Goal: Task Accomplishment & Management: Manage account settings

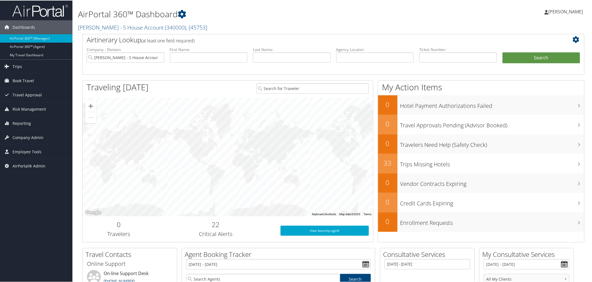
click at [209, 26] on h2 "[PERSON_NAME] Hand - S House Account ( 340000 ) , [ 45753 ]" at bounding box center [248, 26] width 340 height 9
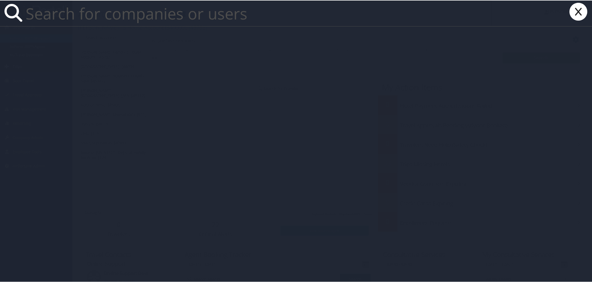
paste input "302053"
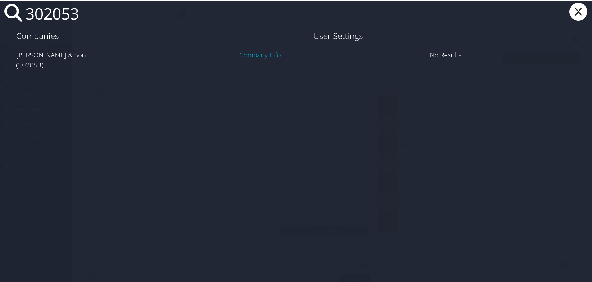
type input "302053"
click at [272, 54] on link "Company Info" at bounding box center [259, 54] width 41 height 9
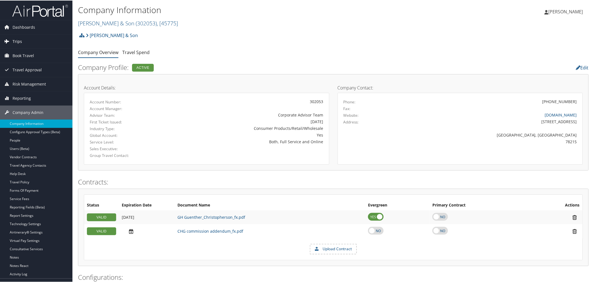
click at [21, 45] on link "Trips" at bounding box center [36, 41] width 72 height 14
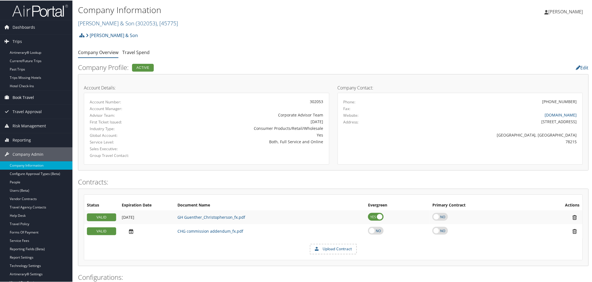
click at [20, 96] on span "Book Travel" at bounding box center [23, 97] width 21 height 14
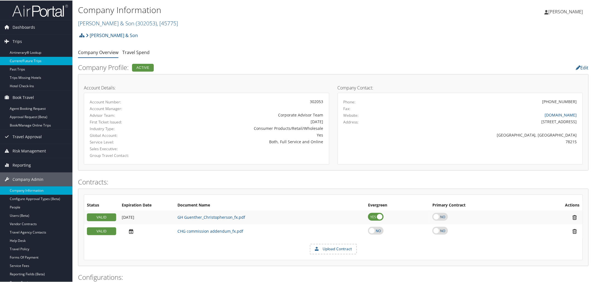
click at [37, 62] on link "Current/Future Trips" at bounding box center [36, 60] width 72 height 8
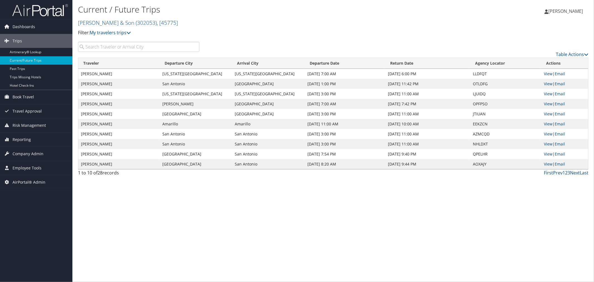
click at [199, 21] on h2 "CH Guenther & Son ( 302053 ) , [ 45775 ]" at bounding box center [248, 22] width 340 height 9
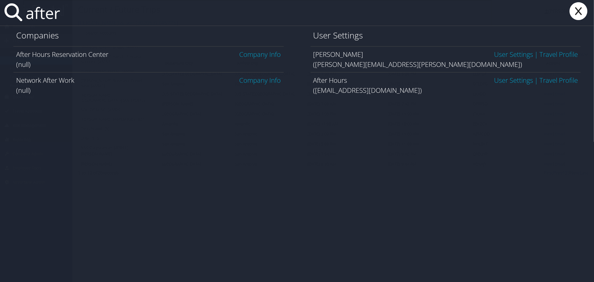
type input "after"
click at [520, 84] on link "User Settings" at bounding box center [513, 79] width 39 height 9
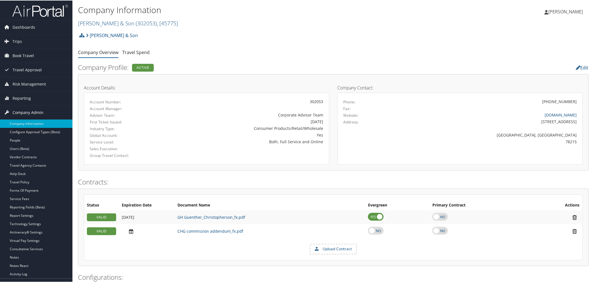
click at [43, 112] on link "Company Admin" at bounding box center [36, 112] width 72 height 14
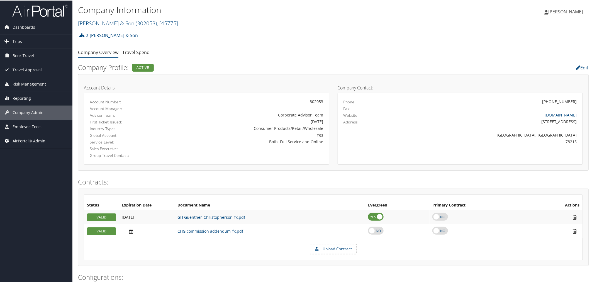
click at [32, 140] on span "AirPortal® Admin" at bounding box center [29, 140] width 33 height 14
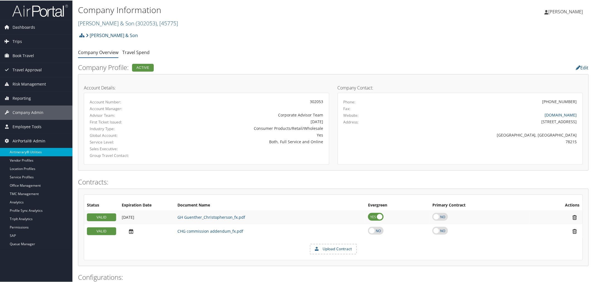
click at [31, 150] on link "Airtinerary® Utilities" at bounding box center [36, 151] width 72 height 8
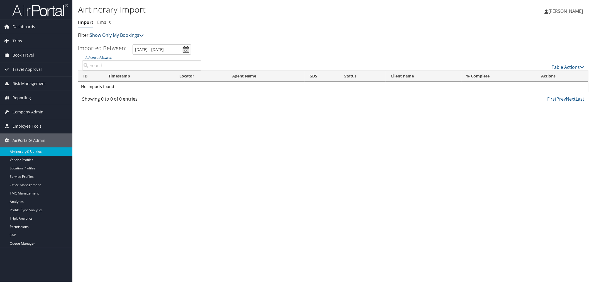
click at [114, 36] on link "Show Only My Bookings" at bounding box center [117, 35] width 54 height 6
click at [114, 42] on link "Show My TMC Bookings" at bounding box center [127, 43] width 73 height 9
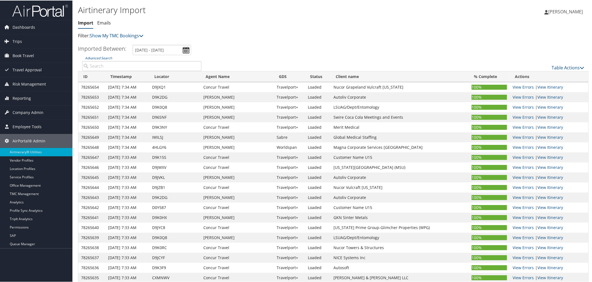
click at [146, 66] on input "Advanced Search" at bounding box center [141, 65] width 119 height 10
paste input "D6P78F"
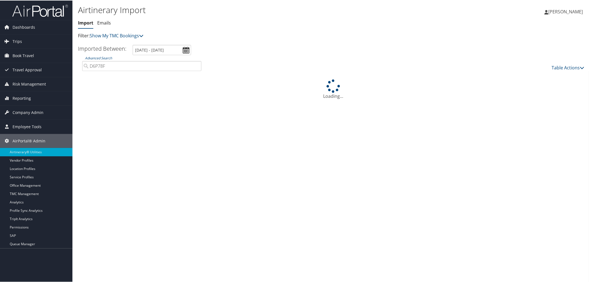
type input "D6P78F"
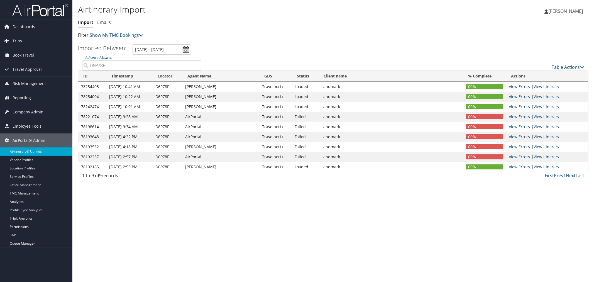
click at [193, 28] on div "Airtinerary Import Import Emails Import Emails Filter: Show My TMC Bookings Sho…" at bounding box center [248, 21] width 340 height 35
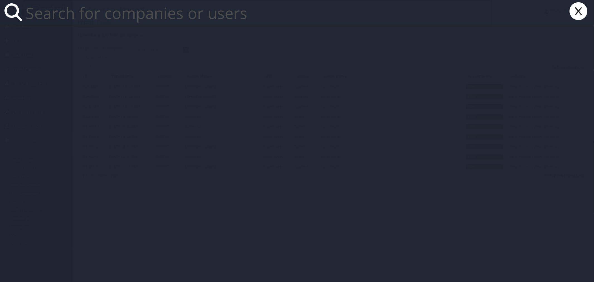
paste input "eshvydko@4sbay.com"
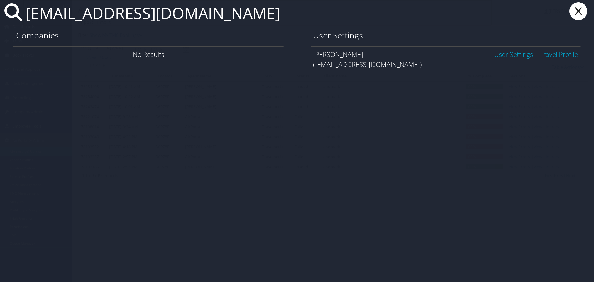
type input "eshvydko@4sbay.com"
click at [505, 52] on link "User Settings" at bounding box center [513, 54] width 39 height 9
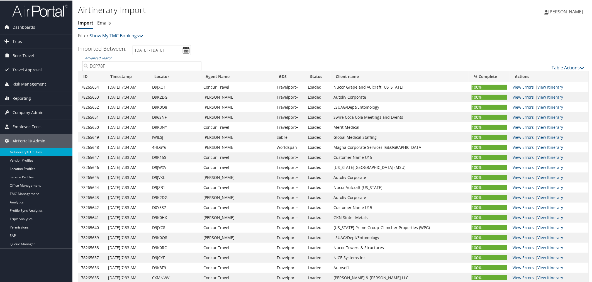
drag, startPoint x: 107, startPoint y: 65, endPoint x: 79, endPoint y: 66, distance: 28.4
click at [79, 66] on div "Advanced Search D6P78F" at bounding box center [142, 63] width 128 height 16
paste input "4PS4"
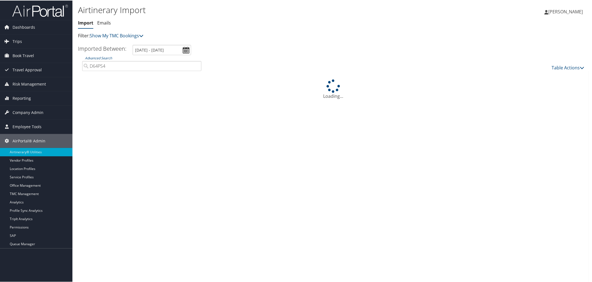
type input "D64PS4"
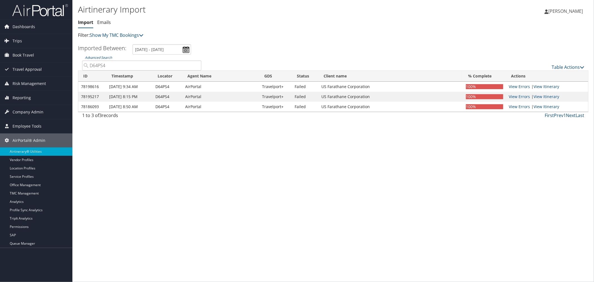
drag, startPoint x: 108, startPoint y: 65, endPoint x: 89, endPoint y: 65, distance: 18.4
click at [89, 65] on input "D64PS4" at bounding box center [141, 65] width 119 height 10
click at [560, 67] on link "Table Actions" at bounding box center [568, 67] width 33 height 6
click at [536, 83] on link "Import Itinerary" at bounding box center [549, 84] width 73 height 9
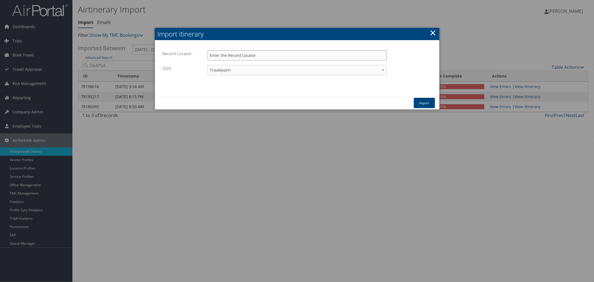
click at [276, 54] on input "Record Locator:" at bounding box center [296, 55] width 179 height 10
paste input "D64PS4"
type input "D64PS4"
click at [416, 102] on button "Import" at bounding box center [424, 103] width 21 height 10
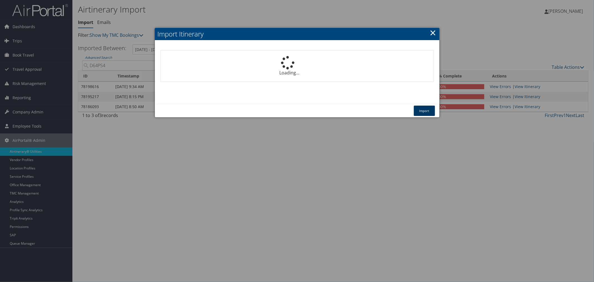
select select "1P"
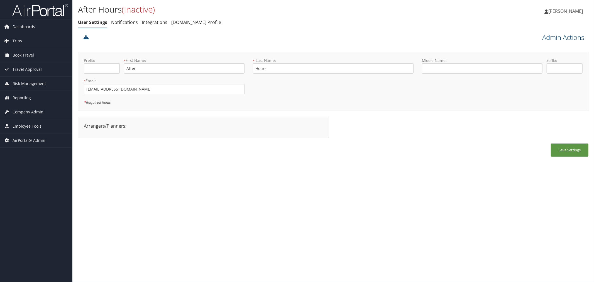
click at [554, 38] on link "Admin Actions" at bounding box center [563, 37] width 42 height 9
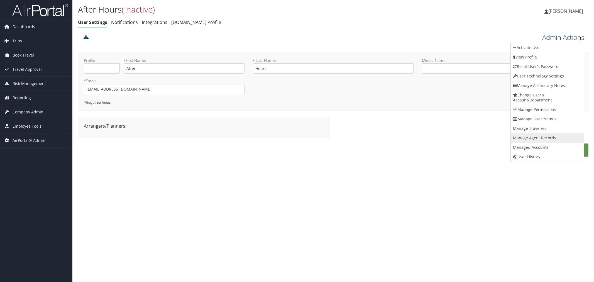
click at [525, 134] on link "Manage Agent Records" at bounding box center [547, 137] width 73 height 9
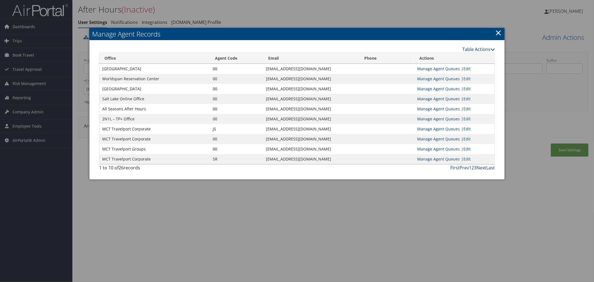
click at [470, 48] on link "Table Actions" at bounding box center [478, 49] width 33 height 6
click at [439, 72] on link "Page Length" at bounding box center [457, 76] width 73 height 9
click at [425, 85] on link "100" at bounding box center [457, 86] width 73 height 9
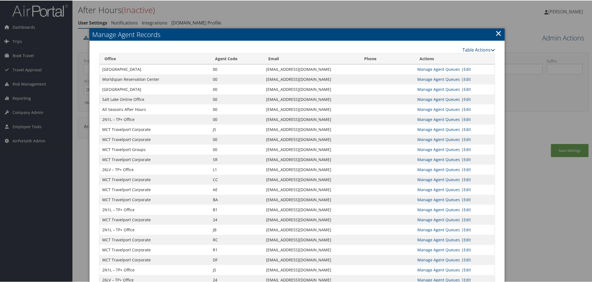
click at [479, 48] on link "Table Actions" at bounding box center [478, 49] width 33 height 6
click at [275, 179] on td "info@motorcitytravel.com" at bounding box center [311, 179] width 96 height 10
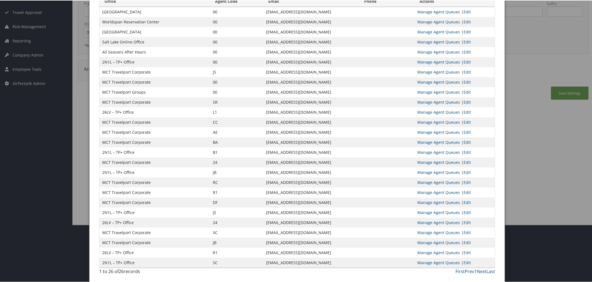
scroll to position [58, 0]
drag, startPoint x: 277, startPoint y: 182, endPoint x: 226, endPoint y: 183, distance: 51.0
click at [263, 183] on td "info@motorcitytravel.com" at bounding box center [311, 181] width 96 height 10
copy td "info@motorcitytravel.com"
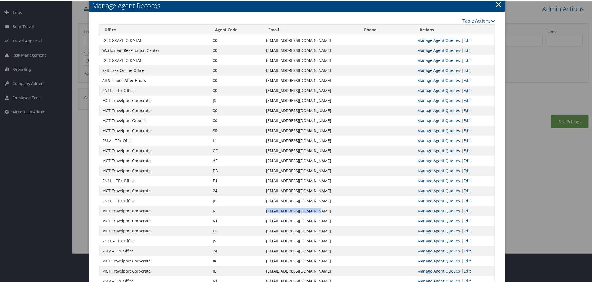
scroll to position [0, 0]
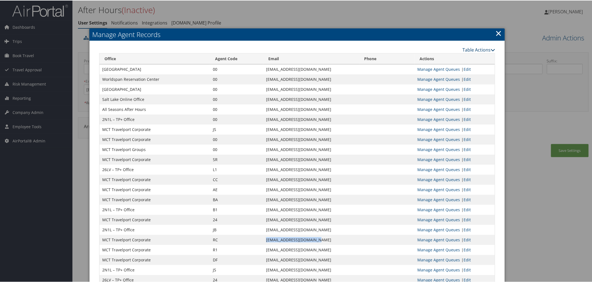
click at [464, 48] on link "Table Actions" at bounding box center [478, 49] width 33 height 6
click at [442, 57] on link "New Record" at bounding box center [456, 57] width 73 height 9
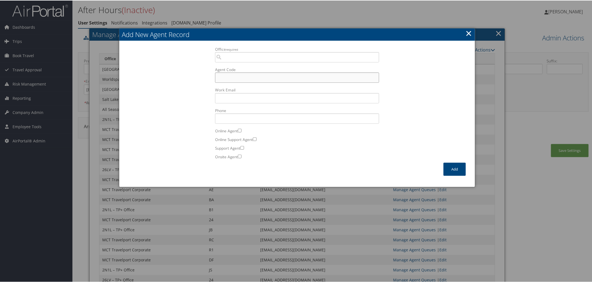
click at [238, 77] on input "Agent Code" at bounding box center [297, 77] width 164 height 10
type input "RS"
click at [247, 55] on input "Office required" at bounding box center [297, 57] width 164 height 10
click at [253, 67] on div "1I9Z MCT Travelport Corporate" at bounding box center [295, 67] width 161 height 6
type input "1I9Z MCT Travelport Corporate"
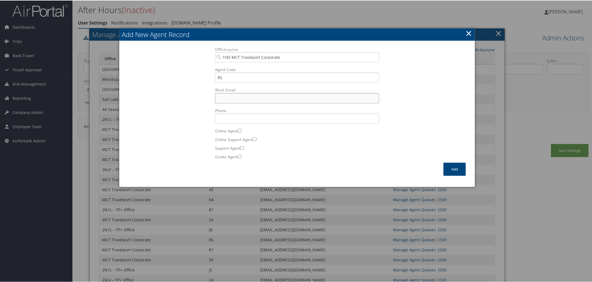
click at [238, 99] on input "Work Email Incorrect format for email." at bounding box center [297, 97] width 164 height 10
paste input "info@motorcitytravel.com"
type input "info@motorcitytravel.com"
click at [449, 166] on button "Add" at bounding box center [454, 168] width 22 height 13
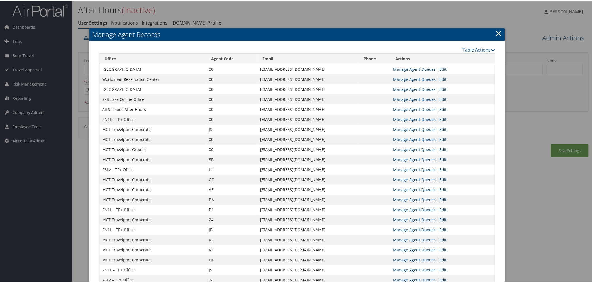
click at [495, 33] on link "×" at bounding box center [498, 32] width 6 height 11
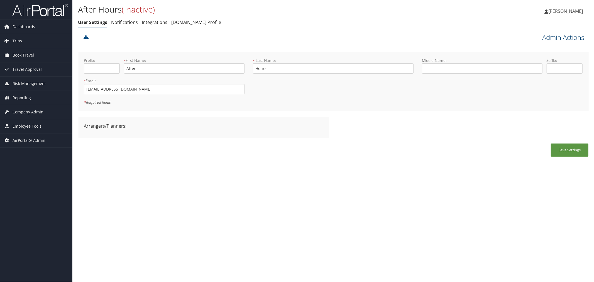
click at [546, 38] on link "Admin Actions" at bounding box center [563, 37] width 42 height 9
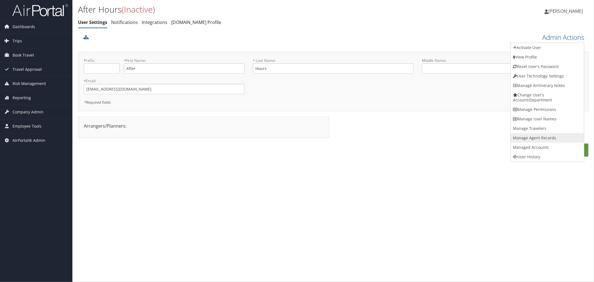
click at [527, 136] on link "Manage Agent Records" at bounding box center [547, 137] width 73 height 9
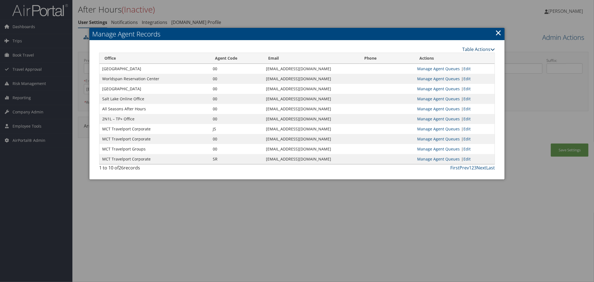
click at [464, 49] on link "Table Actions" at bounding box center [478, 49] width 33 height 6
click at [434, 77] on link "Page Length" at bounding box center [457, 76] width 73 height 9
click at [426, 87] on link "100" at bounding box center [457, 86] width 73 height 9
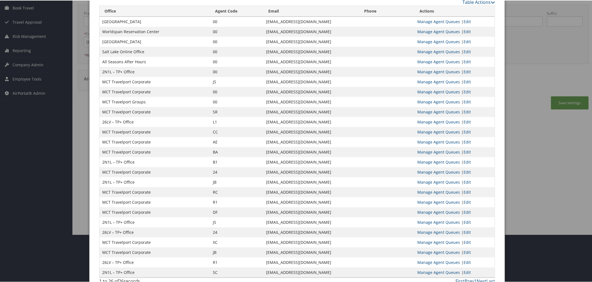
scroll to position [58, 0]
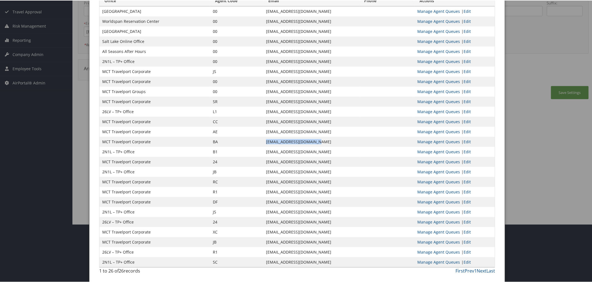
drag, startPoint x: 275, startPoint y: 140, endPoint x: 227, endPoint y: 143, distance: 48.5
click at [263, 143] on td "info@motorcitytravel.com" at bounding box center [311, 141] width 96 height 10
copy td "info@motorcitytravel.com"
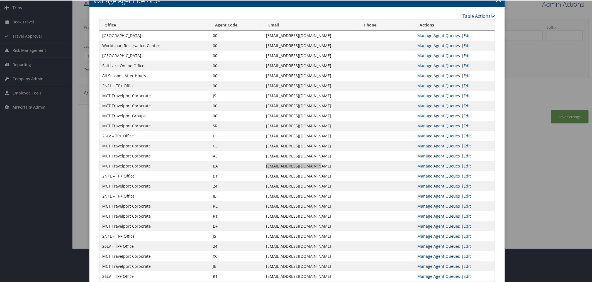
scroll to position [0, 0]
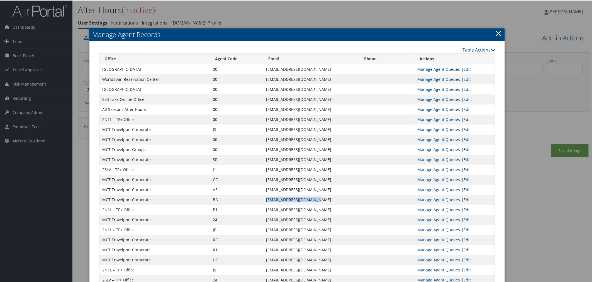
copy td "info@motorcitytravel.com"
click at [474, 47] on link "Table Actions" at bounding box center [478, 49] width 33 height 6
click at [444, 58] on link "New Record" at bounding box center [456, 57] width 73 height 9
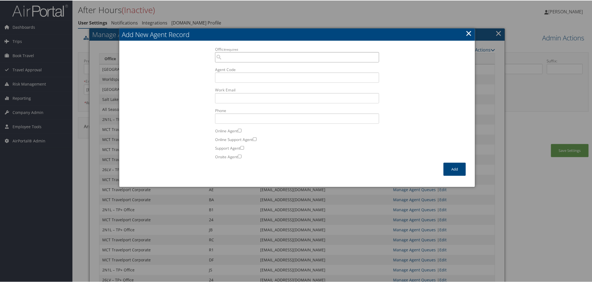
click at [247, 53] on input "Office required" at bounding box center [297, 57] width 164 height 10
click at [251, 66] on div "1I9Z MCT Travelport Corporate" at bounding box center [295, 67] width 161 height 6
type input "1I9Z MCT Travelport Corporate"
click at [239, 95] on input "Work Email Incorrect format for email." at bounding box center [297, 97] width 164 height 10
paste input "info@motorcitytravel.com"
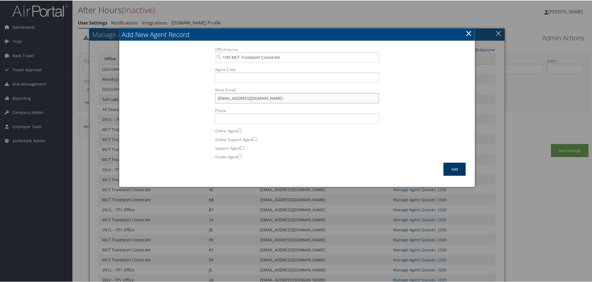
type input "info@motorcitytravel.com"
click at [449, 163] on button "Add" at bounding box center [454, 168] width 22 height 13
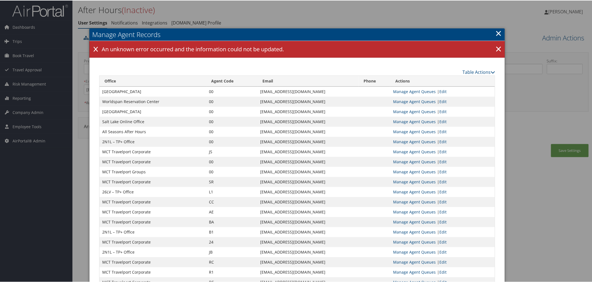
click at [498, 31] on link "×" at bounding box center [498, 32] width 6 height 11
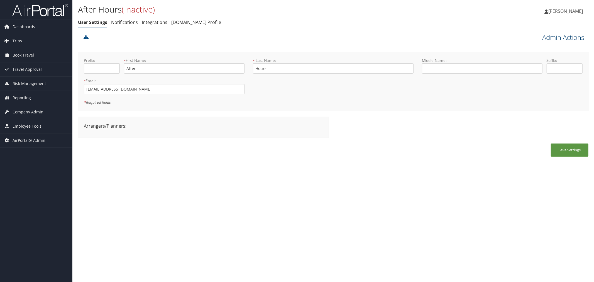
click at [559, 36] on link "Admin Actions" at bounding box center [563, 37] width 42 height 9
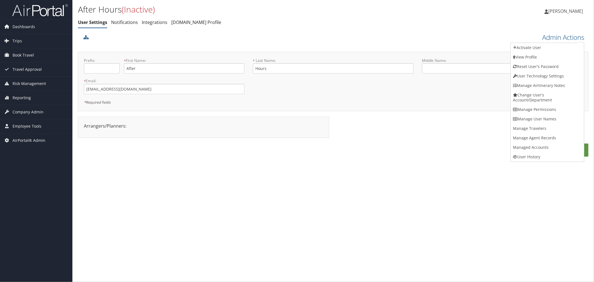
click at [531, 134] on link "Manage Agent Records" at bounding box center [547, 137] width 73 height 9
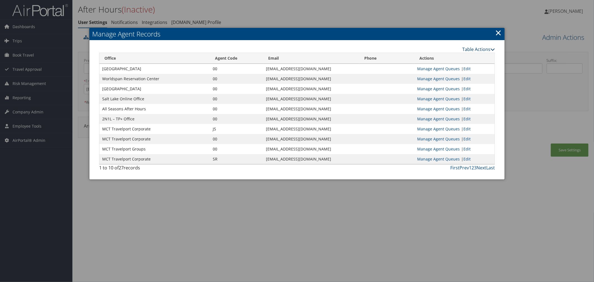
click at [484, 48] on link "Table Actions" at bounding box center [478, 49] width 33 height 6
click at [441, 74] on link "Page Length" at bounding box center [457, 76] width 73 height 9
click at [425, 85] on link "100" at bounding box center [457, 86] width 73 height 9
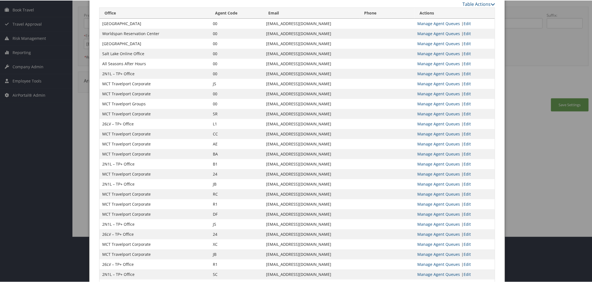
scroll to position [68, 0]
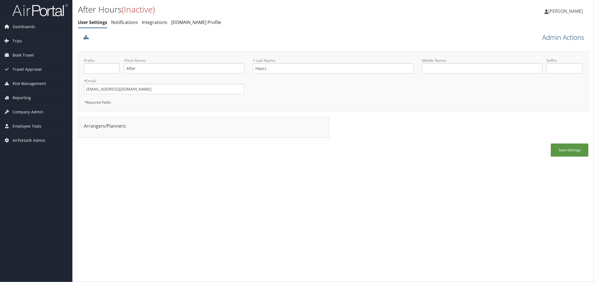
click at [556, 37] on link "Admin Actions" at bounding box center [563, 37] width 42 height 9
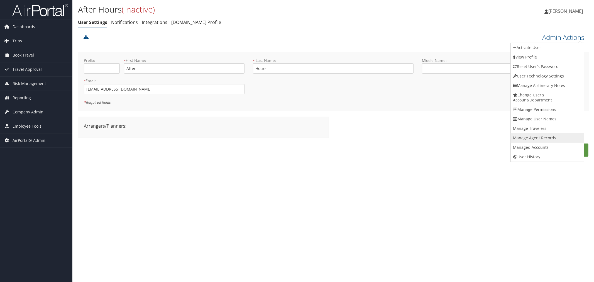
click at [529, 138] on link "Manage Agent Records" at bounding box center [547, 137] width 73 height 9
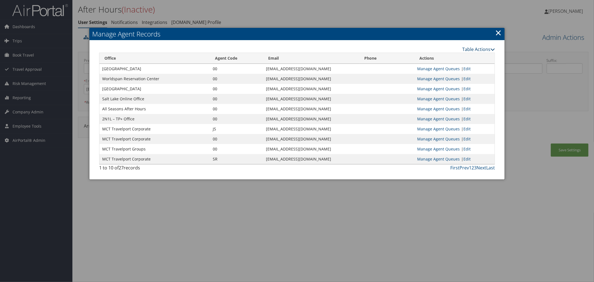
click at [471, 49] on link "Table Actions" at bounding box center [478, 49] width 33 height 6
click at [444, 72] on link "Page Length" at bounding box center [457, 76] width 73 height 9
click at [433, 84] on link "100" at bounding box center [457, 86] width 73 height 9
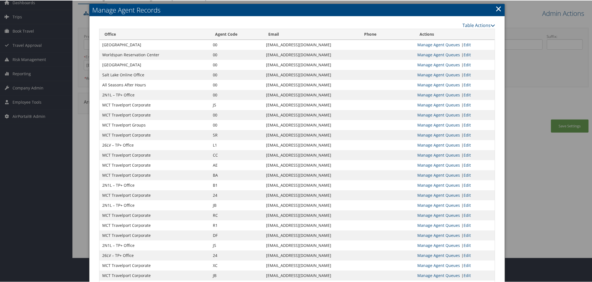
scroll to position [68, 0]
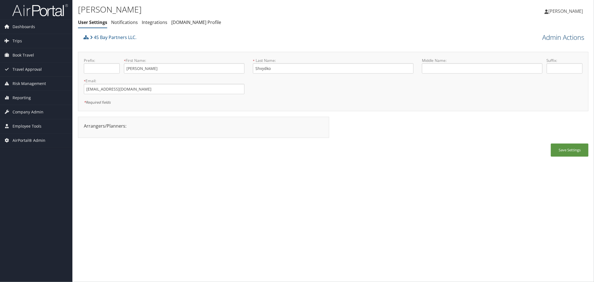
click at [558, 35] on link "Admin Actions" at bounding box center [563, 37] width 42 height 9
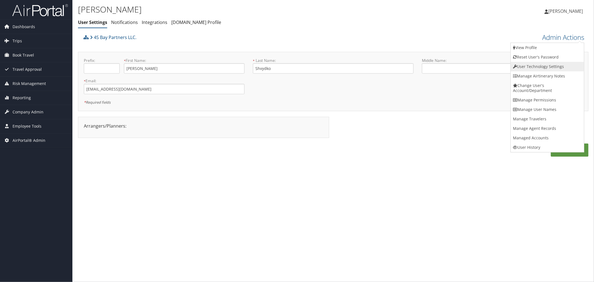
click at [530, 63] on link "User Technology Settings" at bounding box center [547, 66] width 73 height 9
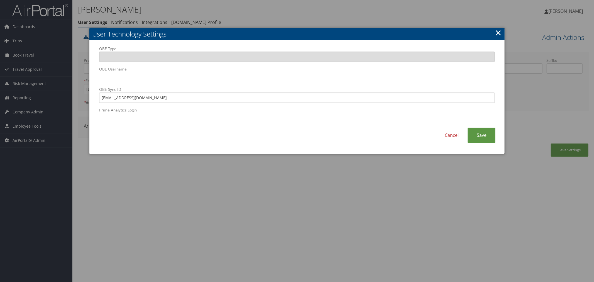
drag, startPoint x: 257, startPoint y: 11, endPoint x: 187, endPoint y: 18, distance: 70.2
click at [256, 12] on div at bounding box center [297, 141] width 594 height 282
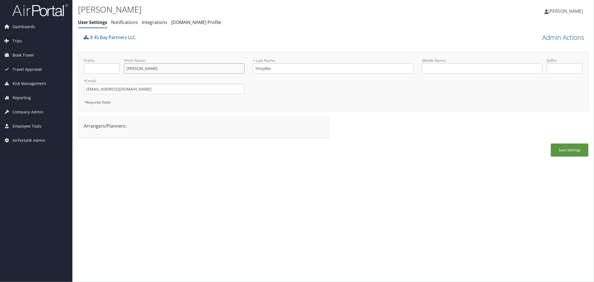
drag, startPoint x: 153, startPoint y: 73, endPoint x: 126, endPoint y: 72, distance: 27.0
click at [126, 72] on input "Eugene" at bounding box center [184, 68] width 121 height 10
drag, startPoint x: 276, startPoint y: 69, endPoint x: 256, endPoint y: 70, distance: 20.4
click at [256, 70] on input "Shvydko" at bounding box center [333, 68] width 161 height 10
click at [255, 32] on div "4S Bay Partners LLC." at bounding box center [269, 39] width 375 height 15
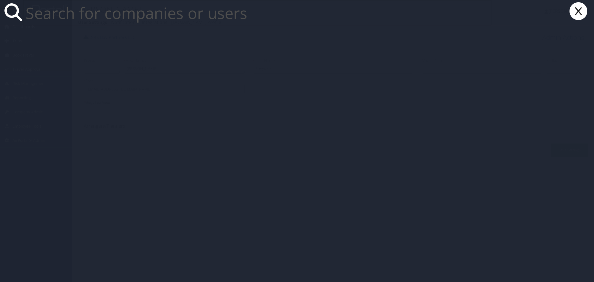
paste input "andrea@acprivatetravel.com"
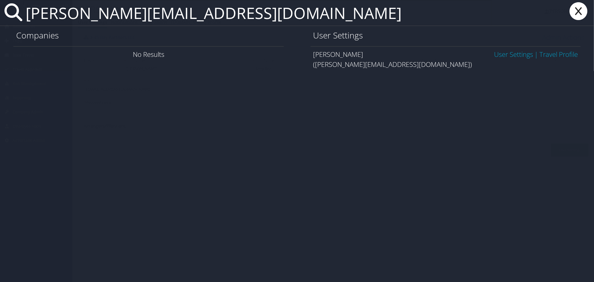
type input "andrea@acprivatetravel.com"
click at [517, 55] on link "User Settings" at bounding box center [513, 54] width 39 height 9
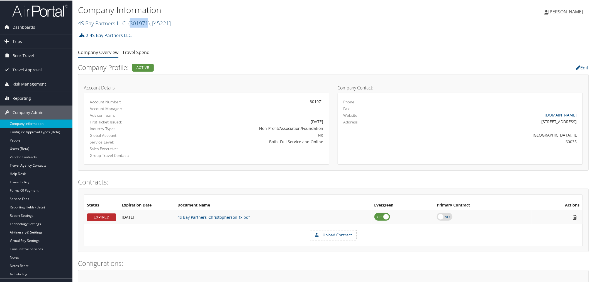
drag, startPoint x: 148, startPoint y: 23, endPoint x: 130, endPoint y: 24, distance: 18.1
click at [130, 24] on span "( 301971 )" at bounding box center [138, 23] width 21 height 8
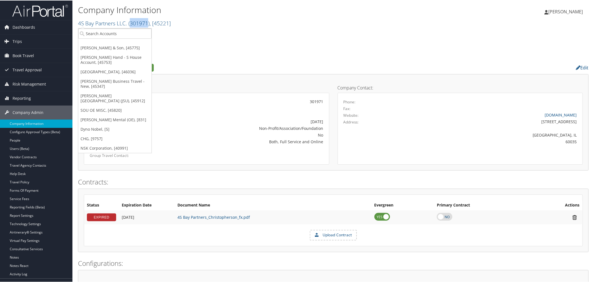
copy span "301971"
drag, startPoint x: 170, startPoint y: 24, endPoint x: 156, endPoint y: 24, distance: 13.6
click at [156, 24] on span ", [ 45221 ]" at bounding box center [160, 23] width 21 height 8
copy span "45221"
click at [197, 52] on ul "Company Overview Travel Spend" at bounding box center [333, 52] width 510 height 10
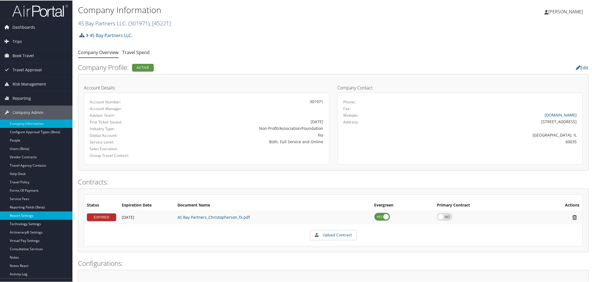
click at [27, 215] on link "Report Settings" at bounding box center [36, 215] width 72 height 8
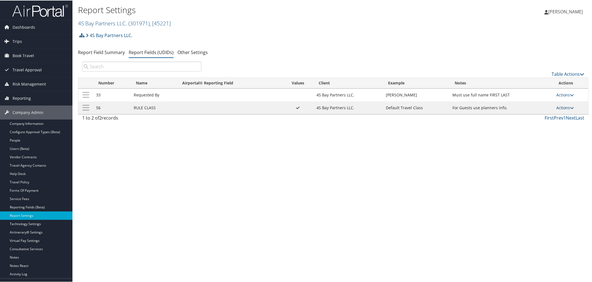
click at [562, 107] on link "Actions" at bounding box center [565, 106] width 18 height 5
click at [548, 114] on link "Update Report Field Values" at bounding box center [541, 115] width 60 height 9
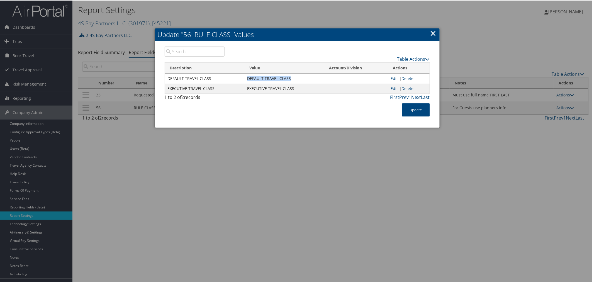
drag, startPoint x: 289, startPoint y: 77, endPoint x: 246, endPoint y: 78, distance: 42.3
click at [246, 78] on td "DEFAULT TRAVEL CLASS" at bounding box center [284, 78] width 80 height 10
copy td "DEFAULT TRAVEL CLASS"
click at [277, 16] on div at bounding box center [297, 141] width 594 height 282
click at [431, 31] on link "×" at bounding box center [433, 32] width 6 height 11
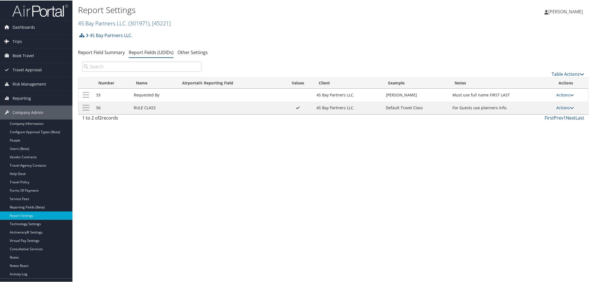
click at [244, 46] on div "4S Bay Partners LLC. Account Structure 4S Bay Partners LLC. (301971) ACTIVE Cre…" at bounding box center [333, 76] width 510 height 94
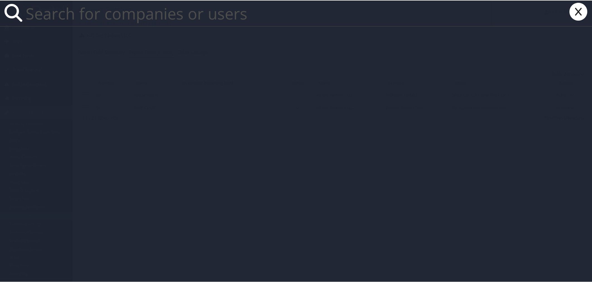
paste input "info@vivatraveldesign.com"
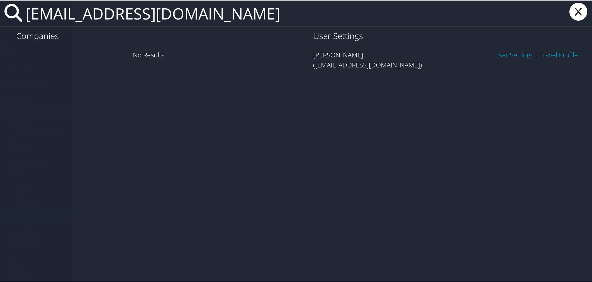
type input "info@vivatraveldesign.com"
drag, startPoint x: 500, startPoint y: 54, endPoint x: 439, endPoint y: 53, distance: 60.4
click at [499, 54] on link "User Settings" at bounding box center [513, 54] width 39 height 9
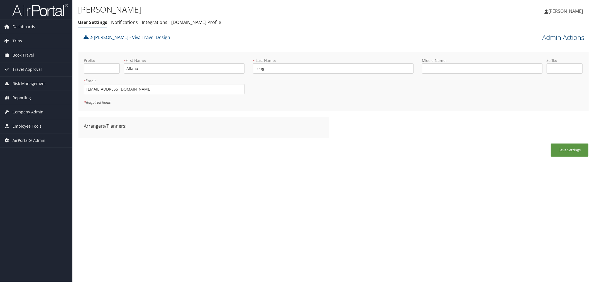
click at [555, 36] on link "Admin Actions" at bounding box center [563, 37] width 42 height 9
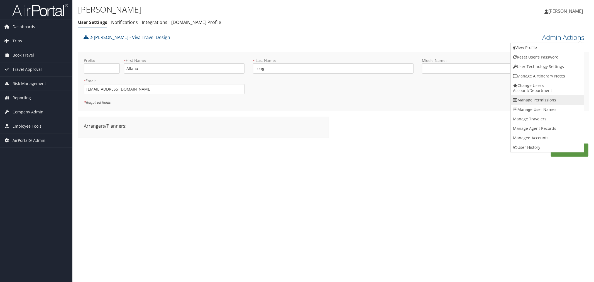
click at [529, 96] on link "Manage Permissions" at bounding box center [547, 99] width 73 height 9
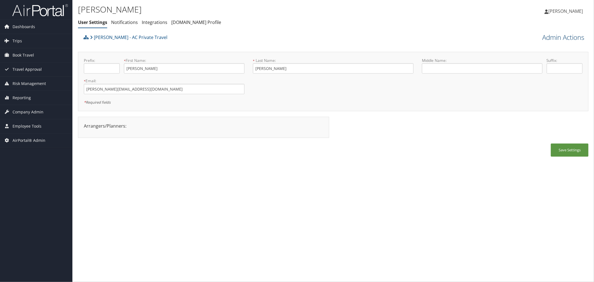
click at [544, 39] on link "Admin Actions" at bounding box center [563, 37] width 42 height 9
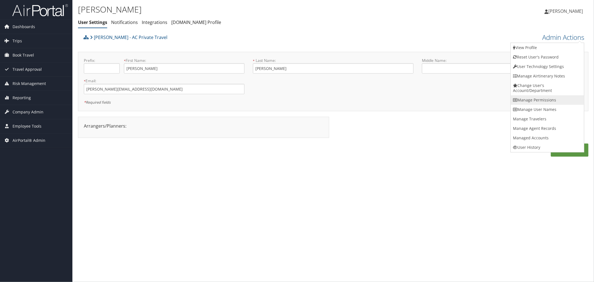
click at [527, 99] on link "Manage Permissions" at bounding box center [547, 99] width 73 height 9
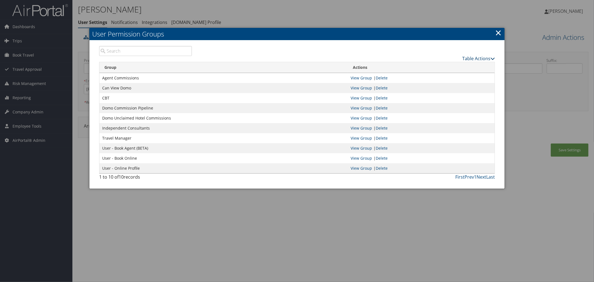
click at [470, 57] on link "Table Actions" at bounding box center [478, 58] width 33 height 6
click at [458, 66] on link "New Record" at bounding box center [457, 66] width 73 height 9
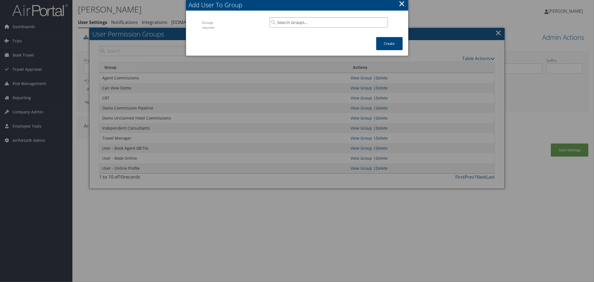
click at [316, 23] on input "search" at bounding box center [329, 22] width 118 height 10
click at [316, 34] on div "IC Monthly Statement" at bounding box center [329, 33] width 116 height 6
type input "IC Monthly Statement"
click at [391, 43] on button "Create" at bounding box center [389, 43] width 26 height 13
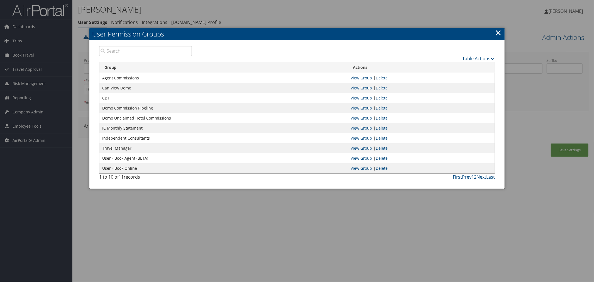
click at [248, 18] on div at bounding box center [297, 141] width 594 height 282
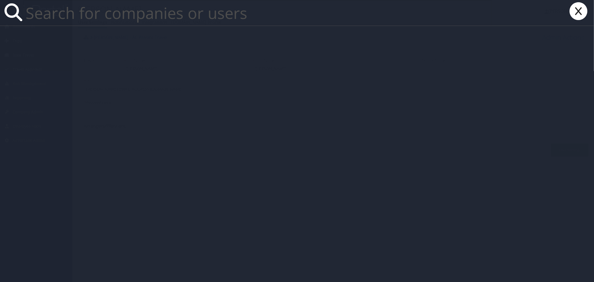
paste input "brenda.mcclain@andavotravel.com"
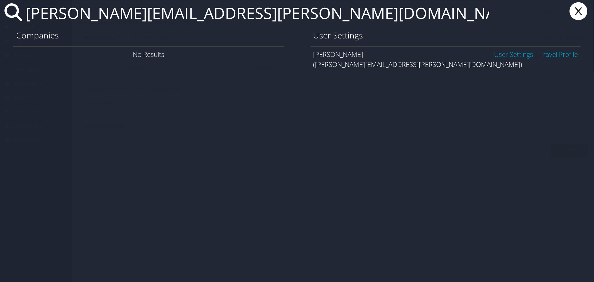
type input "brenda.mcclain@andavotravel.com"
click at [512, 53] on link "User Settings" at bounding box center [513, 54] width 39 height 9
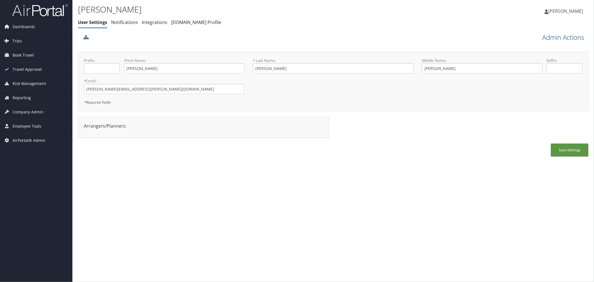
click at [544, 37] on link "Admin Actions" at bounding box center [563, 37] width 42 height 9
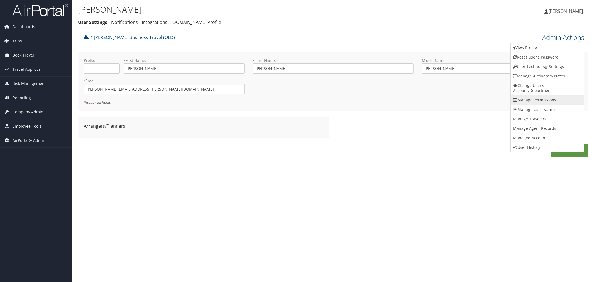
click at [533, 102] on link "Manage Permissions" at bounding box center [547, 99] width 73 height 9
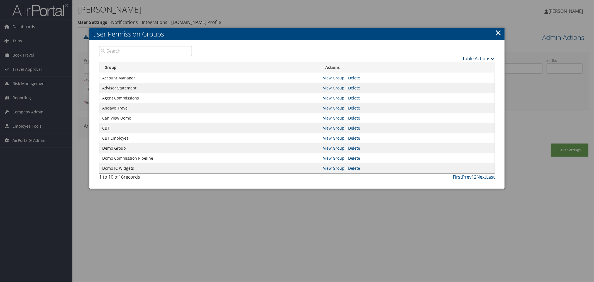
click at [476, 57] on link "Table Actions" at bounding box center [478, 58] width 33 height 6
click at [442, 83] on link "Page Length" at bounding box center [457, 85] width 73 height 9
click at [425, 92] on link "100" at bounding box center [457, 95] width 73 height 9
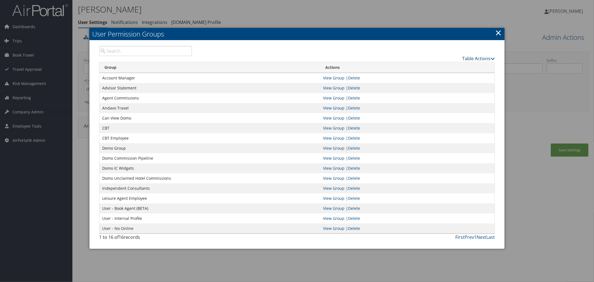
click at [468, 58] on link "Table Actions" at bounding box center [478, 58] width 33 height 6
click at [449, 65] on link "New Record" at bounding box center [457, 66] width 73 height 9
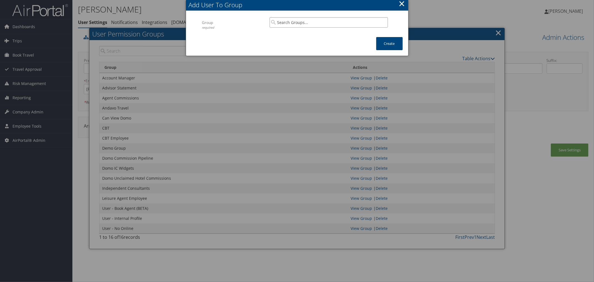
click at [300, 22] on input "search" at bounding box center [329, 22] width 118 height 10
click at [304, 38] on div "Group" at bounding box center [329, 39] width 116 height 6
type input "IC Monthly Statement"
click at [384, 44] on button "Create" at bounding box center [389, 43] width 26 height 13
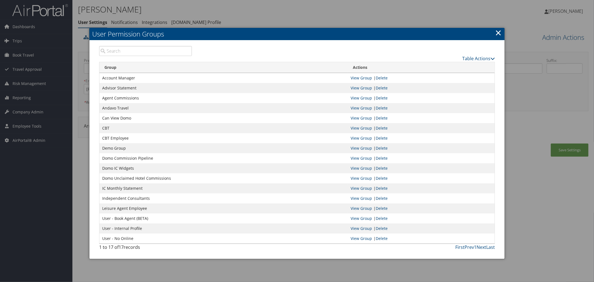
click at [275, 15] on div at bounding box center [297, 141] width 594 height 282
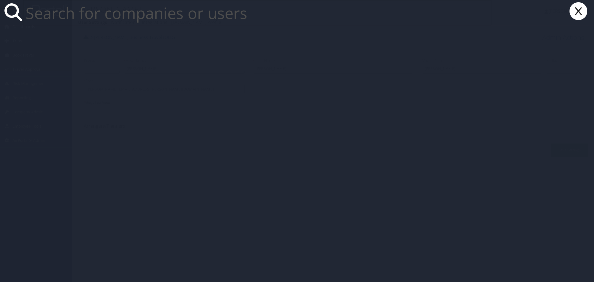
paste input "briana@therefinedatlas.com"
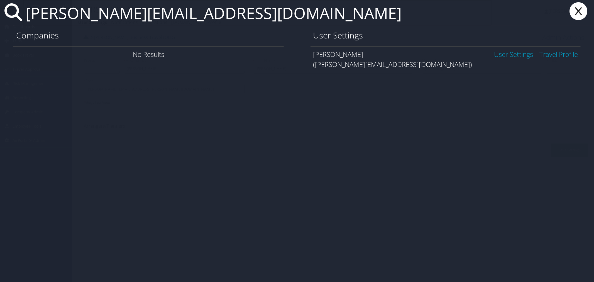
type input "briana@therefinedatlas.com"
click at [515, 54] on link "User Settings" at bounding box center [513, 54] width 39 height 9
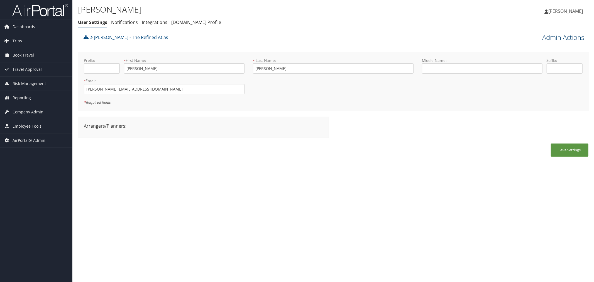
click at [547, 37] on link "Admin Actions" at bounding box center [563, 37] width 42 height 9
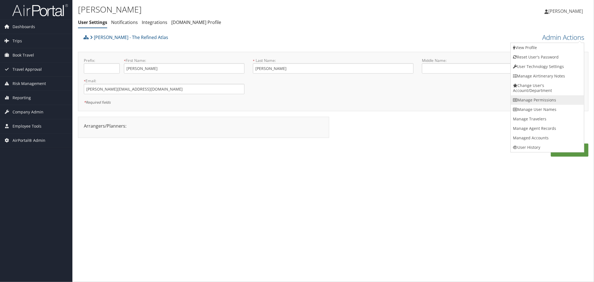
click at [525, 96] on link "Manage Permissions" at bounding box center [547, 99] width 73 height 9
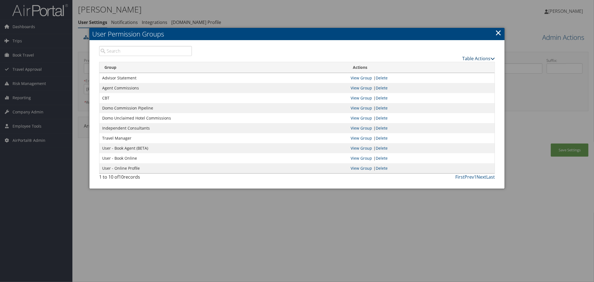
click at [472, 56] on link "Table Actions" at bounding box center [478, 58] width 33 height 6
click at [434, 67] on link "New Record" at bounding box center [457, 66] width 73 height 9
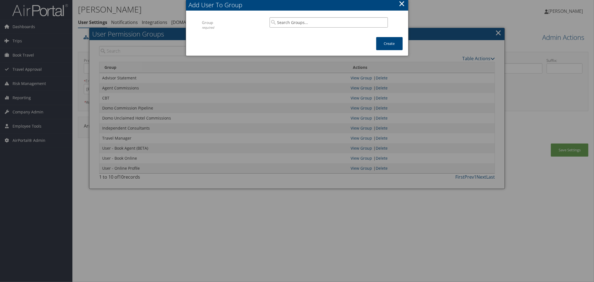
click at [303, 24] on input "search" at bounding box center [329, 22] width 118 height 10
click at [305, 29] on div "IC Monthly Statement Group" at bounding box center [329, 36] width 116 height 14
type input "IC Monthly Statement"
click at [378, 43] on button "Create" at bounding box center [389, 43] width 26 height 13
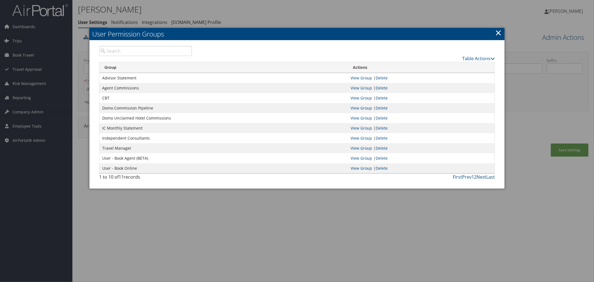
click at [272, 18] on div at bounding box center [297, 141] width 594 height 282
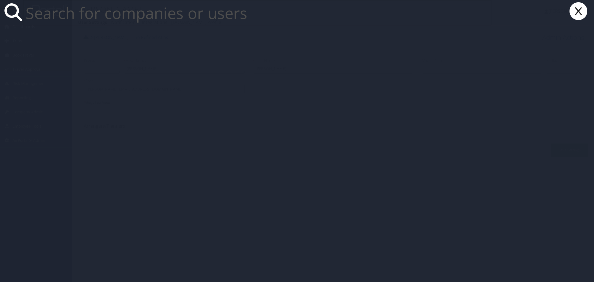
paste input "[PERSON_NAME][EMAIL_ADDRESS][PERSON_NAME][DOMAIN_NAME]"
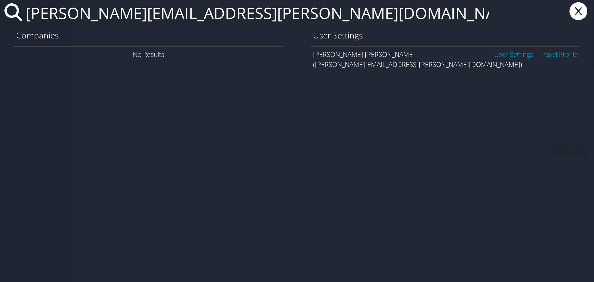
type input "[PERSON_NAME][EMAIL_ADDRESS][PERSON_NAME][DOMAIN_NAME]"
click at [505, 52] on link "User Settings" at bounding box center [513, 54] width 39 height 9
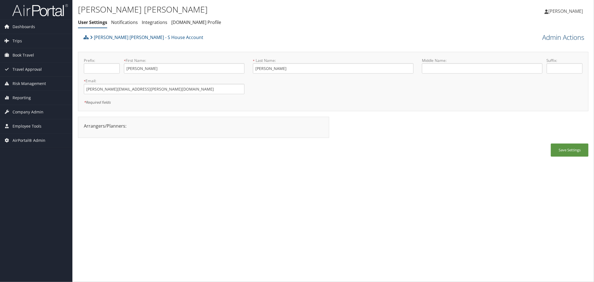
click at [566, 36] on link "Admin Actions" at bounding box center [563, 37] width 42 height 9
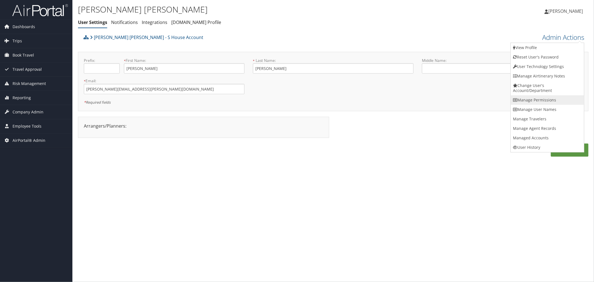
click at [537, 101] on link "Manage Permissions" at bounding box center [547, 99] width 73 height 9
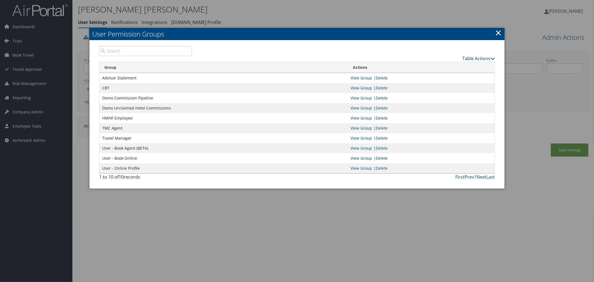
click at [474, 60] on link "Table Actions" at bounding box center [478, 58] width 33 height 6
drag, startPoint x: 448, startPoint y: 65, endPoint x: 417, endPoint y: 57, distance: 31.5
click at [447, 65] on link "New Record" at bounding box center [457, 66] width 73 height 9
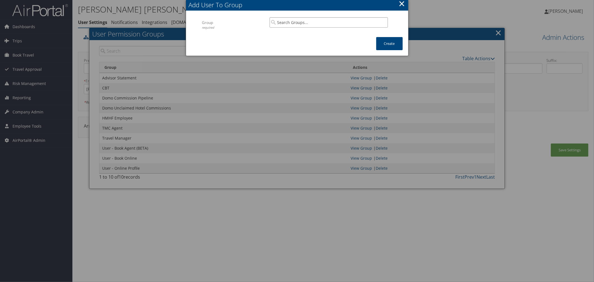
click at [294, 23] on input "search" at bounding box center [329, 22] width 118 height 10
click at [310, 36] on div "Group" at bounding box center [329, 39] width 116 height 6
type input "IC Monthly Statement"
click at [383, 40] on button "Create" at bounding box center [389, 43] width 26 height 13
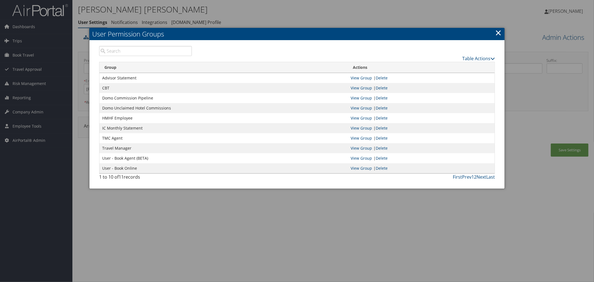
drag, startPoint x: 110, startPoint y: 0, endPoint x: 224, endPoint y: 9, distance: 113.9
click at [224, 9] on div at bounding box center [297, 141] width 594 height 282
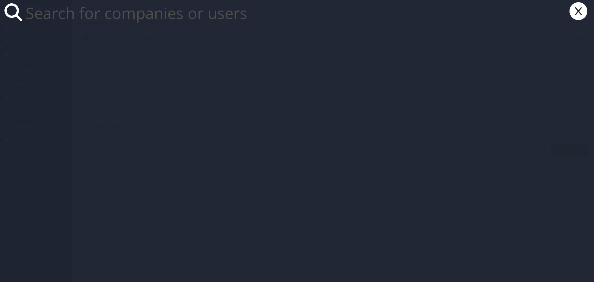
paste input "chistine@luvluxtravel.com"
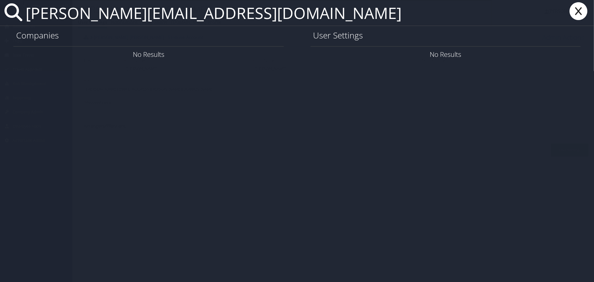
drag, startPoint x: 220, startPoint y: 15, endPoint x: 24, endPoint y: 19, distance: 196.1
click at [24, 19] on input "chistine@luvluxtravel.com" at bounding box center [257, 13] width 468 height 26
paste input "Christine Lewis - LuvLux Travel"
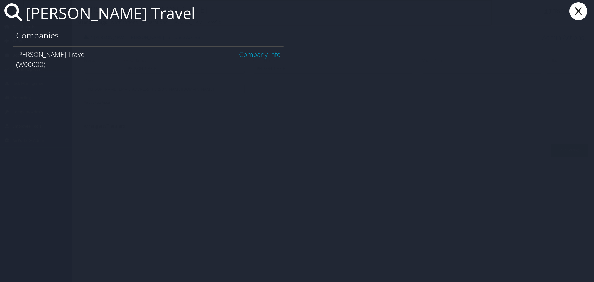
type input "Christine Lewis - LuvLux Travel"
click at [251, 53] on link "Company Info" at bounding box center [259, 54] width 41 height 9
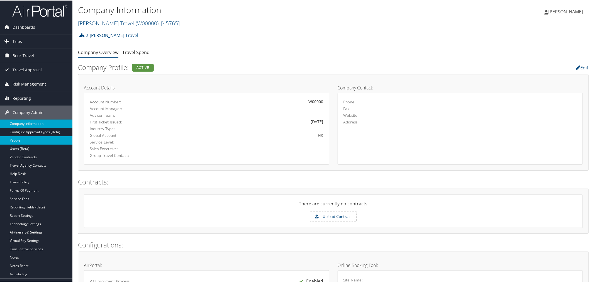
click at [20, 141] on link "People" at bounding box center [36, 140] width 72 height 8
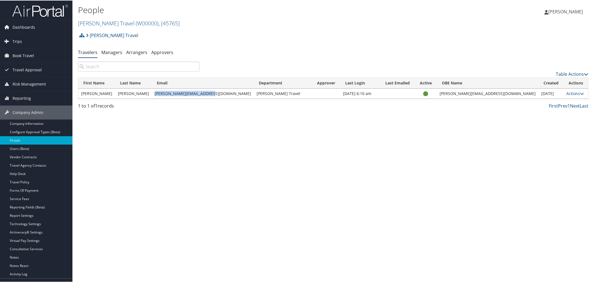
drag, startPoint x: 204, startPoint y: 92, endPoint x: 155, endPoint y: 94, distance: 49.0
click at [156, 94] on td "[PERSON_NAME][EMAIL_ADDRESS][DOMAIN_NAME]" at bounding box center [203, 93] width 102 height 10
copy td "[PERSON_NAME][EMAIL_ADDRESS][DOMAIN_NAME]"
click at [207, 60] on div "[PERSON_NAME] Travel Account Structure [PERSON_NAME] Travel (W00000) ACTIVE Cre…" at bounding box center [333, 70] width 510 height 82
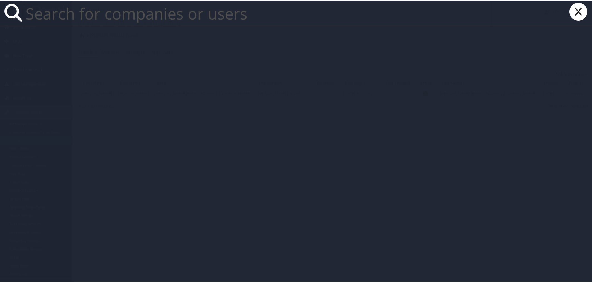
paste input "[PERSON_NAME][EMAIL_ADDRESS][DOMAIN_NAME]"
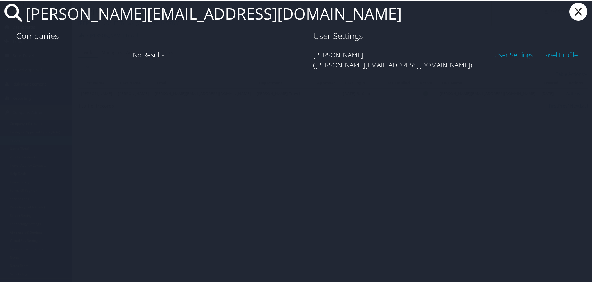
type input "[PERSON_NAME][EMAIL_ADDRESS][DOMAIN_NAME]"
click at [497, 53] on link "User Settings" at bounding box center [513, 54] width 39 height 9
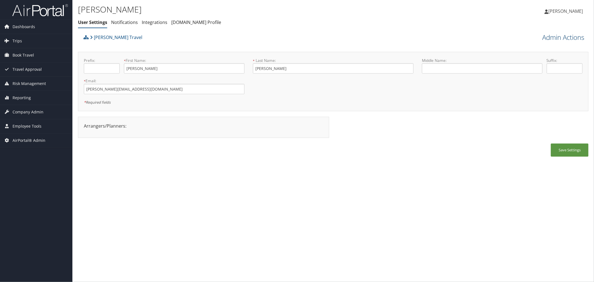
click at [550, 37] on link "Admin Actions" at bounding box center [563, 37] width 42 height 9
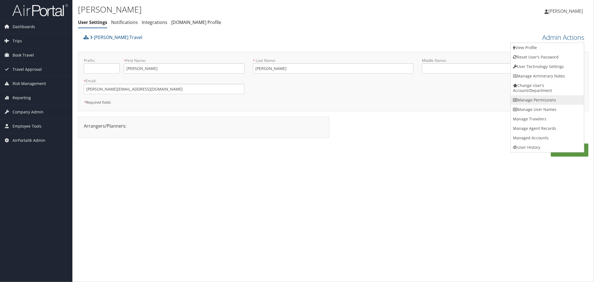
click at [530, 97] on link "Manage Permissions" at bounding box center [547, 99] width 73 height 9
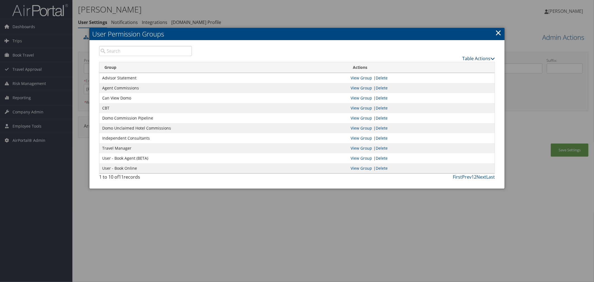
click at [473, 57] on link "Table Actions" at bounding box center [478, 58] width 33 height 6
click at [456, 63] on link "New Record" at bounding box center [457, 66] width 73 height 9
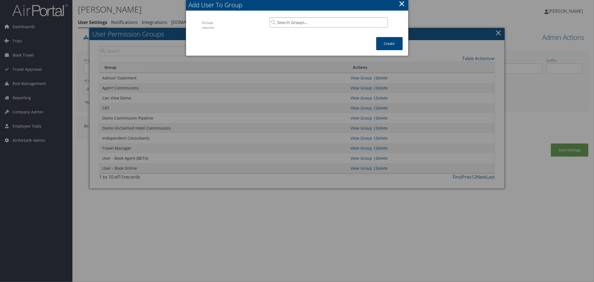
click at [322, 22] on input "search" at bounding box center [329, 22] width 118 height 10
click at [327, 30] on div "IC Monthly Statement Group" at bounding box center [329, 36] width 116 height 14
type input "IC Monthly Statement"
click at [385, 42] on button "Create" at bounding box center [389, 43] width 26 height 13
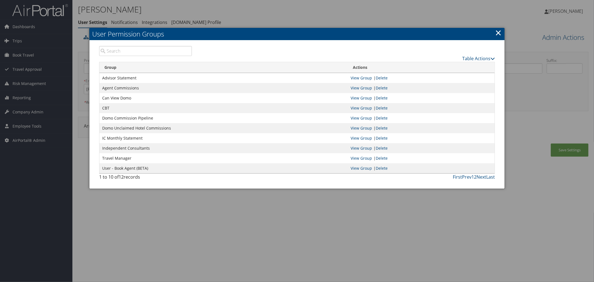
click at [240, 17] on div at bounding box center [297, 141] width 594 height 282
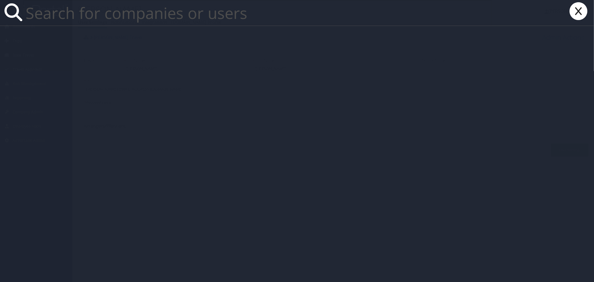
paste input "[EMAIL_ADDRESS][DOMAIN_NAME]"
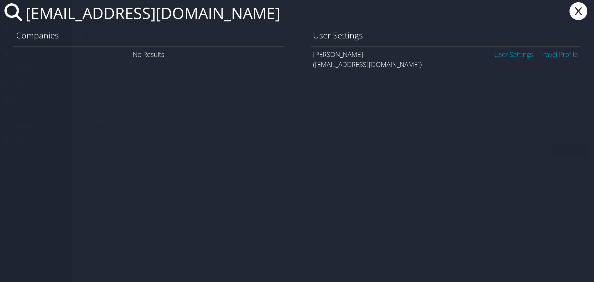
type input "[EMAIL_ADDRESS][DOMAIN_NAME]"
click at [506, 52] on link "User Settings" at bounding box center [513, 54] width 39 height 9
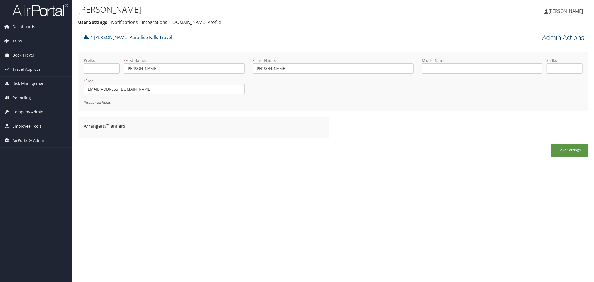
click at [557, 37] on link "Admin Actions" at bounding box center [563, 37] width 42 height 9
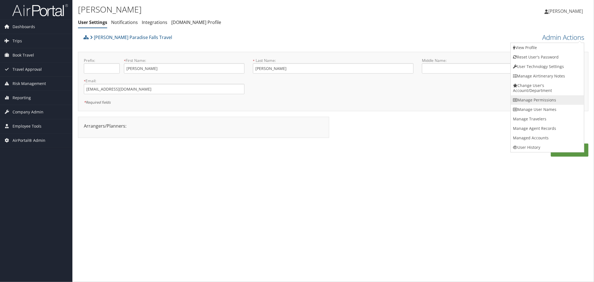
click at [527, 98] on link "Manage Permissions" at bounding box center [547, 99] width 73 height 9
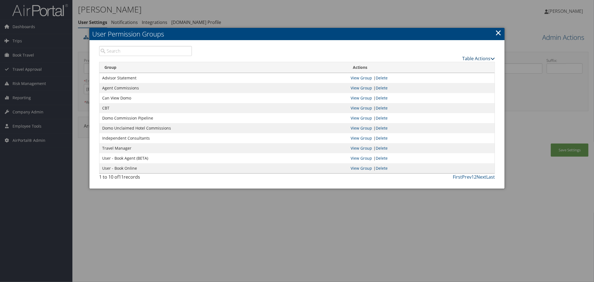
click at [472, 56] on link "Table Actions" at bounding box center [478, 58] width 33 height 6
click at [447, 65] on link "New Record" at bounding box center [457, 66] width 73 height 9
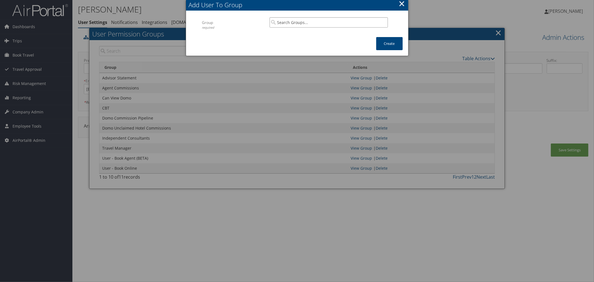
click at [293, 25] on input "search" at bounding box center [329, 22] width 118 height 10
click at [293, 36] on div "Group" at bounding box center [329, 39] width 116 height 6
type input "IC Monthly Statement"
click at [379, 42] on button "Create" at bounding box center [389, 43] width 26 height 13
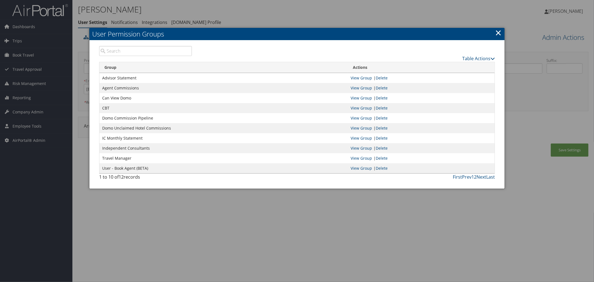
click at [275, 15] on div at bounding box center [297, 141] width 594 height 282
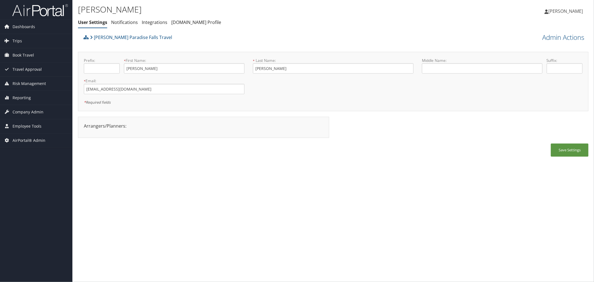
click at [212, 40] on div "[PERSON_NAME] Paradise Falls Travel" at bounding box center [269, 39] width 375 height 15
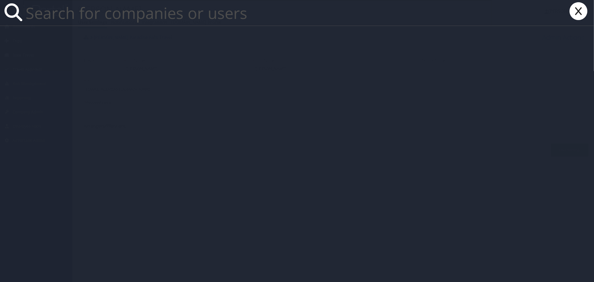
paste input "cynda.screws@andavotravel.com"
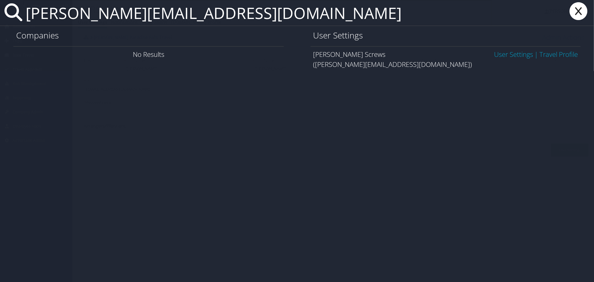
type input "cynda.screws@andavotravel.com"
click at [494, 54] on link "User Settings" at bounding box center [513, 54] width 39 height 9
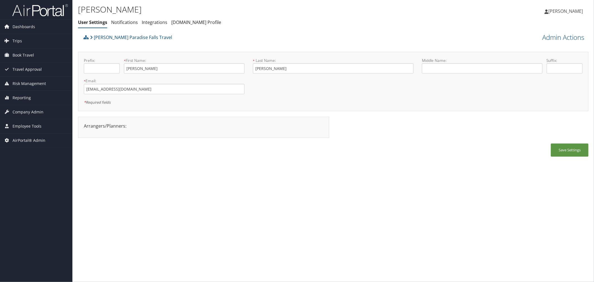
click at [249, 34] on div "[PERSON_NAME] Paradise Falls Travel" at bounding box center [269, 39] width 375 height 15
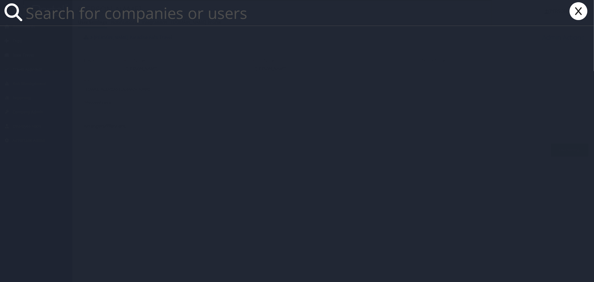
paste input "devra@stampluxurytravel.com"
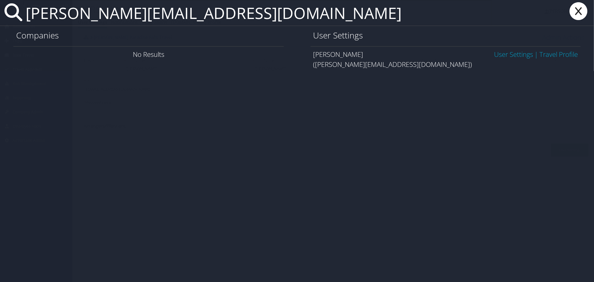
type input "devra@stampluxurytravel.com"
click at [503, 56] on link "User Settings" at bounding box center [513, 54] width 39 height 9
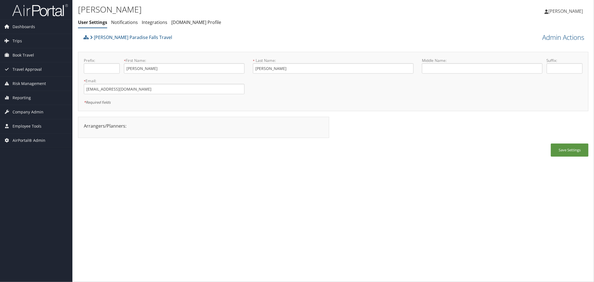
click at [198, 43] on div "[PERSON_NAME] Paradise Falls Travel" at bounding box center [269, 39] width 375 height 15
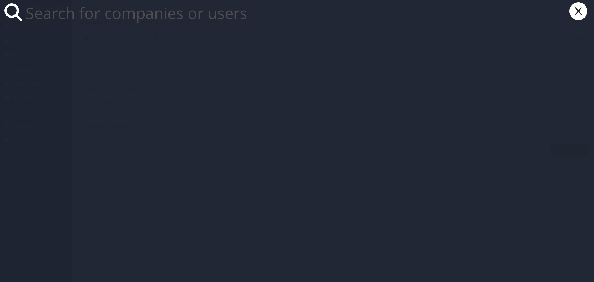
paste input "[PERSON_NAME][EMAIL_ADDRESS][DOMAIN_NAME]"
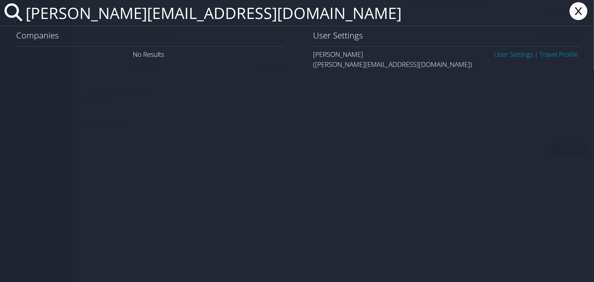
type input "debbie@orianatravel.com"
drag, startPoint x: 498, startPoint y: 53, endPoint x: 493, endPoint y: 53, distance: 5.3
click at [498, 53] on link "User Settings" at bounding box center [513, 54] width 39 height 9
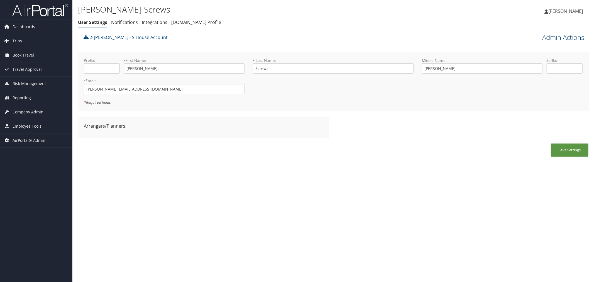
click at [542, 38] on link "Admin Actions" at bounding box center [563, 37] width 42 height 9
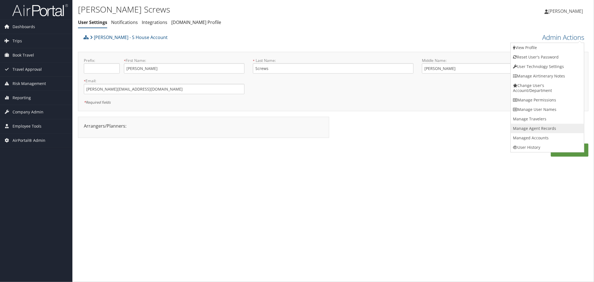
click at [527, 125] on link "Manage Agent Records" at bounding box center [547, 128] width 73 height 9
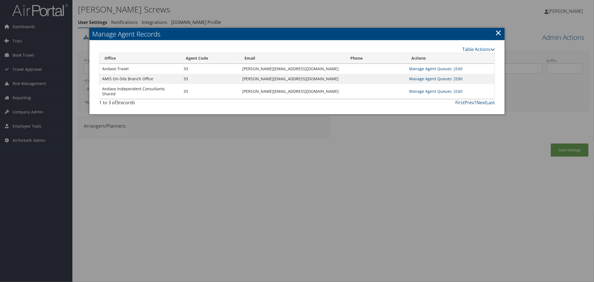
click at [498, 33] on link "×" at bounding box center [498, 32] width 6 height 11
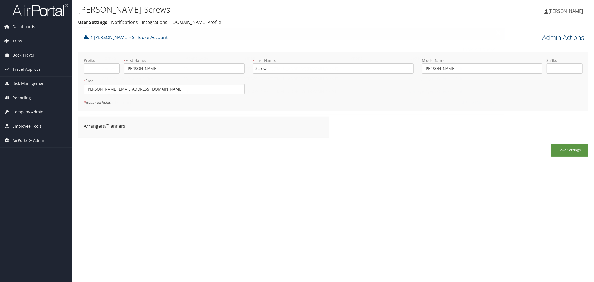
click at [549, 38] on link "Admin Actions" at bounding box center [563, 37] width 42 height 9
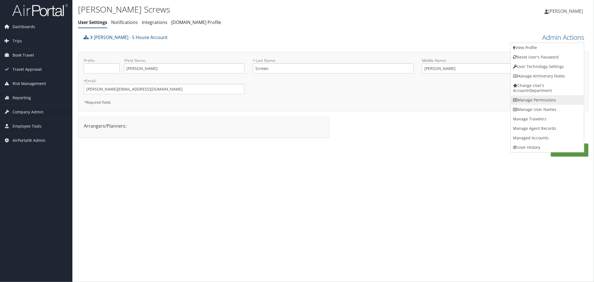
click at [535, 101] on link "Manage Permissions" at bounding box center [547, 99] width 73 height 9
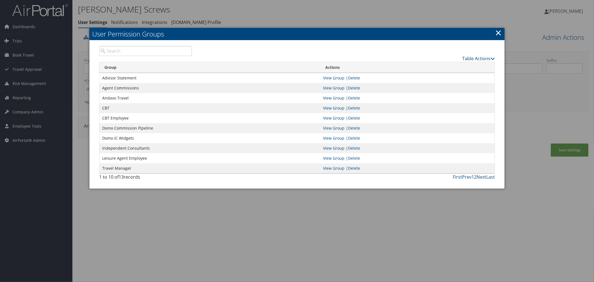
click at [470, 57] on link "Table Actions" at bounding box center [478, 58] width 33 height 6
click at [440, 64] on link "New Record" at bounding box center [457, 66] width 73 height 9
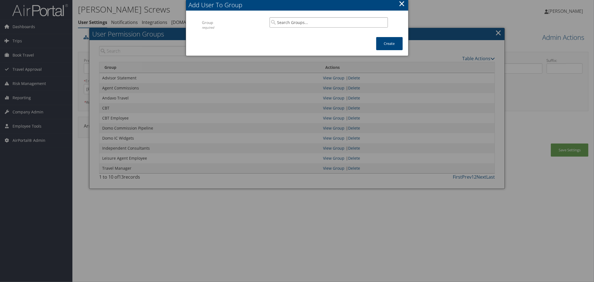
click at [296, 20] on input "search" at bounding box center [329, 22] width 118 height 10
click at [309, 32] on div "IC Monthly Statement" at bounding box center [329, 33] width 116 height 6
type input "IC Monthly Statement"
drag, startPoint x: 318, startPoint y: 23, endPoint x: 277, endPoint y: 24, distance: 40.7
click at [277, 24] on input "IC Monthly Statement" at bounding box center [329, 22] width 118 height 10
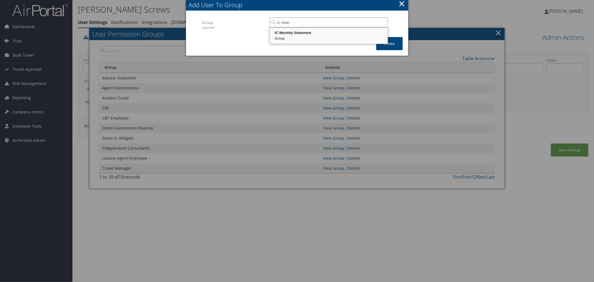
drag, startPoint x: 291, startPoint y: 37, endPoint x: 298, endPoint y: 37, distance: 7.5
click at [291, 37] on div "Group" at bounding box center [329, 39] width 116 height 6
type input "IC Monthly Statement"
click at [382, 40] on button "Create" at bounding box center [389, 43] width 26 height 13
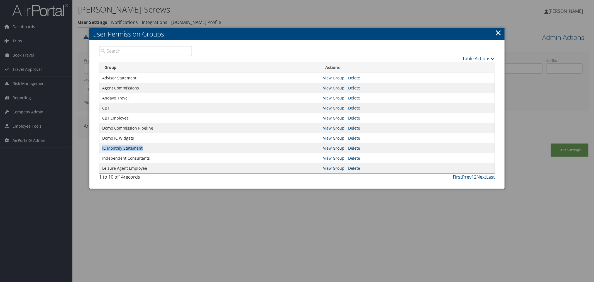
drag, startPoint x: 137, startPoint y: 148, endPoint x: 102, endPoint y: 147, distance: 35.1
click at [102, 147] on td "IC Monthly Statement" at bounding box center [209, 148] width 221 height 10
copy td "IC Monthly Statement"
click at [265, 14] on div at bounding box center [297, 141] width 594 height 282
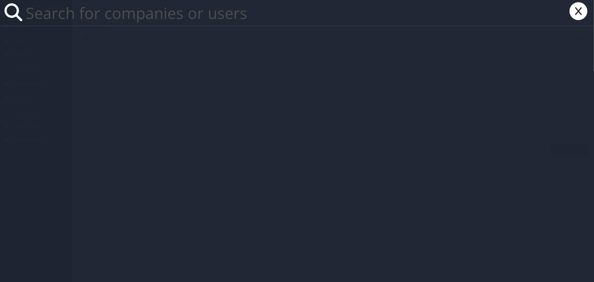
paste input "disaspen@gmail.com"
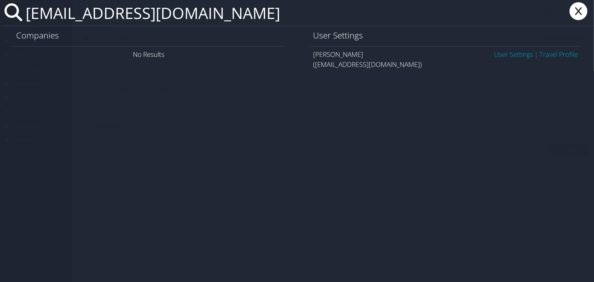
type input "disaspen@gmail.com"
click at [512, 54] on link "User Settings" at bounding box center [513, 54] width 39 height 9
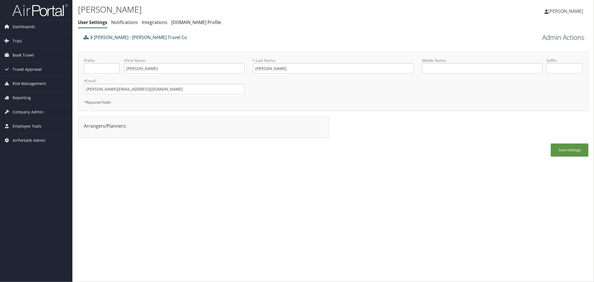
click at [555, 36] on link "Admin Actions" at bounding box center [563, 37] width 42 height 9
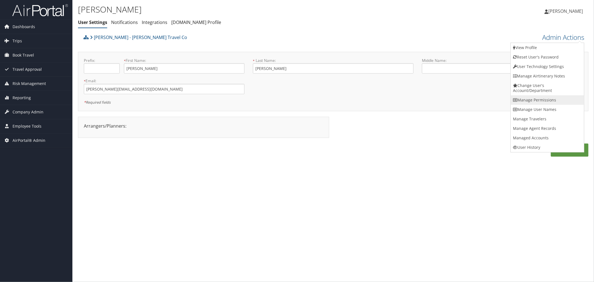
click at [537, 98] on link "Manage Permissions" at bounding box center [547, 99] width 73 height 9
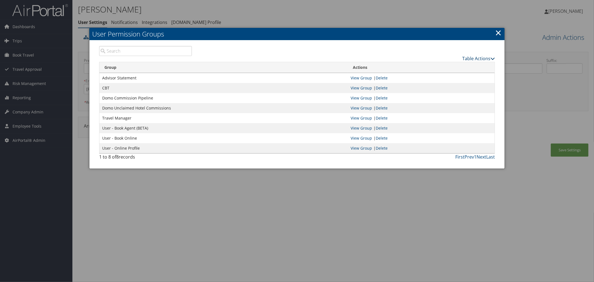
click at [473, 55] on link "Table Actions" at bounding box center [478, 58] width 33 height 6
click at [431, 68] on link "New Record" at bounding box center [457, 66] width 73 height 9
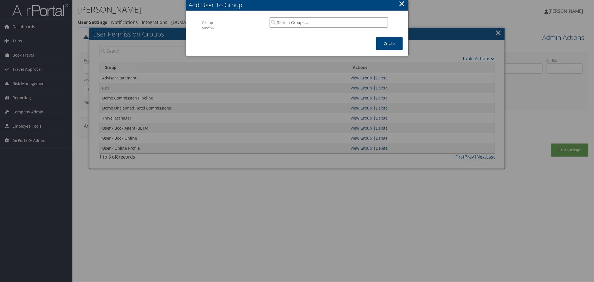
click at [289, 25] on input "search" at bounding box center [329, 22] width 118 height 10
paste input "IC Monthly Statement"
drag, startPoint x: 299, startPoint y: 36, endPoint x: 351, endPoint y: 37, distance: 52.4
click at [299, 36] on div "Group" at bounding box center [329, 39] width 116 height 6
type input "IC Monthly Statement"
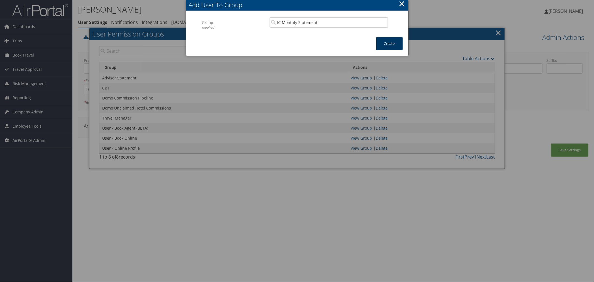
drag, startPoint x: 381, startPoint y: 40, endPoint x: 283, endPoint y: 40, distance: 98.9
click at [381, 40] on button "Create" at bounding box center [389, 43] width 26 height 13
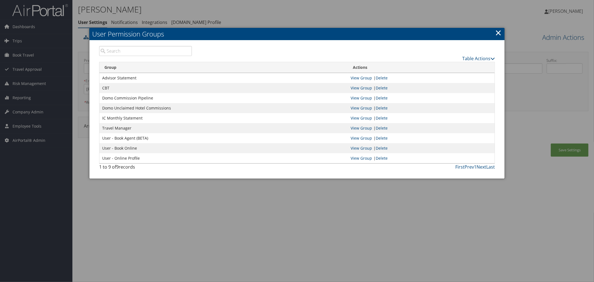
drag, startPoint x: 266, startPoint y: 15, endPoint x: 269, endPoint y: 22, distance: 6.9
click at [266, 15] on div at bounding box center [297, 141] width 594 height 282
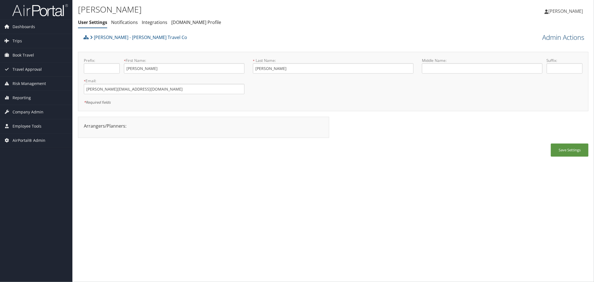
click at [562, 36] on link "Admin Actions" at bounding box center [563, 37] width 42 height 9
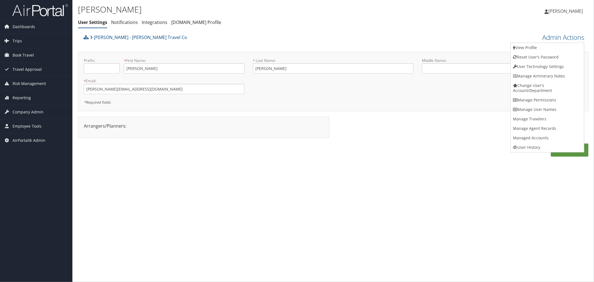
click at [294, 38] on div "Debbie Rosenthal - Oriana Travel Co" at bounding box center [269, 39] width 375 height 15
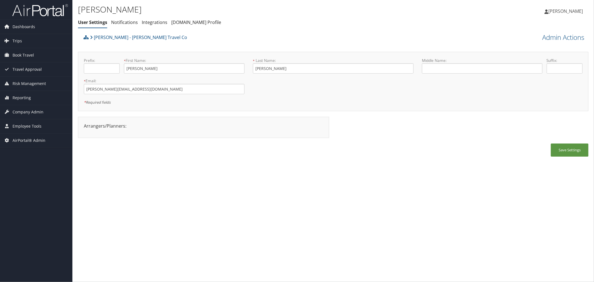
click at [222, 37] on div "Debbie Rosenthal - Oriana Travel Co" at bounding box center [269, 39] width 375 height 15
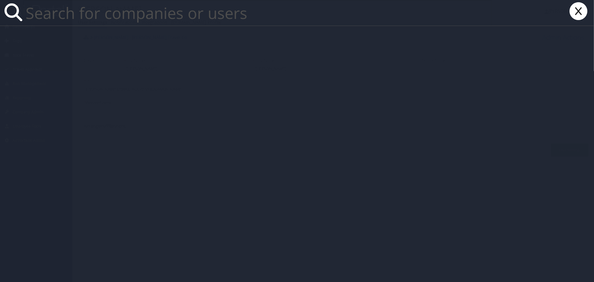
paste input "doreen.lopez@andavotravel.com"
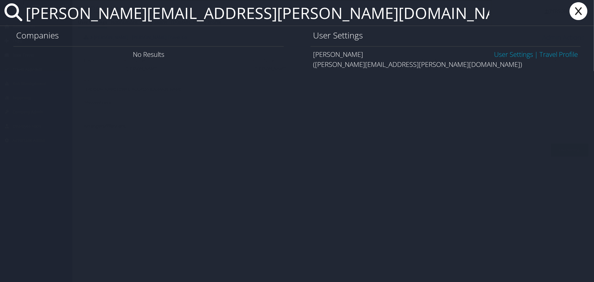
type input "doreen.lopez@andavotravel.com"
click at [517, 53] on link "User Settings" at bounding box center [513, 54] width 39 height 9
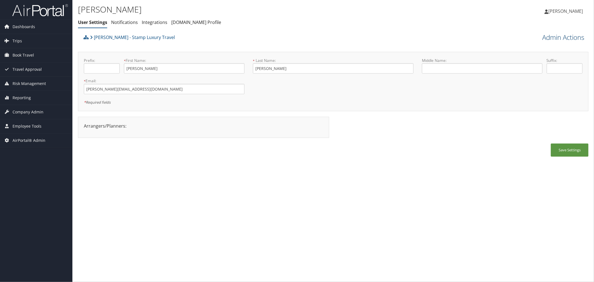
click at [547, 34] on link "Admin Actions" at bounding box center [563, 37] width 42 height 9
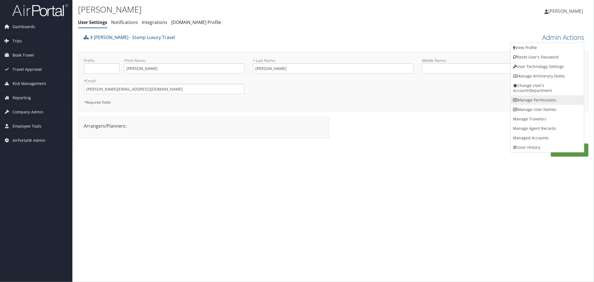
click at [532, 98] on link "Manage Permissions" at bounding box center [547, 99] width 73 height 9
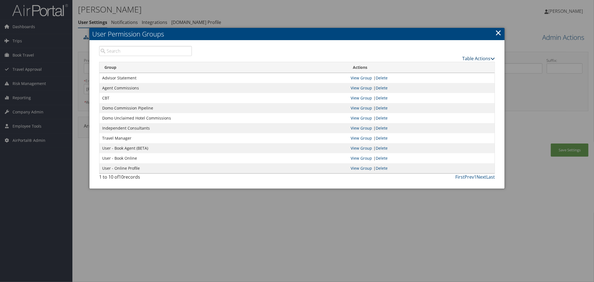
click at [470, 56] on link "Table Actions" at bounding box center [478, 58] width 33 height 6
click at [441, 64] on link "New Record" at bounding box center [457, 66] width 73 height 9
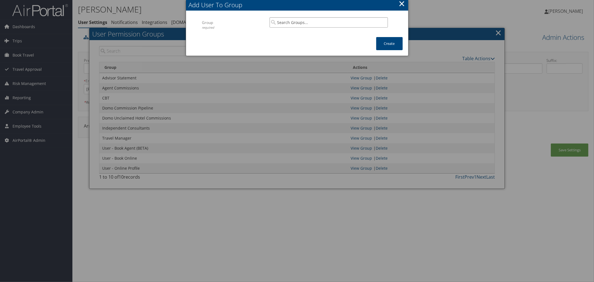
click at [308, 23] on input "search" at bounding box center [329, 22] width 118 height 10
paste input "IC Monthly Statement"
click at [322, 37] on div "Group" at bounding box center [329, 39] width 116 height 6
type input "IC Monthly Statement"
click at [388, 45] on button "Create" at bounding box center [389, 43] width 26 height 13
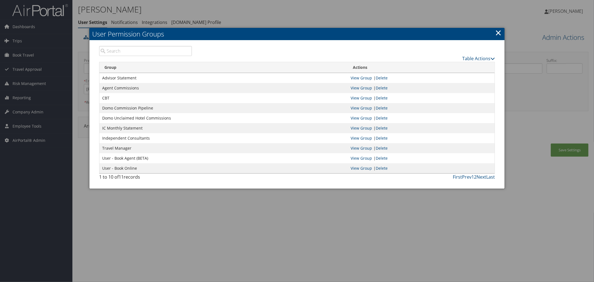
click at [280, 18] on div at bounding box center [297, 141] width 594 height 282
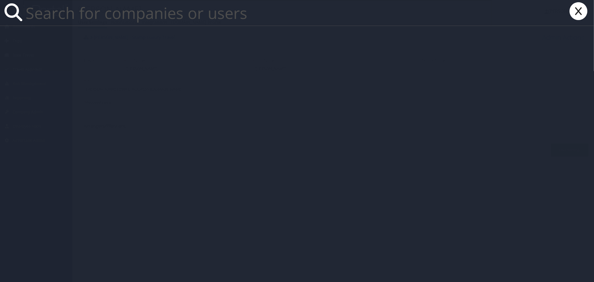
paste input "[EMAIL_ADDRESS][DOMAIN_NAME]"
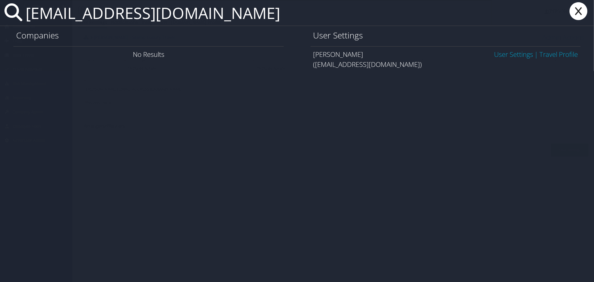
type input "[EMAIL_ADDRESS][DOMAIN_NAME]"
click at [518, 53] on link "User Settings" at bounding box center [513, 54] width 39 height 9
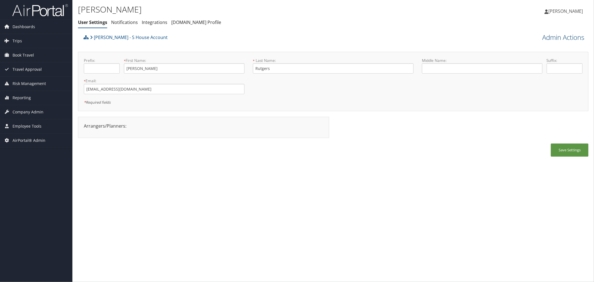
click at [563, 37] on link "Admin Actions" at bounding box center [563, 37] width 42 height 9
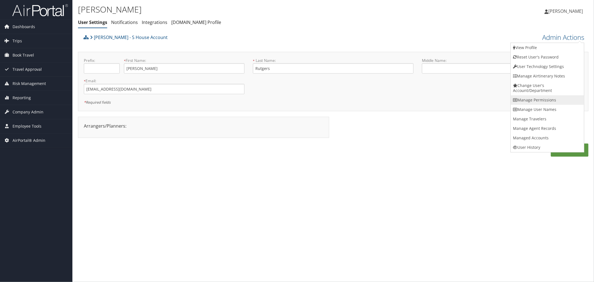
click at [536, 97] on link "Manage Permissions" at bounding box center [547, 99] width 73 height 9
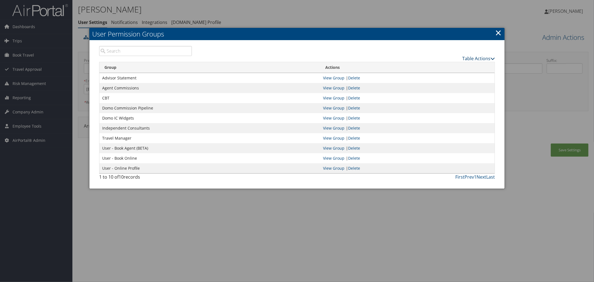
click at [474, 58] on link "Table Actions" at bounding box center [478, 58] width 33 height 6
click at [452, 67] on link "New Record" at bounding box center [457, 66] width 73 height 9
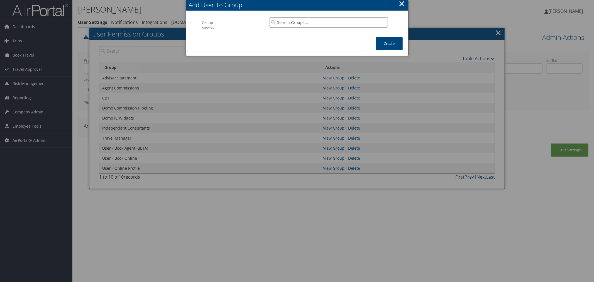
click at [308, 21] on input "search" at bounding box center [329, 22] width 118 height 10
drag, startPoint x: 315, startPoint y: 34, endPoint x: 322, endPoint y: 34, distance: 6.4
click at [317, 34] on div "IC Monthly Statement" at bounding box center [329, 33] width 116 height 6
type input "IC Monthly Statement"
click at [385, 42] on button "Create" at bounding box center [389, 43] width 26 height 13
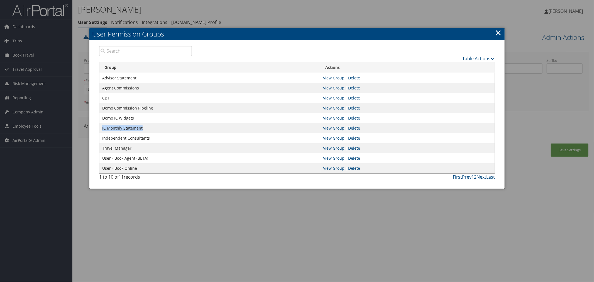
drag, startPoint x: 143, startPoint y: 129, endPoint x: 102, endPoint y: 130, distance: 41.2
click at [102, 130] on td "IC Monthly Statement" at bounding box center [209, 128] width 221 height 10
copy td "IC Monthly Statement"
click at [255, 7] on div at bounding box center [297, 141] width 594 height 282
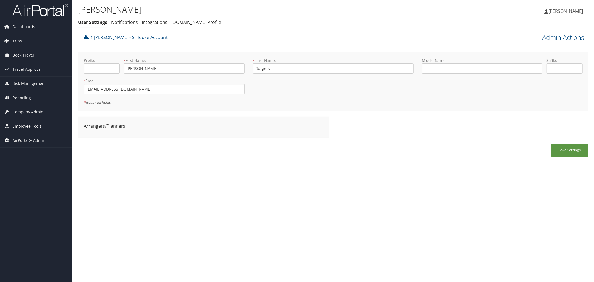
click at [260, 42] on div "Diane Rutgers - S House Account" at bounding box center [269, 39] width 375 height 15
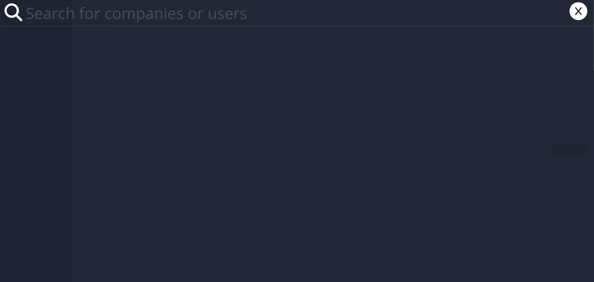
paste input "joanne.norman@andavotravel.com"
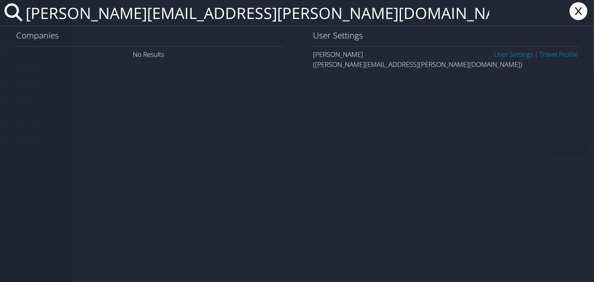
type input "joanne.norman@andavotravel.com"
click at [494, 54] on link "User Settings" at bounding box center [513, 54] width 39 height 9
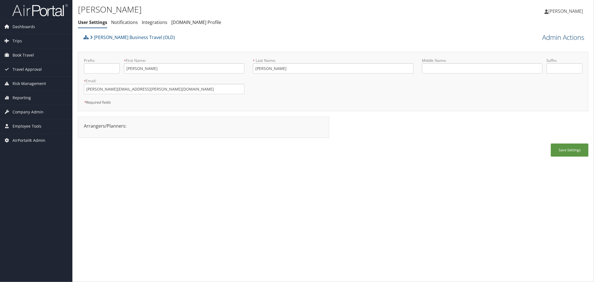
click at [557, 37] on link "Admin Actions" at bounding box center [563, 37] width 42 height 9
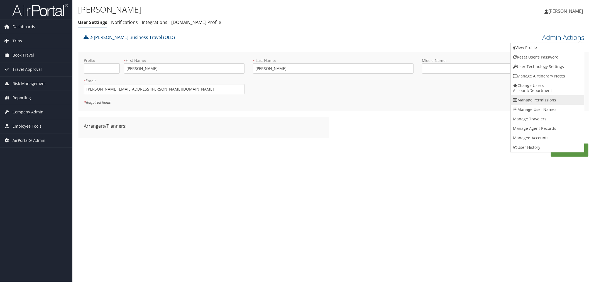
click at [538, 99] on link "Manage Permissions" at bounding box center [547, 99] width 73 height 9
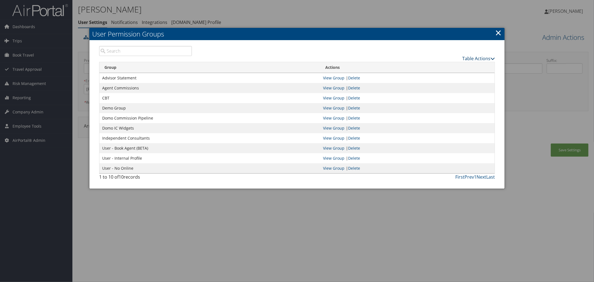
click at [466, 57] on link "Table Actions" at bounding box center [478, 58] width 33 height 6
drag, startPoint x: 448, startPoint y: 65, endPoint x: 319, endPoint y: 7, distance: 141.3
click at [448, 64] on link "New Record" at bounding box center [457, 66] width 73 height 9
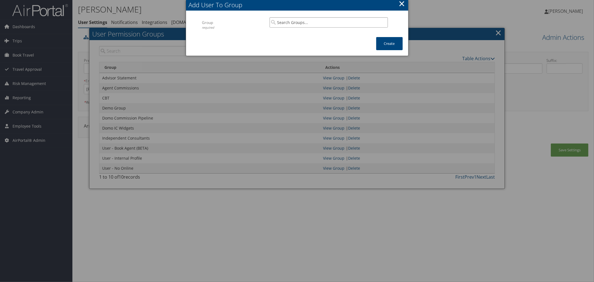
click at [311, 23] on input "search" at bounding box center [329, 22] width 118 height 10
paste input "IC Monthly Statement"
drag, startPoint x: 345, startPoint y: 36, endPoint x: 385, endPoint y: 40, distance: 40.0
click at [345, 36] on div "Group" at bounding box center [329, 39] width 116 height 6
type input "IC Monthly Statement"
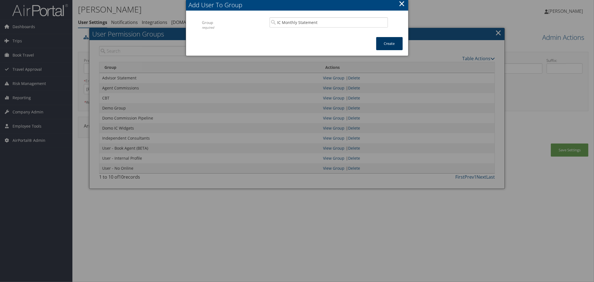
drag, startPoint x: 387, startPoint y: 42, endPoint x: 375, endPoint y: 35, distance: 14.1
click at [387, 42] on button "Create" at bounding box center [389, 43] width 26 height 13
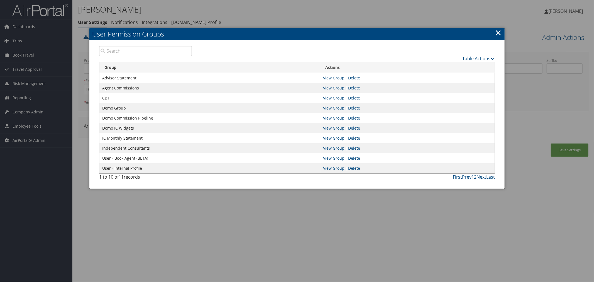
drag, startPoint x: 305, startPoint y: 24, endPoint x: 287, endPoint y: 14, distance: 21.3
click at [305, 24] on div at bounding box center [297, 141] width 594 height 282
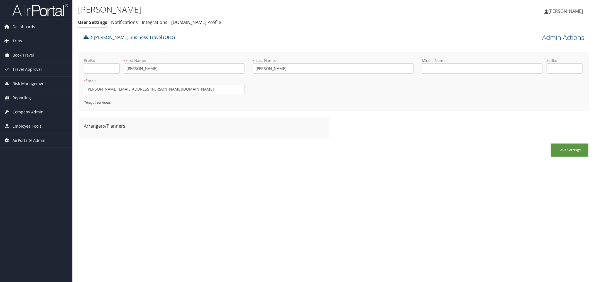
click at [288, 32] on div "Christopherson Business Travel (OLD)" at bounding box center [269, 39] width 375 height 15
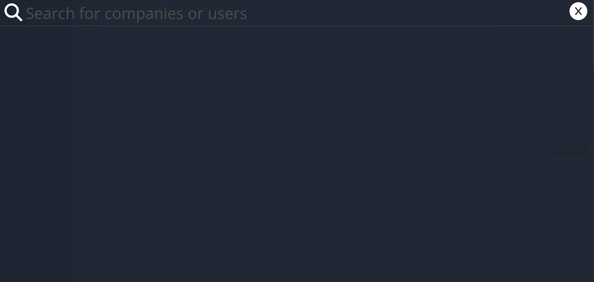
paste input "[PERSON_NAME][EMAIL_ADDRESS][DOMAIN_NAME]"
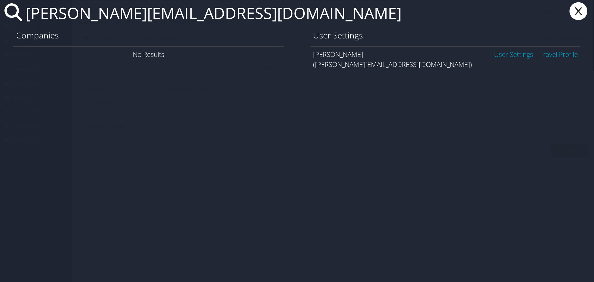
type input "[PERSON_NAME][EMAIL_ADDRESS][DOMAIN_NAME]"
click at [498, 55] on link "User Settings" at bounding box center [513, 54] width 39 height 9
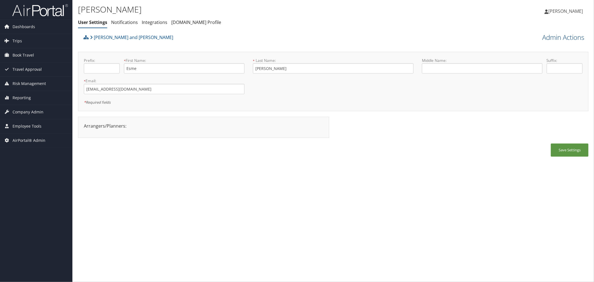
click at [564, 38] on link "Admin Actions" at bounding box center [563, 37] width 42 height 9
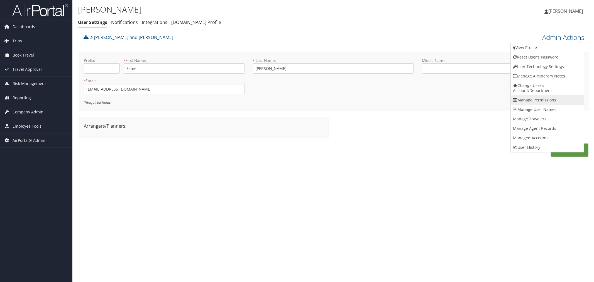
click at [543, 96] on link "Manage Permissions" at bounding box center [547, 99] width 73 height 9
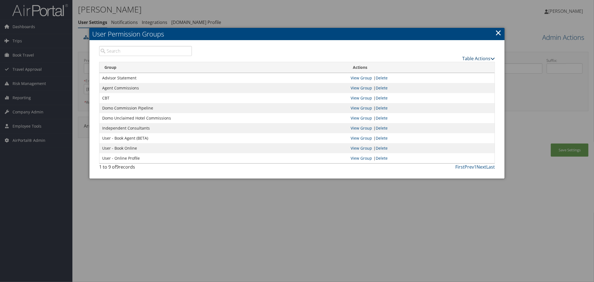
click at [469, 56] on link "Table Actions" at bounding box center [478, 58] width 33 height 6
drag, startPoint x: 446, startPoint y: 65, endPoint x: 438, endPoint y: 59, distance: 9.2
click at [446, 65] on link "New Record" at bounding box center [457, 66] width 73 height 9
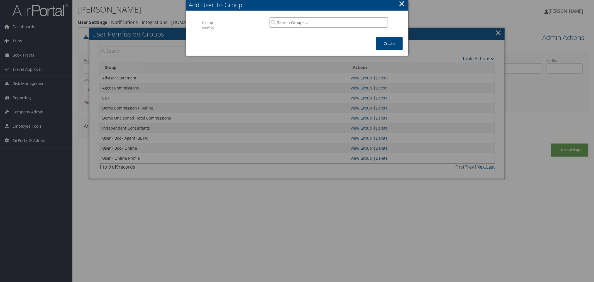
click at [291, 23] on input "search" at bounding box center [329, 22] width 118 height 10
paste input "IC Monthly Statement"
drag, startPoint x: 319, startPoint y: 34, endPoint x: 374, endPoint y: 34, distance: 55.1
click at [319, 34] on div "IC Monthly Statement" at bounding box center [329, 33] width 116 height 6
type input "IC Monthly Statement"
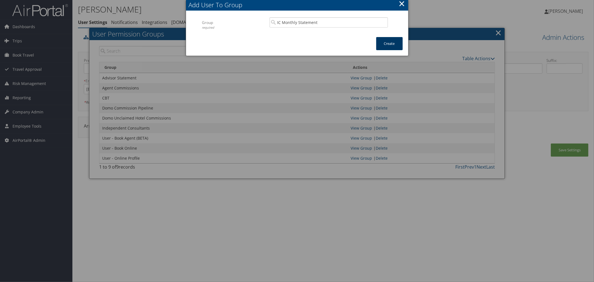
click at [390, 40] on button "Create" at bounding box center [389, 43] width 26 height 13
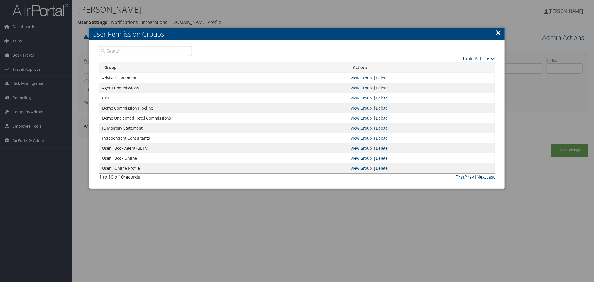
click at [276, 10] on div at bounding box center [297, 141] width 594 height 282
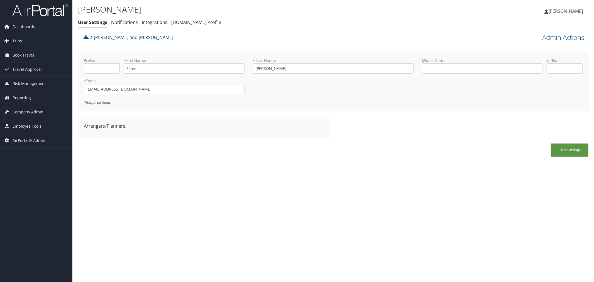
click at [209, 35] on div "Esme Thoman - Thomas and Butler" at bounding box center [269, 39] width 375 height 15
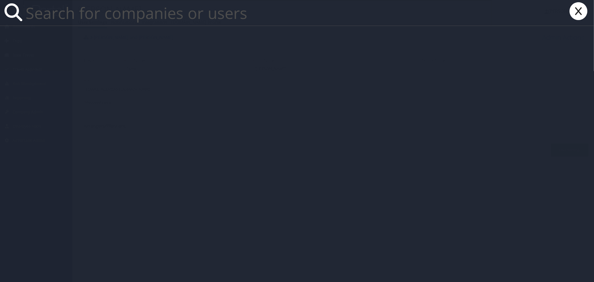
paste input "[EMAIL_ADDRESS][DOMAIN_NAME]"
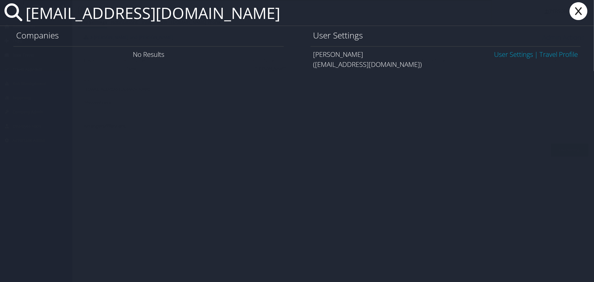
type input "[EMAIL_ADDRESS][DOMAIN_NAME]"
click at [497, 53] on link "User Settings" at bounding box center [513, 54] width 39 height 9
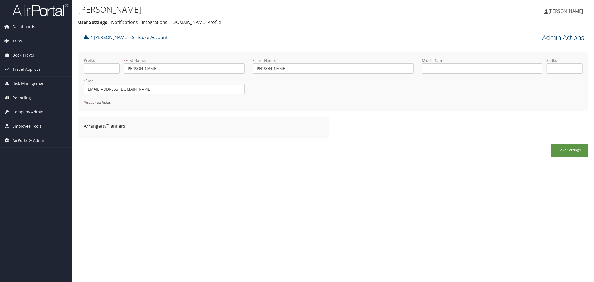
click at [545, 38] on link "Admin Actions" at bounding box center [563, 37] width 42 height 9
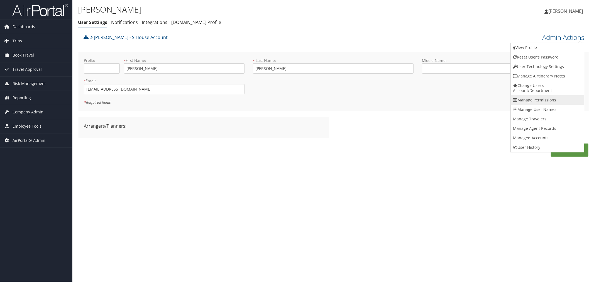
click at [532, 100] on link "Manage Permissions" at bounding box center [547, 99] width 73 height 9
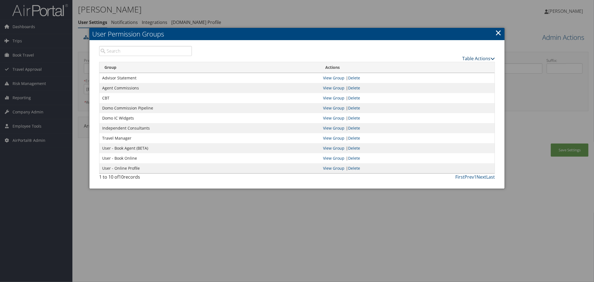
click at [469, 56] on link "Table Actions" at bounding box center [478, 58] width 33 height 6
click at [452, 67] on link "New Record" at bounding box center [457, 66] width 73 height 9
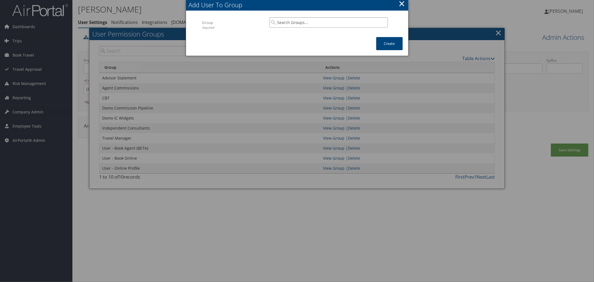
click at [310, 23] on input "search" at bounding box center [329, 22] width 118 height 10
drag, startPoint x: 333, startPoint y: 38, endPoint x: 380, endPoint y: 40, distance: 46.8
click at [334, 38] on div "Group" at bounding box center [329, 39] width 116 height 6
type input "IC Monthly Statement"
click at [386, 44] on button "Create" at bounding box center [389, 43] width 26 height 13
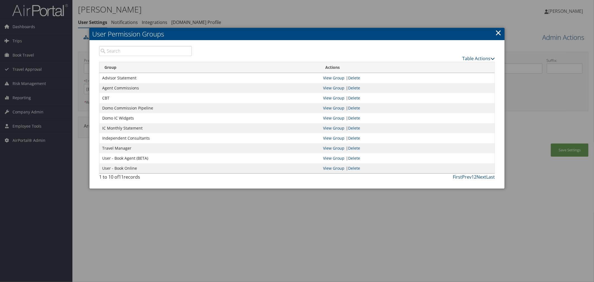
drag, startPoint x: 500, startPoint y: 32, endPoint x: 492, endPoint y: 28, distance: 8.8
click at [500, 32] on link "×" at bounding box center [498, 32] width 6 height 11
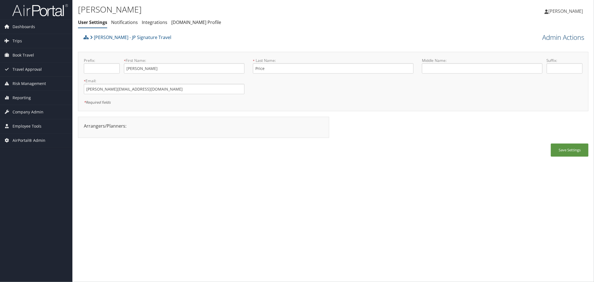
click at [560, 37] on link "Admin Actions" at bounding box center [563, 37] width 42 height 9
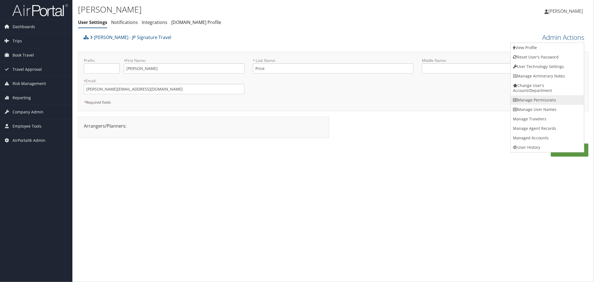
click at [537, 97] on link "Manage Permissions" at bounding box center [547, 99] width 73 height 9
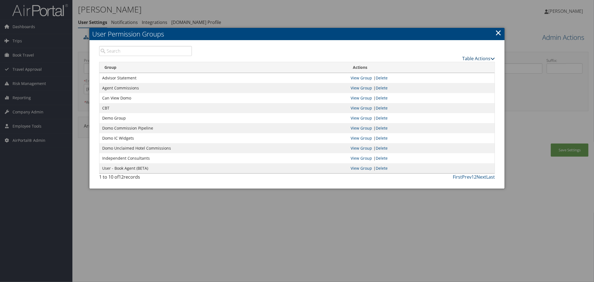
click at [471, 57] on link "Table Actions" at bounding box center [478, 58] width 33 height 6
click at [443, 67] on link "New Record" at bounding box center [457, 66] width 73 height 9
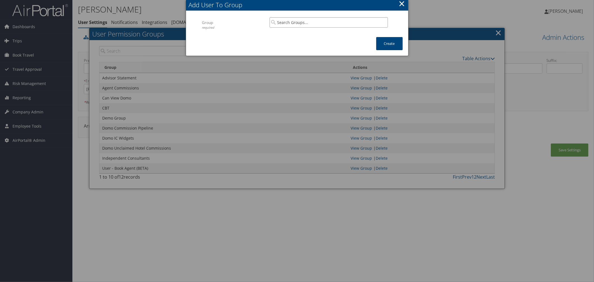
click at [277, 18] on input "search" at bounding box center [329, 22] width 118 height 10
drag, startPoint x: 311, startPoint y: 33, endPoint x: 326, endPoint y: 34, distance: 15.0
click at [313, 33] on div "IC Monthly Statement" at bounding box center [329, 33] width 116 height 6
type input "IC Monthly Statement"
click at [379, 43] on button "Create" at bounding box center [389, 43] width 26 height 13
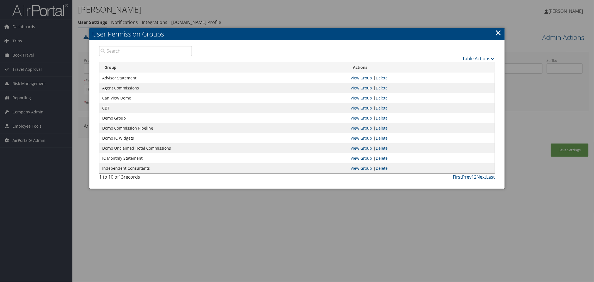
click at [204, 6] on div at bounding box center [297, 141] width 594 height 282
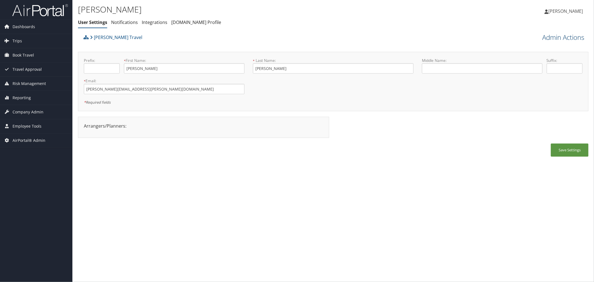
click at [545, 39] on link "Admin Actions" at bounding box center [563, 37] width 42 height 9
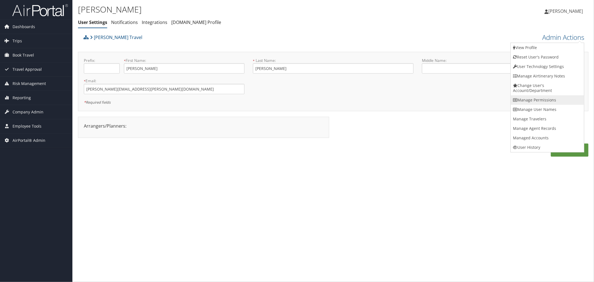
click at [528, 97] on link "Manage Permissions" at bounding box center [547, 99] width 73 height 9
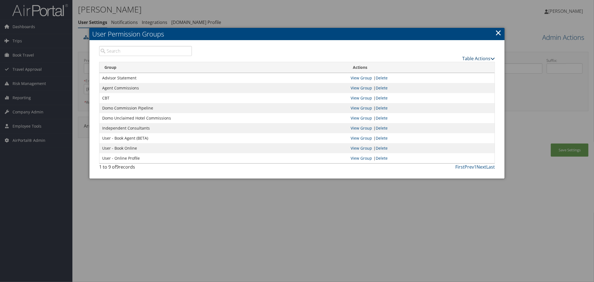
click at [470, 57] on link "Table Actions" at bounding box center [478, 58] width 33 height 6
click at [443, 69] on link "New Record" at bounding box center [457, 66] width 73 height 9
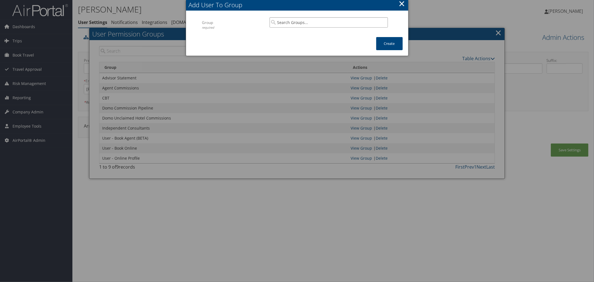
click at [289, 23] on input "search" at bounding box center [329, 22] width 118 height 10
drag, startPoint x: 302, startPoint y: 35, endPoint x: 363, endPoint y: 39, distance: 61.4
click at [303, 35] on div "IC Monthly Statement Group" at bounding box center [329, 36] width 116 height 14
type input "IC Monthly Statement"
click at [386, 41] on button "Create" at bounding box center [389, 43] width 26 height 13
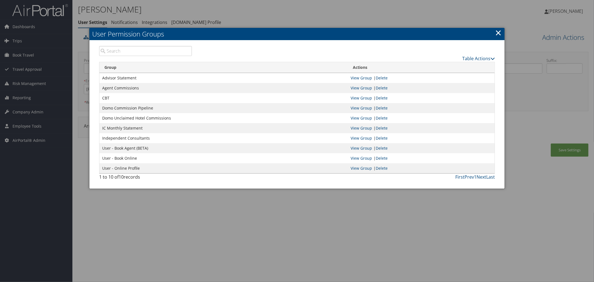
click at [185, 6] on div at bounding box center [297, 141] width 594 height 282
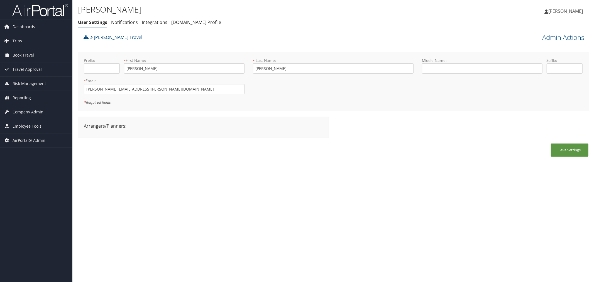
click at [180, 46] on div "Joanne Norman Travel" at bounding box center [269, 39] width 375 height 15
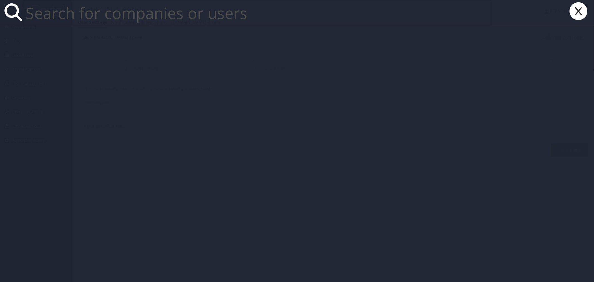
paste input "mickeymechaya@gmail.com"
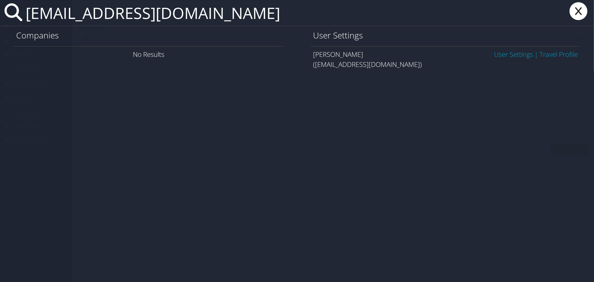
type input "mickeymechaya@gmail.com"
click at [511, 52] on link "User Settings" at bounding box center [513, 54] width 39 height 9
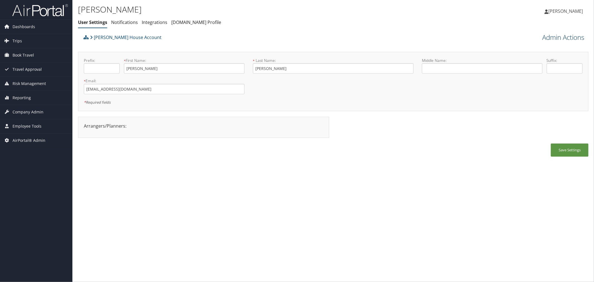
click at [558, 35] on link "Admin Actions" at bounding box center [563, 37] width 42 height 9
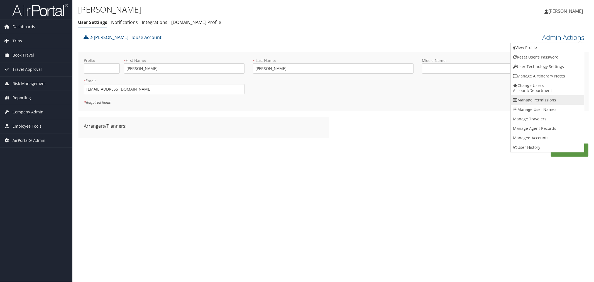
click at [531, 99] on link "Manage Permissions" at bounding box center [547, 99] width 73 height 9
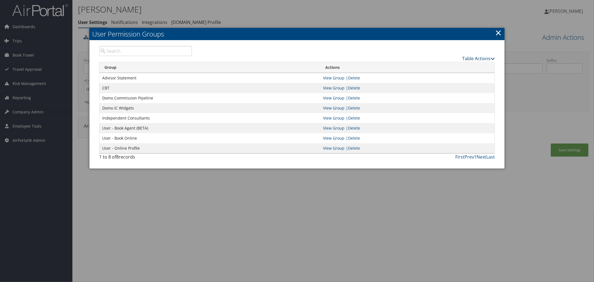
click at [472, 57] on link "Table Actions" at bounding box center [478, 58] width 33 height 6
click at [435, 66] on link "New Record" at bounding box center [457, 66] width 73 height 9
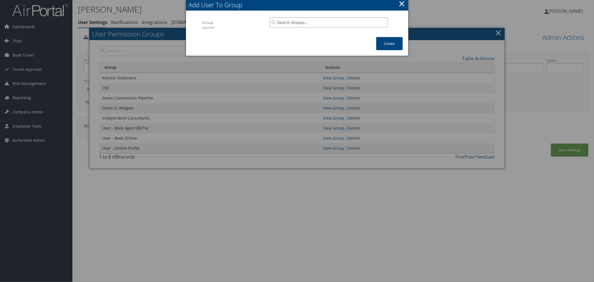
click at [295, 25] on input "search" at bounding box center [329, 22] width 118 height 10
drag, startPoint x: 301, startPoint y: 28, endPoint x: 321, endPoint y: 33, distance: 20.3
click at [306, 30] on li "IC Monthly Statement Group" at bounding box center [329, 36] width 118 height 16
type input "IC Monthly Statement"
click at [383, 40] on button "Create" at bounding box center [389, 43] width 26 height 13
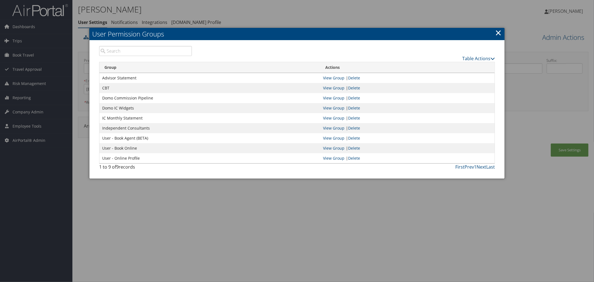
click at [271, 13] on div at bounding box center [297, 141] width 594 height 282
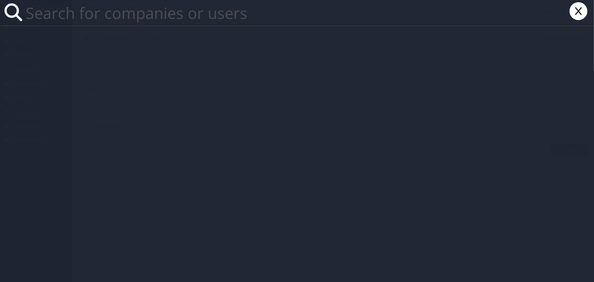
paste input "julie.gaumond@andavotravel.com"
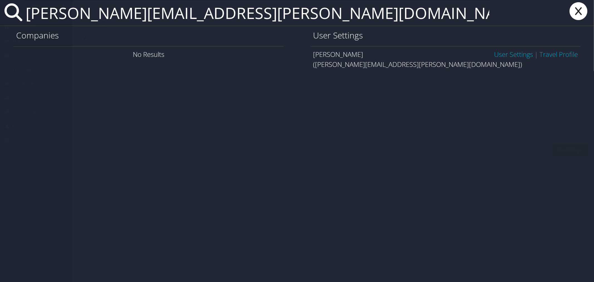
type input "julie.gaumond@andavotravel.com"
click at [518, 52] on link "User Settings" at bounding box center [513, 54] width 39 height 9
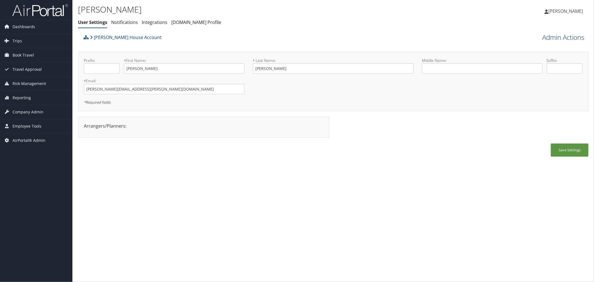
click at [557, 35] on link "Admin Actions" at bounding box center [563, 37] width 42 height 9
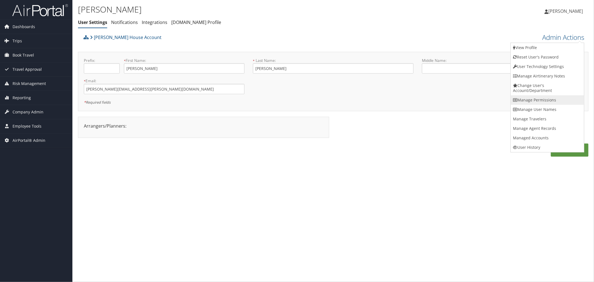
click at [534, 101] on link "Manage Permissions" at bounding box center [547, 99] width 73 height 9
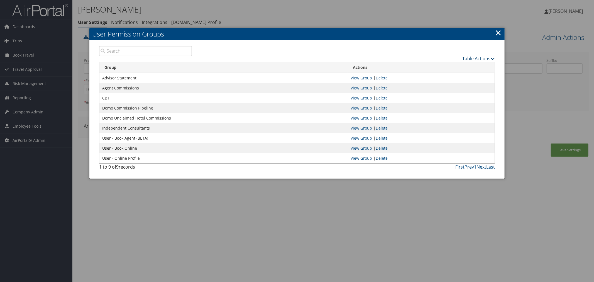
click at [464, 58] on link "Table Actions" at bounding box center [478, 58] width 33 height 6
click at [429, 63] on link "New Record" at bounding box center [457, 66] width 73 height 9
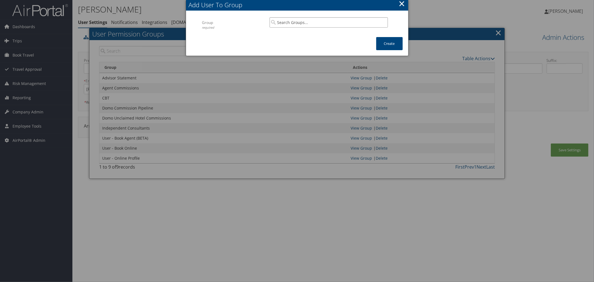
click at [340, 24] on input "search" at bounding box center [329, 22] width 118 height 10
click at [343, 36] on div "Group" at bounding box center [329, 39] width 116 height 6
type input "IC Monthly Statement"
click at [386, 42] on button "Create" at bounding box center [389, 43] width 26 height 13
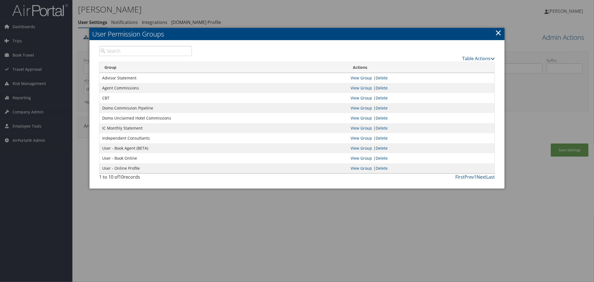
click at [293, 19] on div at bounding box center [297, 141] width 594 height 282
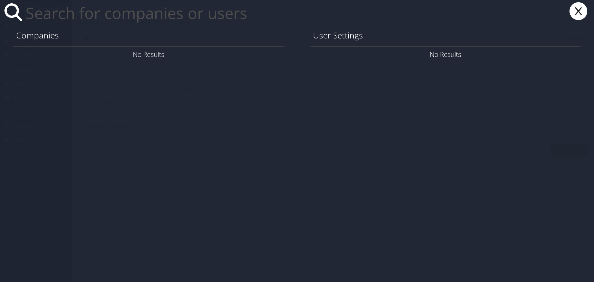
paste input "kaylee@we.vacations"
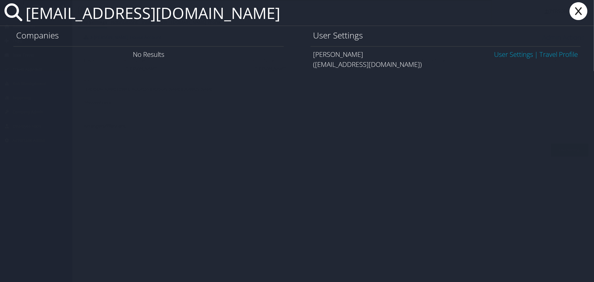
type input "kaylee@we.vacations"
click at [511, 54] on link "User Settings" at bounding box center [513, 54] width 39 height 9
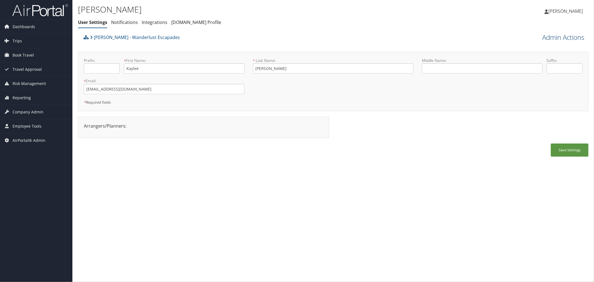
click at [546, 35] on link "Admin Actions" at bounding box center [563, 37] width 42 height 9
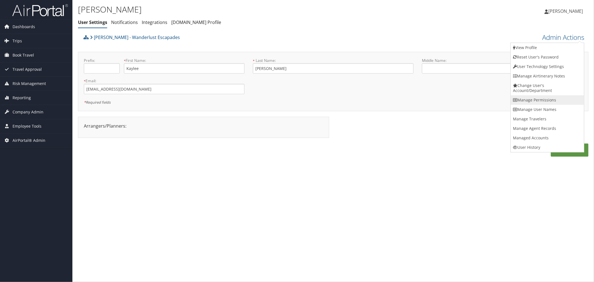
click at [547, 96] on link "Manage Permissions" at bounding box center [547, 99] width 73 height 9
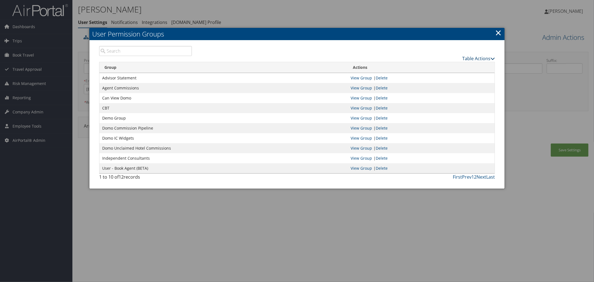
click at [468, 57] on link "Table Actions" at bounding box center [478, 58] width 33 height 6
click at [436, 67] on link "New Record" at bounding box center [457, 66] width 73 height 9
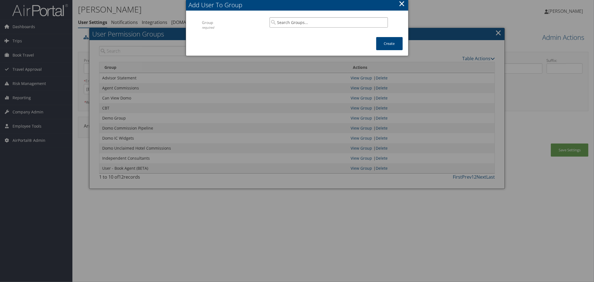
click at [296, 21] on input "search" at bounding box center [329, 22] width 118 height 10
click at [300, 36] on div "Group" at bounding box center [329, 39] width 116 height 6
type input "IC Monthly Statement"
click at [385, 38] on button "Create" at bounding box center [389, 43] width 26 height 13
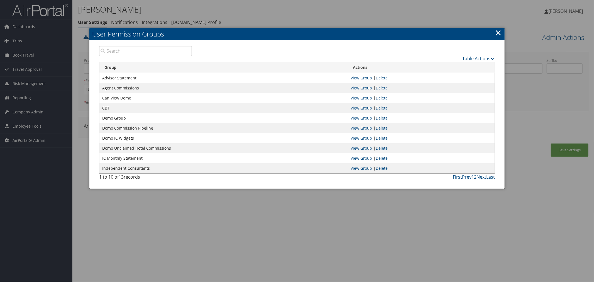
click at [319, 11] on div at bounding box center [297, 141] width 594 height 282
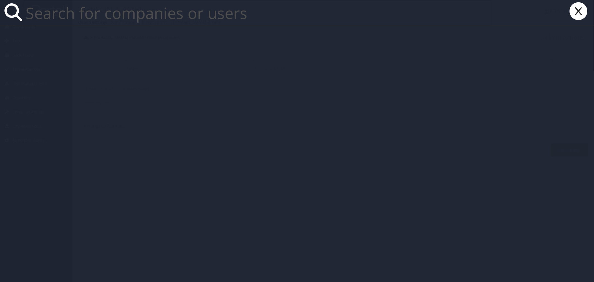
paste input "linda.smith@andavotravel.com"
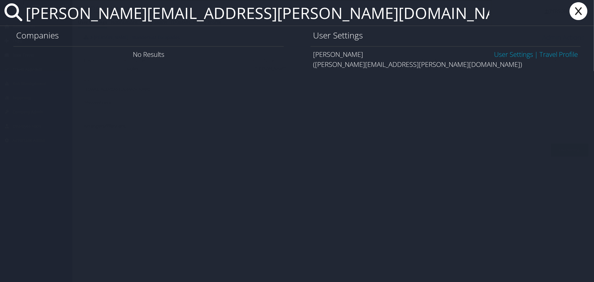
type input "linda.smith@andavotravel.com"
click at [515, 53] on link "User Settings" at bounding box center [513, 54] width 39 height 9
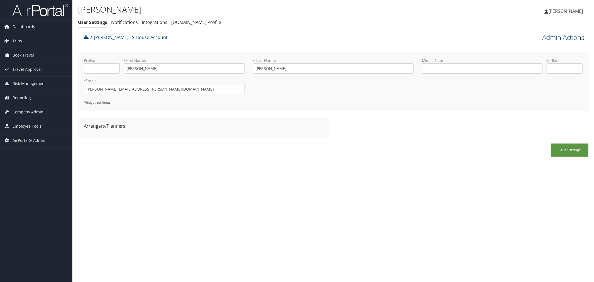
click at [542, 37] on link "Admin Actions" at bounding box center [563, 37] width 42 height 9
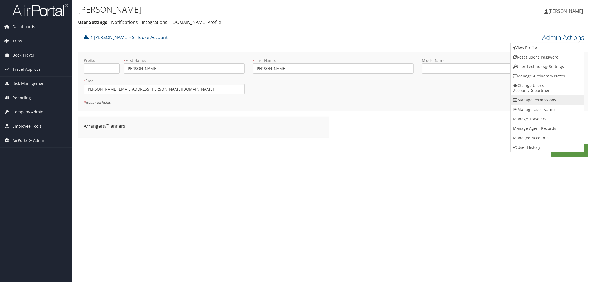
click at [535, 101] on link "Manage Permissions" at bounding box center [547, 99] width 73 height 9
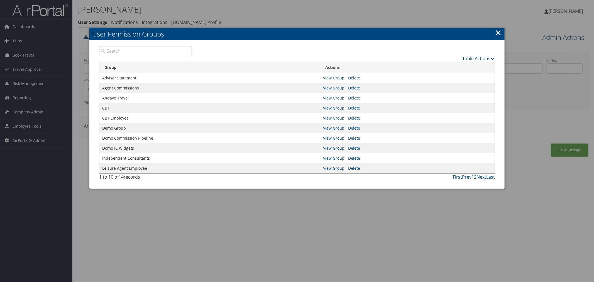
click at [466, 57] on link "Table Actions" at bounding box center [478, 58] width 33 height 6
click at [427, 65] on icon at bounding box center [426, 67] width 5 height 4
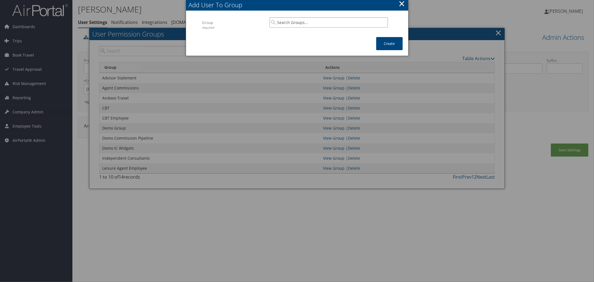
click at [285, 23] on input "search" at bounding box center [329, 22] width 118 height 10
click at [291, 31] on div "IC Monthly Statement" at bounding box center [329, 33] width 116 height 6
type input "IC Monthly Statement"
click at [388, 44] on button "Create" at bounding box center [389, 43] width 26 height 13
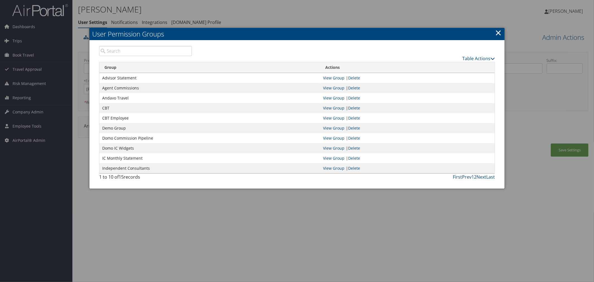
click at [265, 19] on div at bounding box center [297, 141] width 594 height 282
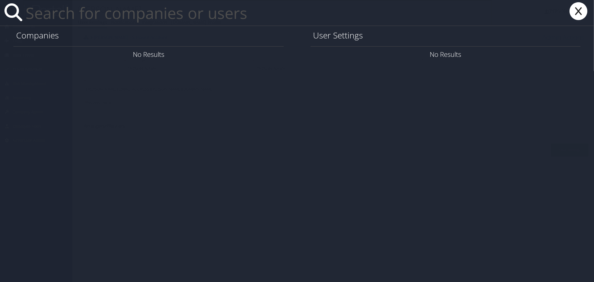
paste input "lindsay@valisetravel.com"
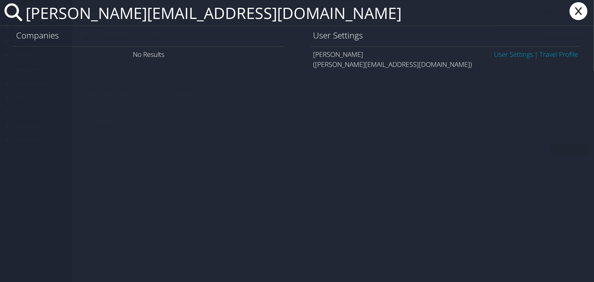
type input "lindsay@valisetravel.com"
click at [501, 53] on link "User Settings" at bounding box center [513, 54] width 39 height 9
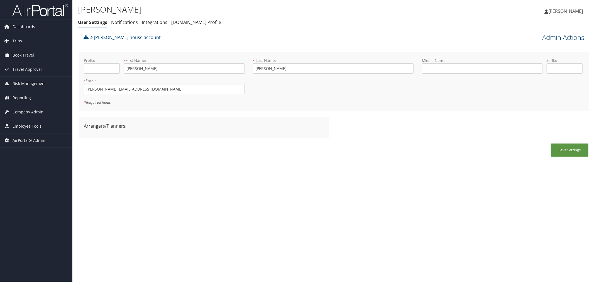
click at [566, 35] on link "Admin Actions" at bounding box center [563, 37] width 42 height 9
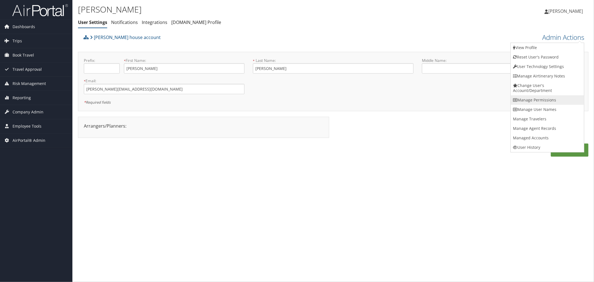
click at [538, 104] on link "Manage Permissions" at bounding box center [547, 99] width 73 height 9
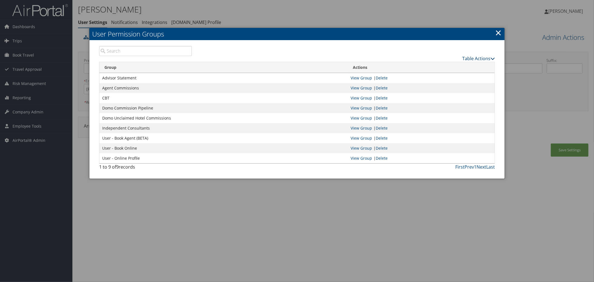
click at [468, 56] on link "Table Actions" at bounding box center [478, 58] width 33 height 6
click at [437, 65] on link "New Record" at bounding box center [457, 66] width 73 height 9
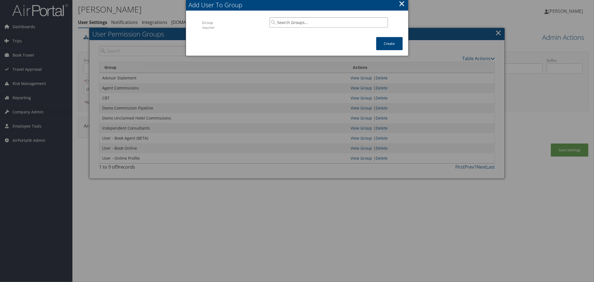
click at [295, 24] on input "search" at bounding box center [329, 22] width 118 height 10
click at [304, 30] on div "IC Monthly Statement" at bounding box center [329, 33] width 116 height 6
type input "IC Monthly Statement"
click at [379, 42] on button "Create" at bounding box center [389, 43] width 26 height 13
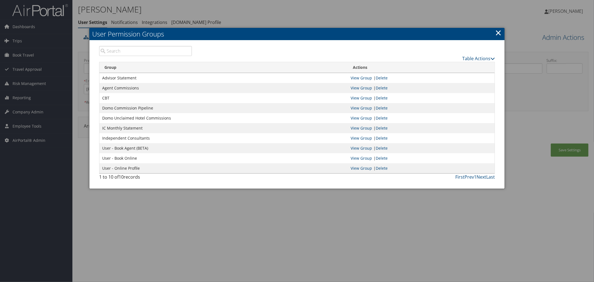
click at [320, 19] on div at bounding box center [297, 141] width 594 height 282
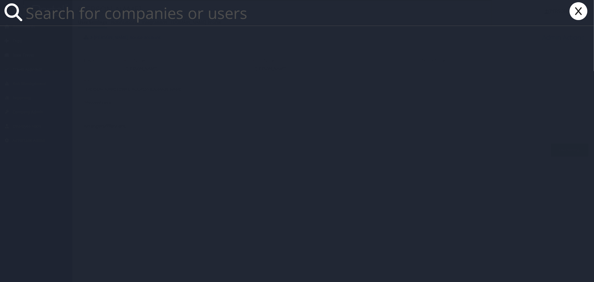
paste input "loriann@parkstonetravel.com"
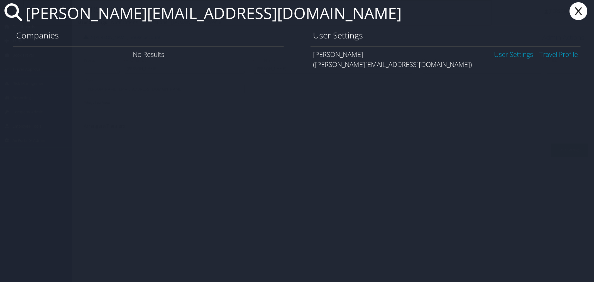
type input "loriann@parkstonetravel.com"
click at [497, 52] on link "User Settings" at bounding box center [513, 54] width 39 height 9
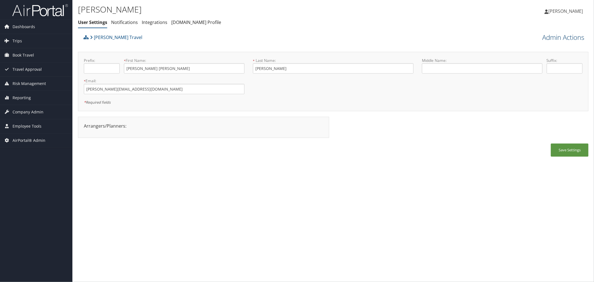
drag, startPoint x: 553, startPoint y: 35, endPoint x: 552, endPoint y: 32, distance: 2.9
click at [552, 35] on link "Admin Actions" at bounding box center [563, 37] width 42 height 9
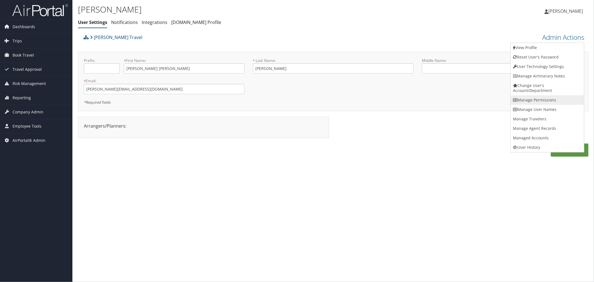
click at [537, 100] on link "Manage Permissions" at bounding box center [547, 99] width 73 height 9
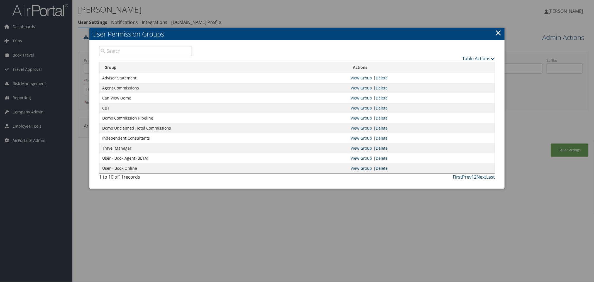
click at [474, 56] on link "Table Actions" at bounding box center [478, 58] width 33 height 6
click at [432, 67] on link "New Record" at bounding box center [457, 66] width 73 height 9
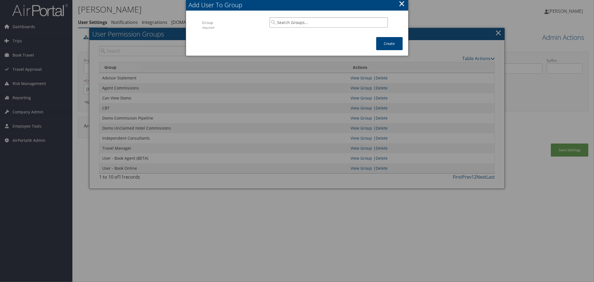
click at [286, 21] on input "search" at bounding box center [329, 22] width 118 height 10
click at [293, 29] on div "IC Monthly Statement Group" at bounding box center [329, 36] width 116 height 14
type input "IC Monthly Statement"
click at [387, 42] on button "Create" at bounding box center [389, 43] width 26 height 13
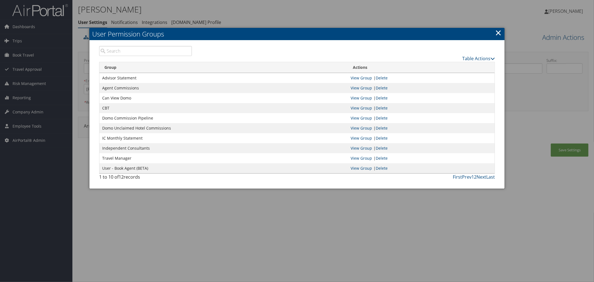
click at [282, 18] on div at bounding box center [297, 141] width 594 height 282
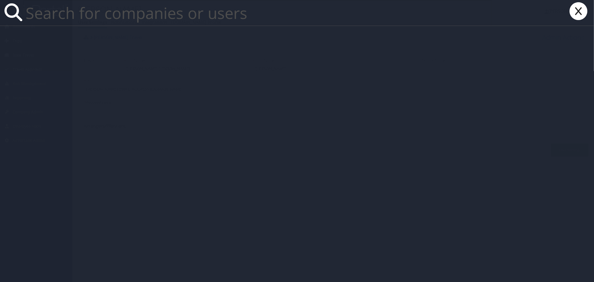
paste input "melissa@travelinglaundry.com"
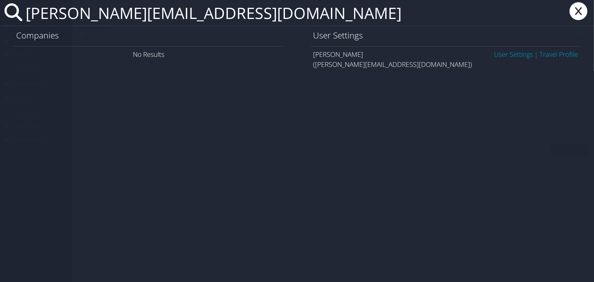
type input "melissa@travelinglaundry.com"
drag, startPoint x: 498, startPoint y: 53, endPoint x: 432, endPoint y: 52, distance: 65.2
click at [497, 53] on link "User Settings" at bounding box center [513, 54] width 39 height 9
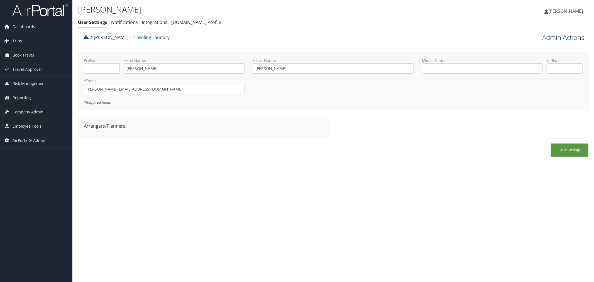
click at [559, 34] on link "Admin Actions" at bounding box center [563, 37] width 42 height 9
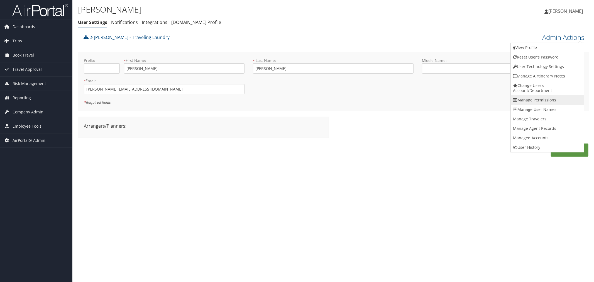
click at [543, 96] on link "Manage Permissions" at bounding box center [547, 99] width 73 height 9
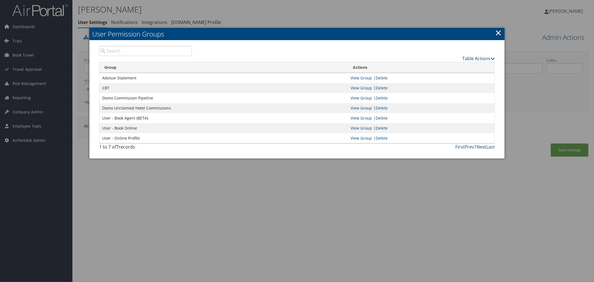
click at [468, 58] on link "Table Actions" at bounding box center [478, 58] width 33 height 6
click at [443, 67] on link "New Record" at bounding box center [457, 66] width 73 height 9
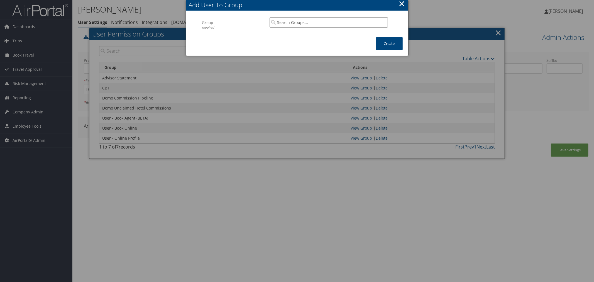
click at [323, 24] on input "search" at bounding box center [329, 22] width 118 height 10
click at [328, 34] on div "IC Monthly Statement" at bounding box center [329, 33] width 116 height 6
type input "IC Monthly Statement"
click at [386, 43] on button "Create" at bounding box center [389, 43] width 26 height 13
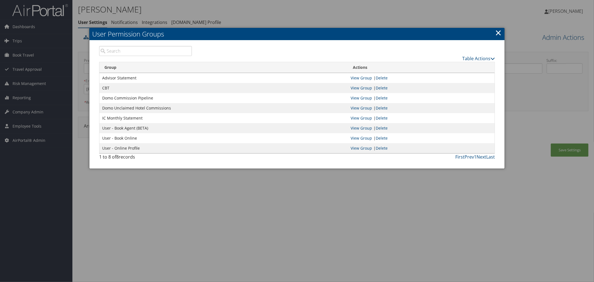
click at [317, 18] on div at bounding box center [297, 141] width 594 height 282
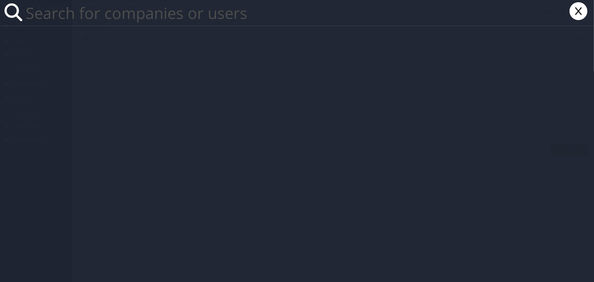
paste input "mellisa@trestraveldesign.com"
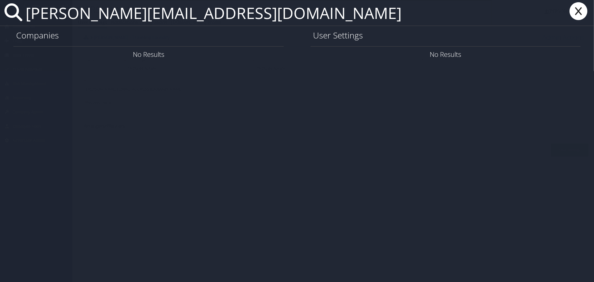
drag, startPoint x: 246, startPoint y: 23, endPoint x: 12, endPoint y: 28, distance: 234.2
click at [12, 28] on div "mellisa@trestraveldesign.com Companies No Results User Settings No Results" at bounding box center [297, 141] width 594 height 282
paste input "7M0000"
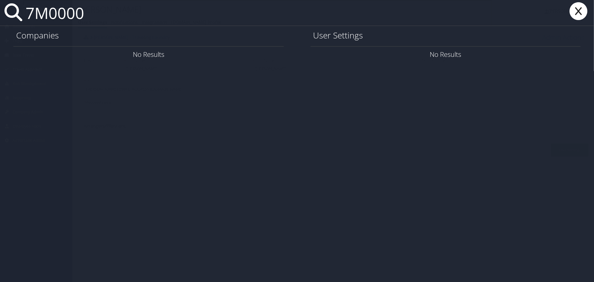
drag, startPoint x: 90, startPoint y: 10, endPoint x: 18, endPoint y: 15, distance: 72.8
click at [18, 15] on div "7M0000" at bounding box center [297, 13] width 594 height 26
paste input "Melissa Tresidder - Tres Travel Design"
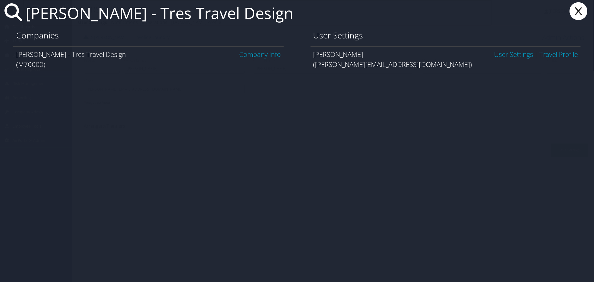
type input "Melissa Tresidder - Tres Travel Design"
click at [349, 65] on div "(melissa@trestraveldesign.com)" at bounding box center [445, 64] width 265 height 10
drag, startPoint x: 405, startPoint y: 64, endPoint x: 316, endPoint y: 68, distance: 89.7
click at [316, 68] on div "(melissa@trestraveldesign.com)" at bounding box center [445, 64] width 265 height 10
copy div "melissa@trestraveldesign.com"
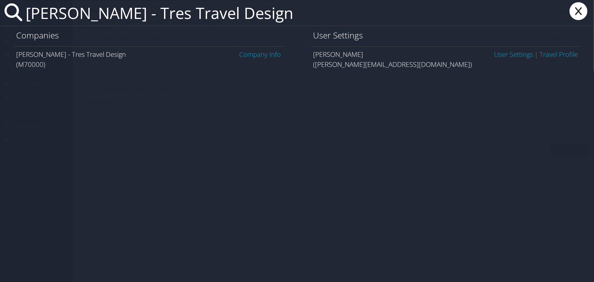
click at [515, 53] on link "User Settings" at bounding box center [513, 54] width 39 height 9
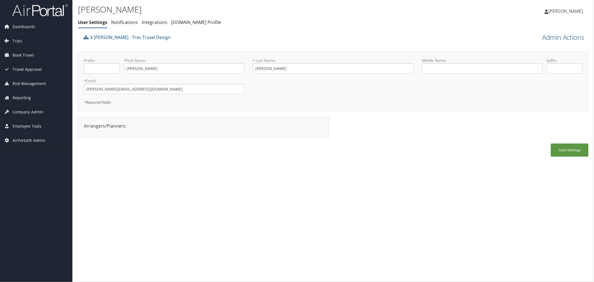
click at [557, 40] on link "Admin Actions" at bounding box center [563, 37] width 42 height 9
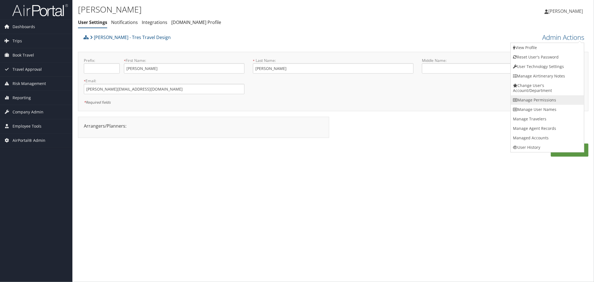
click at [531, 102] on link "Manage Permissions" at bounding box center [547, 99] width 73 height 9
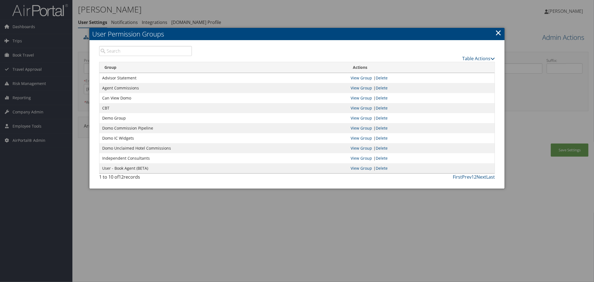
click at [470, 55] on div "Table Actions" at bounding box center [347, 58] width 295 height 7
click at [469, 57] on link "Table Actions" at bounding box center [478, 58] width 33 height 6
click at [447, 63] on link "New Record" at bounding box center [457, 66] width 73 height 9
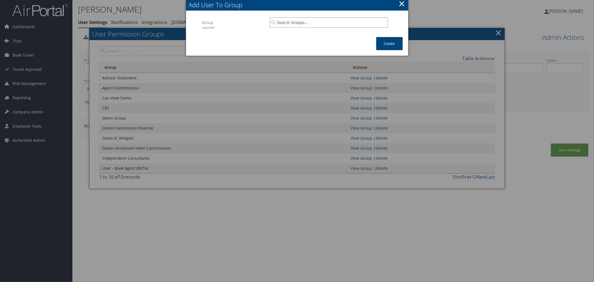
click at [307, 23] on input "search" at bounding box center [329, 22] width 118 height 10
click at [319, 34] on div "IC Monthly Statement" at bounding box center [329, 33] width 116 height 6
type input "IC Monthly Statement"
click at [389, 41] on button "Create" at bounding box center [389, 43] width 26 height 13
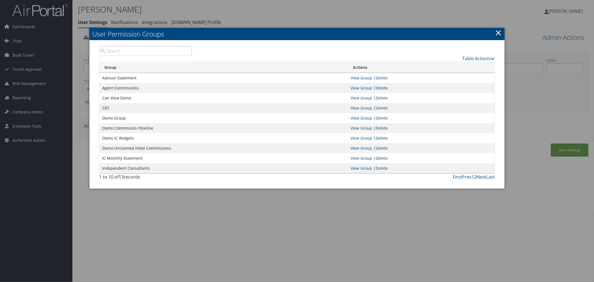
click at [285, 13] on div at bounding box center [297, 141] width 594 height 282
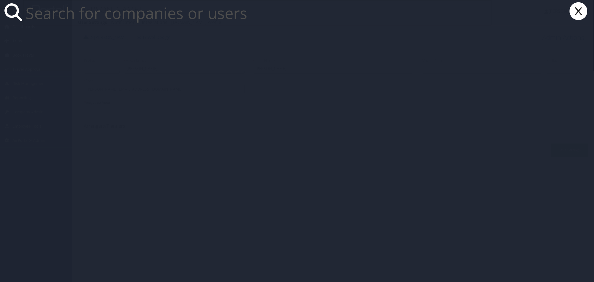
paste input "mirra@miraclespatravel.com"
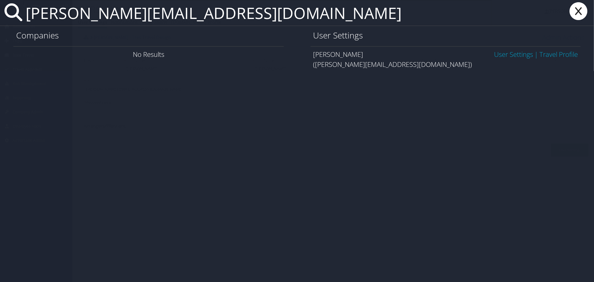
type input "mirra@miraclespatravel.com"
click at [505, 53] on link "User Settings" at bounding box center [513, 54] width 39 height 9
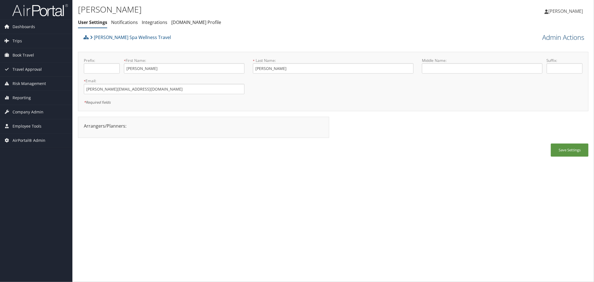
click at [552, 38] on link "Admin Actions" at bounding box center [563, 37] width 42 height 9
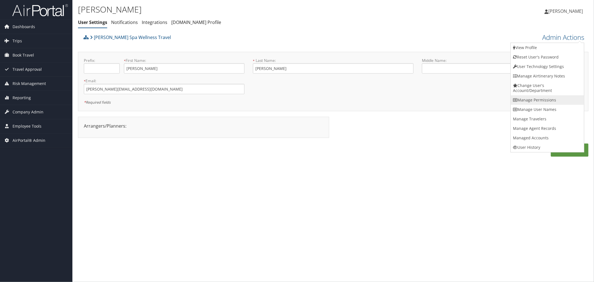
click at [539, 97] on link "Manage Permissions" at bounding box center [547, 99] width 73 height 9
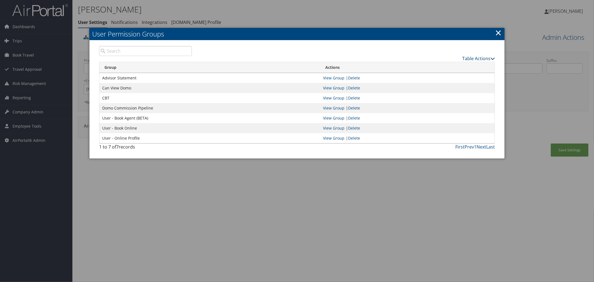
click at [472, 57] on link "Table Actions" at bounding box center [478, 58] width 33 height 6
click at [461, 66] on link "New Record" at bounding box center [457, 66] width 73 height 9
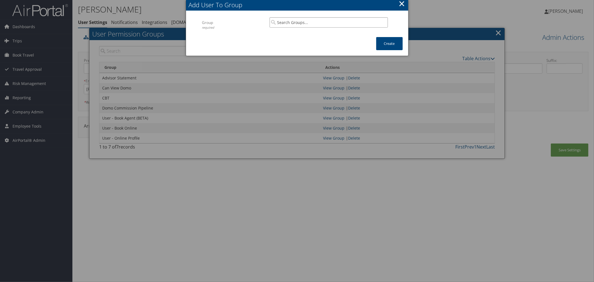
click at [335, 24] on input "search" at bounding box center [329, 22] width 118 height 10
click at [332, 36] on div "Group" at bounding box center [329, 39] width 116 height 6
type input "IC Monthly Statement"
click at [380, 46] on button "Create" at bounding box center [389, 43] width 26 height 13
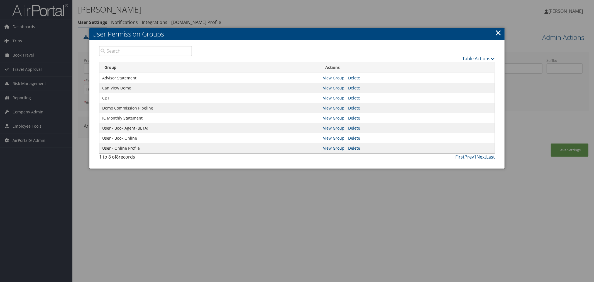
click at [250, 18] on div at bounding box center [297, 141] width 594 height 282
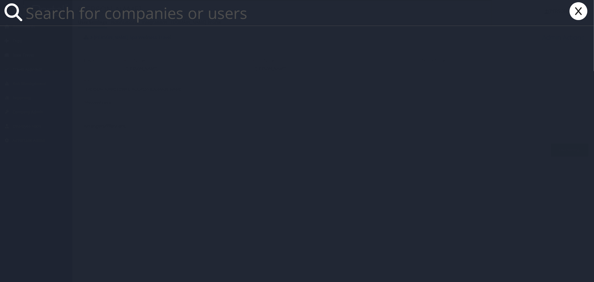
paste input "nate@blackcurranttravel.com"
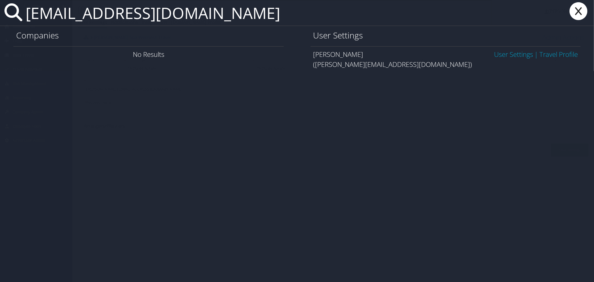
type input "nate@blackcurranttravel.com"
click at [498, 53] on link "User Settings" at bounding box center [513, 54] width 39 height 9
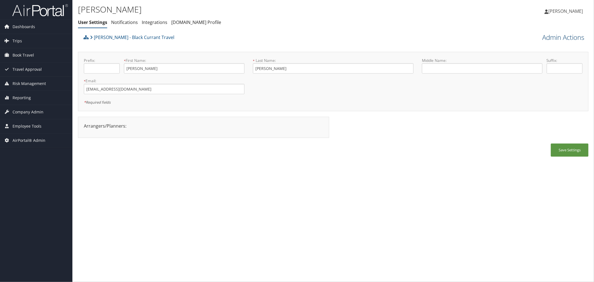
click at [545, 35] on link "Admin Actions" at bounding box center [563, 37] width 42 height 9
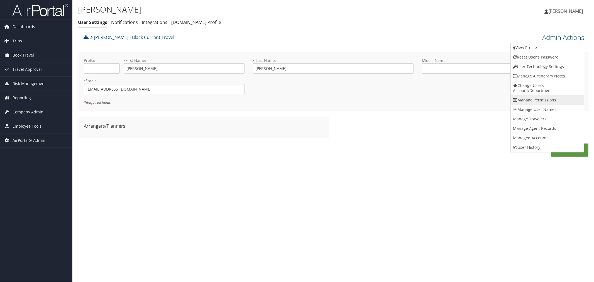
click at [535, 98] on link "Manage Permissions" at bounding box center [547, 99] width 73 height 9
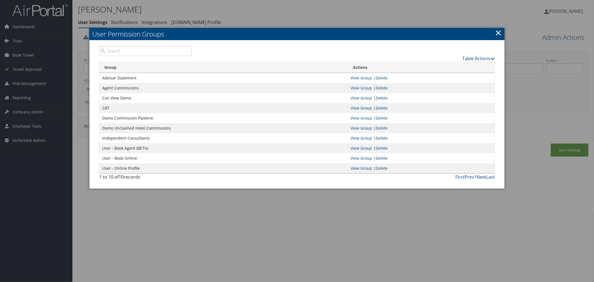
click at [466, 57] on link "Table Actions" at bounding box center [478, 58] width 33 height 6
click at [442, 65] on link "New Record" at bounding box center [457, 66] width 73 height 9
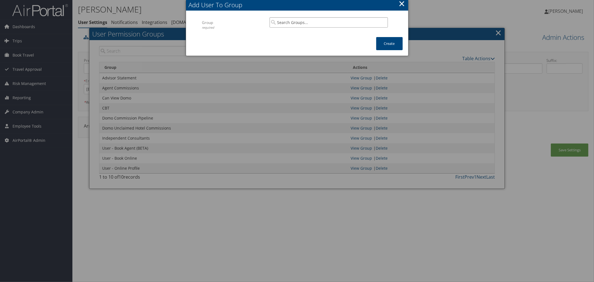
click at [293, 23] on input "search" at bounding box center [329, 22] width 118 height 10
drag, startPoint x: 319, startPoint y: 35, endPoint x: 327, endPoint y: 35, distance: 7.3
click at [321, 35] on div "IC Monthly Statement Group" at bounding box center [329, 36] width 116 height 14
type input "IC Monthly Statement"
click at [382, 42] on button "Create" at bounding box center [389, 43] width 26 height 13
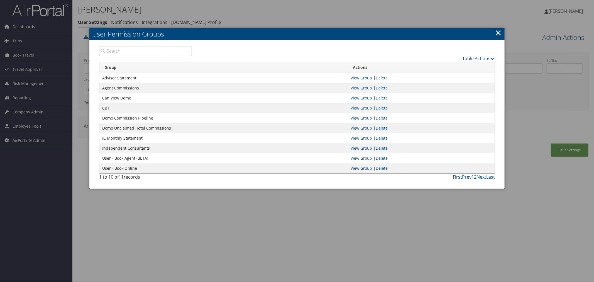
click at [265, 21] on div at bounding box center [297, 141] width 594 height 282
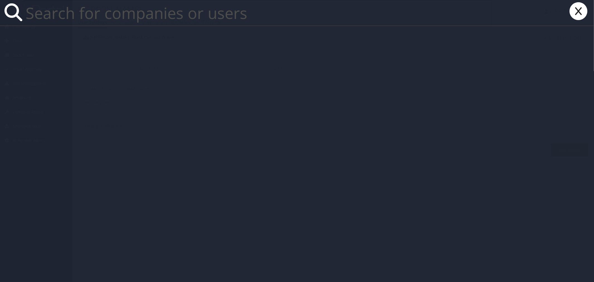
paste input "pat.mical@gmail.com"
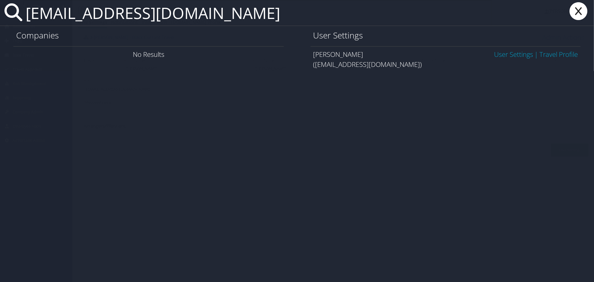
type input "pat.mical@gmail.com"
click at [509, 52] on link "User Settings" at bounding box center [513, 54] width 39 height 9
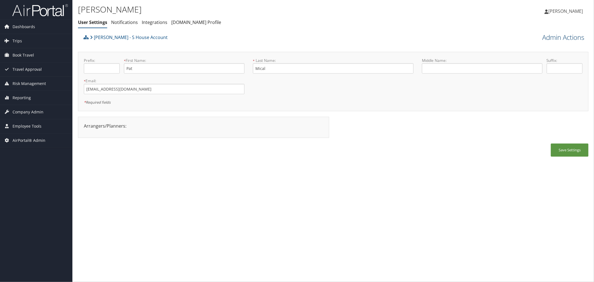
click at [547, 37] on link "Admin Actions" at bounding box center [563, 37] width 42 height 9
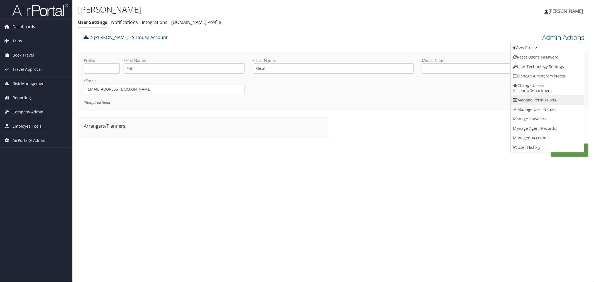
click at [533, 99] on link "Manage Permissions" at bounding box center [547, 99] width 73 height 9
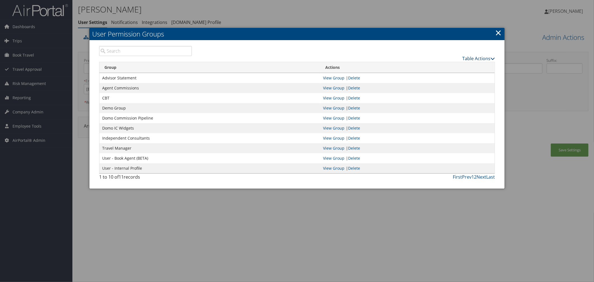
click at [471, 57] on link "Table Actions" at bounding box center [478, 58] width 33 height 6
click at [435, 68] on link "New Record" at bounding box center [457, 66] width 73 height 9
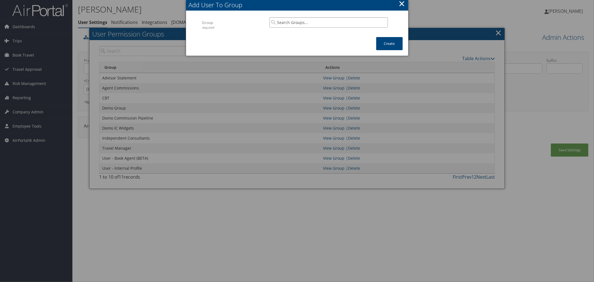
click at [309, 21] on input "search" at bounding box center [329, 22] width 118 height 10
drag, startPoint x: 330, startPoint y: 35, endPoint x: 392, endPoint y: 50, distance: 63.6
click at [331, 35] on div "IC Monthly Statement" at bounding box center [329, 33] width 116 height 6
type input "IC Monthly Statement"
click at [395, 45] on button "Create" at bounding box center [389, 43] width 26 height 13
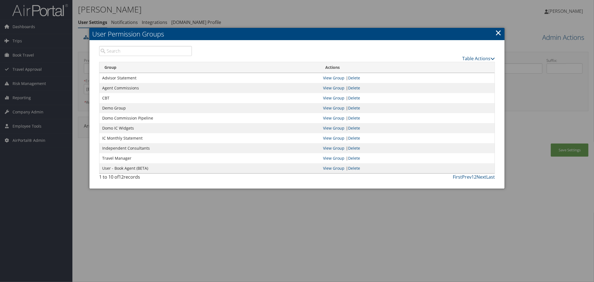
click at [257, 20] on div at bounding box center [297, 141] width 594 height 282
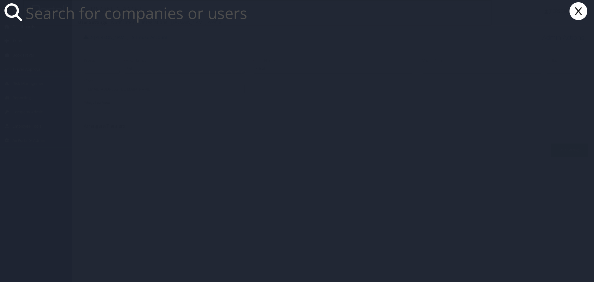
paste input "patty.herwick@andavotravel.com"
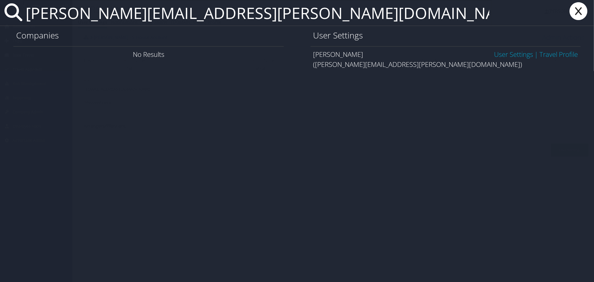
type input "patty.herwick@andavotravel.com"
drag, startPoint x: 509, startPoint y: 55, endPoint x: 463, endPoint y: 55, distance: 45.7
click at [509, 55] on link "User Settings" at bounding box center [513, 54] width 39 height 9
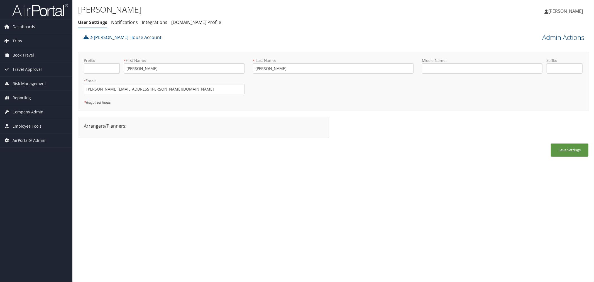
click at [544, 36] on link "Admin Actions" at bounding box center [563, 37] width 42 height 9
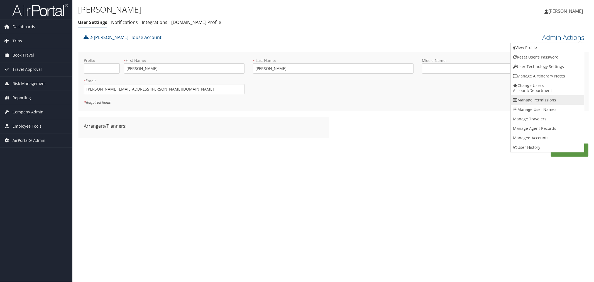
click at [531, 99] on link "Manage Permissions" at bounding box center [547, 99] width 73 height 9
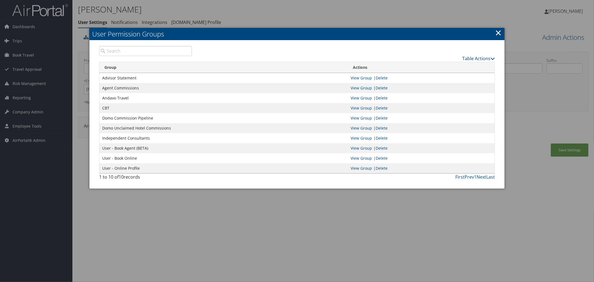
click at [467, 56] on link "Table Actions" at bounding box center [478, 58] width 33 height 6
click at [443, 65] on link "New Record" at bounding box center [457, 66] width 73 height 9
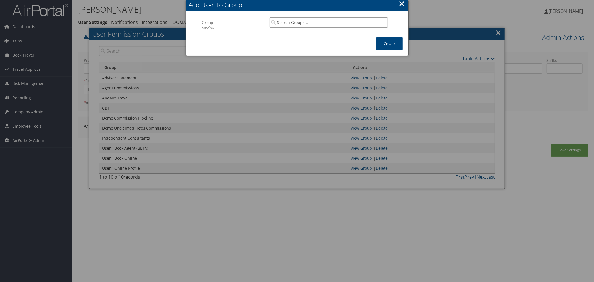
click at [287, 23] on input "search" at bounding box center [329, 22] width 118 height 10
click at [290, 29] on div "IC Monthly Statement Group" at bounding box center [329, 36] width 116 height 14
type input "IC Monthly Statement"
drag, startPoint x: 379, startPoint y: 40, endPoint x: 375, endPoint y: 42, distance: 4.0
click at [378, 40] on button "Create" at bounding box center [389, 43] width 26 height 13
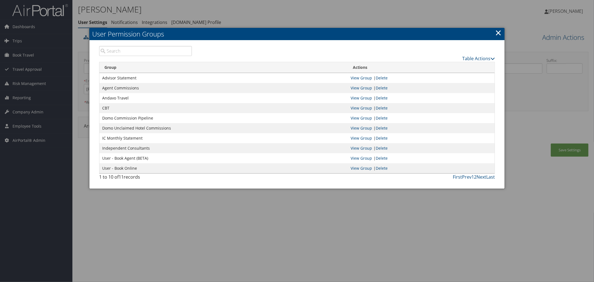
click at [253, 11] on div at bounding box center [297, 141] width 594 height 282
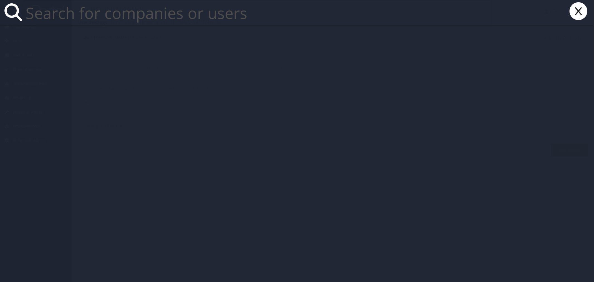
paste input "peter@confident.travel"
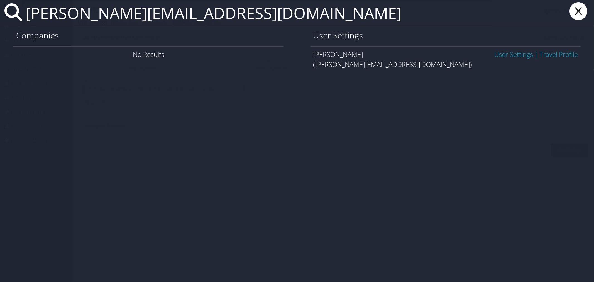
type input "peter@confident.travel"
click at [499, 53] on link "User Settings" at bounding box center [513, 54] width 39 height 9
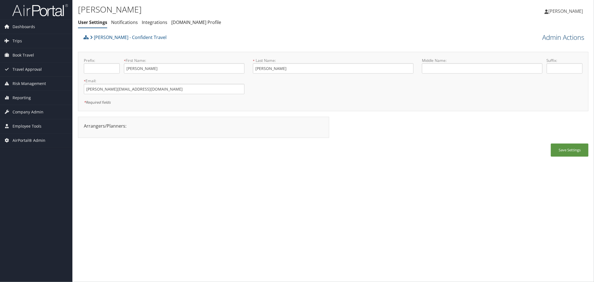
click at [550, 37] on link "Admin Actions" at bounding box center [563, 37] width 42 height 9
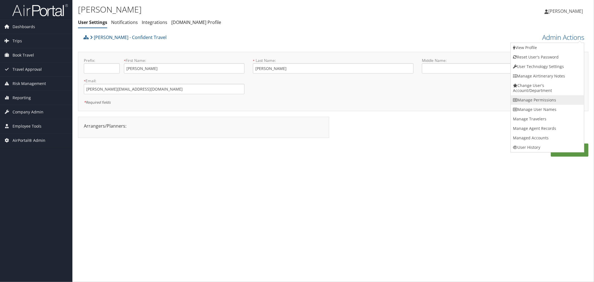
click at [531, 99] on link "Manage Permissions" at bounding box center [547, 99] width 73 height 9
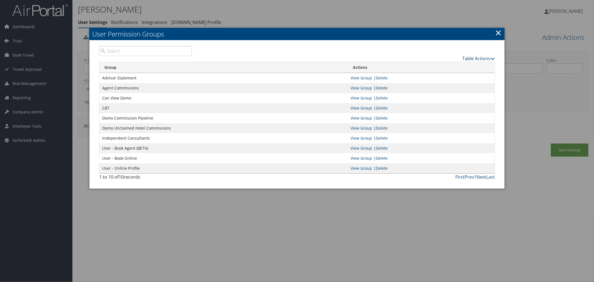
click at [463, 57] on link "Table Actions" at bounding box center [478, 58] width 33 height 6
click at [432, 67] on link "New Record" at bounding box center [457, 66] width 73 height 9
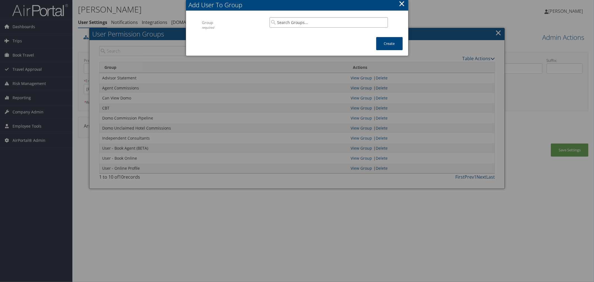
click at [302, 24] on input "search" at bounding box center [329, 22] width 118 height 10
click at [305, 33] on div "IC Monthly Statement" at bounding box center [329, 33] width 116 height 6
type input "IC Monthly Statement"
click at [400, 43] on button "Create" at bounding box center [389, 43] width 26 height 13
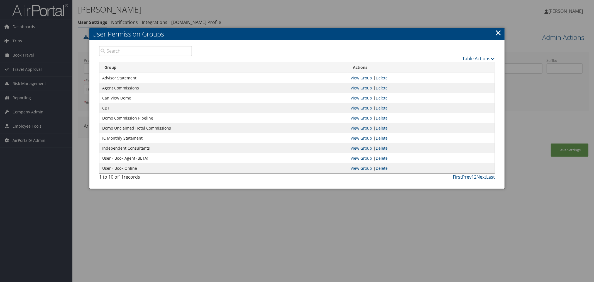
click at [350, 19] on div at bounding box center [297, 141] width 594 height 282
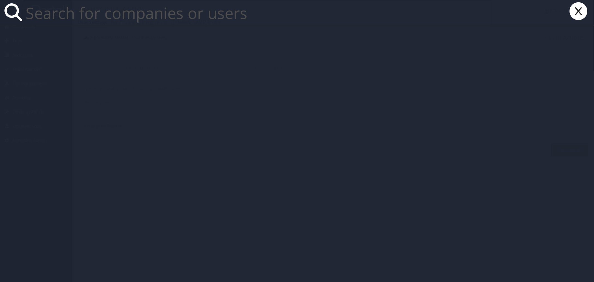
paste input "seta.kembikian@andavotravel.com"
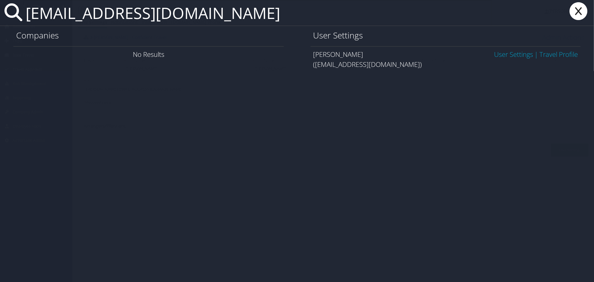
type input "seta.kembikian@andavotravel.com"
click at [495, 52] on link "User Settings" at bounding box center [513, 54] width 39 height 9
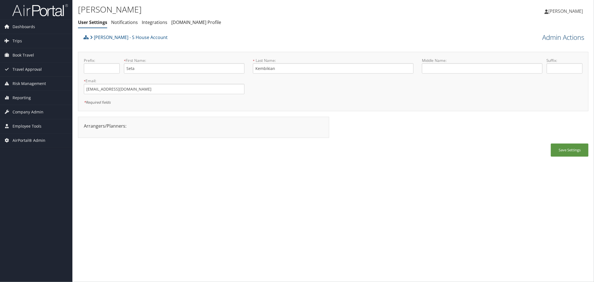
click at [542, 36] on link "Admin Actions" at bounding box center [563, 37] width 42 height 9
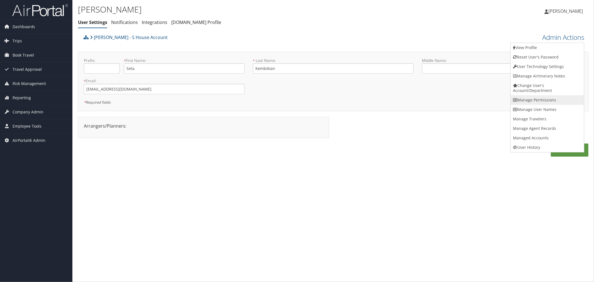
click at [527, 97] on link "Manage Permissions" at bounding box center [547, 99] width 73 height 9
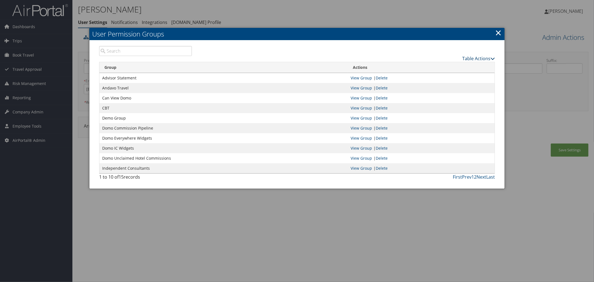
click at [472, 59] on link "Table Actions" at bounding box center [478, 58] width 33 height 6
click at [449, 66] on link "New Record" at bounding box center [457, 66] width 73 height 9
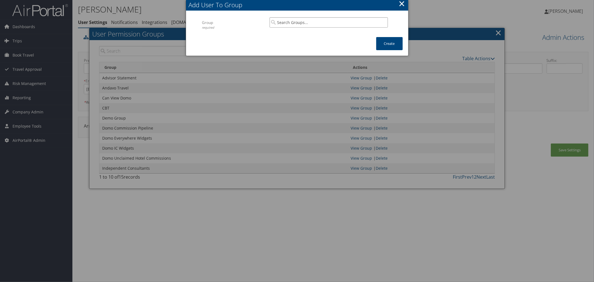
click at [288, 21] on input "search" at bounding box center [329, 22] width 118 height 10
drag, startPoint x: 294, startPoint y: 29, endPoint x: 307, endPoint y: 32, distance: 13.4
click at [295, 29] on div "IC Monthly Statement Group" at bounding box center [329, 36] width 116 height 14
type input "IC Monthly Statement"
click at [382, 44] on button "Create" at bounding box center [389, 43] width 26 height 13
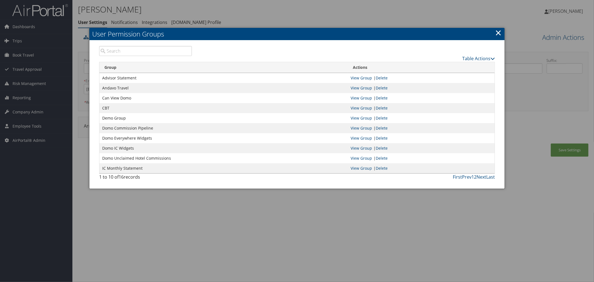
click at [246, 21] on div at bounding box center [297, 141] width 594 height 282
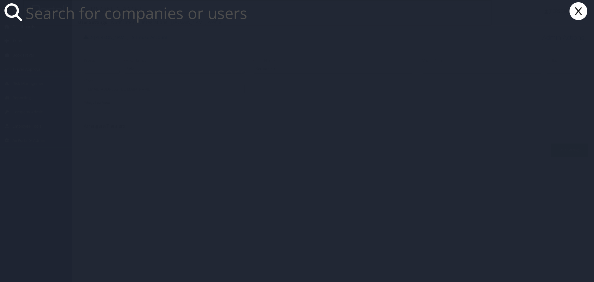
paste input "shannan@bonsojourn.com"
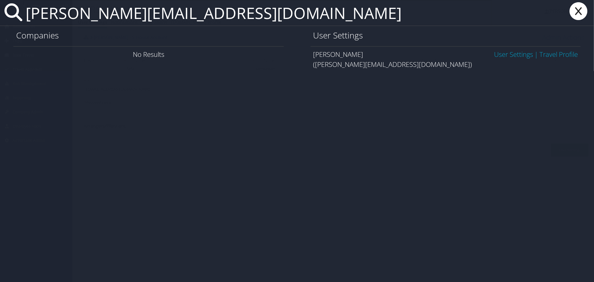
type input "shannan@bonsojourn.com"
click at [499, 54] on link "User Settings" at bounding box center [513, 54] width 39 height 9
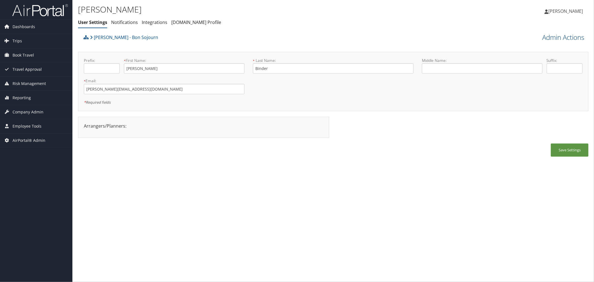
click at [565, 37] on link "Admin Actions" at bounding box center [563, 37] width 42 height 9
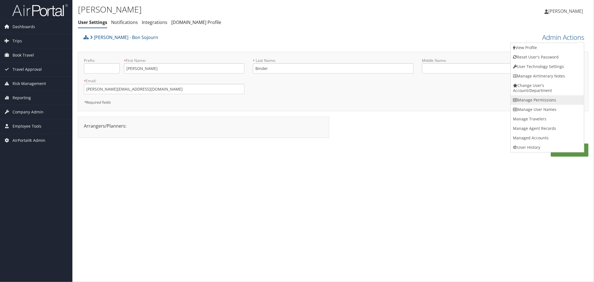
click at [538, 97] on link "Manage Permissions" at bounding box center [547, 99] width 73 height 9
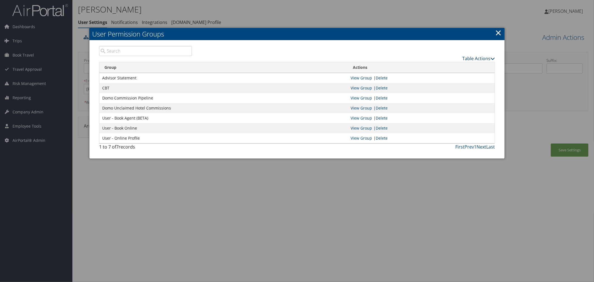
click at [471, 58] on link "Table Actions" at bounding box center [478, 58] width 33 height 6
click at [443, 64] on link "New Record" at bounding box center [457, 66] width 73 height 9
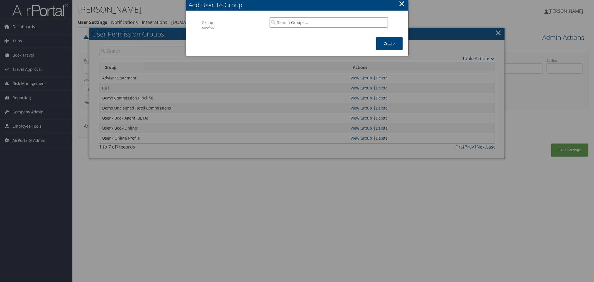
click at [301, 25] on input "search" at bounding box center [329, 22] width 118 height 10
click at [302, 30] on div "IC Monthly Statement" at bounding box center [329, 33] width 116 height 6
type input "IC Monthly Statement"
click at [383, 38] on button "Create" at bounding box center [389, 43] width 26 height 13
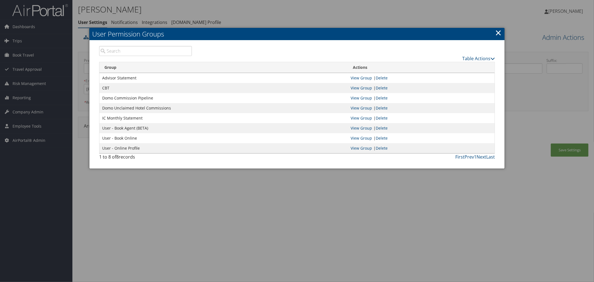
click at [272, 14] on div at bounding box center [297, 141] width 594 height 282
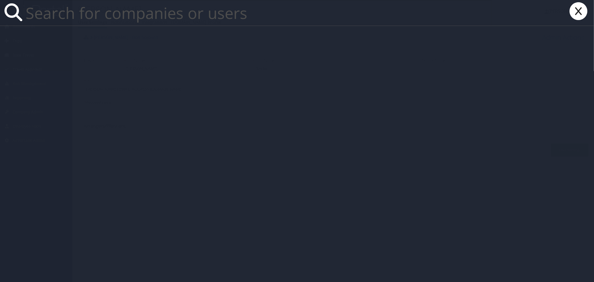
paste input "sheila.farley@andavotravel.com"
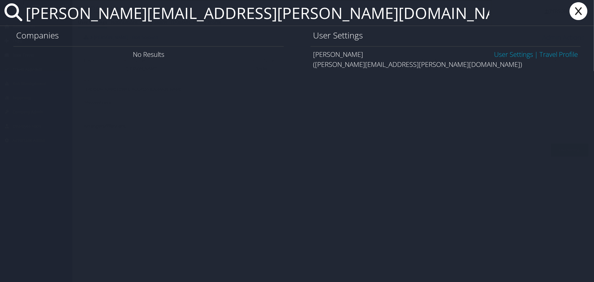
type input "sheila.farley@andavotravel.com"
click at [497, 53] on link "User Settings" at bounding box center [513, 54] width 39 height 9
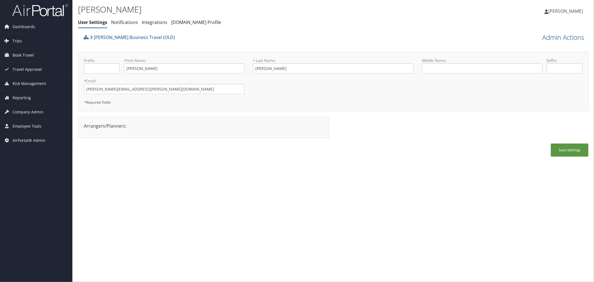
click at [544, 36] on link "Admin Actions" at bounding box center [563, 37] width 42 height 9
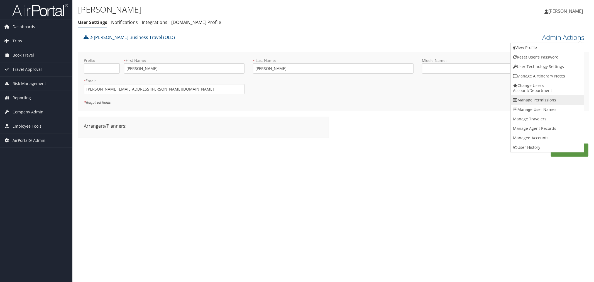
click at [533, 99] on link "Manage Permissions" at bounding box center [547, 99] width 73 height 9
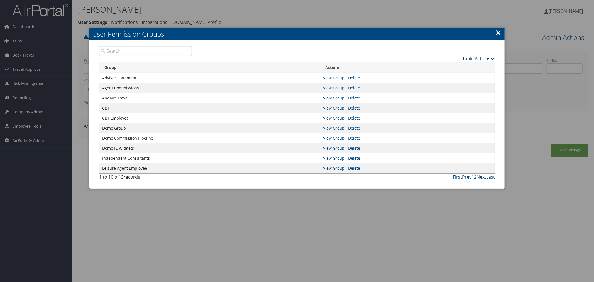
click at [478, 57] on link "Table Actions" at bounding box center [478, 58] width 33 height 6
click at [449, 66] on link "New Record" at bounding box center [457, 66] width 73 height 9
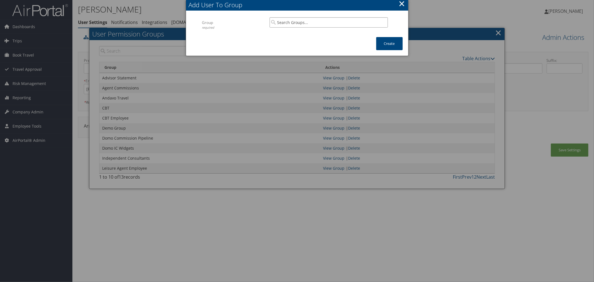
click at [311, 23] on input "search" at bounding box center [329, 22] width 118 height 10
click at [312, 35] on div "IC Monthly Statement" at bounding box center [329, 33] width 116 height 6
type input "IC Monthly Statement"
click at [381, 45] on button "Create" at bounding box center [389, 43] width 26 height 13
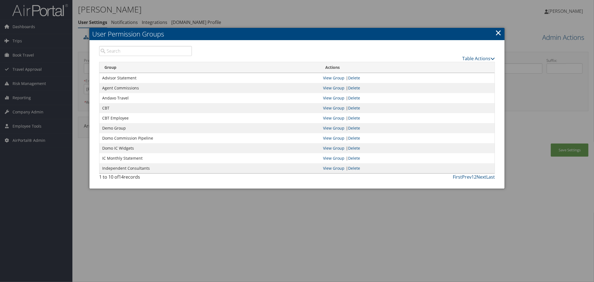
click at [496, 31] on link "×" at bounding box center [498, 32] width 6 height 11
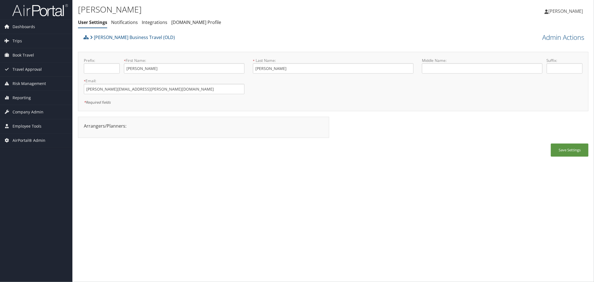
click at [282, 44] on div "Christopherson Business Travel (OLD)" at bounding box center [269, 39] width 375 height 15
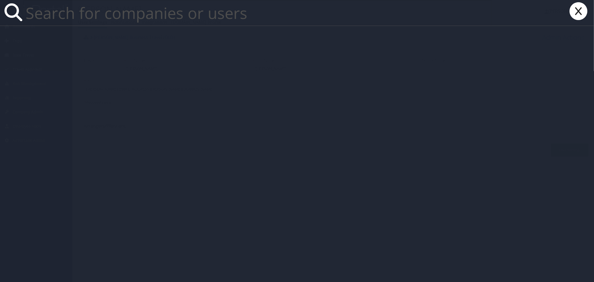
paste input "susanmammel@gmail.com"
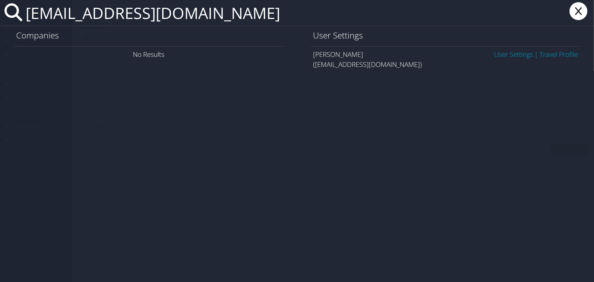
type input "susanmammel@gmail.com"
click at [503, 52] on link "User Settings" at bounding box center [513, 54] width 39 height 9
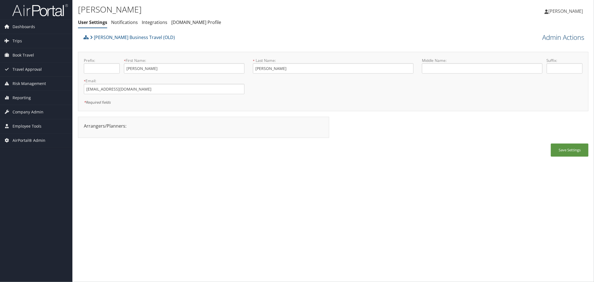
click at [547, 38] on link "Admin Actions" at bounding box center [563, 37] width 42 height 9
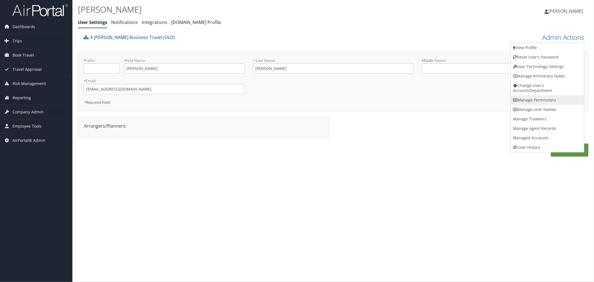
click at [525, 98] on link "Manage Permissions" at bounding box center [547, 99] width 73 height 9
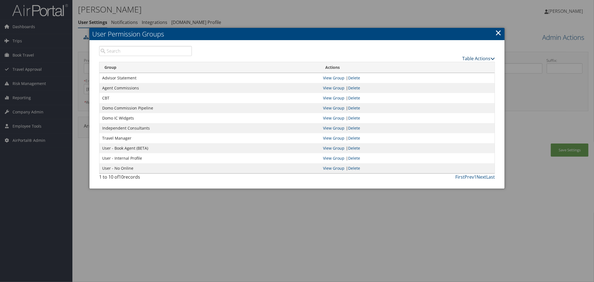
click at [474, 55] on link "Table Actions" at bounding box center [478, 58] width 33 height 6
click at [441, 67] on link "New Record" at bounding box center [457, 66] width 73 height 9
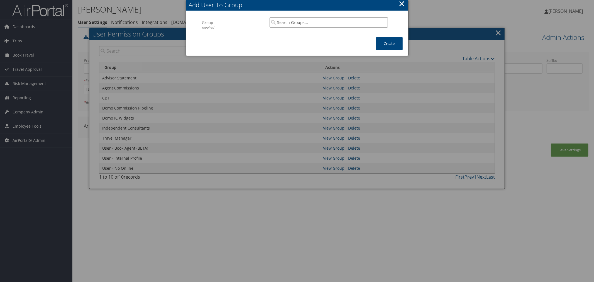
click at [304, 23] on input "search" at bounding box center [329, 22] width 118 height 10
click at [302, 36] on div "Group" at bounding box center [329, 39] width 116 height 6
type input "IC Monthly Statement"
drag, startPoint x: 388, startPoint y: 43, endPoint x: 302, endPoint y: 43, distance: 86.0
click at [388, 43] on button "Create" at bounding box center [389, 43] width 26 height 13
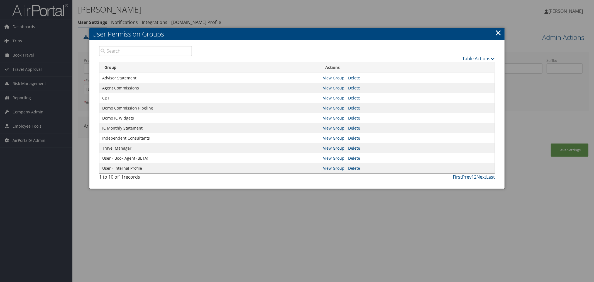
click at [293, 16] on div at bounding box center [297, 141] width 594 height 282
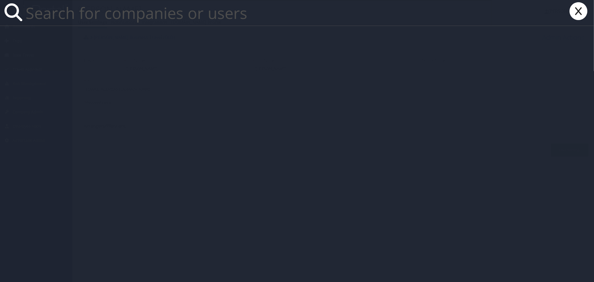
paste input "amentrav@aol.com"
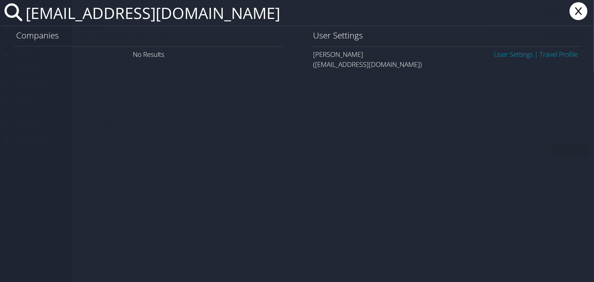
type input "amentrav@aol.com"
click at [500, 52] on link "User Settings" at bounding box center [513, 54] width 39 height 9
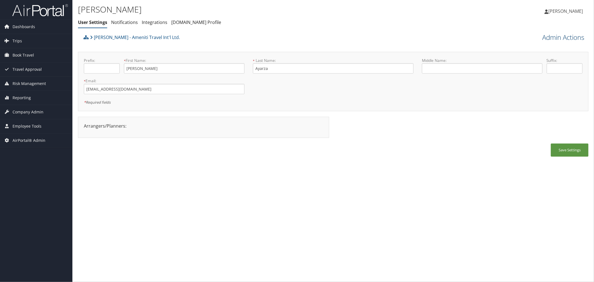
click at [556, 35] on link "Admin Actions" at bounding box center [563, 37] width 42 height 9
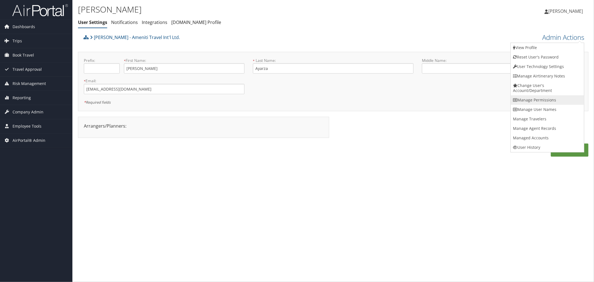
click at [525, 98] on link "Manage Permissions" at bounding box center [547, 99] width 73 height 9
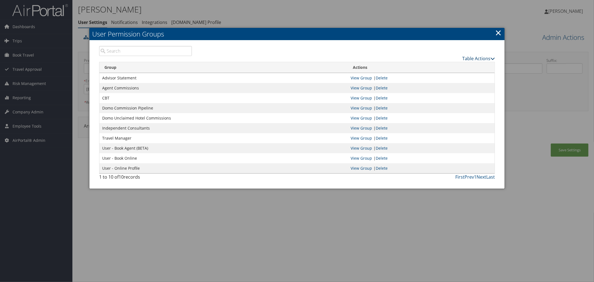
click at [474, 57] on link "Table Actions" at bounding box center [478, 58] width 33 height 6
click at [434, 64] on link "New Record" at bounding box center [457, 66] width 73 height 9
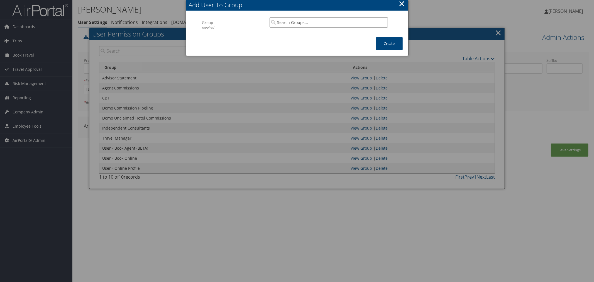
click at [282, 24] on input "search" at bounding box center [329, 22] width 118 height 10
drag, startPoint x: 290, startPoint y: 31, endPoint x: 332, endPoint y: 34, distance: 41.9
click at [290, 31] on div "IC Monthly Statement" at bounding box center [329, 33] width 116 height 6
type input "IC Monthly Statement"
click at [381, 40] on button "Create" at bounding box center [389, 43] width 26 height 13
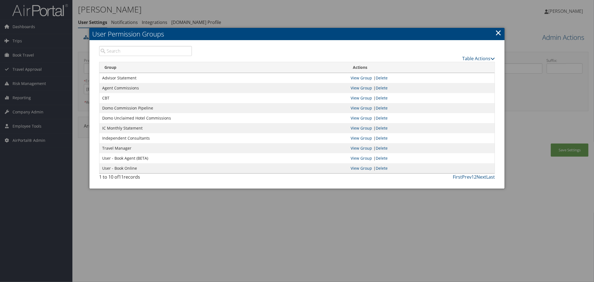
click at [281, 18] on div at bounding box center [297, 141] width 594 height 282
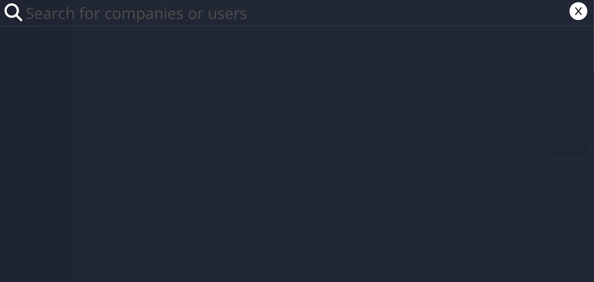
paste input "wynette.brecher@andavotravel.com"
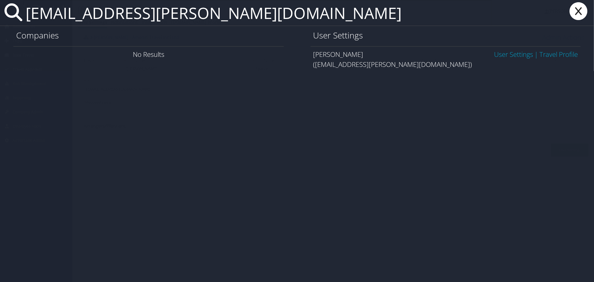
type input "wynette.brecher@andavotravel.com"
click at [513, 55] on link "User Settings" at bounding box center [513, 54] width 39 height 9
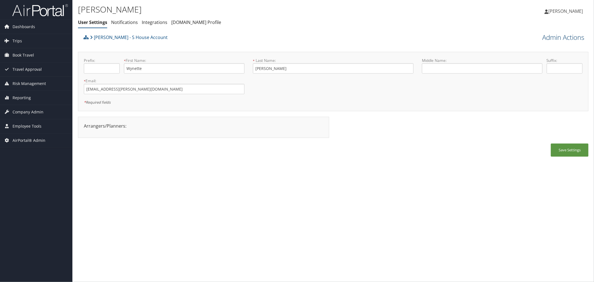
click at [565, 34] on link "Admin Actions" at bounding box center [563, 37] width 42 height 9
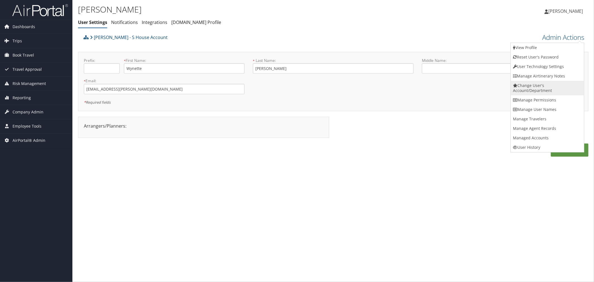
click at [534, 95] on link "Change User's Account/Department" at bounding box center [547, 88] width 73 height 14
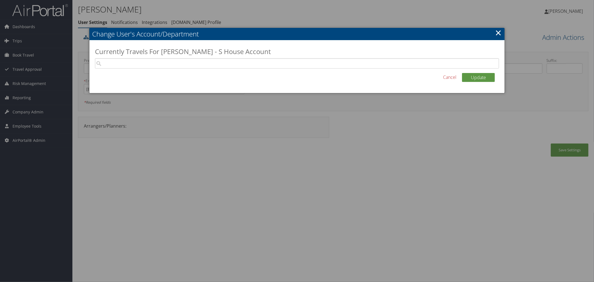
click at [500, 32] on link "×" at bounding box center [498, 32] width 6 height 11
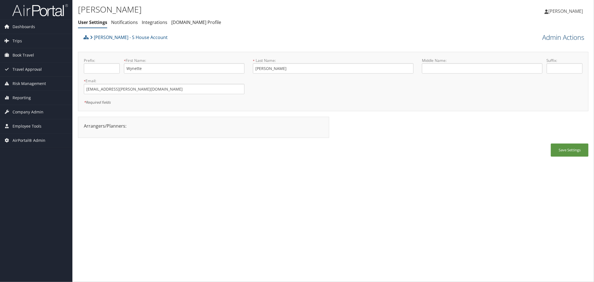
drag, startPoint x: 543, startPoint y: 36, endPoint x: 539, endPoint y: 71, distance: 35.3
click at [543, 37] on link "Admin Actions" at bounding box center [563, 37] width 42 height 9
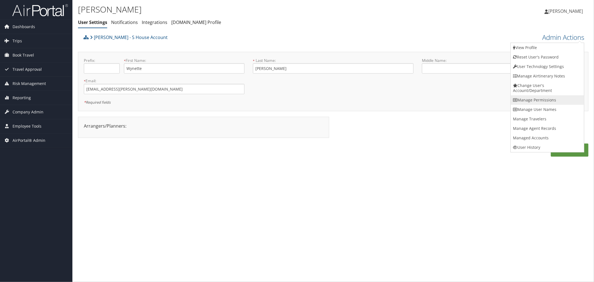
click at [539, 98] on link "Manage Permissions" at bounding box center [547, 99] width 73 height 9
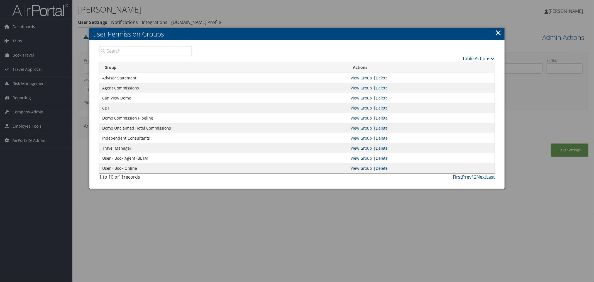
click at [470, 55] on link "Table Actions" at bounding box center [478, 58] width 33 height 6
click at [429, 65] on link "New Record" at bounding box center [457, 66] width 73 height 9
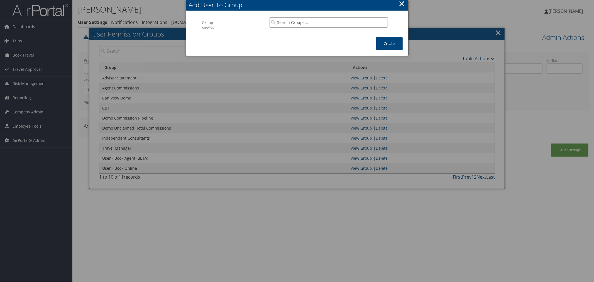
click at [320, 22] on input "search" at bounding box center [329, 22] width 118 height 10
click at [320, 34] on div "IC Monthly Statement" at bounding box center [329, 33] width 116 height 6
type input "IC Monthly Statement"
click at [381, 45] on button "Create" at bounding box center [389, 43] width 26 height 13
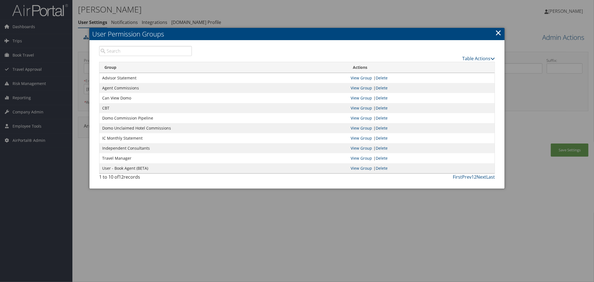
click at [256, 14] on div at bounding box center [297, 141] width 594 height 282
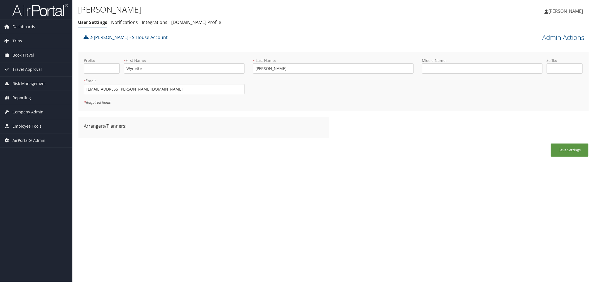
drag, startPoint x: 271, startPoint y: 43, endPoint x: 275, endPoint y: 41, distance: 4.1
click at [274, 42] on div "Wynette Brecher - S House Account" at bounding box center [269, 39] width 375 height 15
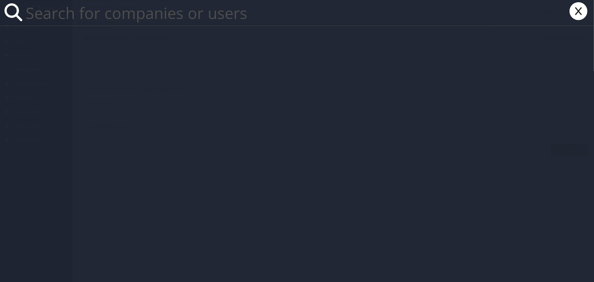
paste input "bob@all-inclusivevacations.com"
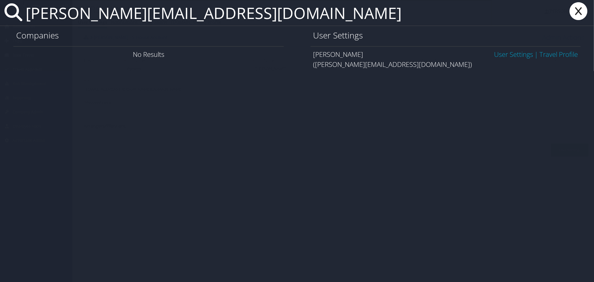
type input "bob@all-inclusivevacations.com"
click at [496, 57] on link "User Settings" at bounding box center [513, 54] width 39 height 9
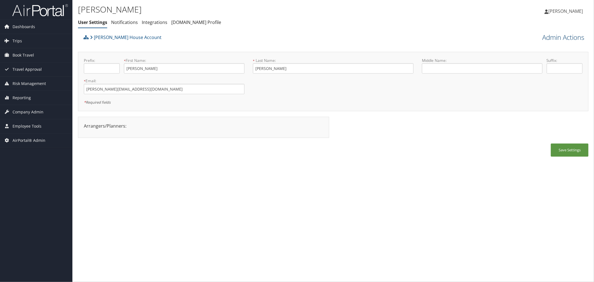
click at [542, 37] on link "Admin Actions" at bounding box center [563, 37] width 42 height 9
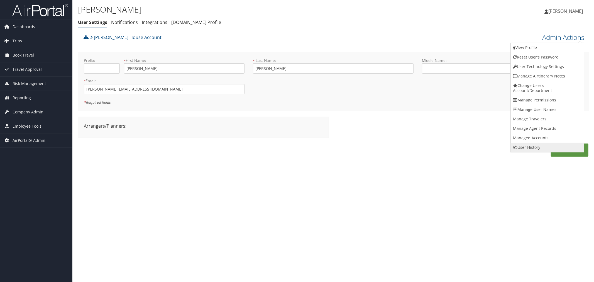
click at [528, 144] on link "User History" at bounding box center [547, 147] width 73 height 9
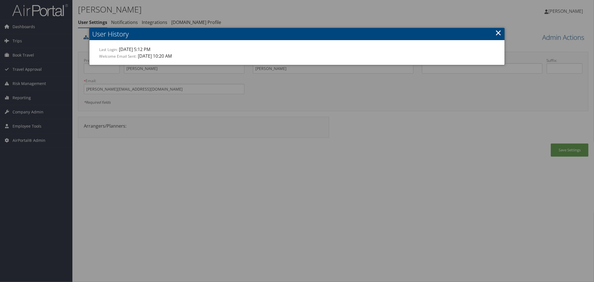
click at [498, 33] on link "×" at bounding box center [498, 32] width 6 height 11
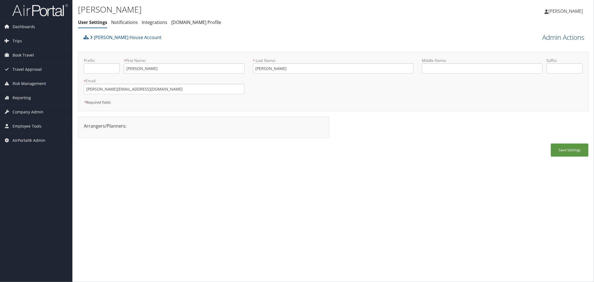
click at [543, 40] on link "Admin Actions" at bounding box center [563, 37] width 42 height 9
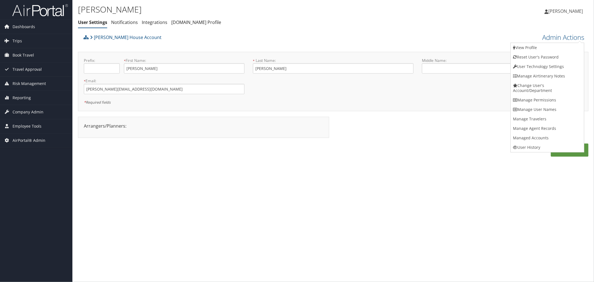
click at [369, 45] on div "Bob Collishaw House Account" at bounding box center [269, 39] width 375 height 15
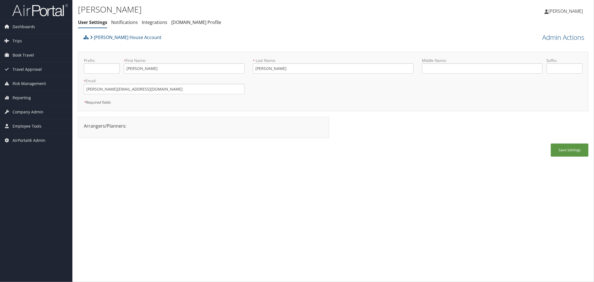
click at [239, 42] on div "Bob Collishaw House Account" at bounding box center [269, 39] width 375 height 15
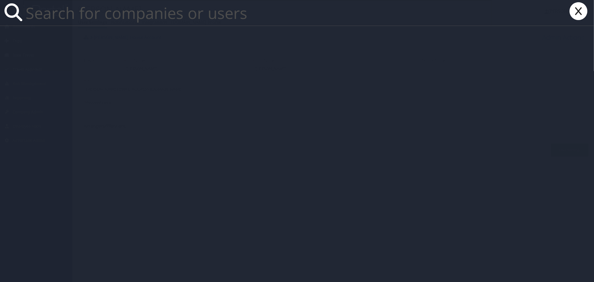
paste input "deb@laramietravel.com"
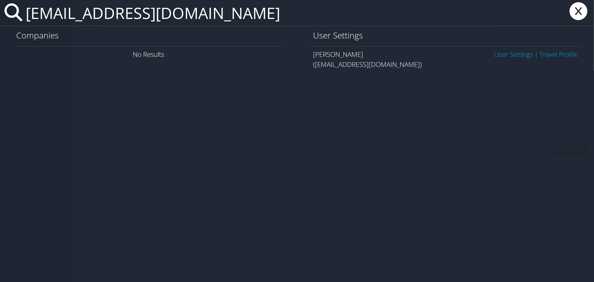
type input "deb@laramietravel.com"
click at [520, 53] on link "User Settings" at bounding box center [513, 54] width 39 height 9
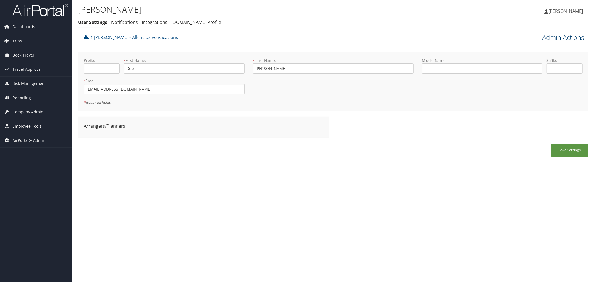
click at [544, 37] on link "Admin Actions" at bounding box center [563, 37] width 42 height 9
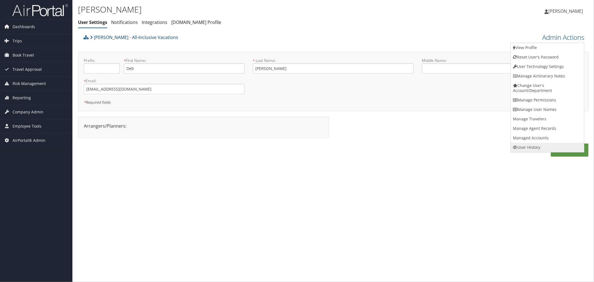
click at [535, 145] on link "User History" at bounding box center [547, 147] width 73 height 9
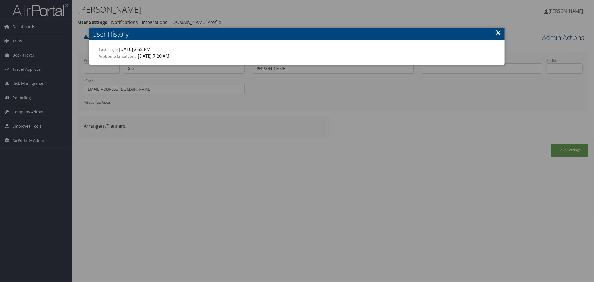
click at [316, 17] on div at bounding box center [297, 141] width 594 height 282
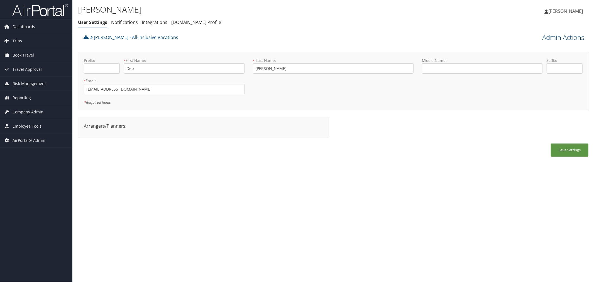
click at [291, 34] on div "Deb Olson - All-Inclusive Vacations" at bounding box center [269, 39] width 375 height 15
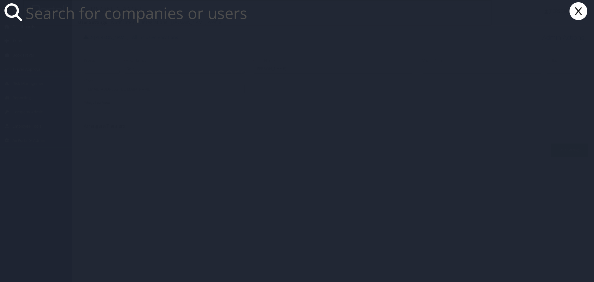
paste input "[PERSON_NAME][EMAIL_ADDRESS][DOMAIN_NAME]"
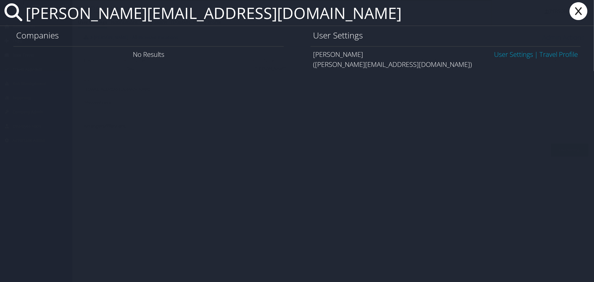
type input "[PERSON_NAME][EMAIL_ADDRESS][DOMAIN_NAME]"
click at [518, 54] on link "User Settings" at bounding box center [513, 54] width 39 height 9
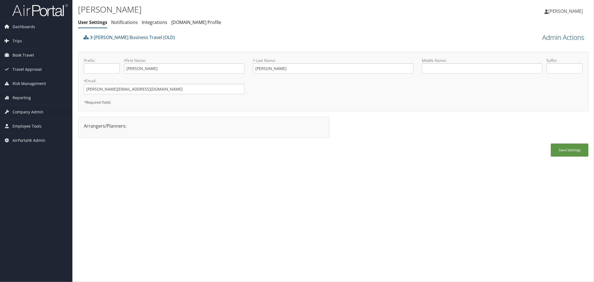
click at [552, 38] on link "Admin Actions" at bounding box center [563, 37] width 42 height 9
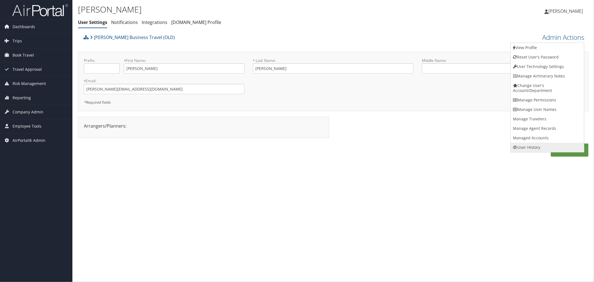
click at [531, 143] on link "User History" at bounding box center [547, 147] width 73 height 9
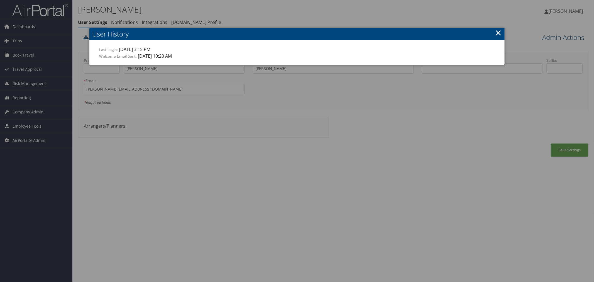
click at [248, 16] on div at bounding box center [297, 141] width 594 height 282
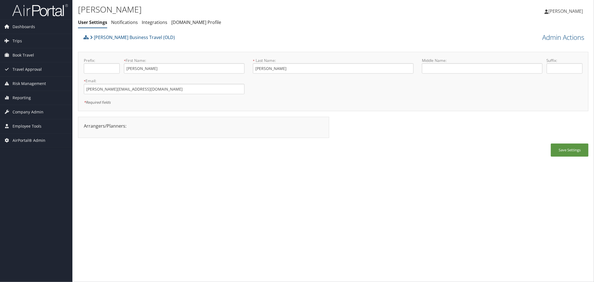
click at [258, 24] on ul "User Settings Notifications Integrations AndavoVacations.com Profile" at bounding box center [248, 23] width 340 height 10
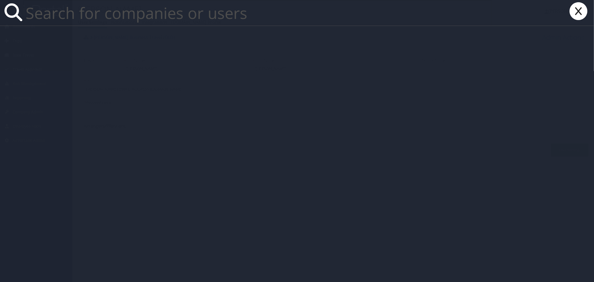
paste input "julien@jettheworld.com"
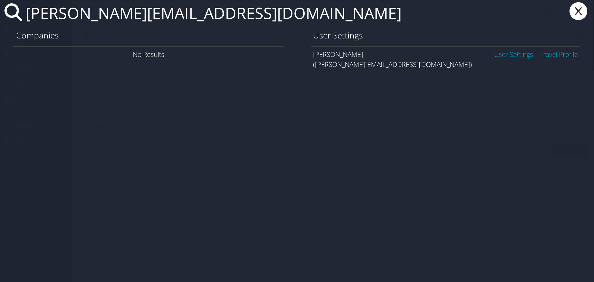
type input "julien@jettheworld.com"
drag, startPoint x: 509, startPoint y: 53, endPoint x: 495, endPoint y: 51, distance: 13.8
click at [508, 52] on link "User Settings" at bounding box center [513, 54] width 39 height 9
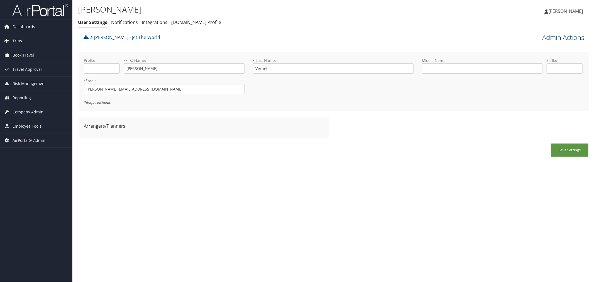
click at [542, 35] on link "Admin Actions" at bounding box center [563, 37] width 42 height 9
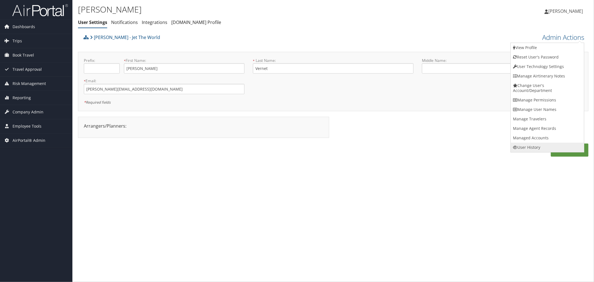
click at [530, 144] on link "User History" at bounding box center [547, 147] width 73 height 9
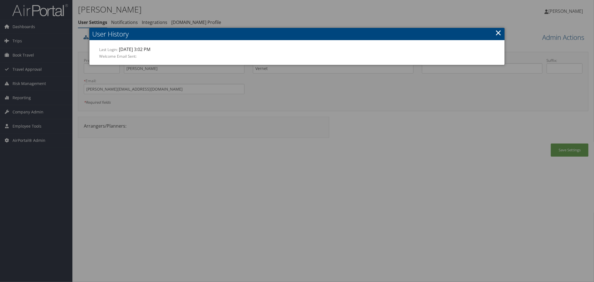
click at [292, 17] on div at bounding box center [297, 141] width 594 height 282
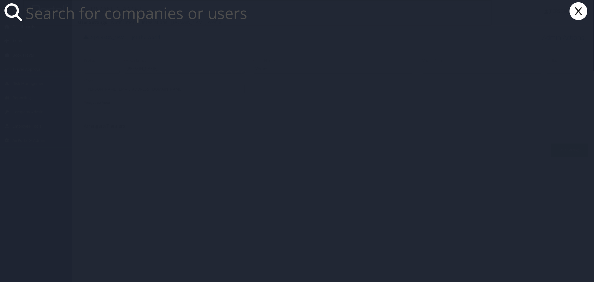
paste input "[EMAIL_ADDRESS][DOMAIN_NAME]"
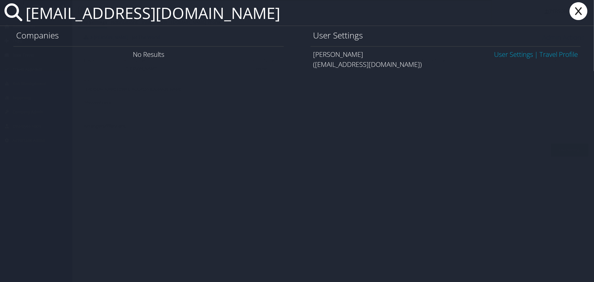
type input "[EMAIL_ADDRESS][DOMAIN_NAME]"
click at [494, 56] on link "User Settings" at bounding box center [513, 54] width 39 height 9
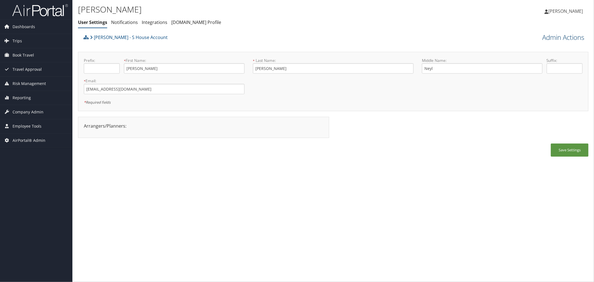
click at [564, 38] on link "Admin Actions" at bounding box center [563, 37] width 42 height 9
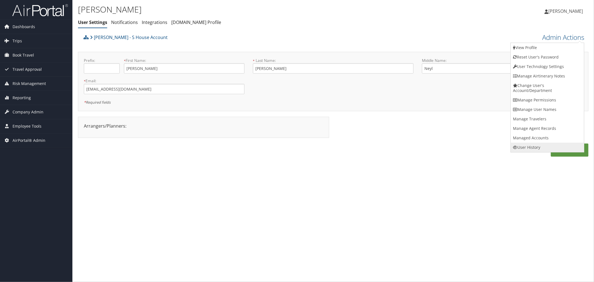
click at [539, 143] on link "User History" at bounding box center [547, 147] width 73 height 9
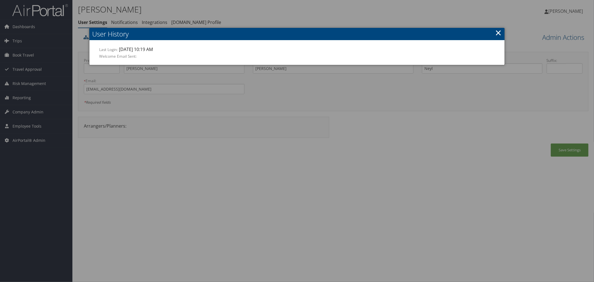
click at [311, 15] on div at bounding box center [297, 141] width 594 height 282
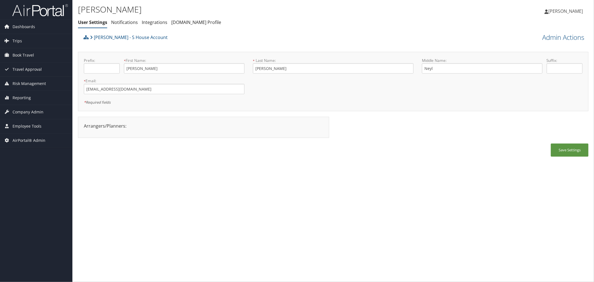
click at [275, 32] on div "Larry Rietcheck - S House Account" at bounding box center [269, 39] width 375 height 15
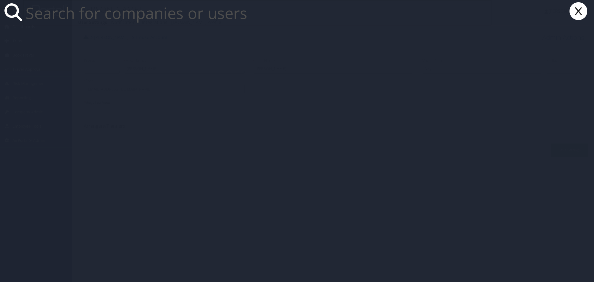
paste input "ryan@jettheworld.com"
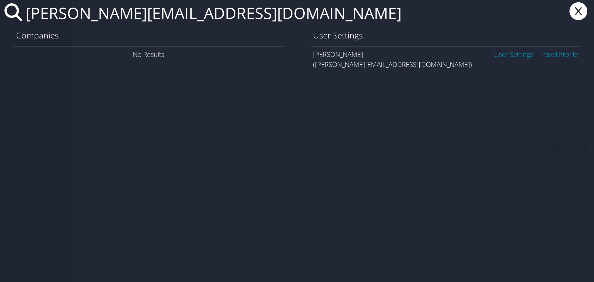
type input "ryan@jettheworld.com"
click at [509, 53] on link "User Settings" at bounding box center [513, 54] width 39 height 9
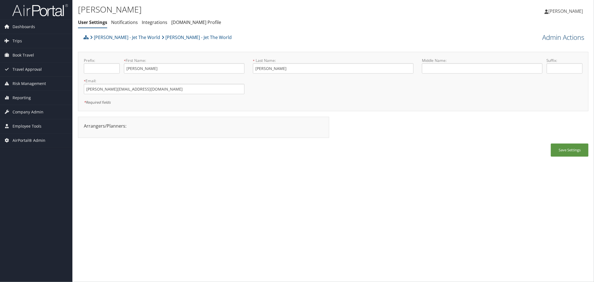
click at [552, 36] on link "Admin Actions" at bounding box center [563, 37] width 42 height 9
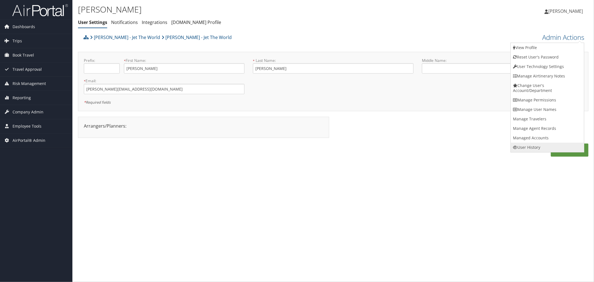
click at [532, 144] on link "User History" at bounding box center [547, 147] width 73 height 9
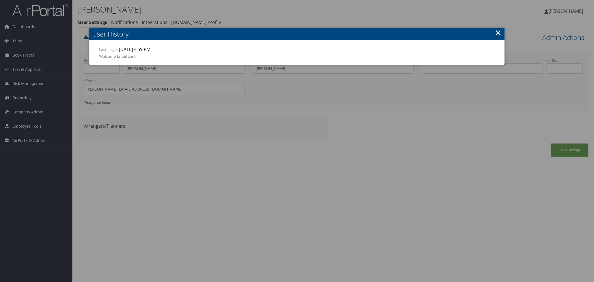
click at [305, 9] on div at bounding box center [297, 141] width 594 height 282
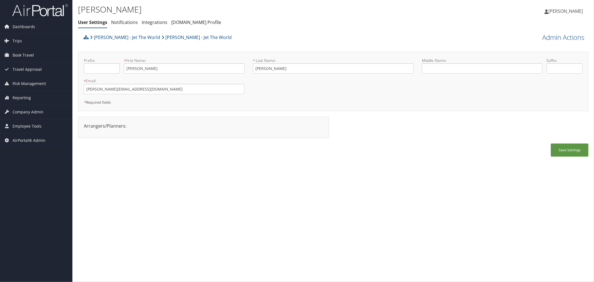
drag, startPoint x: 327, startPoint y: 210, endPoint x: 319, endPoint y: 168, distance: 43.3
click at [327, 210] on div "Ryan Jackson User Settings Notifications Integrations AndavoVacations.com Profi…" at bounding box center [333, 141] width 522 height 282
click at [562, 39] on link "Admin Actions" at bounding box center [563, 37] width 42 height 9
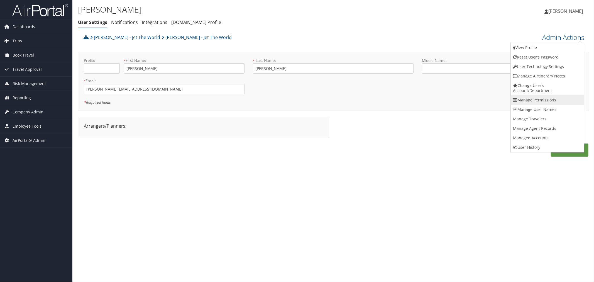
click at [529, 101] on link "Manage Permissions" at bounding box center [547, 99] width 73 height 9
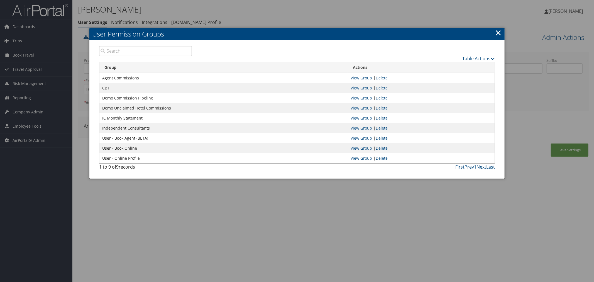
click at [451, 4] on div at bounding box center [297, 141] width 594 height 282
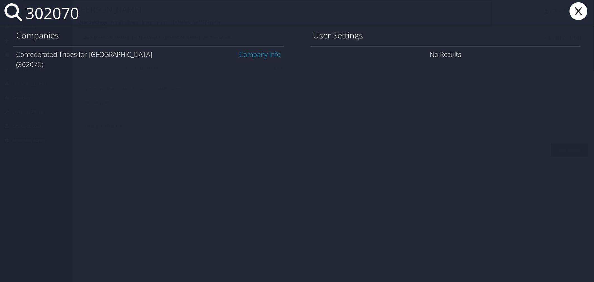
type input "302070"
click at [243, 54] on link "Company Info" at bounding box center [259, 54] width 41 height 9
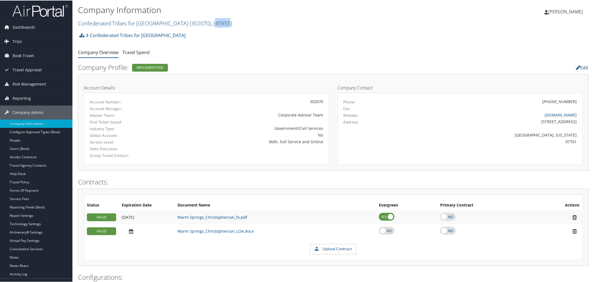
drag, startPoint x: 213, startPoint y: 23, endPoint x: 199, endPoint y: 24, distance: 13.7
click at [211, 24] on span ", [ 45955 ]" at bounding box center [221, 23] width 21 height 8
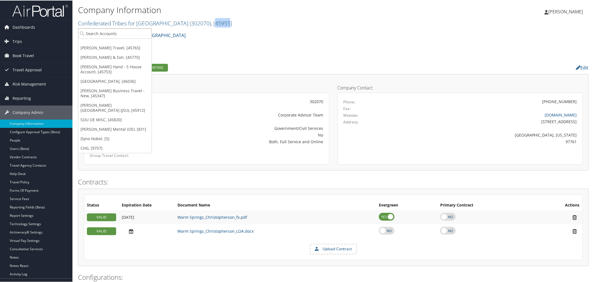
copy span "45955"
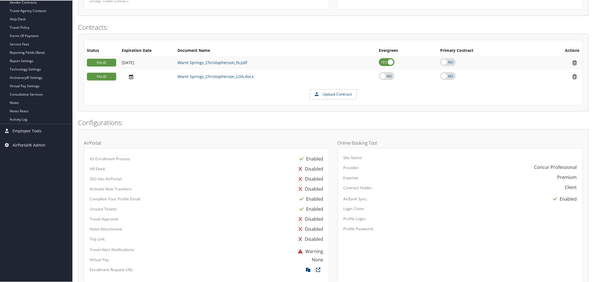
scroll to position [185, 0]
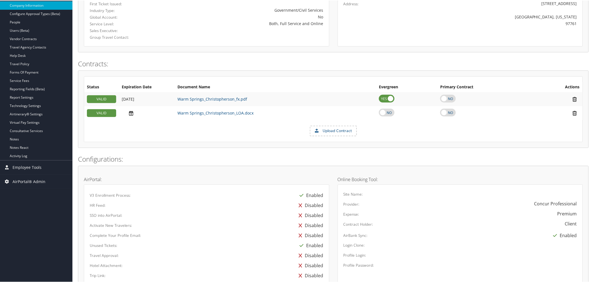
scroll to position [210, 0]
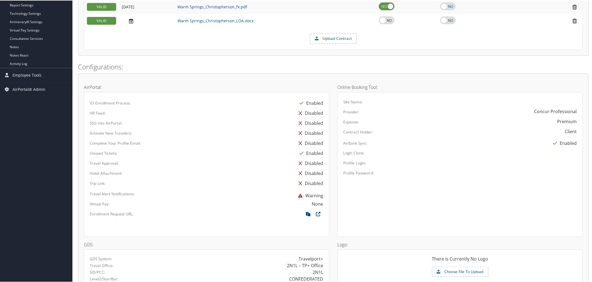
click at [259, 53] on div "Status Expiration Date Document Name Evergreen Primary Contract Actions VALID 0…" at bounding box center [333, 16] width 510 height 77
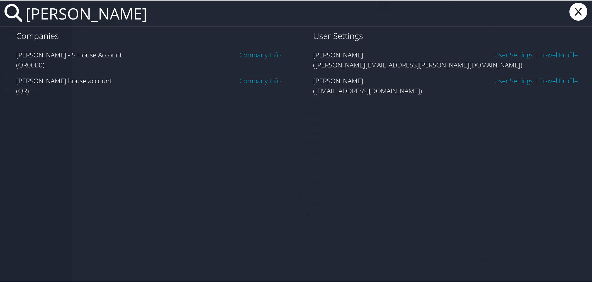
type input "rachel matzek"
click at [503, 55] on link "User Settings" at bounding box center [513, 54] width 39 height 9
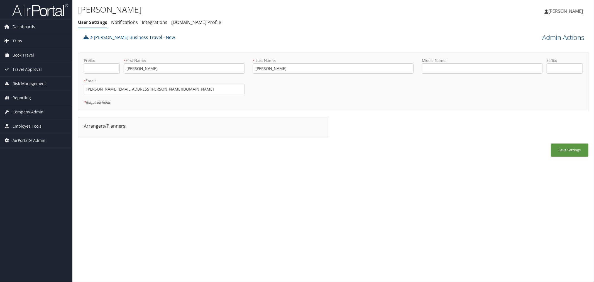
click at [185, 37] on div "Christopherson Business Travel - New" at bounding box center [269, 39] width 375 height 15
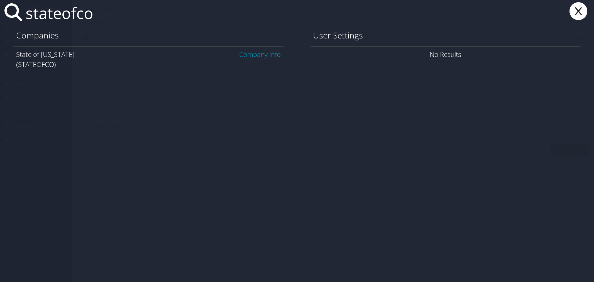
type input "stateofco"
click at [239, 53] on link "Company Info" at bounding box center [259, 54] width 41 height 9
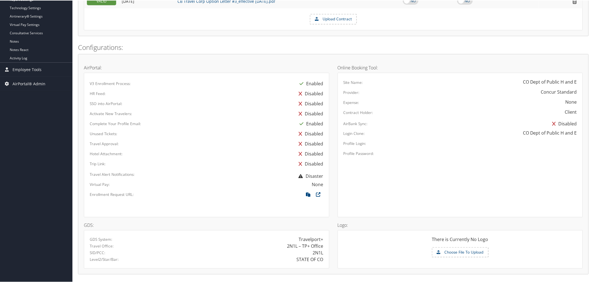
scroll to position [216, 0]
click at [224, 47] on h2 "Configurations:" at bounding box center [333, 45] width 510 height 9
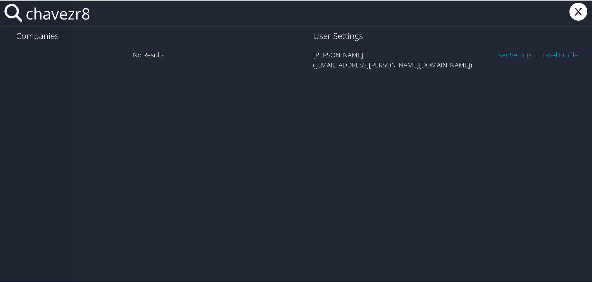
type input "chavezr8"
click at [518, 52] on link "User Settings" at bounding box center [513, 54] width 39 height 9
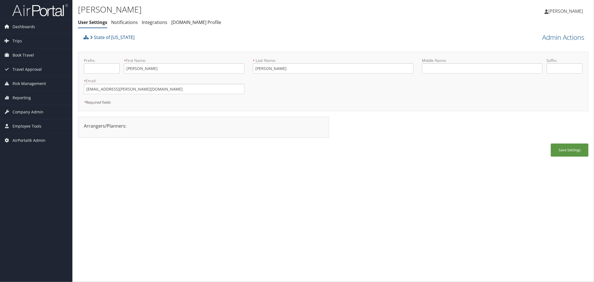
click at [180, 38] on div "State of [US_STATE]" at bounding box center [269, 39] width 375 height 15
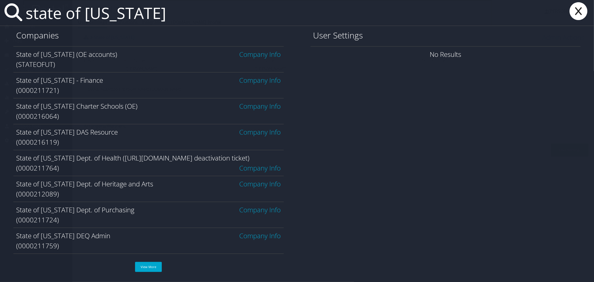
type input "state of utah"
click at [244, 55] on link "Company Info" at bounding box center [259, 54] width 41 height 9
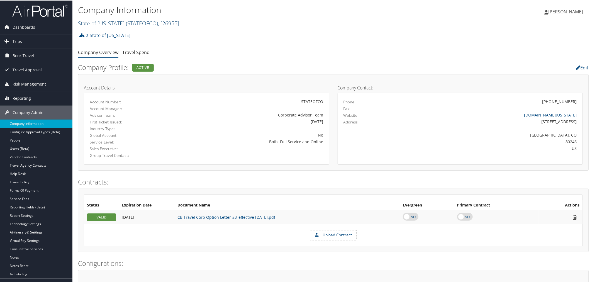
click at [129, 25] on span "( STATEOFCO )" at bounding box center [142, 23] width 32 height 8
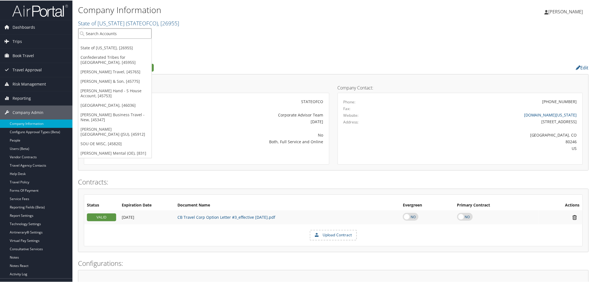
click at [128, 29] on input "search" at bounding box center [114, 33] width 73 height 10
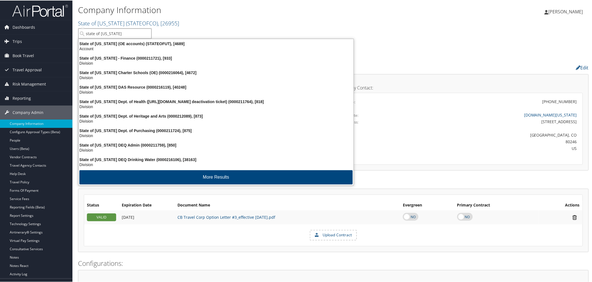
type input "state of utah i"
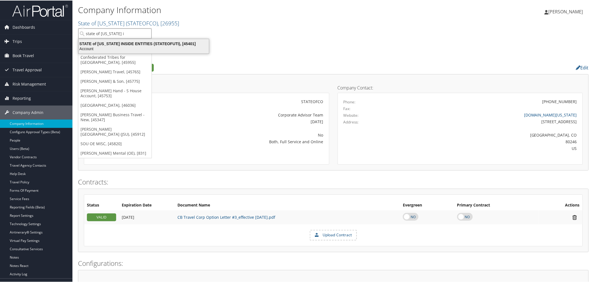
click at [134, 43] on div "STATE of UTAH INSIDE ENTITIES (STATEOFUTI), [45401]" at bounding box center [143, 43] width 137 height 5
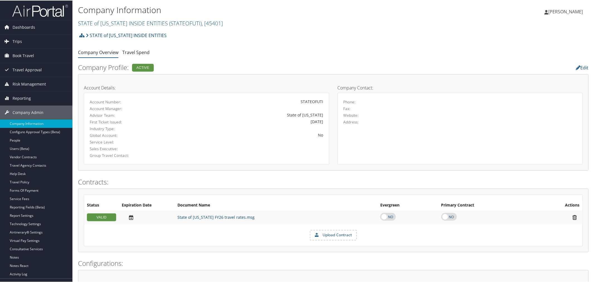
drag, startPoint x: 97, startPoint y: 0, endPoint x: 257, endPoint y: 34, distance: 163.8
click at [284, 34] on div "STATE of UTAH INSIDE ENTITIES Account Structure STATE of UTAH INSIDE ENTITIES (…" at bounding box center [333, 36] width 510 height 15
click at [145, 35] on link "STATE of UTAH INSIDE ENTITIES" at bounding box center [126, 34] width 81 height 11
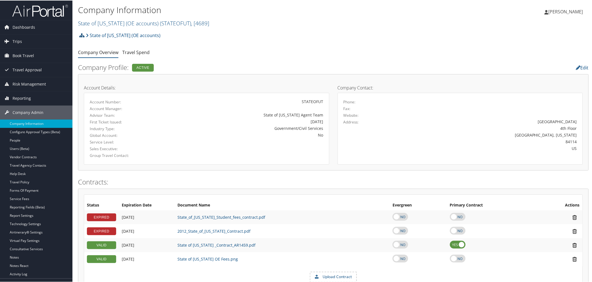
click at [82, 34] on icon at bounding box center [81, 35] width 5 height 4
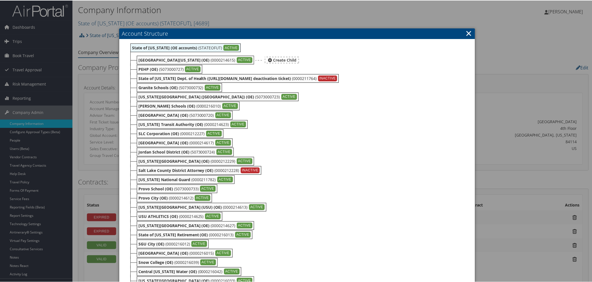
click at [202, 60] on div "Southern Utah University (OE) (0000214615) ACTIVE" at bounding box center [195, 59] width 117 height 9
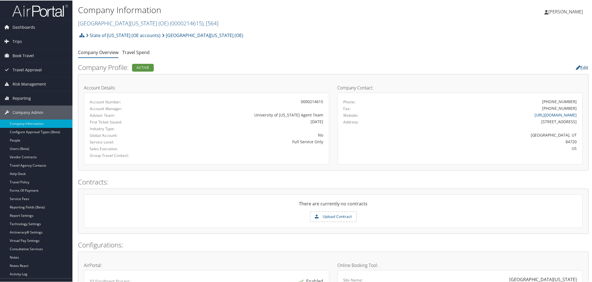
click at [583, 66] on link "Edit" at bounding box center [582, 67] width 13 height 6
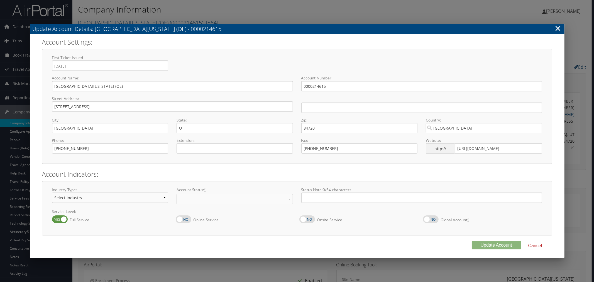
select select "8"
click at [558, 26] on link "×" at bounding box center [558, 28] width 6 height 11
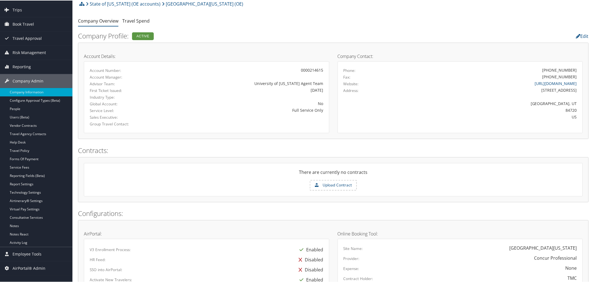
scroll to position [31, 0]
click at [25, 133] on link "Travel Agency Contacts" at bounding box center [36, 134] width 72 height 8
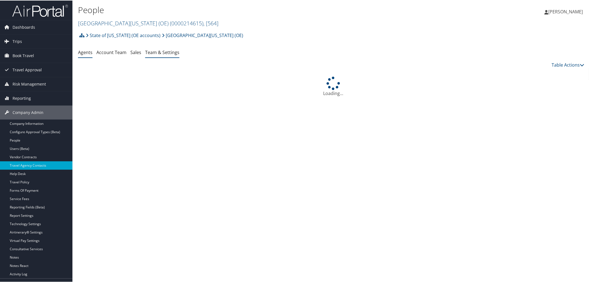
click at [153, 53] on link "Team & Settings" at bounding box center [162, 52] width 34 height 6
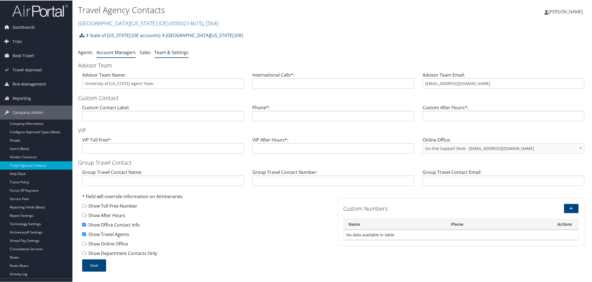
click at [121, 53] on link "Account Managers" at bounding box center [115, 52] width 39 height 6
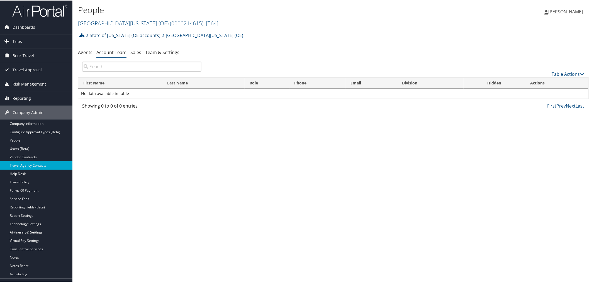
click at [125, 36] on link "State of [US_STATE] (OE accounts)" at bounding box center [123, 34] width 75 height 11
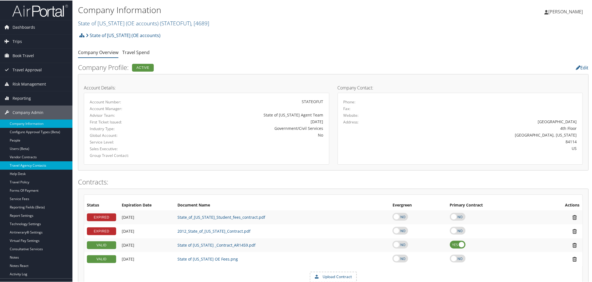
click at [27, 167] on link "Travel Agency Contacts" at bounding box center [36, 165] width 72 height 8
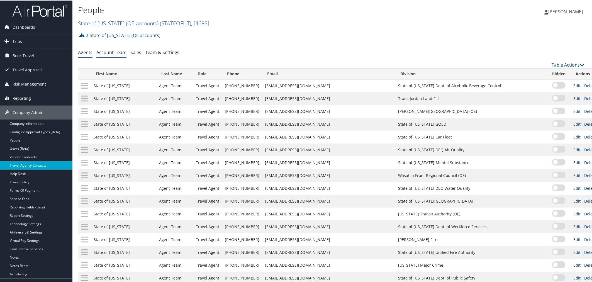
click at [119, 51] on link "Account Team" at bounding box center [111, 52] width 30 height 6
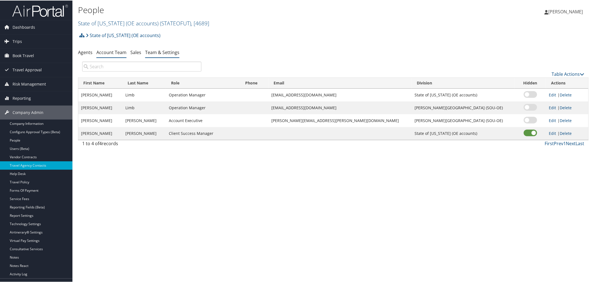
click at [147, 52] on link "Team & Settings" at bounding box center [162, 52] width 34 height 6
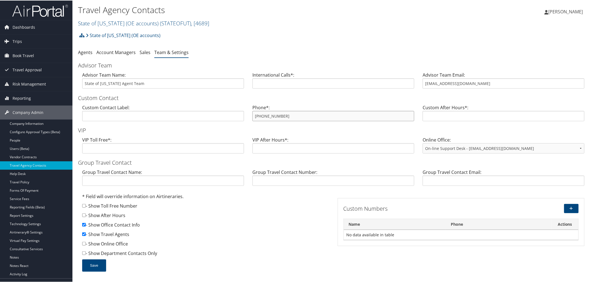
drag, startPoint x: 289, startPoint y: 117, endPoint x: 255, endPoint y: 116, distance: 34.5
click at [255, 116] on input "[PHONE_NUMBER]" at bounding box center [333, 115] width 162 height 10
drag, startPoint x: 486, startPoint y: 83, endPoint x: 421, endPoint y: 87, distance: 65.3
click at [422, 87] on input "stateofutahtravel@cbtravel.com" at bounding box center [503, 83] width 162 height 10
click at [129, 32] on link "State of [US_STATE] (OE accounts)" at bounding box center [123, 34] width 75 height 11
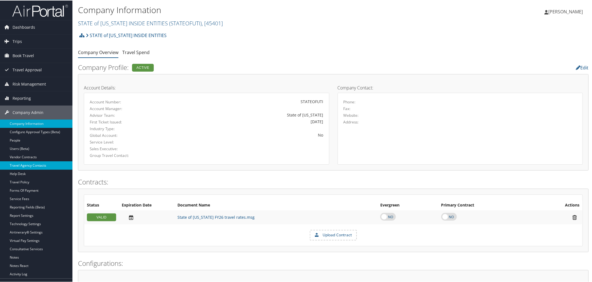
click at [28, 162] on link "Travel Agency Contacts" at bounding box center [36, 165] width 72 height 8
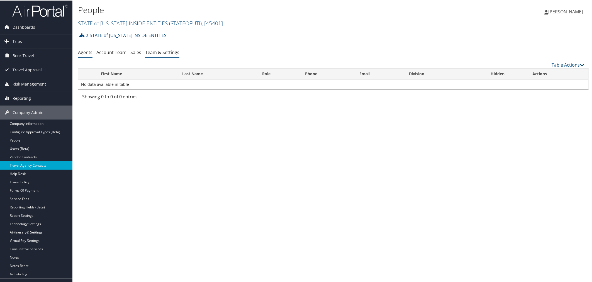
click at [149, 52] on link "Team & Settings" at bounding box center [162, 52] width 34 height 6
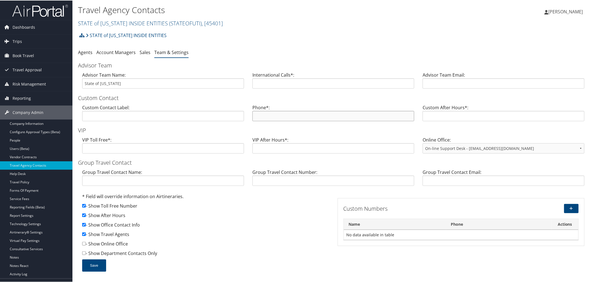
click at [276, 117] on input "text" at bounding box center [333, 115] width 162 height 10
paste input "800-367-3230"
type input "800-367-3230"
click at [461, 84] on input "text" at bounding box center [503, 83] width 162 height 10
paste input "stateofutahtravel@cbtravel.com"
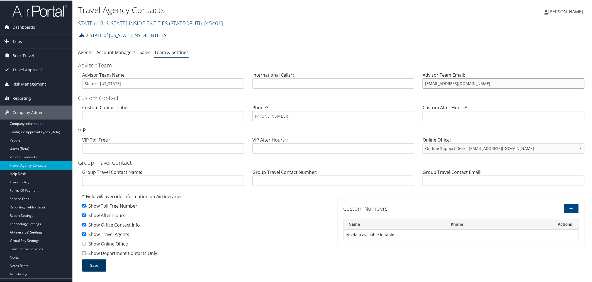
type input "stateofutahtravel@cbtravel.com"
click at [97, 261] on button "Save" at bounding box center [94, 265] width 24 height 12
click at [87, 51] on link "Agents" at bounding box center [85, 52] width 14 height 6
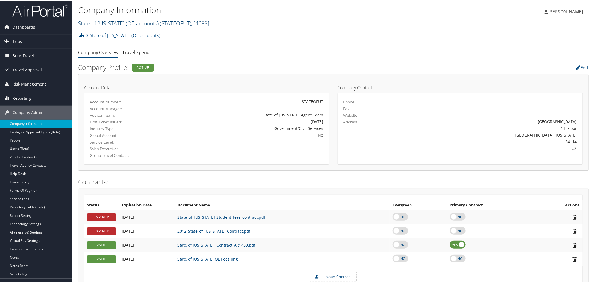
click at [117, 23] on link "State of Utah (OE accounts) ( STATEOFUT ) , [ 4689 ]" at bounding box center [143, 23] width 131 height 8
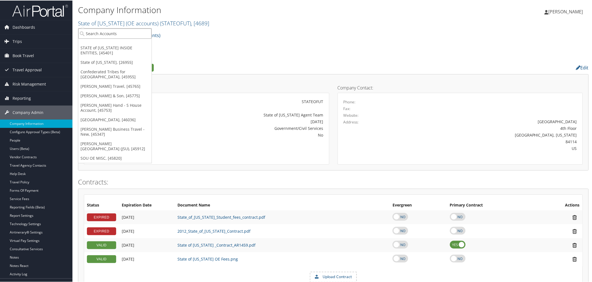
click at [112, 36] on input "search" at bounding box center [114, 33] width 73 height 10
click at [187, 44] on div "State of Utah (OE accounts) Account Structure State of Utah (OE accounts) (STAT…" at bounding box center [333, 36] width 510 height 15
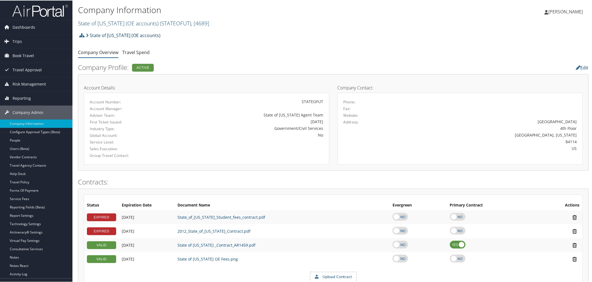
click at [108, 33] on link "State of Utah (OE accounts)" at bounding box center [123, 34] width 75 height 11
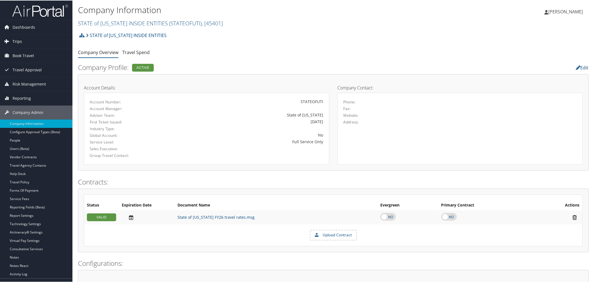
click at [21, 40] on span "Trips" at bounding box center [17, 41] width 9 height 14
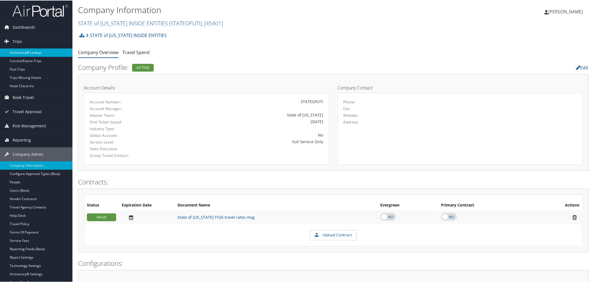
click at [31, 50] on link "Airtinerary® Lookup" at bounding box center [36, 52] width 72 height 8
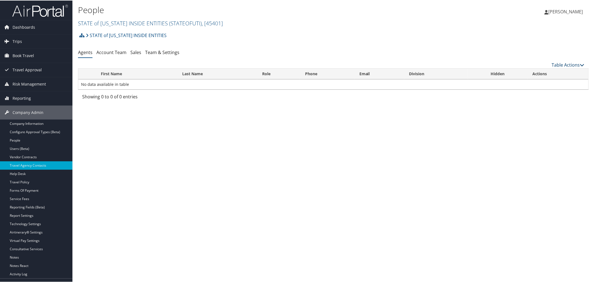
click at [562, 62] on link "Table Actions" at bounding box center [568, 64] width 33 height 6
click at [541, 74] on link "Add Agent Team" at bounding box center [549, 72] width 73 height 9
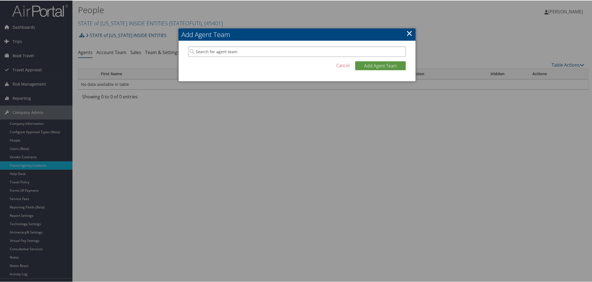
click at [217, 48] on input "search" at bounding box center [296, 51] width 217 height 10
paste input "[EMAIL_ADDRESS][DOMAIN_NAME]"
type input "stateofutahtravel@cbtravel.com"
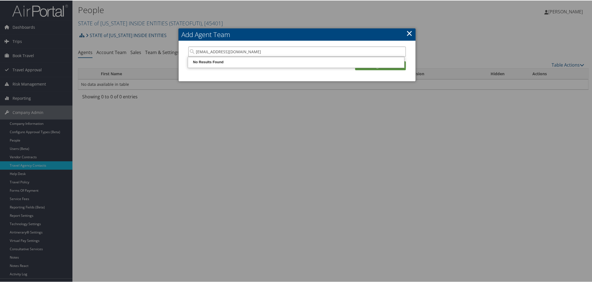
drag, startPoint x: 266, startPoint y: 51, endPoint x: 192, endPoint y: 51, distance: 73.2
click at [192, 51] on input "stateofutahtravel@cbtravel.com" at bounding box center [296, 51] width 217 height 10
type input "sate"
click at [197, 50] on input "sate" at bounding box center [296, 51] width 217 height 10
type input "t"
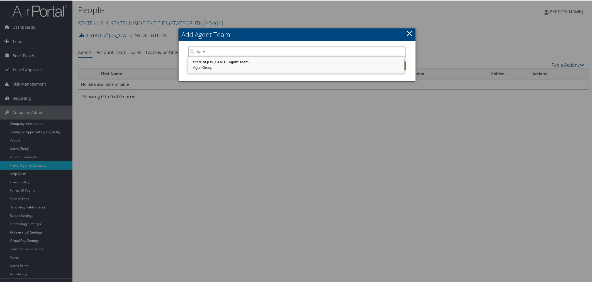
click at [231, 63] on div "State of Utah Agent Team" at bounding box center [296, 62] width 214 height 6
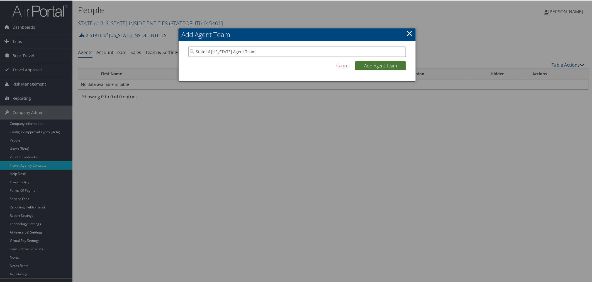
type input "State of Utah Agent Team"
click at [361, 63] on button "Add Agent Team" at bounding box center [380, 65] width 51 height 9
click at [378, 63] on button "Add Agent Team" at bounding box center [380, 65] width 51 height 9
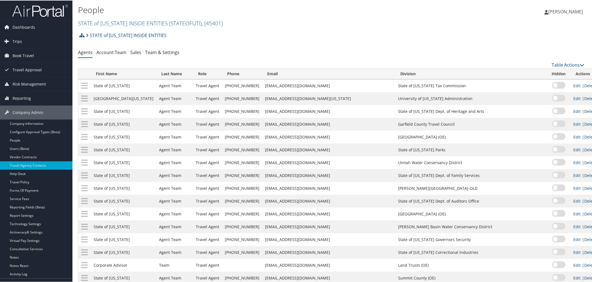
click at [82, 35] on icon at bounding box center [81, 35] width 5 height 4
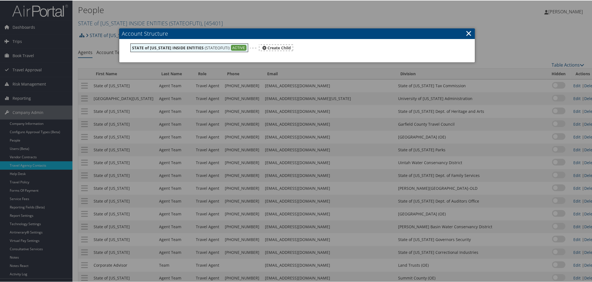
click at [145, 48] on b "STATE of UTAH INSIDE ENTITIES" at bounding box center [168, 47] width 72 height 5
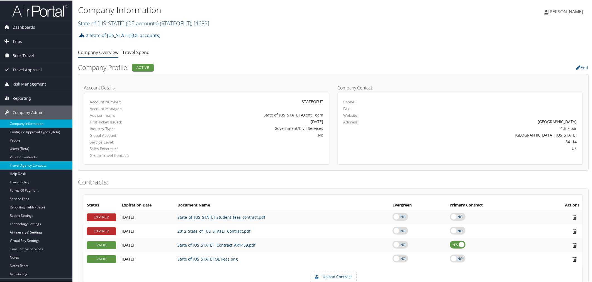
click at [28, 164] on link "Travel Agency Contacts" at bounding box center [36, 165] width 72 height 8
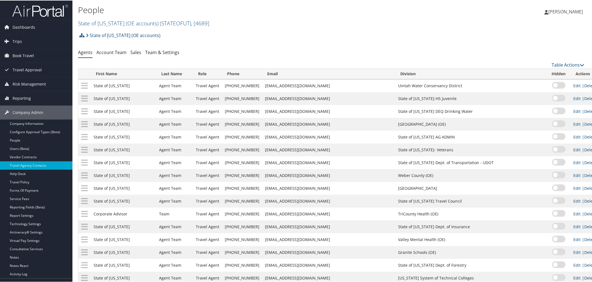
drag, startPoint x: 295, startPoint y: 177, endPoint x: 238, endPoint y: 177, distance: 57.4
click at [262, 177] on td "stateofutahtravel@cbtravel.com" at bounding box center [328, 174] width 133 height 13
copy td "stateofutahtravel@cbtravel.com"
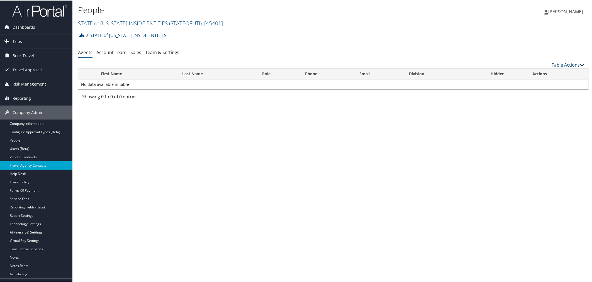
click at [552, 65] on link "Table Actions" at bounding box center [568, 64] width 33 height 6
click at [538, 72] on link "Add Agent Team" at bounding box center [549, 72] width 73 height 9
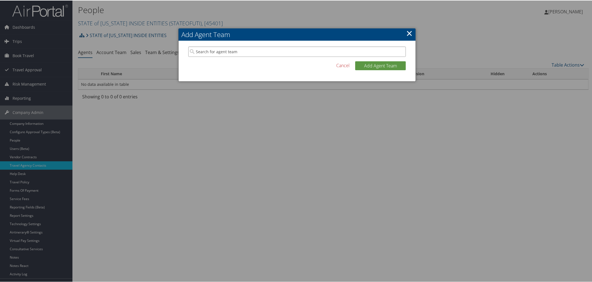
click at [277, 50] on input "search" at bounding box center [296, 51] width 217 height 10
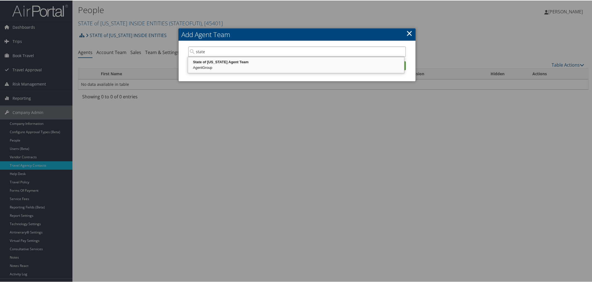
click at [242, 65] on div "AgentGroup" at bounding box center [296, 67] width 214 height 6
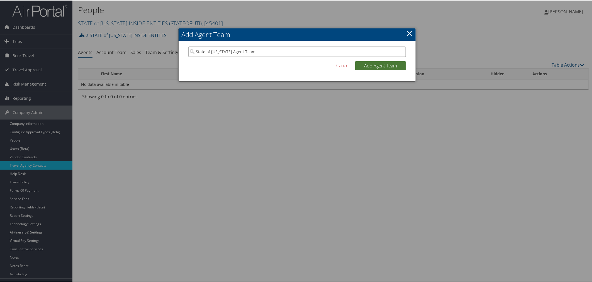
type input "State of Utah Agent Team"
click at [382, 67] on button "Add Agent Team" at bounding box center [380, 65] width 51 height 9
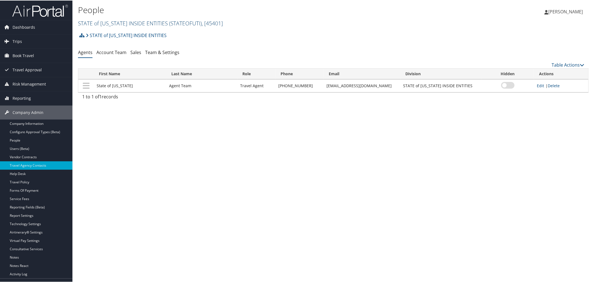
click at [132, 25] on link "STATE of UTAH INSIDE ENTITIES ( STATEOFUTI ) , [ 45401 ]" at bounding box center [150, 23] width 145 height 8
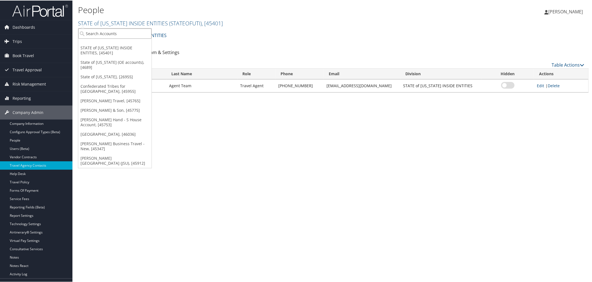
click at [130, 31] on input "search" at bounding box center [114, 33] width 73 height 10
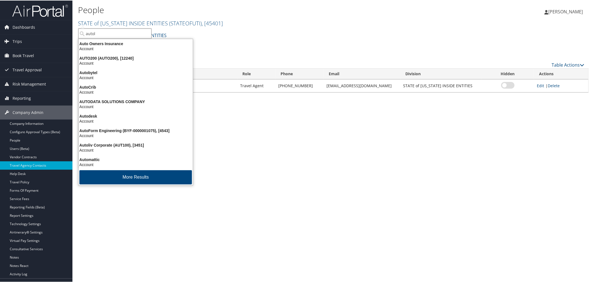
type input "autoli"
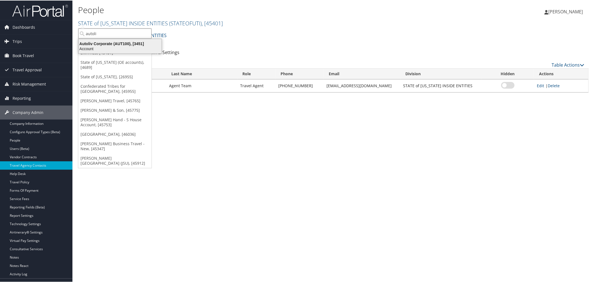
click at [132, 46] on div "Account" at bounding box center [120, 48] width 90 height 5
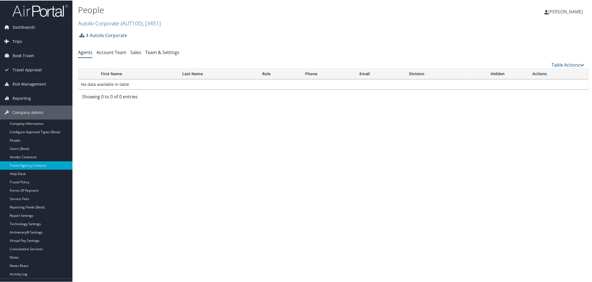
click at [13, 43] on span "Trips" at bounding box center [17, 41] width 9 height 14
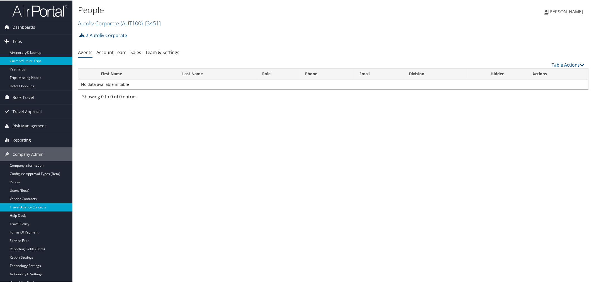
click at [24, 59] on link "Current/Future Trips" at bounding box center [36, 60] width 72 height 8
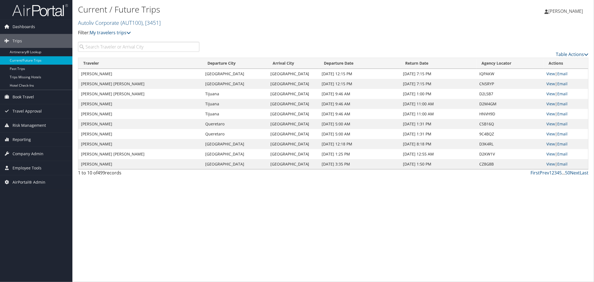
click at [126, 45] on input "search" at bounding box center [138, 47] width 121 height 10
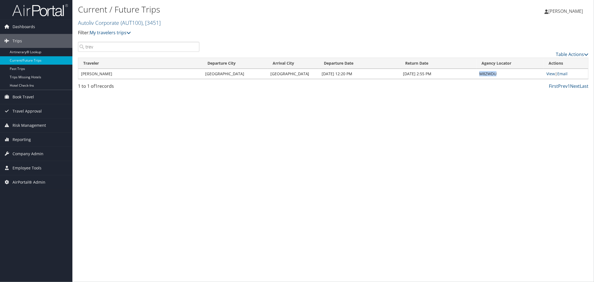
drag, startPoint x: 500, startPoint y: 73, endPoint x: 480, endPoint y: 73, distance: 20.1
click at [480, 73] on td "M8ZWDU" at bounding box center [509, 74] width 67 height 10
copy td "M8ZWDU"
drag, startPoint x: 91, startPoint y: 47, endPoint x: 85, endPoint y: 47, distance: 6.4
click at [85, 47] on input "trev" at bounding box center [138, 47] width 121 height 10
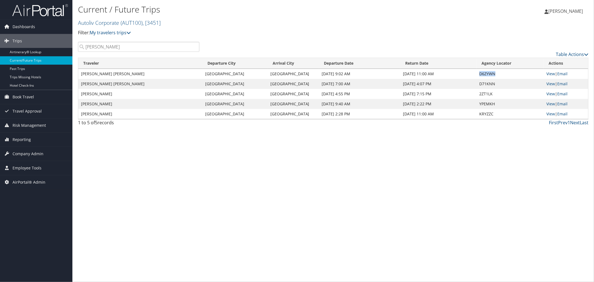
drag, startPoint x: 492, startPoint y: 74, endPoint x: 480, endPoint y: 72, distance: 12.3
click at [480, 72] on td "D6ZYWN" at bounding box center [509, 74] width 67 height 10
copy td "D6ZYWN"
drag, startPoint x: 99, startPoint y: 46, endPoint x: 84, endPoint y: 46, distance: 15.6
click at [84, 46] on input "Marc" at bounding box center [138, 47] width 121 height 10
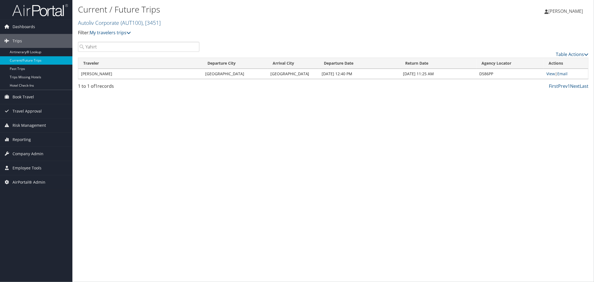
type input "Yahirt"
drag, startPoint x: 496, startPoint y: 73, endPoint x: 479, endPoint y: 73, distance: 16.7
click at [479, 73] on td "D586PP" at bounding box center [509, 74] width 67 height 10
copy td "D586PP"
drag, startPoint x: 95, startPoint y: 47, endPoint x: 85, endPoint y: 47, distance: 9.2
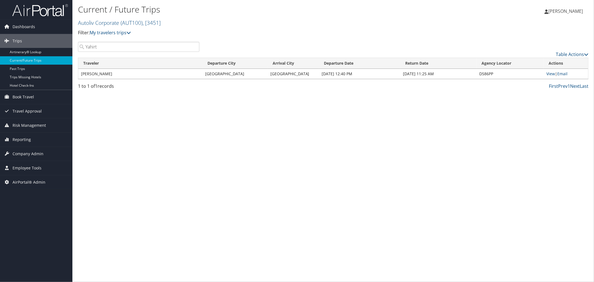
click at [85, 47] on input "Yahirt" at bounding box center [138, 47] width 121 height 10
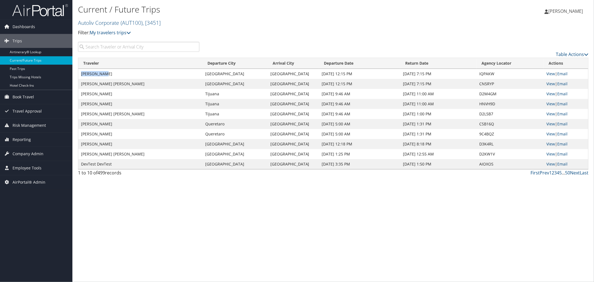
drag, startPoint x: 106, startPoint y: 74, endPoint x: 81, endPoint y: 73, distance: 24.8
click at [81, 73] on td "Jonah Meyer" at bounding box center [140, 74] width 124 height 10
drag, startPoint x: 494, startPoint y: 74, endPoint x: 478, endPoint y: 74, distance: 15.9
click at [478, 74] on td "IQPAKW" at bounding box center [509, 74] width 67 height 10
copy td "IQPAKW"
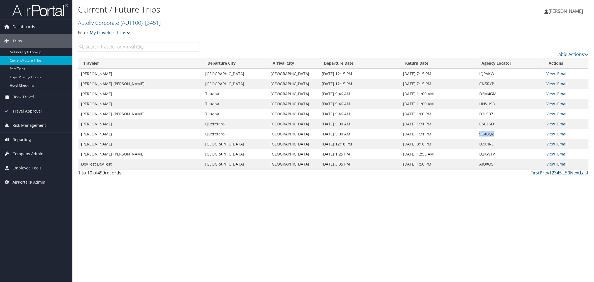
drag, startPoint x: 493, startPoint y: 134, endPoint x: 480, endPoint y: 134, distance: 13.6
click at [480, 134] on td "9C4BQZ" at bounding box center [509, 134] width 67 height 10
copy td "9C4BQZ"
click at [109, 48] on input "search" at bounding box center [138, 47] width 121 height 10
click at [132, 47] on input "search" at bounding box center [138, 47] width 121 height 10
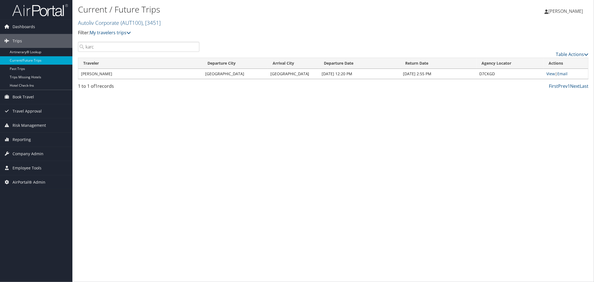
type input "karc"
drag, startPoint x: 496, startPoint y: 74, endPoint x: 480, endPoint y: 74, distance: 16.4
click at [480, 74] on td "D7CKGD" at bounding box center [509, 74] width 67 height 10
copy td "D7CKGD"
drag, startPoint x: 122, startPoint y: 74, endPoint x: 81, endPoint y: 74, distance: 40.9
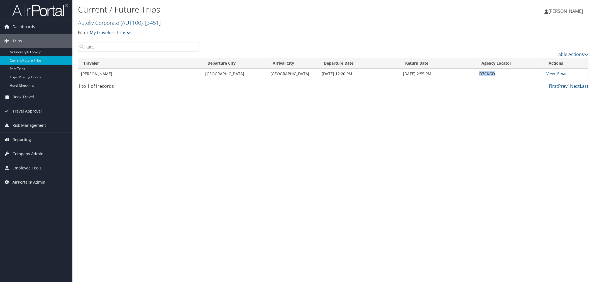
click at [81, 74] on td "BURKHARD KARCZEWSKI" at bounding box center [140, 74] width 124 height 10
copy td "BURKHARD KARCZEWSKI"
click at [130, 21] on span "( AUT100 )" at bounding box center [132, 23] width 22 height 8
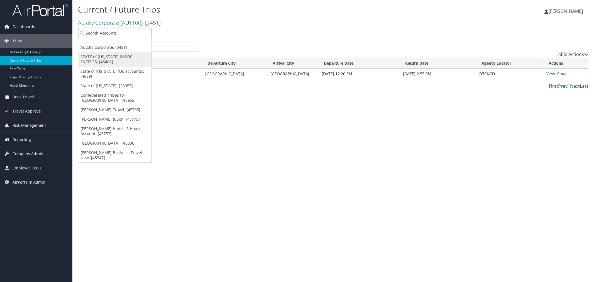
click at [107, 55] on link "STATE of UTAH INSIDE ENTITIES, [45401]" at bounding box center [114, 59] width 73 height 14
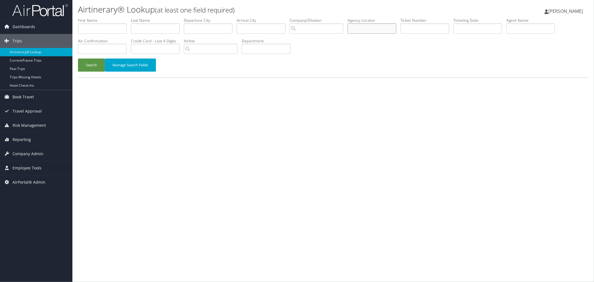
click at [380, 26] on input "text" at bounding box center [372, 28] width 49 height 10
paste input "M8ZWDU"
click at [84, 62] on button "Search" at bounding box center [91, 64] width 27 height 13
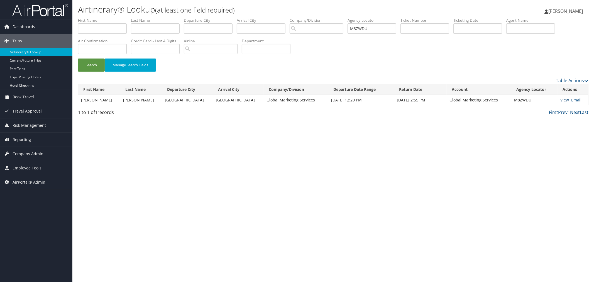
click at [563, 99] on link "View" at bounding box center [564, 99] width 9 height 5
drag, startPoint x: 385, startPoint y: 28, endPoint x: 367, endPoint y: 28, distance: 18.4
click at [367, 28] on input "M8ZWDU" at bounding box center [372, 28] width 49 height 10
click at [384, 26] on input "M8ZWDU" at bounding box center [372, 28] width 49 height 10
drag, startPoint x: 384, startPoint y: 26, endPoint x: 343, endPoint y: 31, distance: 41.5
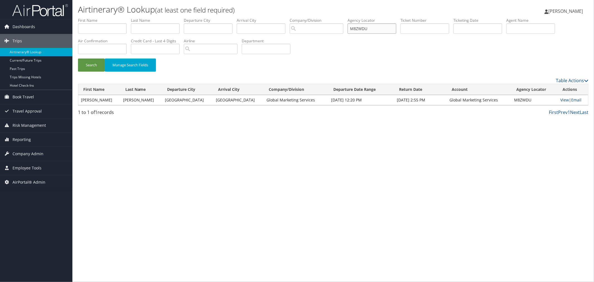
click at [366, 28] on input "M8ZWDU" at bounding box center [372, 28] width 49 height 10
paste input "IQPAKW"
click at [91, 63] on button "Search" at bounding box center [91, 64] width 27 height 13
drag, startPoint x: 381, startPoint y: 30, endPoint x: 364, endPoint y: 30, distance: 17.8
click at [364, 30] on input "IQPAKW" at bounding box center [372, 28] width 49 height 10
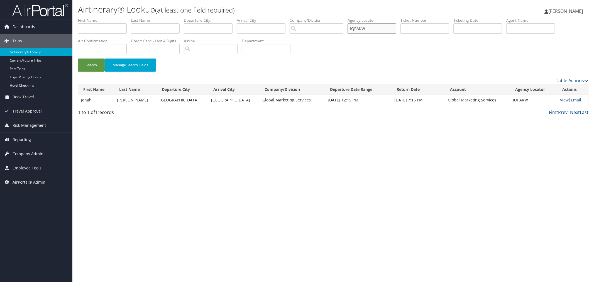
paste input "9C4BQZ"
type input "9C4BQZ"
click at [87, 62] on button "Search" at bounding box center [91, 64] width 27 height 13
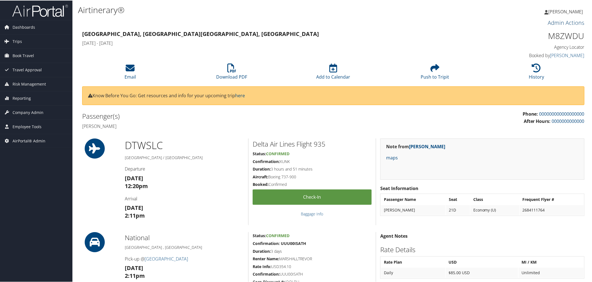
click at [552, 23] on link "Admin Actions" at bounding box center [566, 22] width 36 height 8
click at [549, 27] on link "Repair Airtinerary®" at bounding box center [559, 31] width 45 height 9
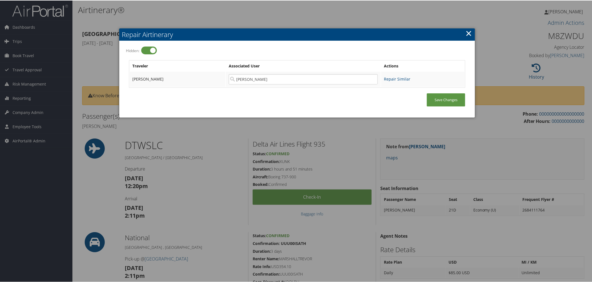
drag, startPoint x: 160, startPoint y: 77, endPoint x: 132, endPoint y: 77, distance: 28.7
click at [132, 77] on td "[PERSON_NAME]" at bounding box center [178, 78] width 96 height 15
copy span "[PERSON_NAME]"
click at [213, 16] on div at bounding box center [297, 141] width 594 height 282
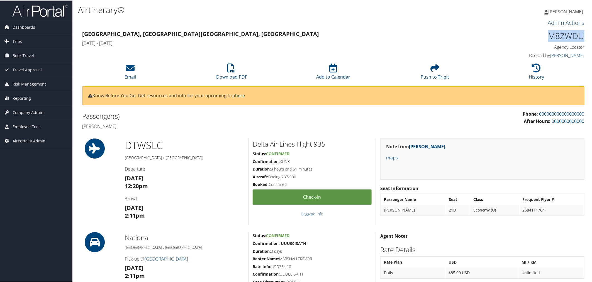
drag, startPoint x: 552, startPoint y: 35, endPoint x: 581, endPoint y: 34, distance: 28.7
click at [581, 34] on h1 "M8ZWDU" at bounding box center [524, 36] width 119 height 12
copy h1 "M8ZWDU"
click at [215, 34] on h3 "Detroit, MI Salt Lake City, UT" at bounding box center [269, 34] width 375 height 8
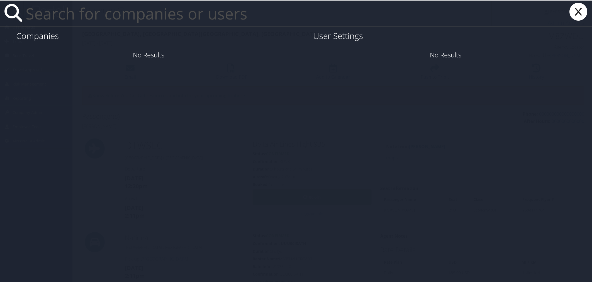
paste input "alinetzer1@gmail.com"
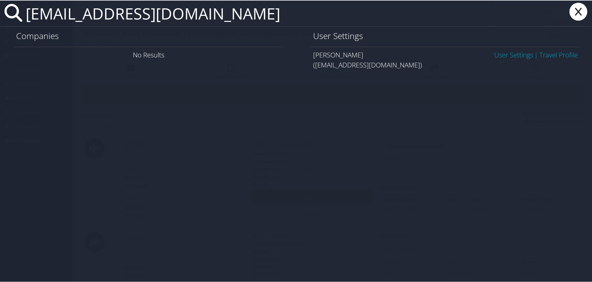
type input "alinetzer1@gmail.com"
click at [505, 52] on link "User Settings" at bounding box center [513, 54] width 39 height 9
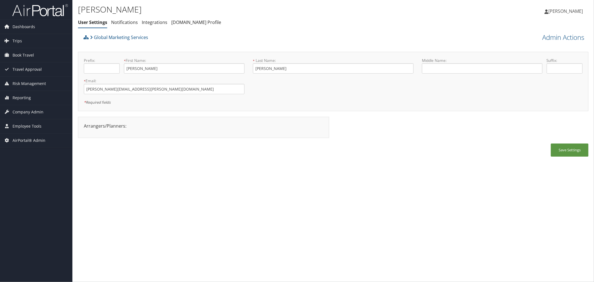
click at [219, 40] on div "Global Marketing Services" at bounding box center [269, 39] width 375 height 15
drag, startPoint x: 141, startPoint y: 66, endPoint x: 125, endPoint y: 68, distance: 16.3
click at [125, 68] on input "[PERSON_NAME]" at bounding box center [184, 68] width 121 height 10
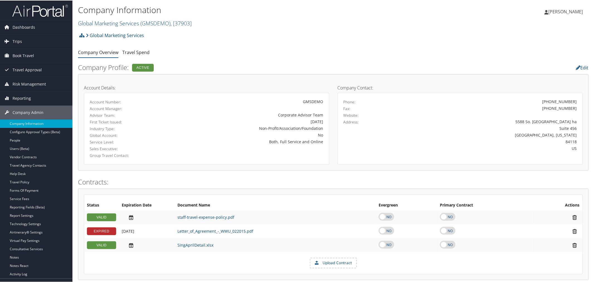
click at [288, 21] on h2 "Global Marketing Services ( GMSDEMO ) , [ 37903 ]" at bounding box center [248, 22] width 340 height 9
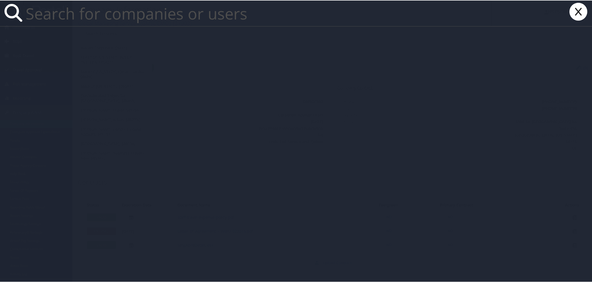
paste input "[PERSON_NAME][EMAIL_ADDRESS][DOMAIN_NAME]"
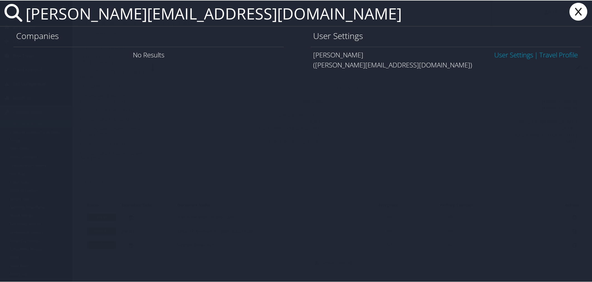
type input "[PERSON_NAME][EMAIL_ADDRESS][DOMAIN_NAME]"
click at [496, 55] on link "User Settings" at bounding box center [513, 54] width 39 height 9
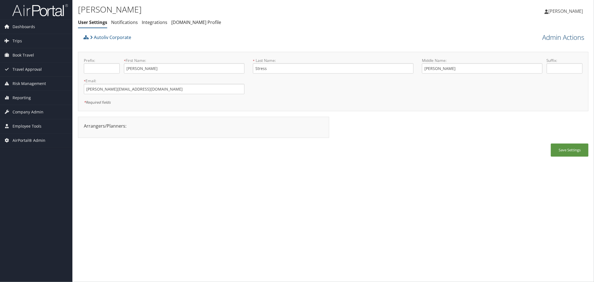
click at [548, 37] on link "Admin Actions" at bounding box center [563, 37] width 42 height 9
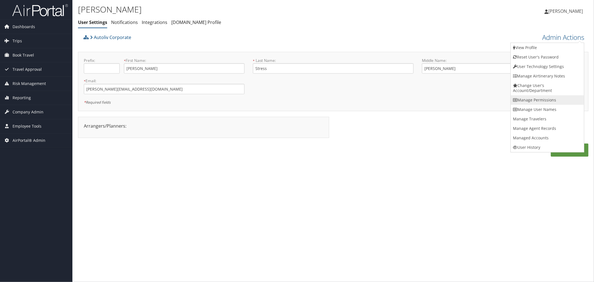
click at [530, 96] on link "Manage Permissions" at bounding box center [547, 99] width 73 height 9
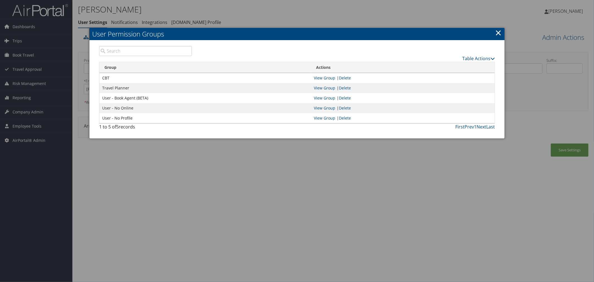
click at [285, 18] on div at bounding box center [297, 141] width 594 height 282
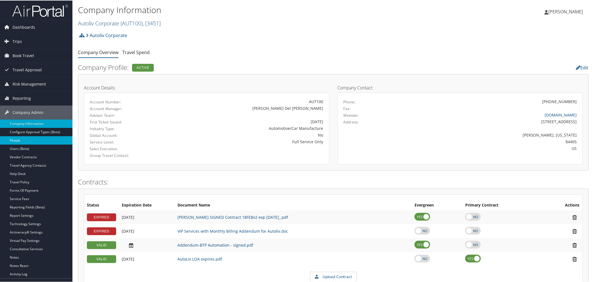
click at [23, 141] on link "People" at bounding box center [36, 140] width 72 height 8
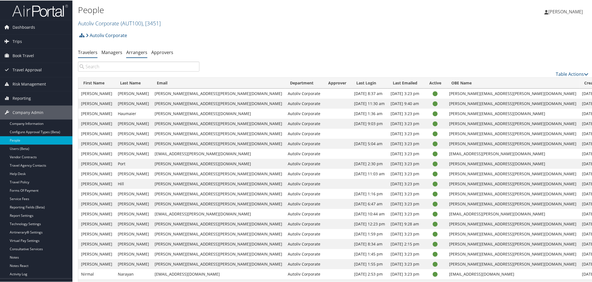
click at [141, 52] on link "Arrangers" at bounding box center [136, 52] width 21 height 6
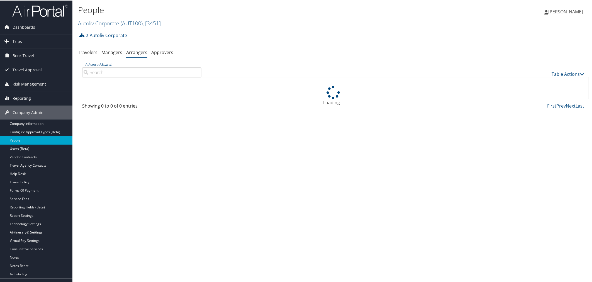
click at [133, 72] on input "Advanced Search" at bounding box center [141, 72] width 119 height 10
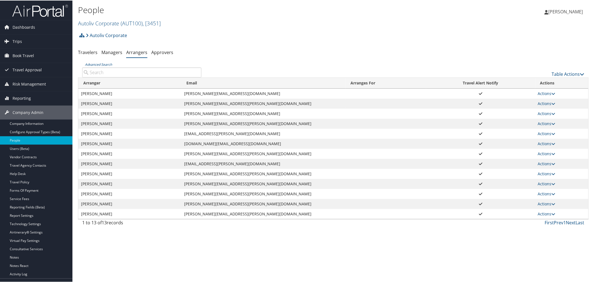
paste input "[PERSON_NAME][EMAIL_ADDRESS][DOMAIN_NAME]"
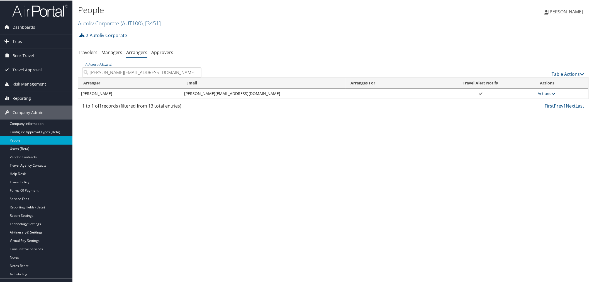
type input "cathy.stress@autoliv.com"
click at [540, 92] on link "Actions" at bounding box center [547, 92] width 18 height 5
click at [547, 111] on link "View Group" at bounding box center [551, 110] width 31 height 9
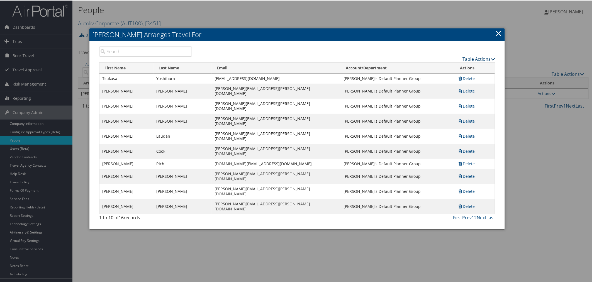
click at [464, 57] on link "Table Actions" at bounding box center [478, 58] width 33 height 6
click at [444, 81] on link "Page Length" at bounding box center [456, 85] width 73 height 9
click at [429, 87] on link "50" at bounding box center [456, 86] width 73 height 9
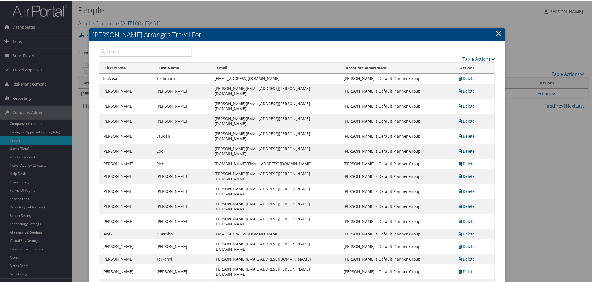
click at [226, 13] on div at bounding box center [297, 141] width 594 height 282
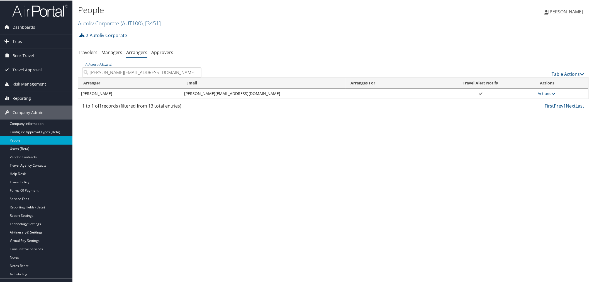
click at [190, 21] on h2 "Autoliv Corporate ( AUT100 ) , [ 3451 ]" at bounding box center [248, 22] width 340 height 9
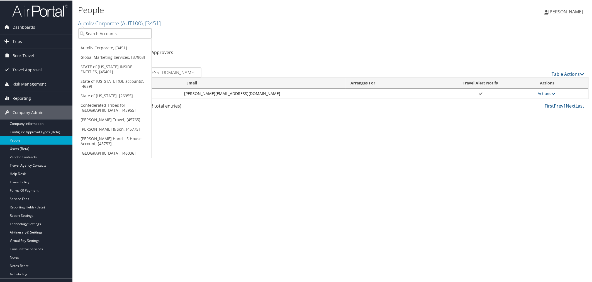
click at [289, 32] on div "Autoliv Corporate Account Structure Autoliv Corporate (AUT100) ACTIVE Create Ch…" at bounding box center [333, 36] width 510 height 15
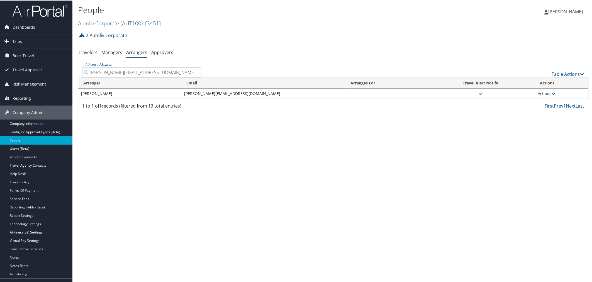
click at [542, 91] on link "Actions" at bounding box center [547, 92] width 18 height 5
click at [546, 107] on link "View Group" at bounding box center [551, 110] width 31 height 9
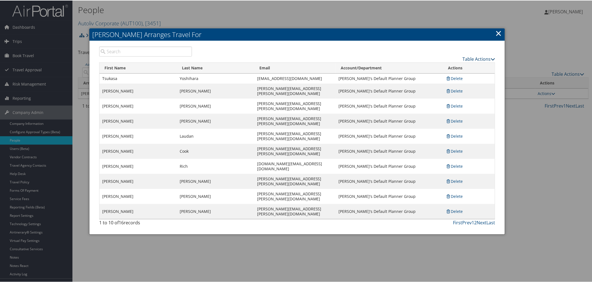
click at [475, 57] on link "Table Actions" at bounding box center [478, 58] width 33 height 6
click at [432, 82] on link "Page Length" at bounding box center [456, 85] width 73 height 9
click at [429, 88] on link "50" at bounding box center [456, 86] width 73 height 9
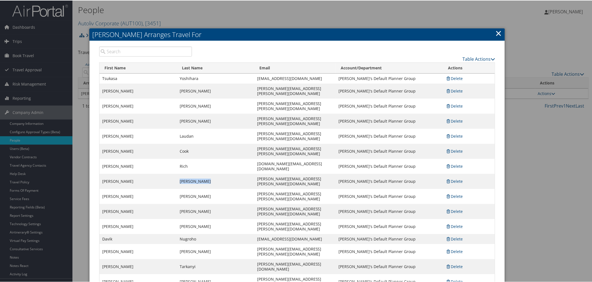
drag, startPoint x: 180, startPoint y: 147, endPoint x: 148, endPoint y: 147, distance: 31.7
click at [177, 173] on td "Vazquez Sesma" at bounding box center [215, 180] width 77 height 15
copy td "Vazquez Sesma"
click at [306, 2] on div at bounding box center [297, 141] width 594 height 282
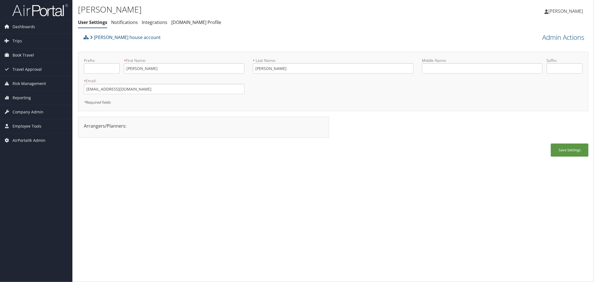
click at [550, 36] on link "Admin Actions" at bounding box center [563, 37] width 42 height 9
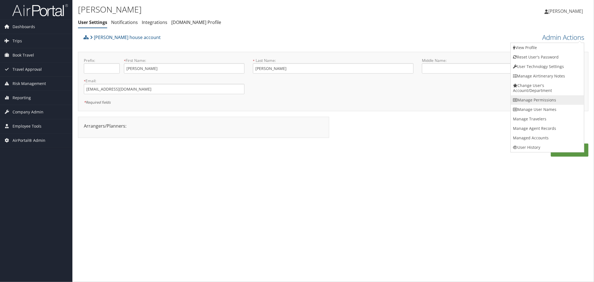
click at [538, 98] on link "Manage Permissions" at bounding box center [547, 99] width 73 height 9
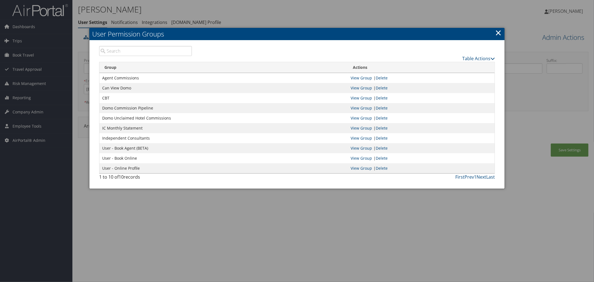
click at [500, 32] on link "×" at bounding box center [498, 32] width 6 height 11
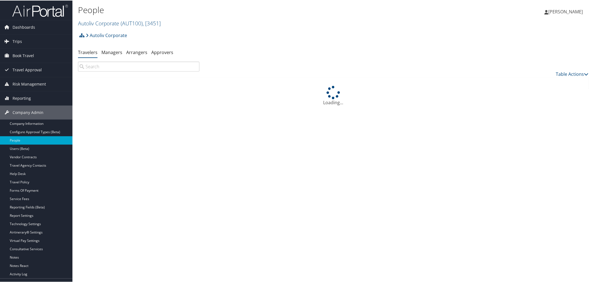
click at [111, 65] on input "search" at bounding box center [138, 66] width 121 height 10
paste input "PEREZ GONZALEZ"
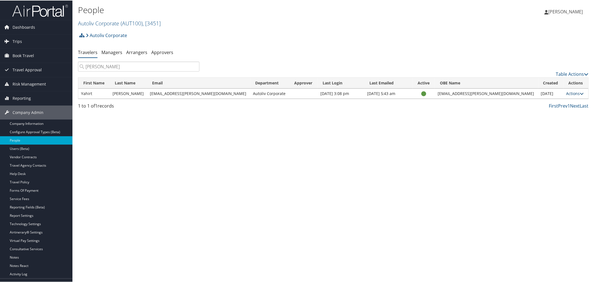
type input "PEREZ GONZALEZ"
click at [566, 94] on link "Actions" at bounding box center [575, 92] width 18 height 5
click at [549, 101] on link "User Settings" at bounding box center [547, 100] width 57 height 9
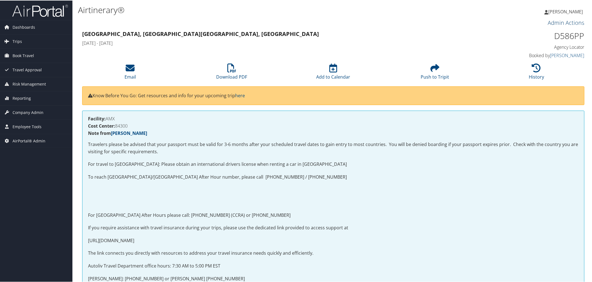
click at [550, 21] on link "Admin Actions" at bounding box center [566, 22] width 36 height 8
click at [541, 32] on icon at bounding box center [541, 32] width 4 height 4
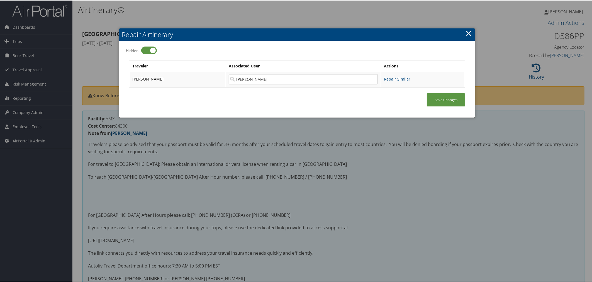
click at [235, 17] on div at bounding box center [297, 141] width 594 height 282
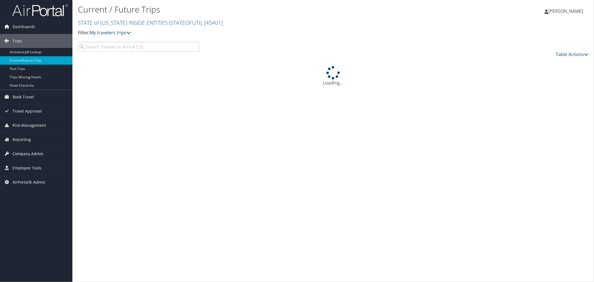
click at [31, 152] on span "Company Admin" at bounding box center [28, 154] width 31 height 14
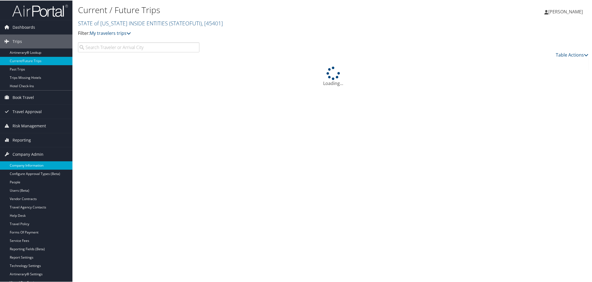
drag, startPoint x: 35, startPoint y: 161, endPoint x: 38, endPoint y: 159, distance: 4.0
click at [35, 161] on link "Company Information" at bounding box center [36, 165] width 72 height 8
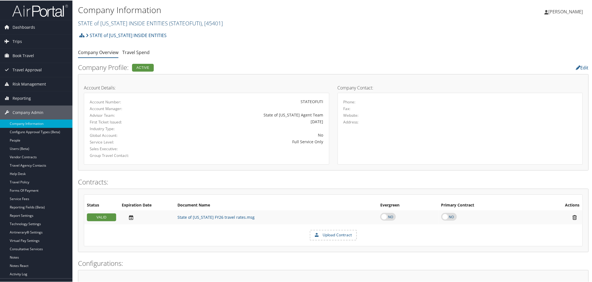
click at [93, 24] on link "STATE of UTAH INSIDE ENTITIES ( STATEOFUTI ) , [ 45401 ]" at bounding box center [150, 23] width 145 height 8
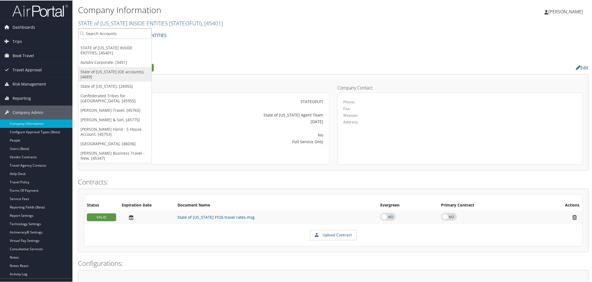
click at [111, 73] on link "State of [US_STATE] (OE accounts), [4689]" at bounding box center [114, 74] width 73 height 14
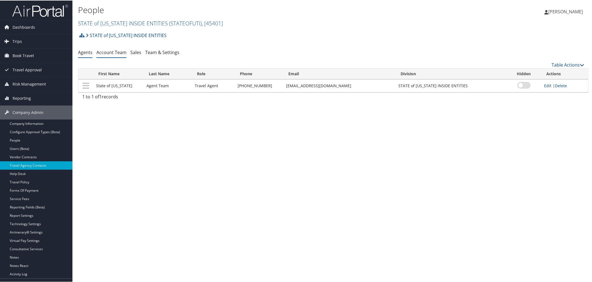
click at [116, 54] on link "Account Team" at bounding box center [111, 52] width 30 height 6
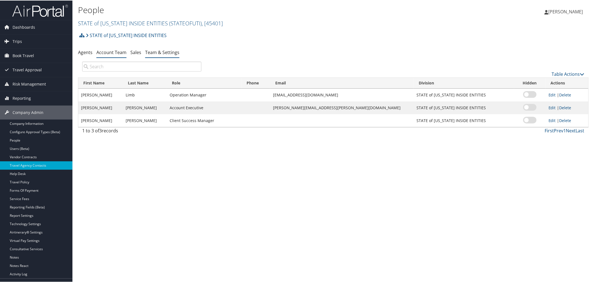
click at [155, 53] on link "Team & Settings" at bounding box center [162, 52] width 34 height 6
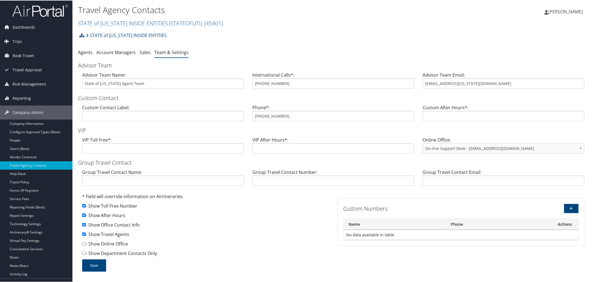
click at [218, 45] on div "STATE of UTAH INSIDE ENTITIES Account Structure STATE of UTAH INSIDE ENTITIES (…" at bounding box center [333, 152] width 510 height 247
click at [116, 21] on link "STATE of UTAH INSIDE ENTITIES ( STATEOFUTI ) , [ 45401 ]" at bounding box center [150, 23] width 145 height 8
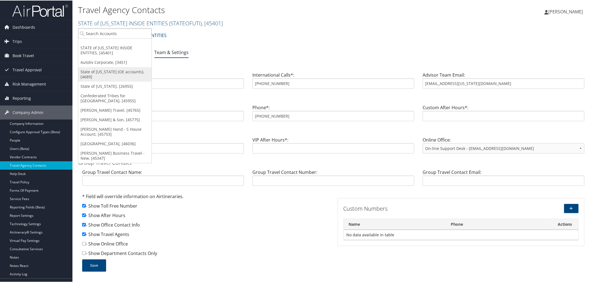
click at [113, 70] on link "State of [US_STATE] (OE accounts), [4689]" at bounding box center [114, 74] width 73 height 14
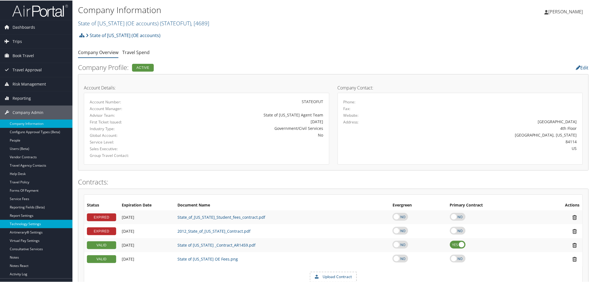
click at [30, 224] on link "Technology Settings" at bounding box center [36, 223] width 72 height 8
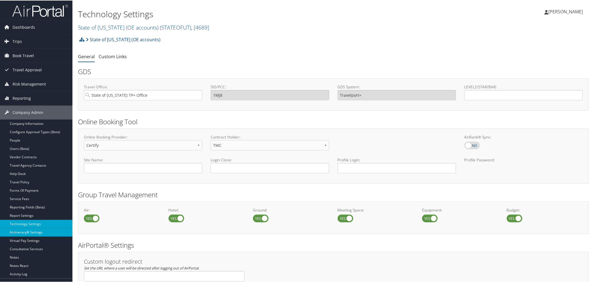
click at [33, 232] on link "Airtinerary® Settings" at bounding box center [36, 231] width 72 height 8
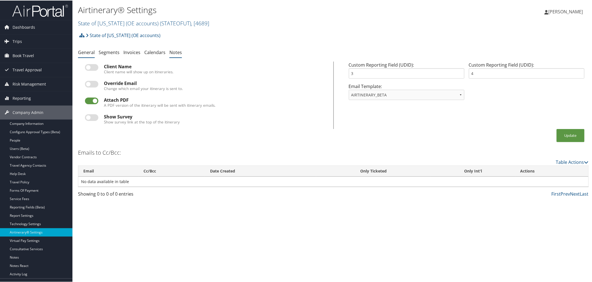
click at [171, 52] on link "Notes" at bounding box center [175, 52] width 13 height 6
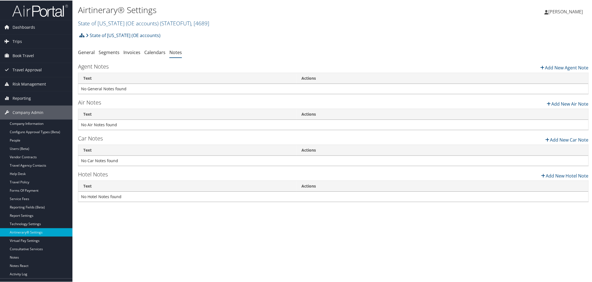
click at [80, 35] on icon at bounding box center [81, 35] width 5 height 4
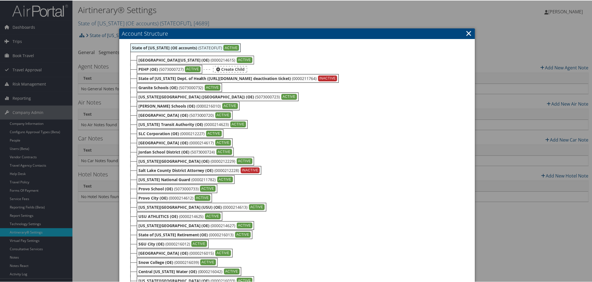
click at [156, 67] on b "PEHP (OE)" at bounding box center [147, 68] width 19 height 5
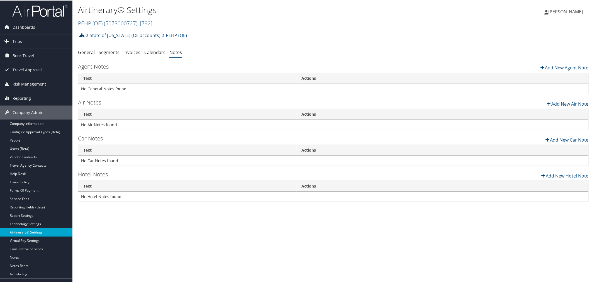
click at [82, 34] on icon at bounding box center [81, 35] width 5 height 4
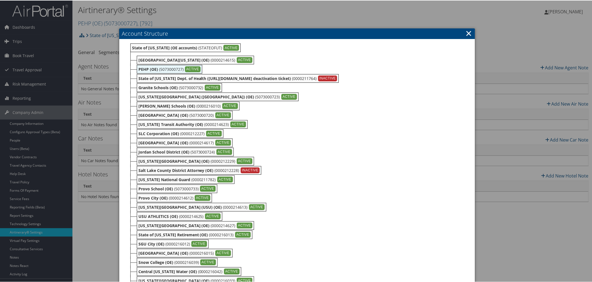
click at [181, 14] on div at bounding box center [297, 141] width 594 height 282
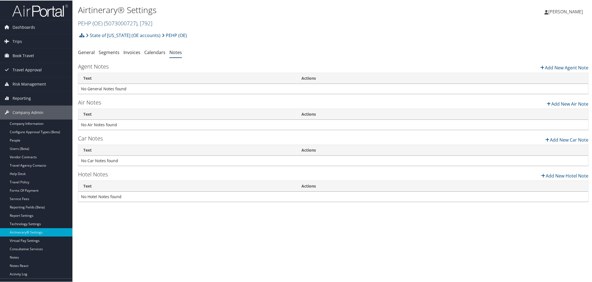
click at [114, 23] on span "( 5073000727 )" at bounding box center [120, 23] width 33 height 8
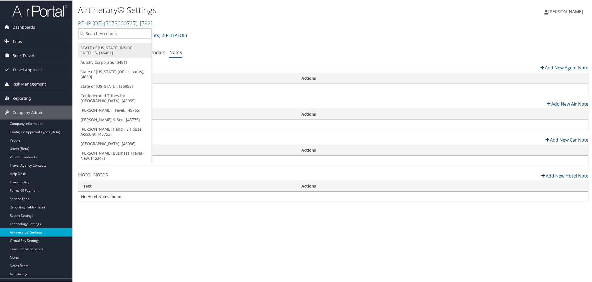
click at [104, 48] on link "STATE of UTAH INSIDE ENTITIES, [45401]" at bounding box center [114, 50] width 73 height 14
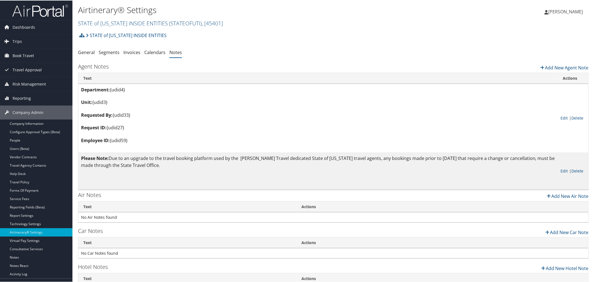
scroll to position [25, 0]
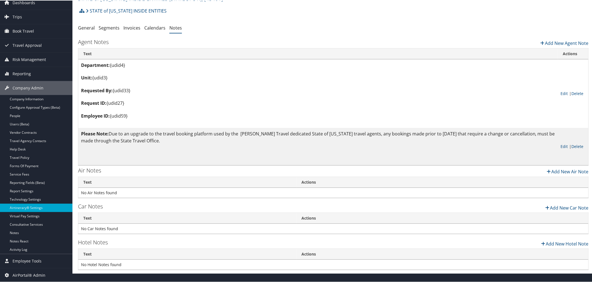
click at [241, 31] on ul "General Segments Invoices Calendars Notes" at bounding box center [333, 28] width 510 height 10
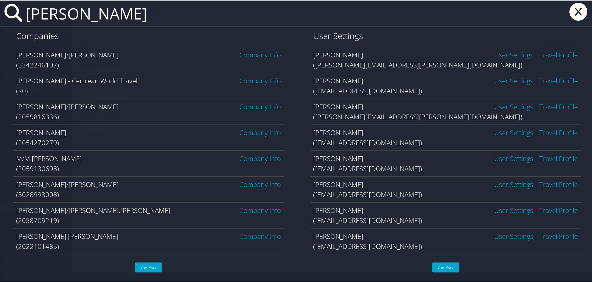
click at [132, 19] on input "walter" at bounding box center [257, 13] width 468 height 26
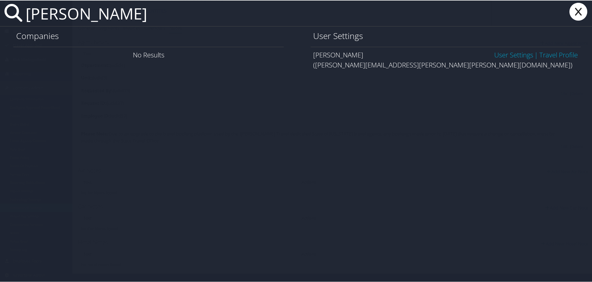
type input "walter peterson"
click at [494, 51] on link "User Settings" at bounding box center [513, 54] width 39 height 9
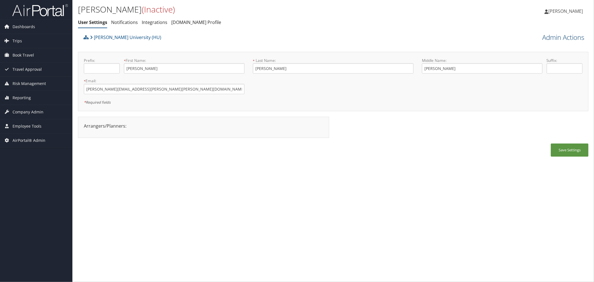
click at [544, 36] on link "Admin Actions" at bounding box center [563, 37] width 42 height 9
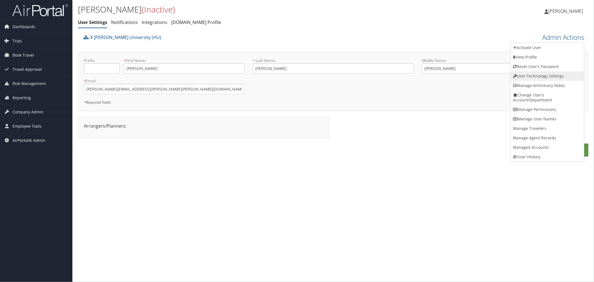
click at [530, 73] on link "User Technology Settings" at bounding box center [547, 75] width 73 height 9
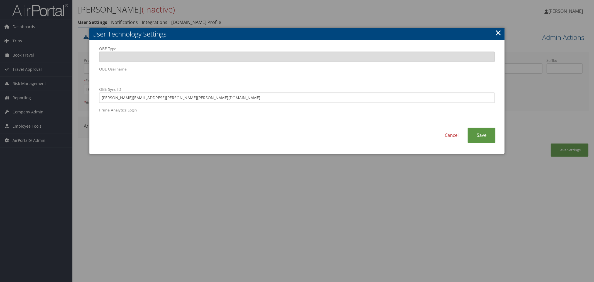
click at [302, 15] on div at bounding box center [297, 141] width 594 height 282
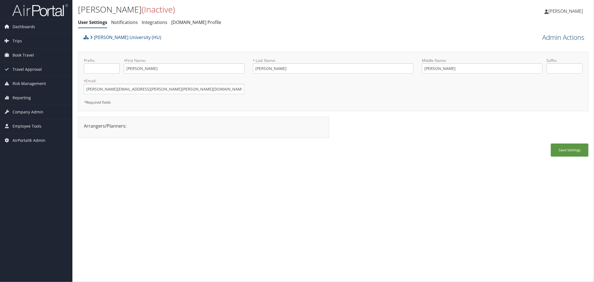
click at [545, 36] on link "Admin Actions" at bounding box center [563, 37] width 42 height 9
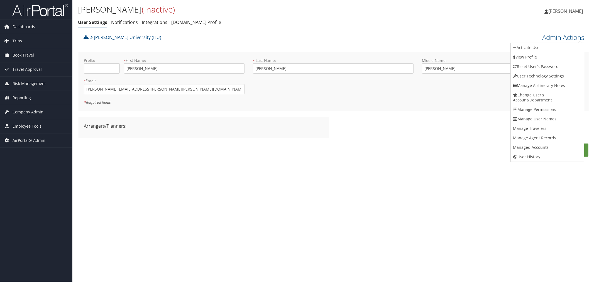
drag, startPoint x: 534, startPoint y: 67, endPoint x: 523, endPoint y: 64, distance: 11.3
click at [534, 67] on link "Reset User's Password" at bounding box center [547, 66] width 73 height 9
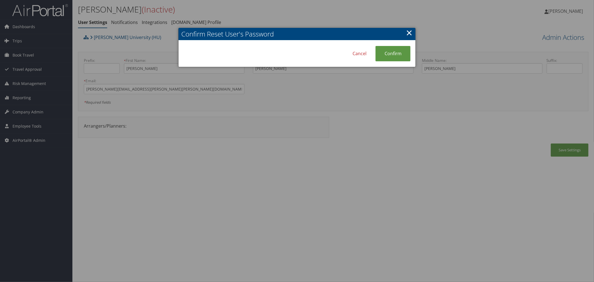
drag, startPoint x: 410, startPoint y: 33, endPoint x: 516, endPoint y: 32, distance: 105.8
click at [411, 32] on link "×" at bounding box center [409, 32] width 6 height 11
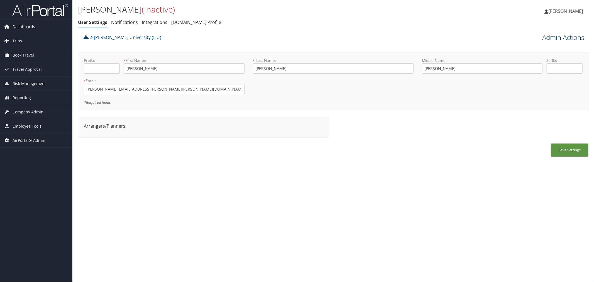
click at [547, 36] on link "Admin Actions" at bounding box center [563, 37] width 42 height 9
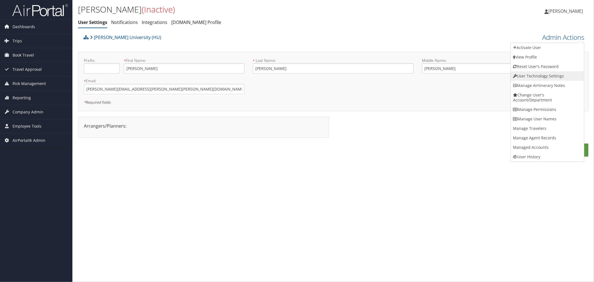
click at [541, 74] on link "User Technology Settings" at bounding box center [547, 75] width 73 height 9
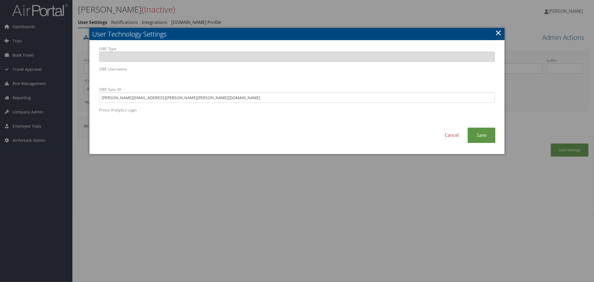
click at [207, 10] on div at bounding box center [297, 141] width 594 height 282
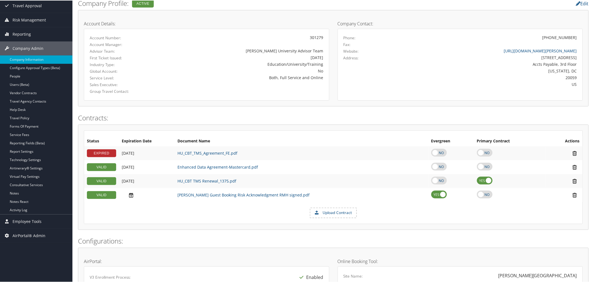
scroll to position [62, 0]
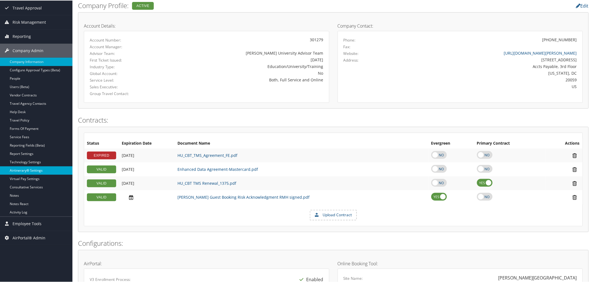
click at [34, 168] on link "Airtinerary® Settings" at bounding box center [36, 170] width 72 height 8
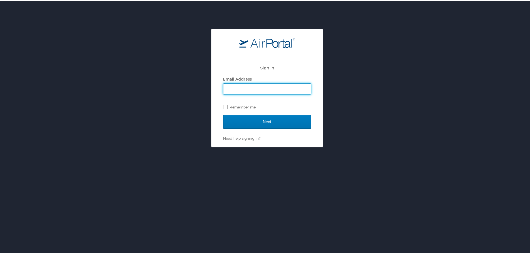
type input "[PERSON_NAME][EMAIL_ADDRESS][PERSON_NAME][DOMAIN_NAME]"
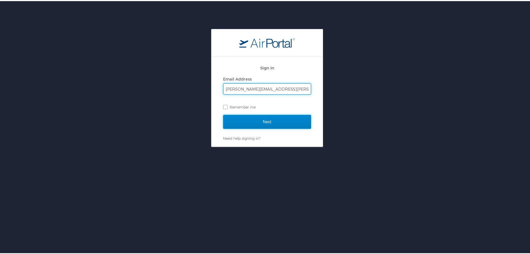
click at [245, 116] on input "Next" at bounding box center [267, 121] width 88 height 14
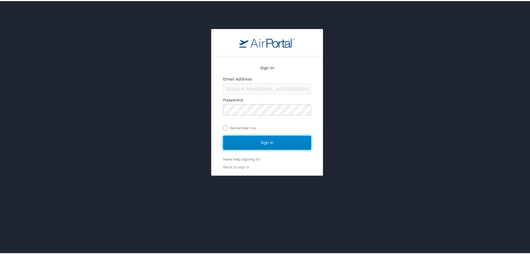
click at [257, 138] on input "Sign In" at bounding box center [267, 141] width 88 height 14
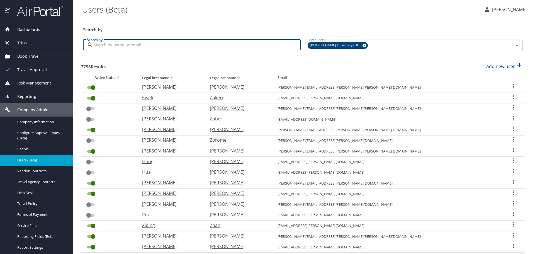
click at [185, 43] on input "Search by" at bounding box center [197, 45] width 207 height 11
paste input "walter.peterson@Howard.edu"
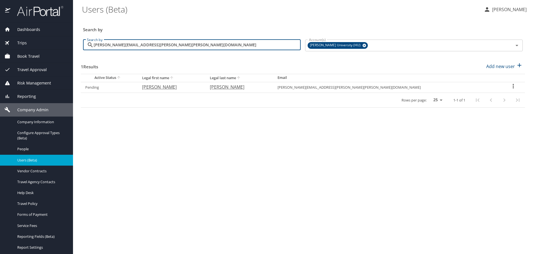
type input "walter.peterson@Howard.edu"
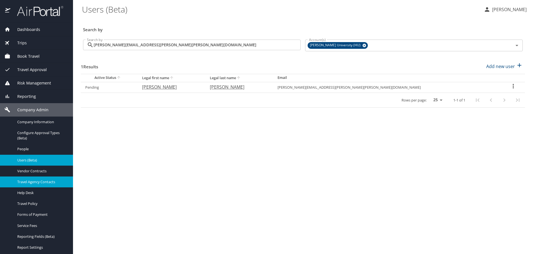
click at [40, 183] on span "Travel Agency Contacts" at bounding box center [41, 181] width 49 height 5
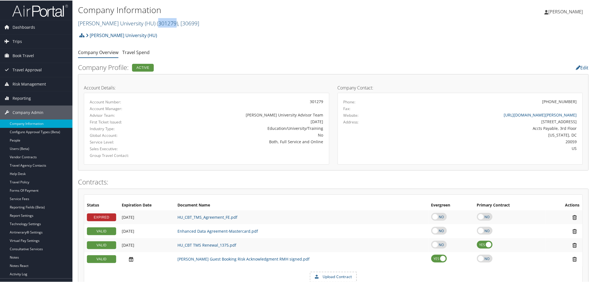
drag, startPoint x: 154, startPoint y: 22, endPoint x: 138, endPoint y: 22, distance: 16.7
click at [157, 22] on span "( 301279 )" at bounding box center [167, 23] width 21 height 8
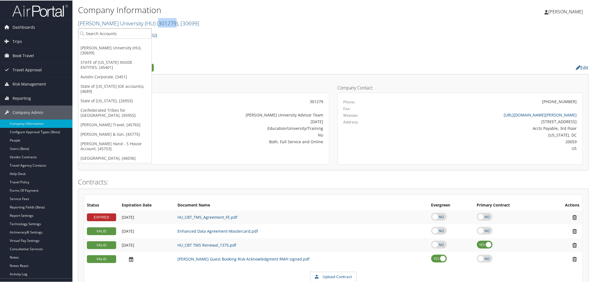
copy span "301279"
drag, startPoint x: 177, startPoint y: 21, endPoint x: 163, endPoint y: 23, distance: 14.0
click at [178, 23] on span ", [ 30699 ]" at bounding box center [188, 23] width 21 height 8
copy span "30699"
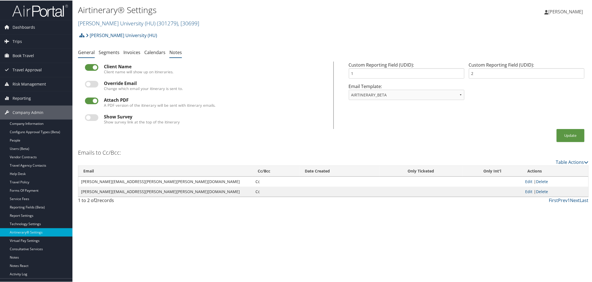
click at [173, 50] on link "Notes" at bounding box center [175, 52] width 13 height 6
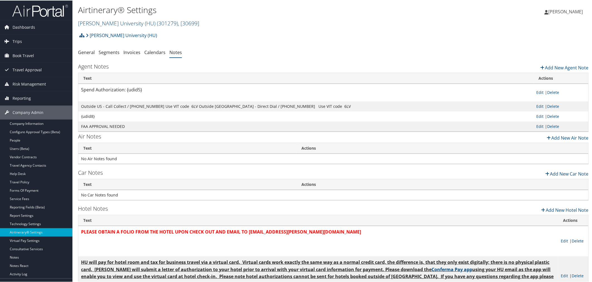
click at [98, 23] on link "[PERSON_NAME] University (HU) ( 301279 ) , [ 30699 ]" at bounding box center [138, 23] width 121 height 8
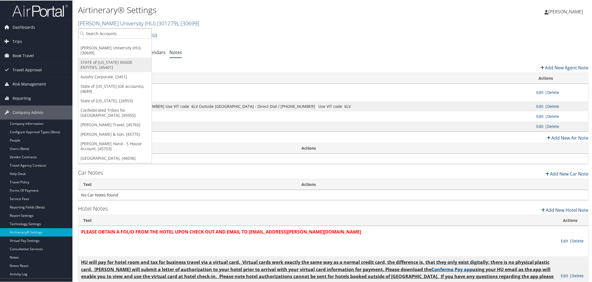
click at [95, 57] on link "STATE of [US_STATE] INSIDE ENTITIES, [45401]" at bounding box center [114, 64] width 73 height 14
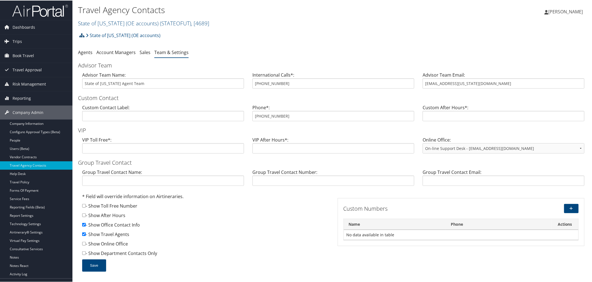
click at [82, 35] on icon at bounding box center [81, 35] width 5 height 4
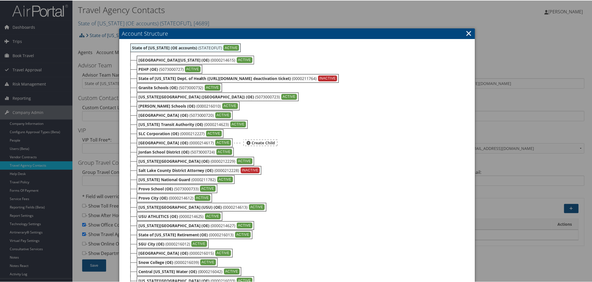
click at [158, 141] on b "[GEOGRAPHIC_DATA] (OE)" at bounding box center [163, 142] width 50 height 5
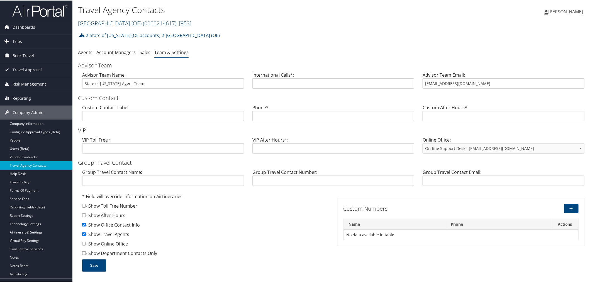
click at [447, 28] on div "Travel Agency Contacts Salt Lake City School (OE) ( 0000214617 ) , [ 853 ] Stat…" at bounding box center [333, 14] width 522 height 29
click at [33, 124] on link "Company Information" at bounding box center [36, 123] width 72 height 8
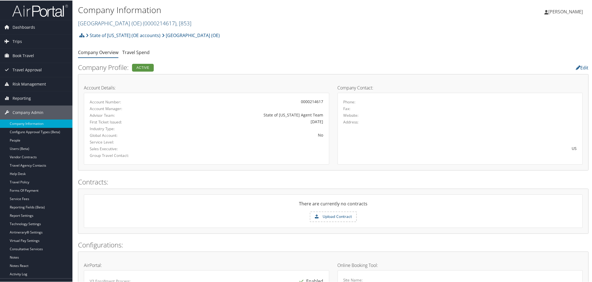
click at [109, 24] on link "Salt Lake City School (OE) ( 0000214617 ) , [ 853 ]" at bounding box center [134, 23] width 113 height 8
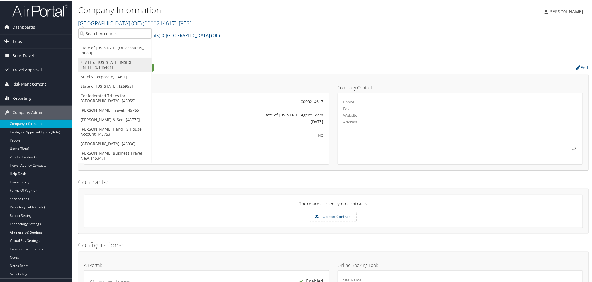
click at [108, 57] on link "STATE of [US_STATE] INSIDE ENTITIES, [45401]" at bounding box center [114, 64] width 73 height 14
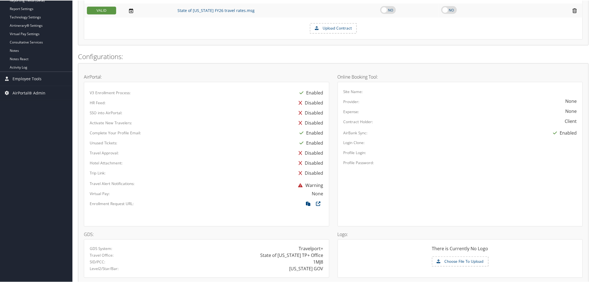
scroll to position [247, 0]
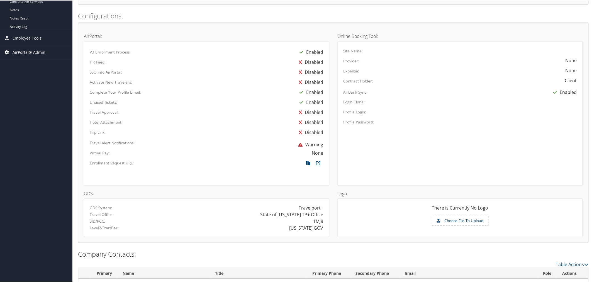
click at [21, 49] on span "AirPortal® Admin" at bounding box center [29, 52] width 33 height 14
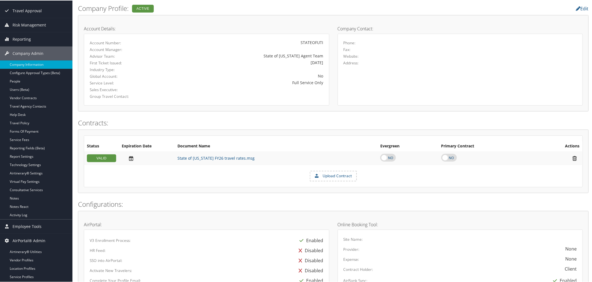
scroll to position [58, 0]
click at [27, 171] on link "Airtinerary® Settings" at bounding box center [36, 173] width 72 height 8
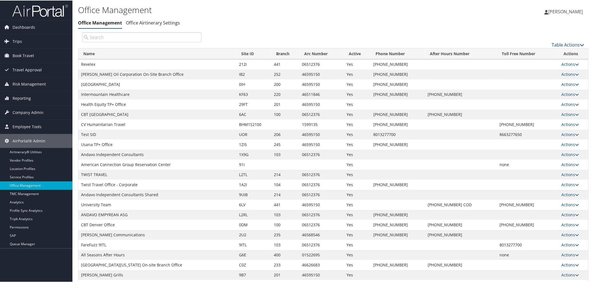
click at [140, 37] on input "search" at bounding box center [141, 37] width 119 height 10
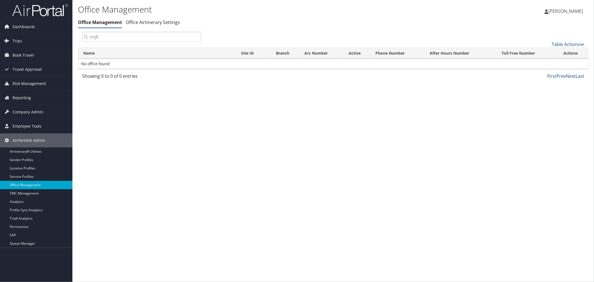
click at [91, 36] on input "imj8" at bounding box center [141, 37] width 119 height 10
type input "1mj8"
click at [563, 62] on link "Actions" at bounding box center [570, 63] width 18 height 5
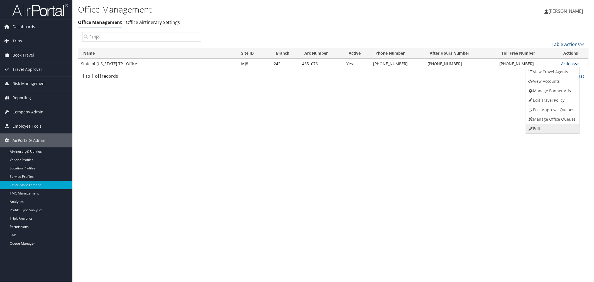
click at [545, 125] on link "Edit" at bounding box center [552, 128] width 52 height 9
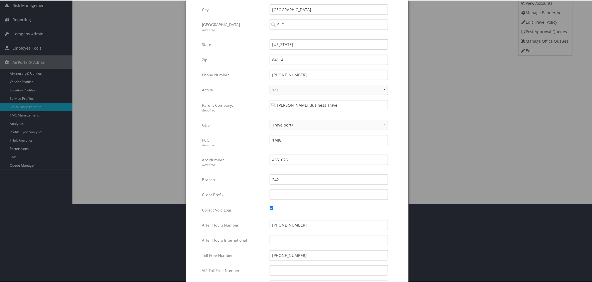
scroll to position [93, 0]
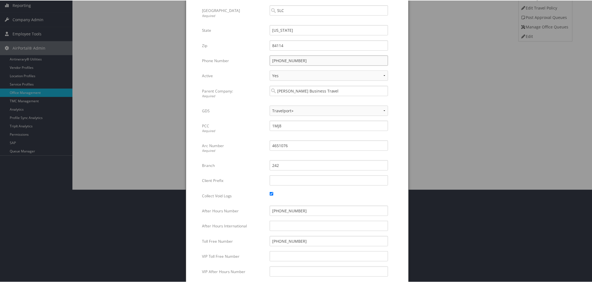
drag, startPoint x: 297, startPoint y: 59, endPoint x: 271, endPoint y: 59, distance: 25.9
click at [271, 59] on input "800-367-3230" at bounding box center [329, 60] width 118 height 10
drag, startPoint x: 297, startPoint y: 210, endPoint x: 266, endPoint y: 212, distance: 30.7
click at [266, 212] on div "888-739-7018 Multiple values The selected items contain different values for th…" at bounding box center [328, 212] width 127 height 15
drag, startPoint x: 297, startPoint y: 239, endPoint x: 271, endPoint y: 240, distance: 25.9
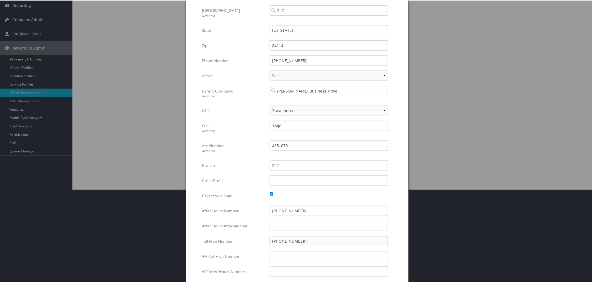
click at [271, 240] on input "866-489-9834" at bounding box center [329, 240] width 118 height 10
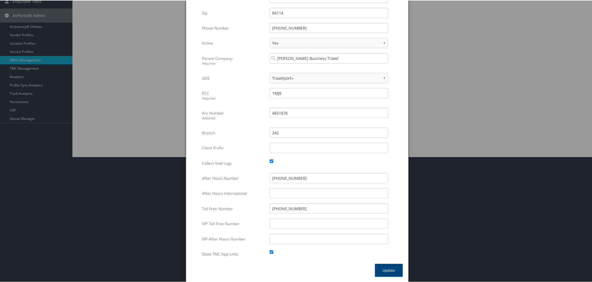
click at [427, 4] on div at bounding box center [297, 141] width 594 height 282
drag, startPoint x: 426, startPoint y: 17, endPoint x: 421, endPoint y: 16, distance: 5.4
click at [425, 17] on div at bounding box center [297, 141] width 594 height 282
click at [110, 24] on div at bounding box center [297, 141] width 594 height 282
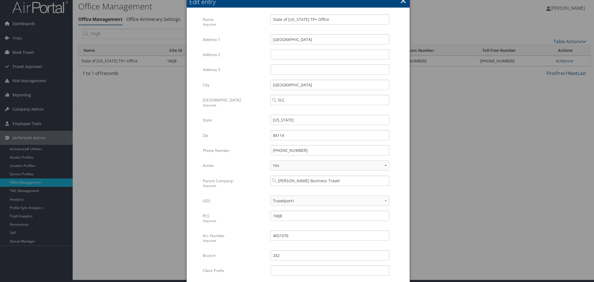
scroll to position [0, 0]
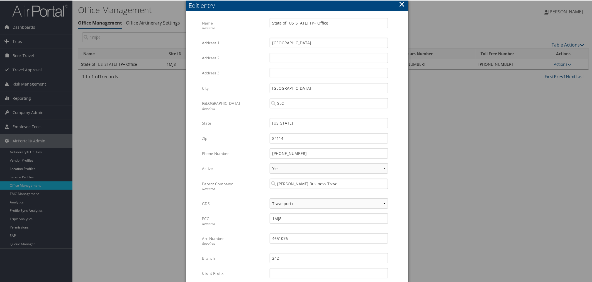
click at [400, 4] on button "×" at bounding box center [401, 3] width 6 height 11
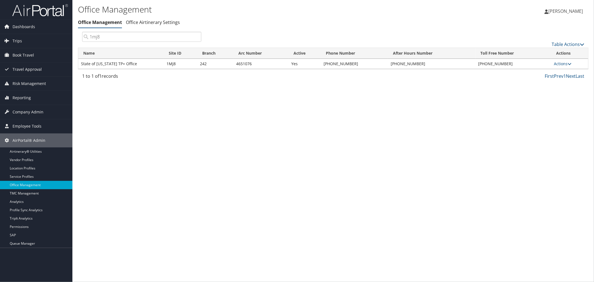
click at [175, 116] on div "Office Management Office Management Office Airtinerary Settings Office Manageme…" at bounding box center [333, 141] width 522 height 282
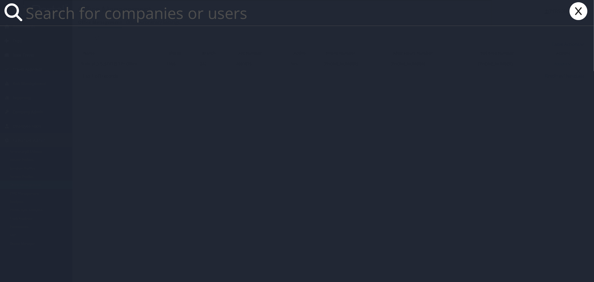
paste input "Armondo Salinas"
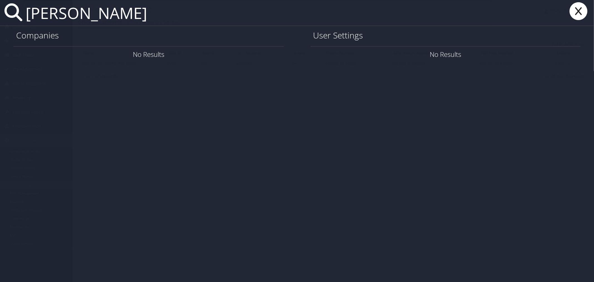
type input "Armondo Salinas"
click at [579, 13] on icon at bounding box center [578, 11] width 22 height 18
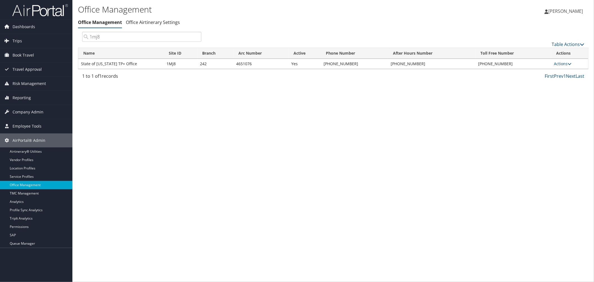
click at [266, 19] on ul "Office Management Office Airtinerary Settings" at bounding box center [248, 23] width 340 height 10
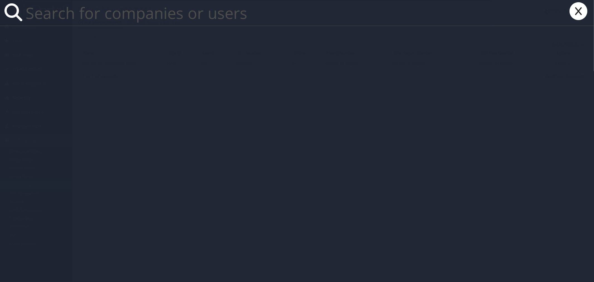
paste input "Armondo Salinas"
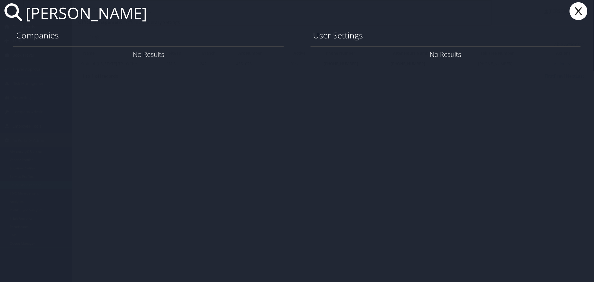
type input "Armondo Salinas"
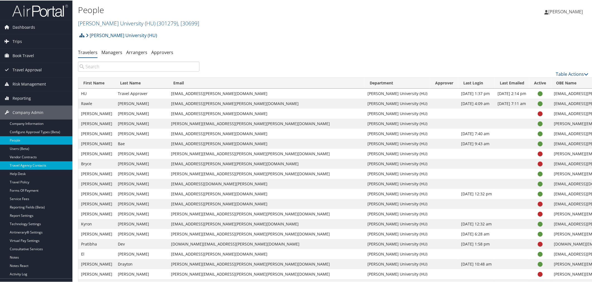
click at [31, 166] on link "Travel Agency Contacts" at bounding box center [36, 165] width 72 height 8
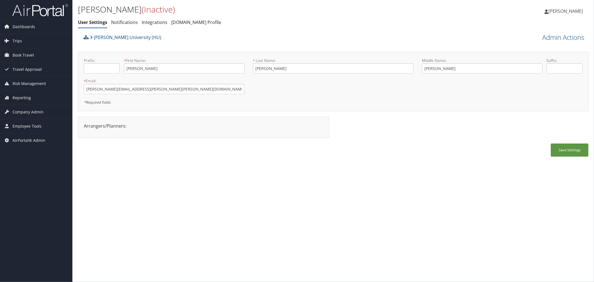
click at [182, 41] on div "Howard University (HU)" at bounding box center [269, 39] width 375 height 15
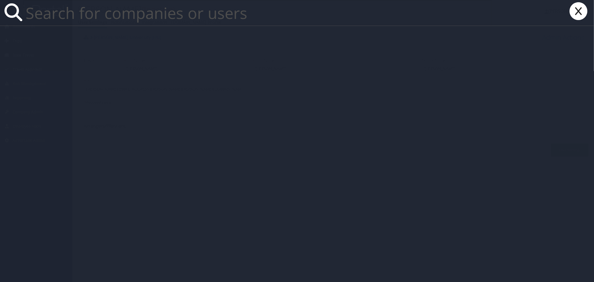
paste input "[PERSON_NAME][EMAIL_ADDRESS][DOMAIN_NAME]"
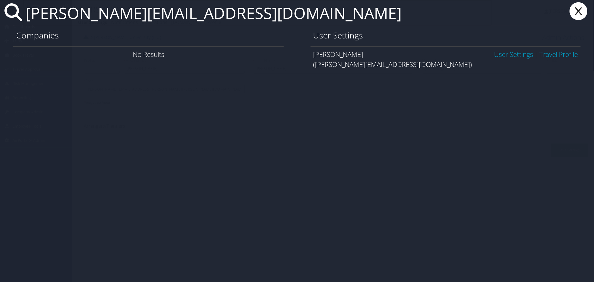
type input "[PERSON_NAME][EMAIL_ADDRESS][DOMAIN_NAME]"
click at [498, 52] on link "User Settings" at bounding box center [513, 54] width 39 height 9
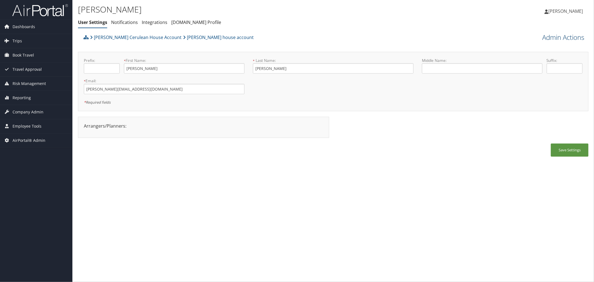
click at [549, 35] on link "Admin Actions" at bounding box center [563, 37] width 42 height 9
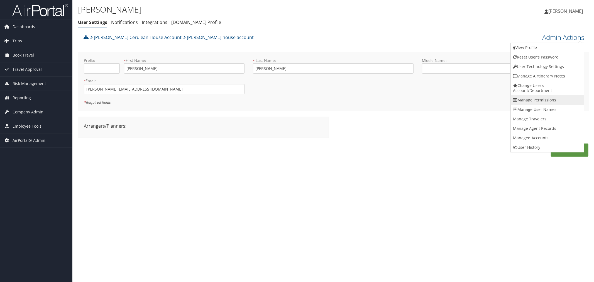
click at [527, 102] on link "Manage Permissions" at bounding box center [547, 99] width 73 height 9
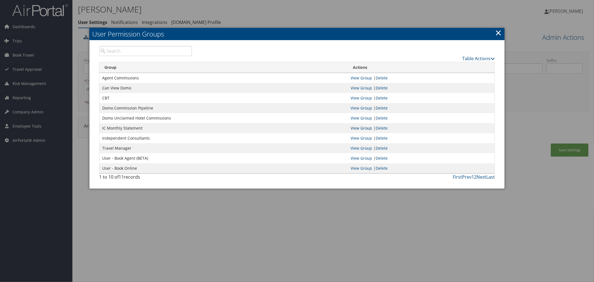
click at [366, 126] on link "View Group" at bounding box center [361, 127] width 21 height 5
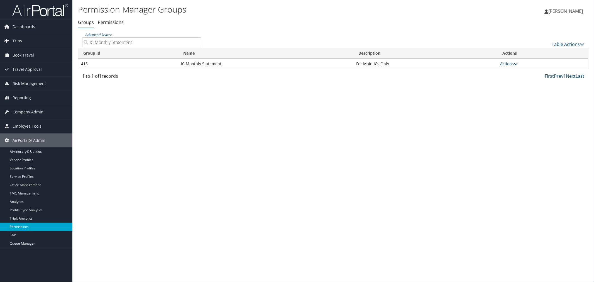
click at [506, 64] on link "Actions" at bounding box center [509, 63] width 18 height 5
click at [498, 80] on link "View Users" at bounding box center [495, 81] width 42 height 9
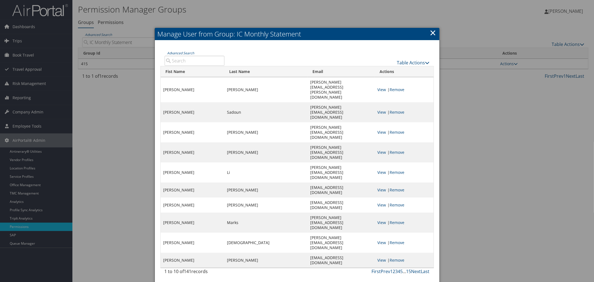
click at [189, 58] on input "Advanced Search" at bounding box center [195, 61] width 60 height 10
paste input "[PERSON_NAME][EMAIL_ADDRESS][DOMAIN_NAME]"
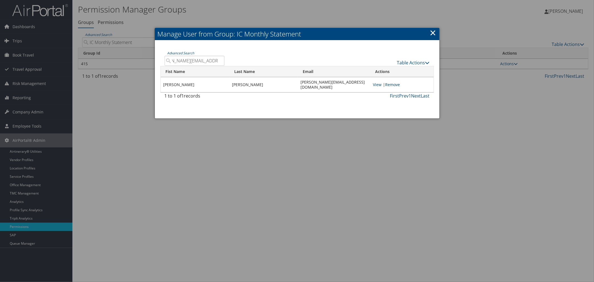
type input "amy@ceruleanworldtravel.com"
click at [400, 82] on link "Remove" at bounding box center [392, 84] width 15 height 5
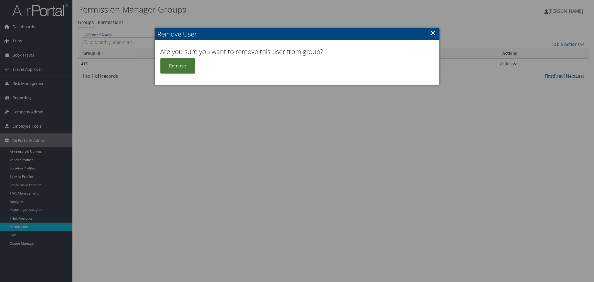
click at [183, 65] on button "Remove" at bounding box center [177, 65] width 35 height 15
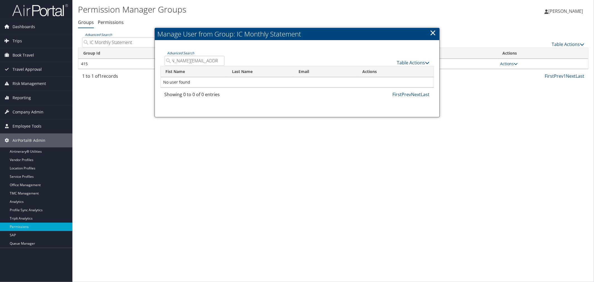
drag, startPoint x: 171, startPoint y: 60, endPoint x: 219, endPoint y: 61, distance: 47.6
click at [219, 61] on input "amy@ceruleanworldtravel.com" at bounding box center [195, 61] width 60 height 10
paste input "cath"
type input "cathy@ceruleanworldtravel.com"
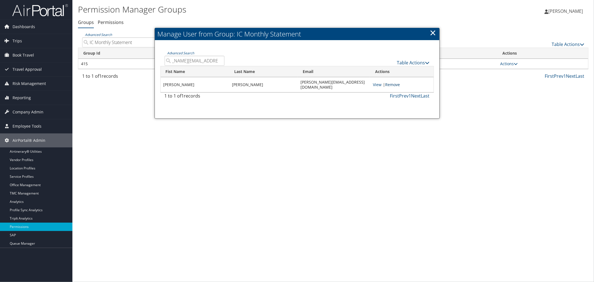
scroll to position [0, 0]
click at [400, 82] on link "Remove" at bounding box center [392, 84] width 15 height 5
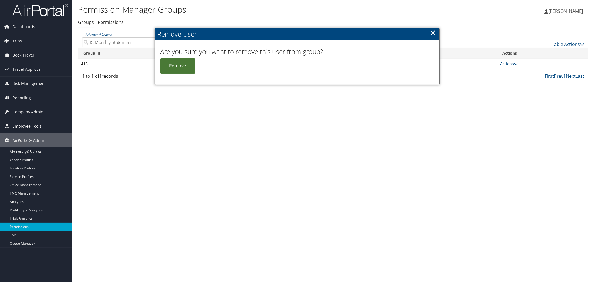
click at [188, 58] on button "Remove" at bounding box center [177, 65] width 35 height 15
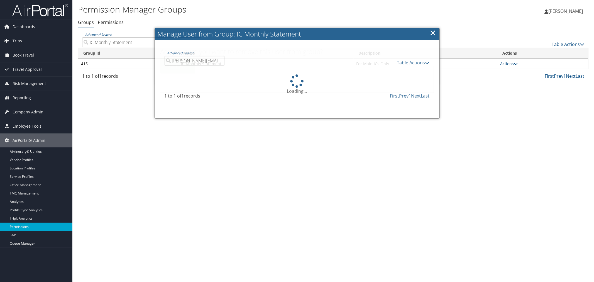
click at [187, 63] on input "cathy@ceruleanworldtravel.com" at bounding box center [195, 61] width 60 height 10
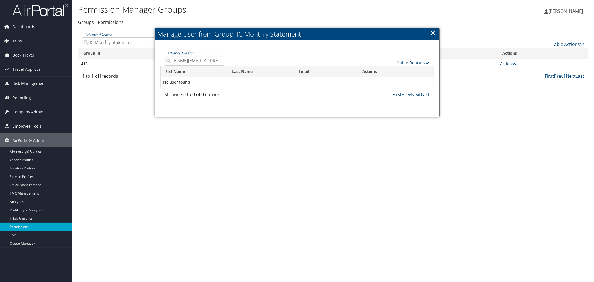
drag, startPoint x: 173, startPoint y: 61, endPoint x: 217, endPoint y: 62, distance: 44.6
click at [217, 62] on input "cathy@ceruleanworldtravel.com" at bounding box center [195, 61] width 60 height 10
paste input "ynthia.rosenfeld@gmai"
type input "cynthia.rosenfeld@gmail.com"
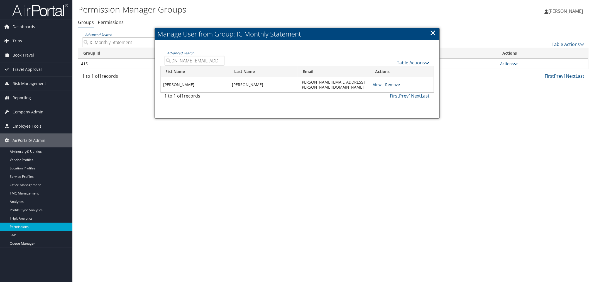
click at [400, 82] on link "Remove" at bounding box center [392, 84] width 15 height 5
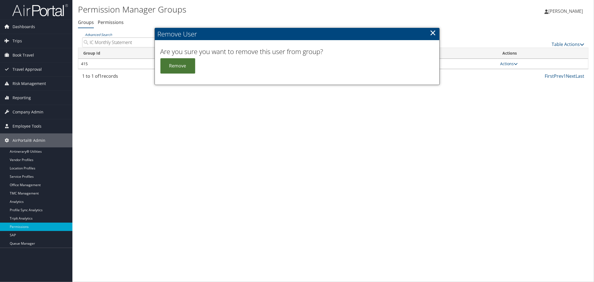
click at [186, 66] on button "Remove" at bounding box center [177, 65] width 35 height 15
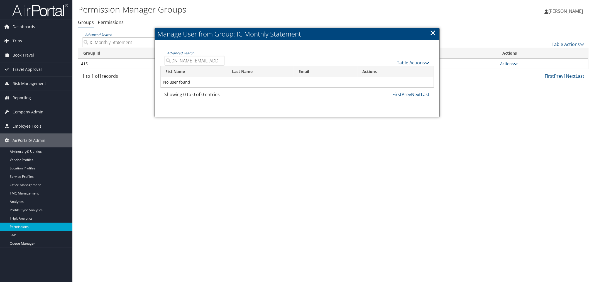
drag, startPoint x: 172, startPoint y: 60, endPoint x: 218, endPoint y: 61, distance: 46.8
click at [218, 61] on input "cynthia.rosenfeld@gmail.com" at bounding box center [195, 61] width 60 height 10
paste input "danabtbay@hot"
type input "danabtbay@hotmail.com"
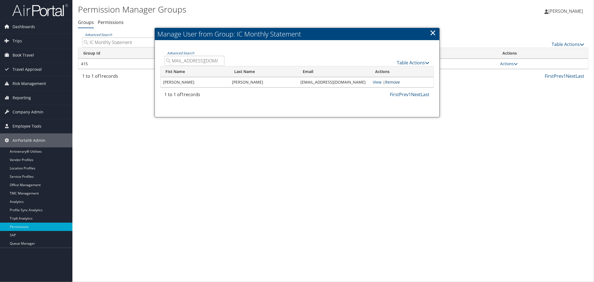
click at [400, 83] on link "Remove" at bounding box center [392, 81] width 15 height 5
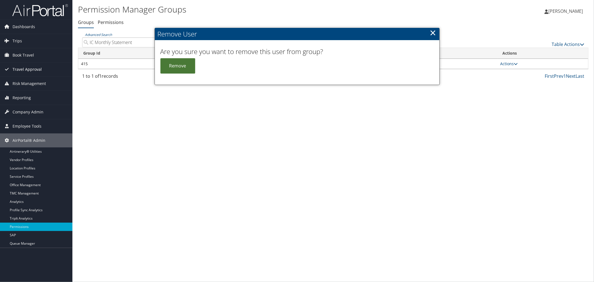
drag, startPoint x: 186, startPoint y: 65, endPoint x: 34, endPoint y: 67, distance: 152.3
click at [186, 65] on button "Remove" at bounding box center [177, 65] width 35 height 15
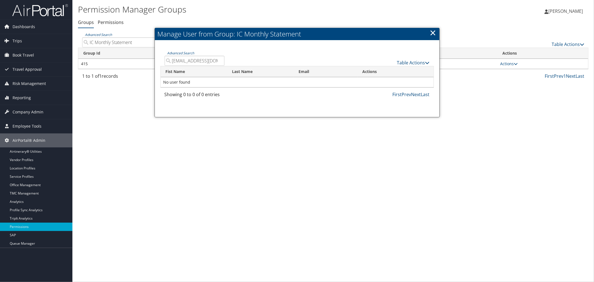
scroll to position [0, 4]
drag, startPoint x: 172, startPoint y: 58, endPoint x: 219, endPoint y: 60, distance: 47.1
click at [219, 60] on input "danabtbay@hotmail.com" at bounding box center [195, 61] width 60 height 10
paste input "kato@travelwta"
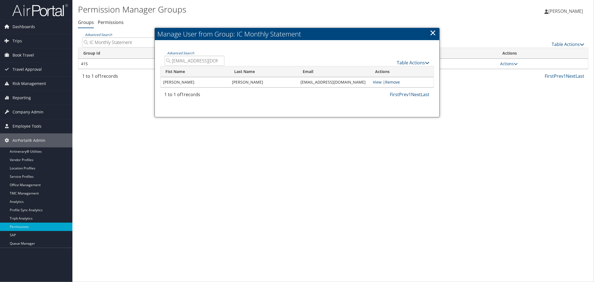
type input "dkato@travelwta.com"
click at [393, 81] on link "Remove" at bounding box center [392, 81] width 15 height 5
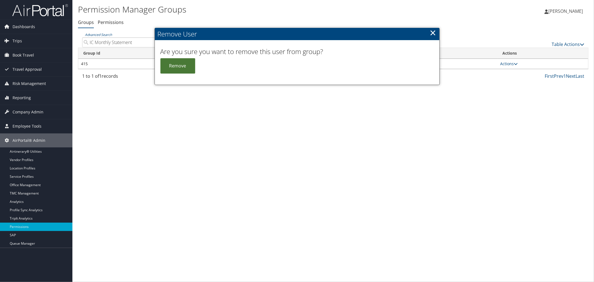
click at [185, 67] on button "Remove" at bounding box center [177, 65] width 35 height 15
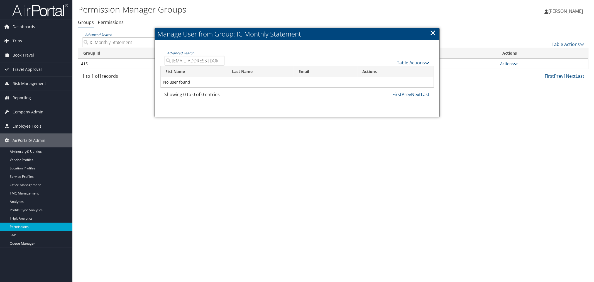
drag, startPoint x: 214, startPoint y: 61, endPoint x: 171, endPoint y: 62, distance: 42.9
click at [171, 62] on input "dkato@travelwta.com" at bounding box center [195, 61] width 60 height 10
paste input "rew@besvisor"
type input "drew@besvisor.com"
click at [393, 81] on link "Remove" at bounding box center [392, 81] width 15 height 5
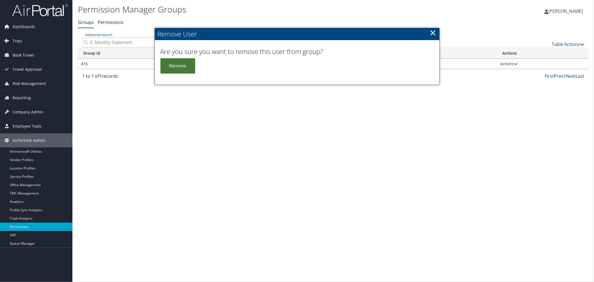
click at [172, 65] on button "Remove" at bounding box center [177, 65] width 35 height 15
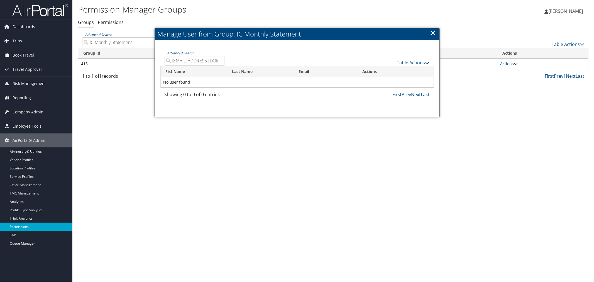
drag, startPoint x: 208, startPoint y: 60, endPoint x: 154, endPoint y: 60, distance: 54.0
click at [155, 60] on div "Advanced Search drew@besvisor.com Table Actions Loading... Fist Name Last Name …" at bounding box center [297, 78] width 285 height 77
paste input "jordan@thejourneybound"
type input "jordan@thejourneybound.com"
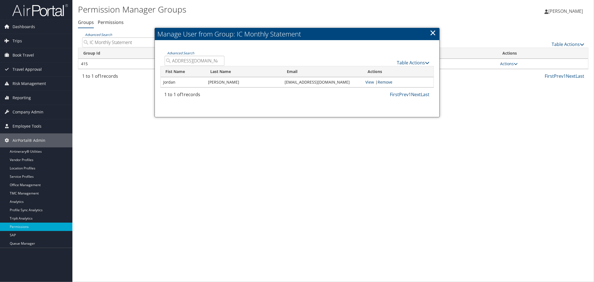
scroll to position [0, 0]
click at [392, 81] on link "Remove" at bounding box center [385, 81] width 15 height 5
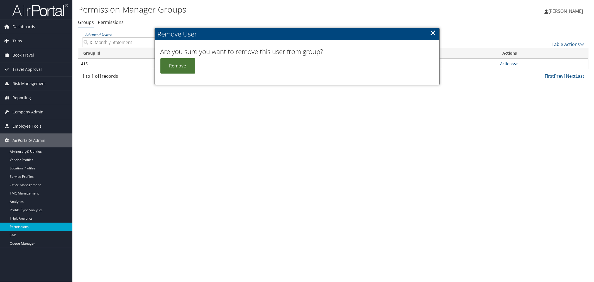
click at [185, 65] on button "Remove" at bounding box center [177, 65] width 35 height 15
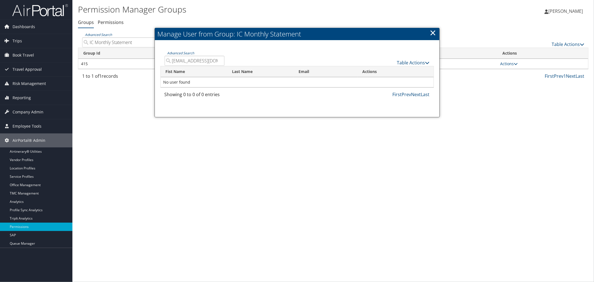
click at [218, 61] on input "jordan@thejourneybound.com" at bounding box center [195, 61] width 60 height 10
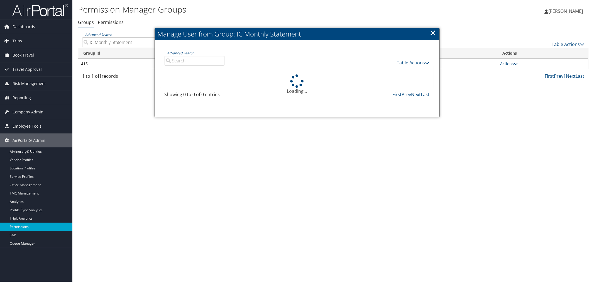
click at [203, 61] on input "Advanced Search" at bounding box center [195, 61] width 60 height 10
paste input "krublee.gotravel@gmail.com"
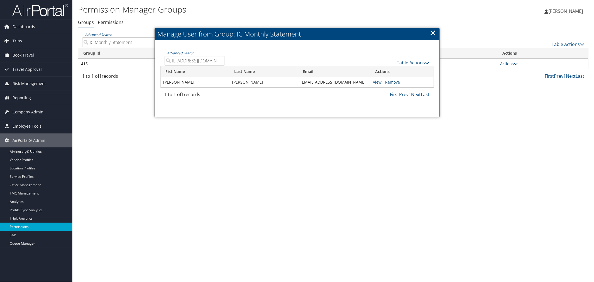
type input "krublee.gotravel@gmail.com"
click at [400, 82] on link "Remove" at bounding box center [392, 81] width 15 height 5
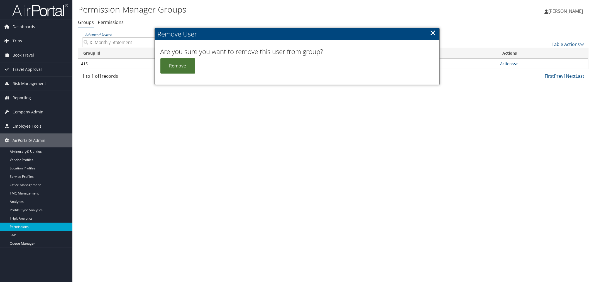
click at [189, 66] on button "Remove" at bounding box center [177, 65] width 35 height 15
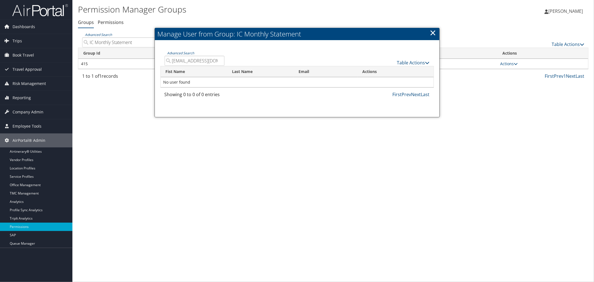
click at [218, 60] on input "krublee.gotravel@gmail.com" at bounding box center [195, 61] width 60 height 10
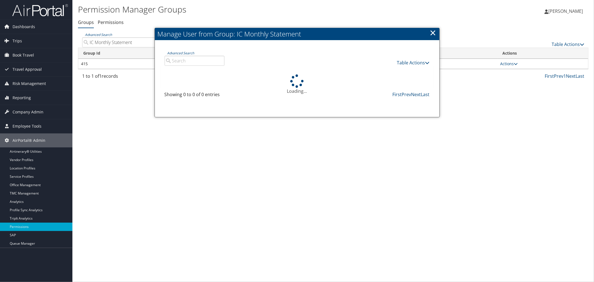
click at [187, 60] on input "Advanced Search" at bounding box center [195, 61] width 60 height 10
paste input "kevin@ceruleanworldtravel.com"
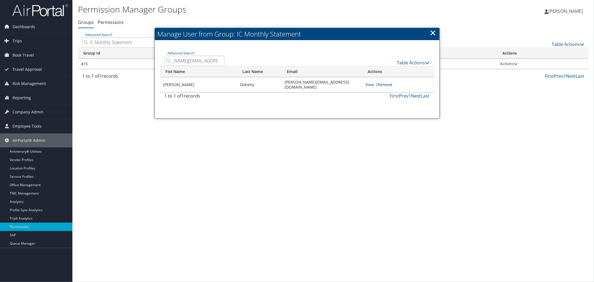
type input "kevin@ceruleanworldtravel.com"
click at [392, 82] on link "Remove" at bounding box center [385, 84] width 15 height 5
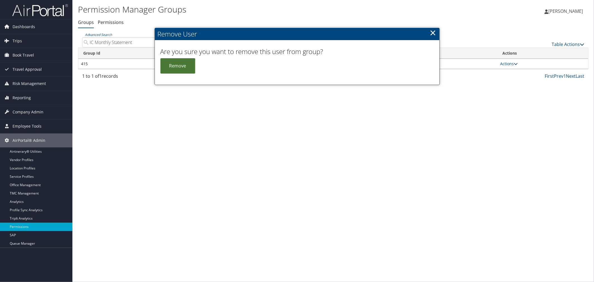
click at [191, 63] on button "Remove" at bounding box center [177, 65] width 35 height 15
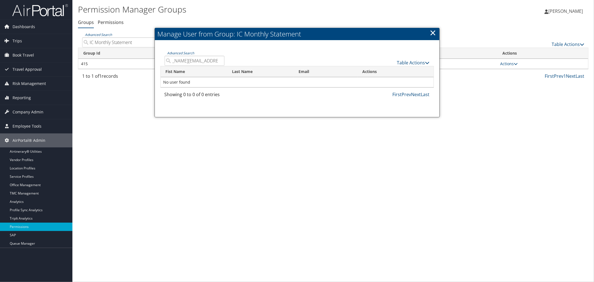
drag, startPoint x: 172, startPoint y: 61, endPoint x: 223, endPoint y: 60, distance: 51.2
click at [223, 60] on input "kevin@ceruleanworldtravel.com" at bounding box center [195, 61] width 60 height 10
paste input "irsten@camelotjourneys"
type input "kirsten@camelotjourneys.com"
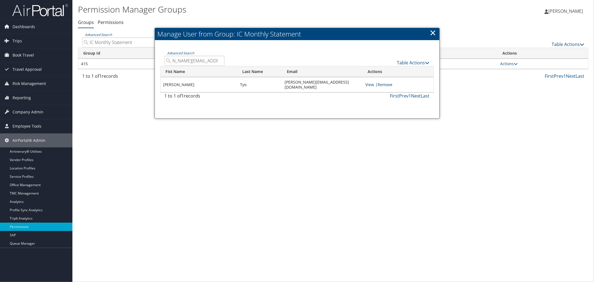
scroll to position [0, 0]
click at [392, 82] on link "Remove" at bounding box center [385, 84] width 15 height 5
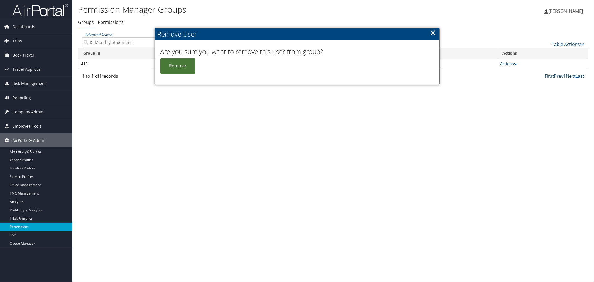
click at [182, 68] on button "Remove" at bounding box center [177, 65] width 35 height 15
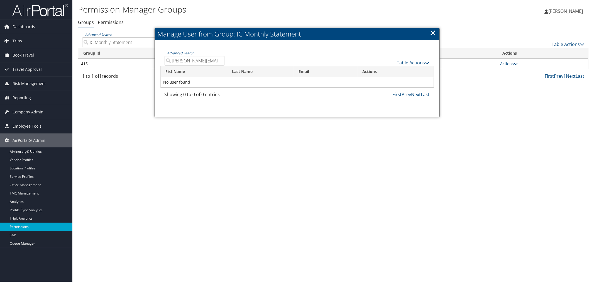
click at [219, 60] on input "kirsten@camelotjourneys.com" at bounding box center [195, 61] width 60 height 10
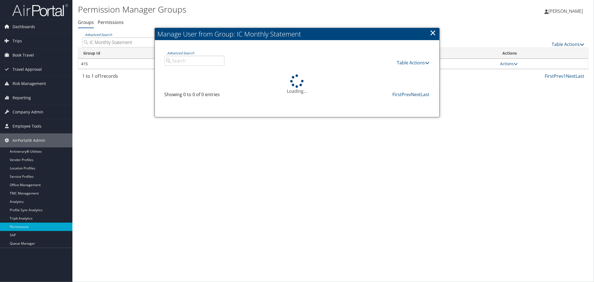
click at [206, 60] on input "Advanced Search" at bounding box center [195, 61] width 60 height 10
paste input "maryejayne@ovtravel.com"
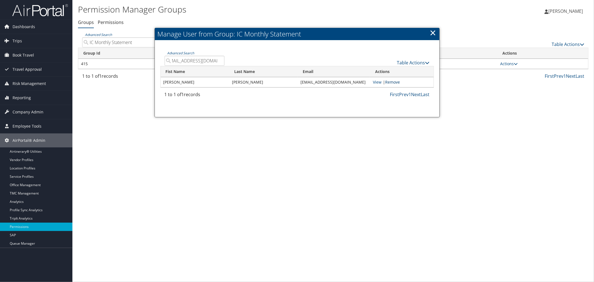
type input "maryejayne@ovtravel.com"
click at [400, 82] on link "Remove" at bounding box center [392, 81] width 15 height 5
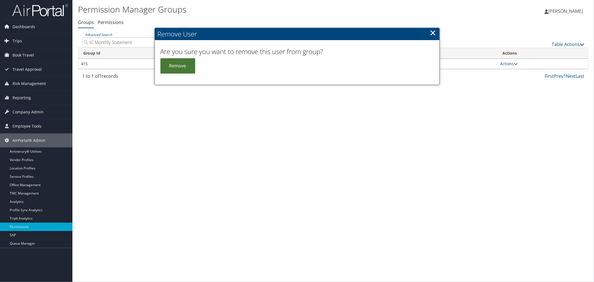
click at [174, 67] on button "Remove" at bounding box center [177, 65] width 35 height 15
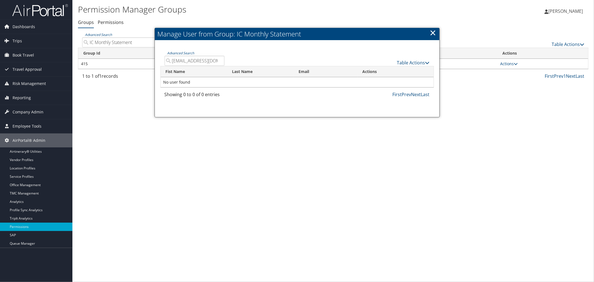
drag, startPoint x: 219, startPoint y: 60, endPoint x: 210, endPoint y: 61, distance: 8.7
click at [219, 60] on input "maryejayne@ovtravel.com" at bounding box center [195, 61] width 60 height 10
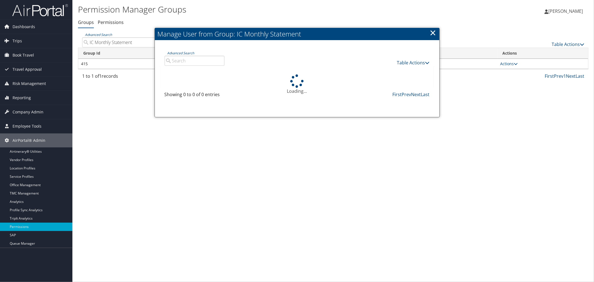
click at [195, 62] on input "Advanced Search" at bounding box center [195, 61] width 60 height 10
paste input "rachel@ceruleanworldtravel.com"
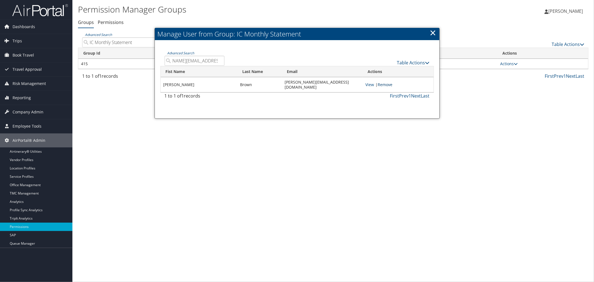
type input "rachel@ceruleanworldtravel.com"
click at [392, 82] on link "Remove" at bounding box center [385, 84] width 15 height 5
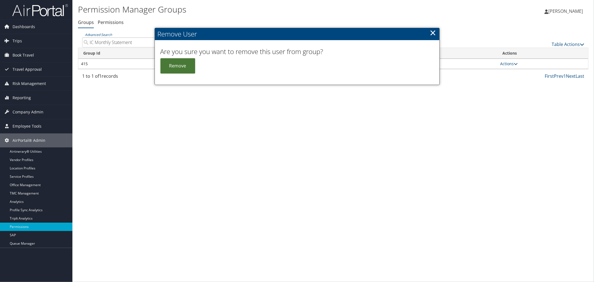
click at [185, 67] on button "Remove" at bounding box center [177, 65] width 35 height 15
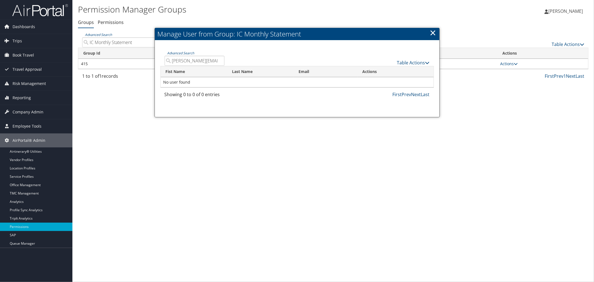
click at [200, 62] on input "rachel@ceruleanworldtravel.com" at bounding box center [195, 61] width 60 height 10
click at [219, 61] on input "rachel@ceruleanworldtravel.com" at bounding box center [195, 61] width 60 height 10
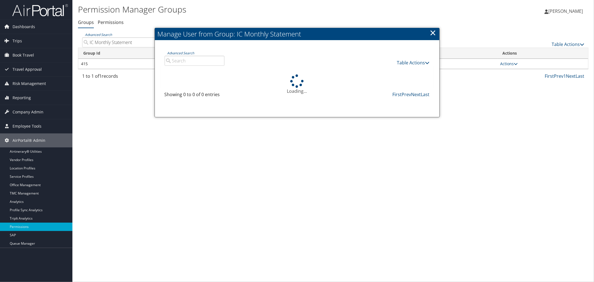
click at [199, 62] on input "Advanced Search" at bounding box center [195, 61] width 60 height 10
paste input "tskelton@twisttravel.com"
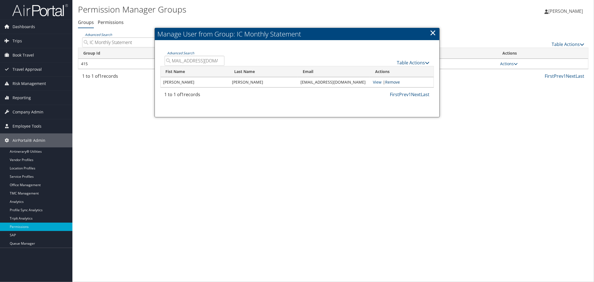
type input "tskelton@twisttravel.com"
click at [400, 80] on link "Remove" at bounding box center [392, 81] width 15 height 5
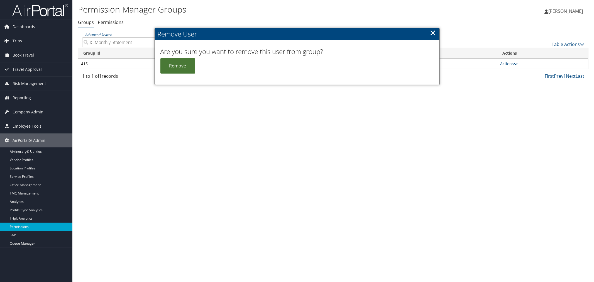
click at [187, 66] on button "Remove" at bounding box center [177, 65] width 35 height 15
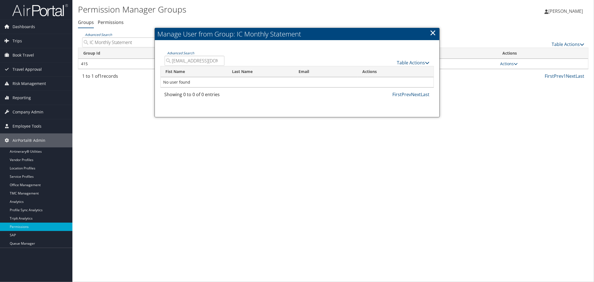
drag, startPoint x: 218, startPoint y: 60, endPoint x: 215, endPoint y: 60, distance: 3.6
click at [218, 60] on input "tskelton@twisttravel.com" at bounding box center [195, 61] width 60 height 10
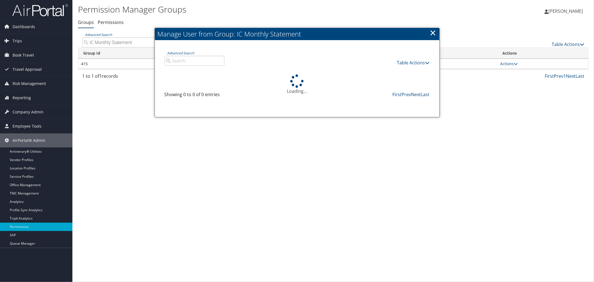
click at [194, 60] on input "Advanced Search" at bounding box center [195, 61] width 60 height 10
paste input "ting@besvisor.com"
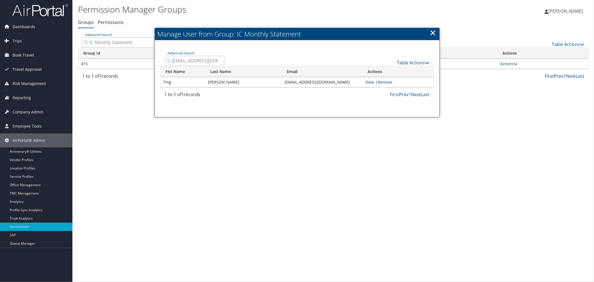
type input "ting@besvisor.com"
click at [392, 82] on link "Remove" at bounding box center [385, 81] width 15 height 5
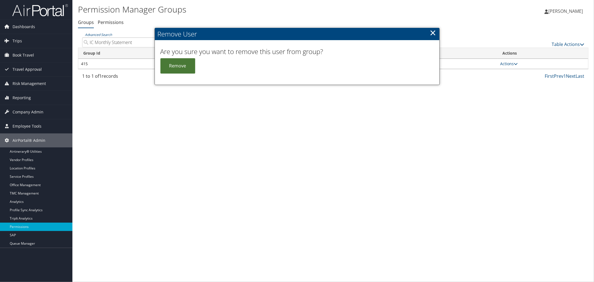
click at [190, 68] on button "Remove" at bounding box center [177, 65] width 35 height 15
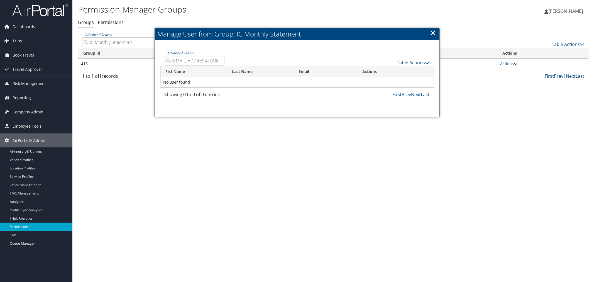
click at [431, 30] on link "×" at bounding box center [433, 32] width 6 height 11
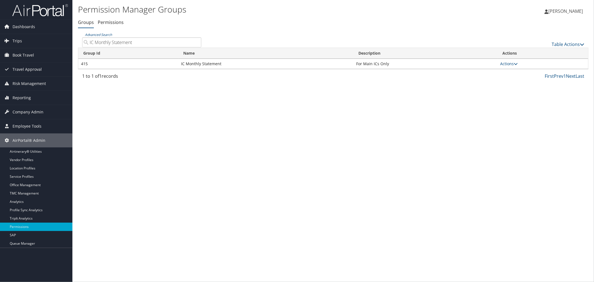
click at [232, 31] on div "Groups Permissions Groups Permissions Advanced Search IC Monthly Statement Tabl…" at bounding box center [333, 50] width 510 height 65
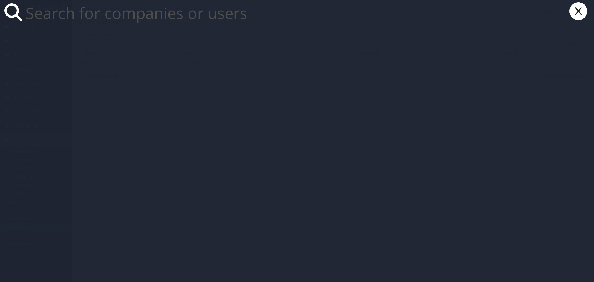
paste input "bob@all-inclusivevacations.com"
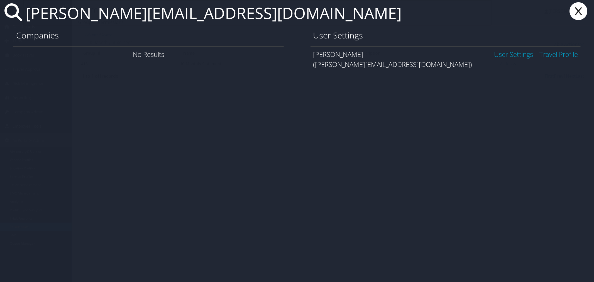
type input "bob@all-inclusivevacations.com"
click at [516, 54] on link "User Settings" at bounding box center [513, 54] width 39 height 9
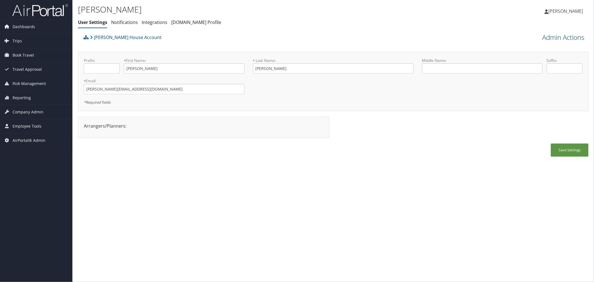
click at [546, 38] on link "Admin Actions" at bounding box center [563, 37] width 42 height 9
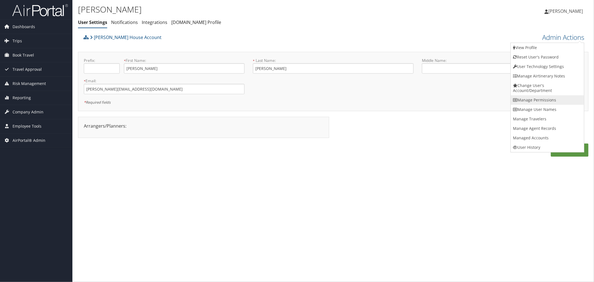
click at [530, 97] on link "Manage Permissions" at bounding box center [547, 99] width 73 height 9
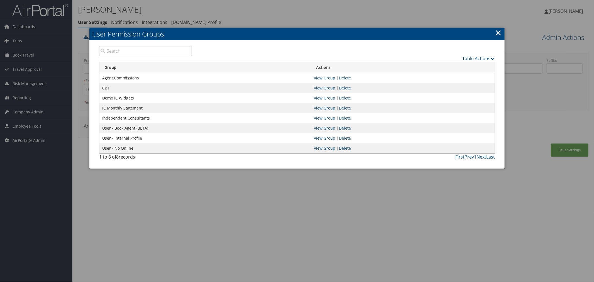
click at [347, 107] on link "Delete" at bounding box center [345, 107] width 12 height 5
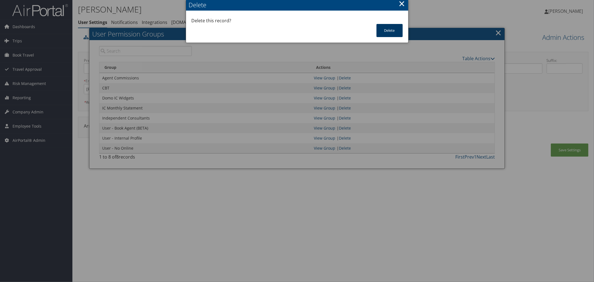
click at [385, 28] on button "Delete" at bounding box center [389, 30] width 26 height 13
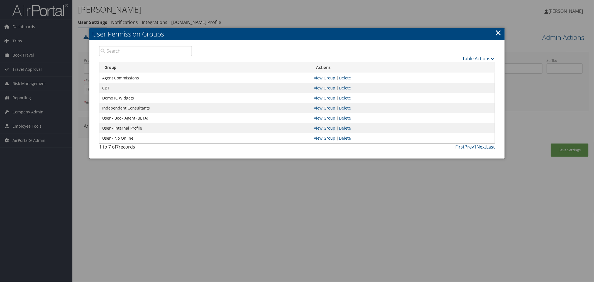
click at [494, 32] on h2 "User Permission Groups" at bounding box center [296, 34] width 415 height 12
click at [497, 32] on link "×" at bounding box center [498, 32] width 6 height 11
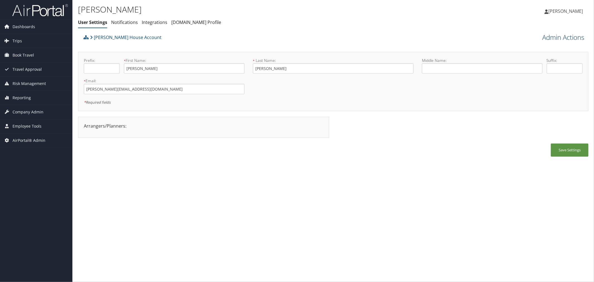
click at [566, 35] on link "Admin Actions" at bounding box center [563, 37] width 42 height 9
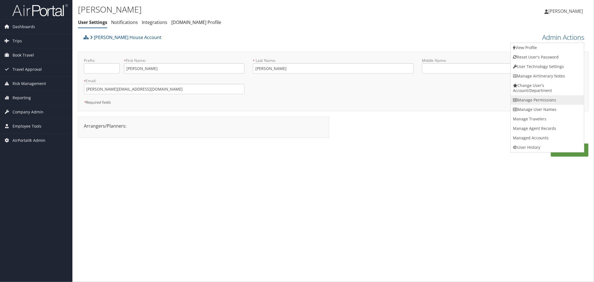
click at [539, 99] on link "Manage Permissions" at bounding box center [547, 99] width 73 height 9
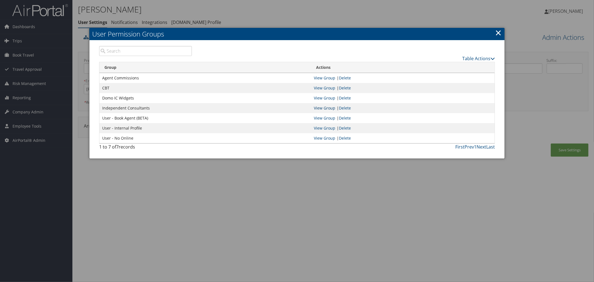
click at [316, 107] on link "View Group" at bounding box center [324, 107] width 21 height 5
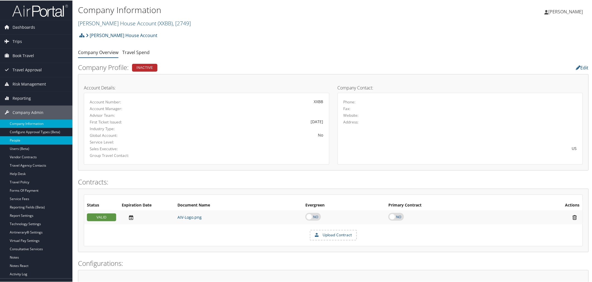
drag, startPoint x: 26, startPoint y: 146, endPoint x: 26, endPoint y: 142, distance: 3.6
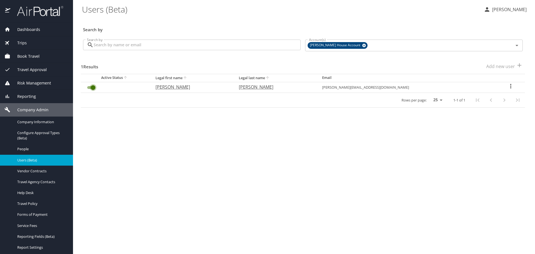
click at [94, 86] on input "User Search Table" at bounding box center [93, 87] width 20 height 7
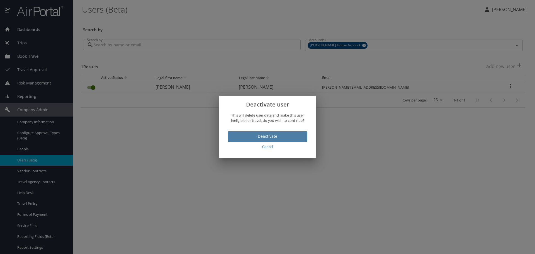
click at [267, 136] on span "Deactivate" at bounding box center [267, 136] width 71 height 7
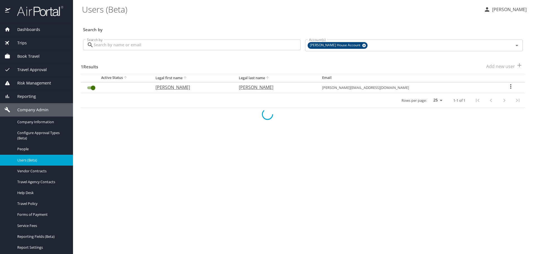
checkbox input "false"
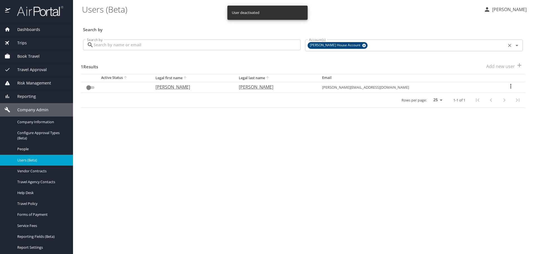
click at [368, 46] on input "Account(s)" at bounding box center [436, 45] width 136 height 7
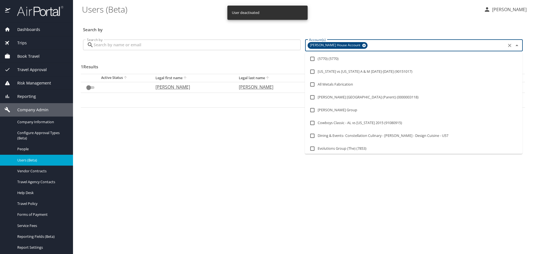
paste input "[PERSON_NAME] - All-Inclusive Vacations"
type input "[PERSON_NAME] - All-Inclusive Vacations"
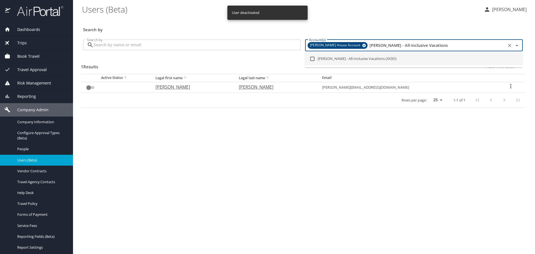
click at [328, 61] on li "[PERSON_NAME] - All-Inclusive Vacations (XX3O)" at bounding box center [413, 58] width 217 height 13
checkbox input "true"
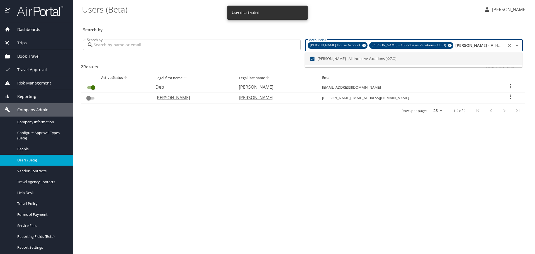
click at [362, 46] on icon at bounding box center [364, 46] width 4 height 4
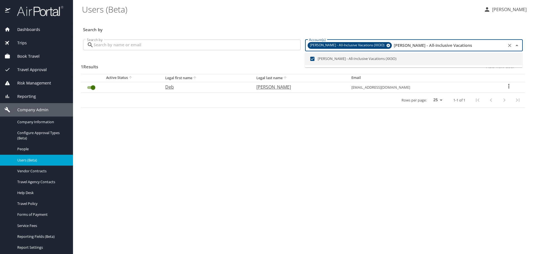
type input "[PERSON_NAME] - All-Inclusive Vacations"
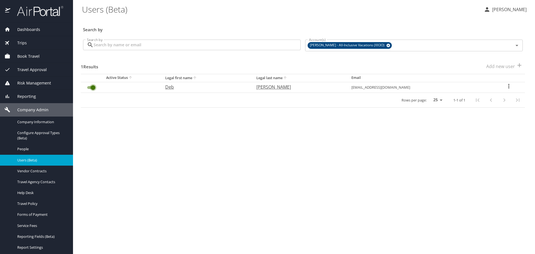
click at [91, 86] on input "User Search Table" at bounding box center [93, 87] width 20 height 7
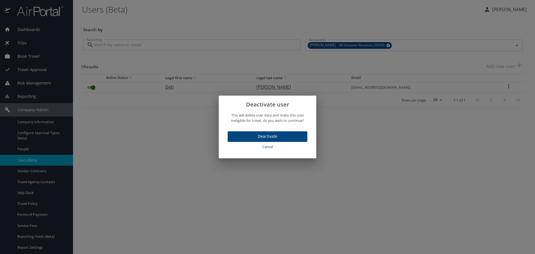
click at [254, 136] on span "Deactivate" at bounding box center [267, 136] width 71 height 7
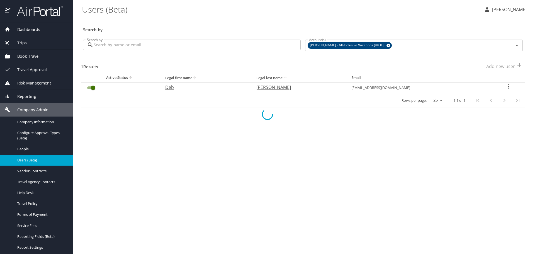
checkbox input "false"
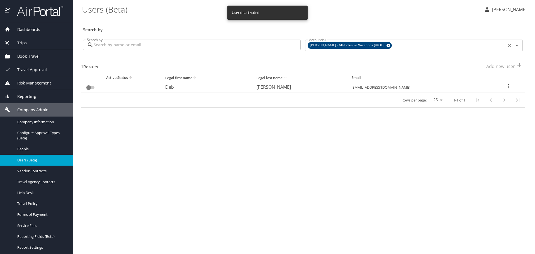
click at [386, 46] on icon at bounding box center [388, 46] width 4 height 4
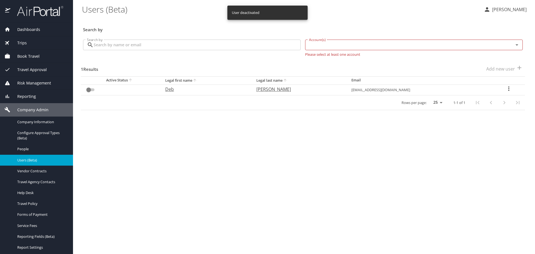
click at [375, 45] on input "Account(s)" at bounding box center [406, 44] width 198 height 7
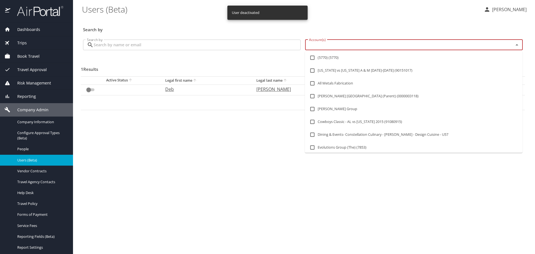
paste input "[PERSON_NAME] Business Travel (OLD)"
type input "[PERSON_NAME] Business Travel (OLD)"
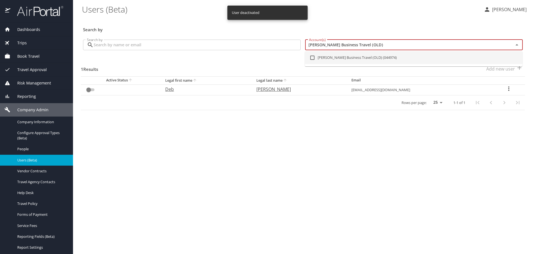
click at [338, 57] on li "Christopherson Business Travel (OLD) (044974)" at bounding box center [413, 57] width 217 height 13
checkbox input "true"
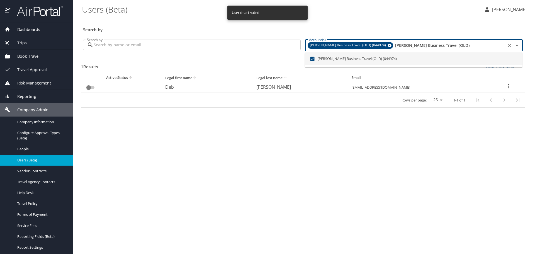
checkbox input "true"
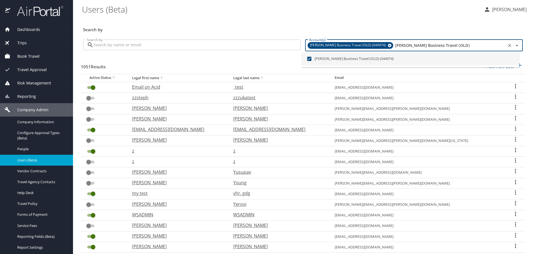
type input "[PERSON_NAME] Business Travel (OLD)"
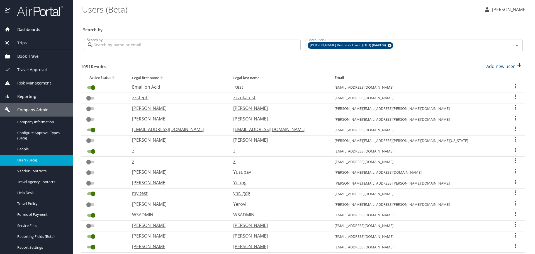
click at [136, 45] on input "Search by" at bounding box center [197, 45] width 207 height 11
paste input "jeff@all-inclusivevacations.com"
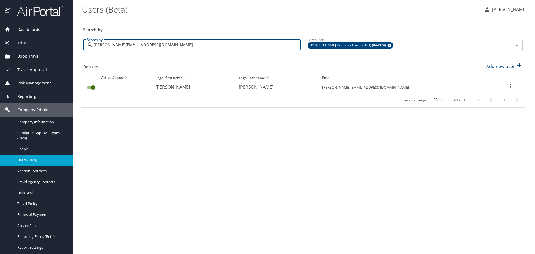
type input "jeff@all-inclusivevacations.com"
click at [93, 87] on input "User Search Table" at bounding box center [93, 87] width 20 height 7
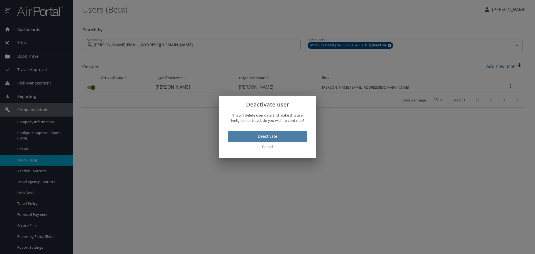
click at [269, 134] on span "Deactivate" at bounding box center [267, 136] width 71 height 7
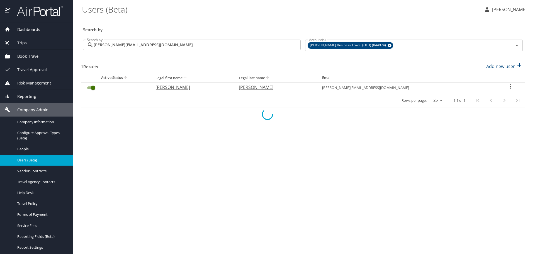
checkbox input "false"
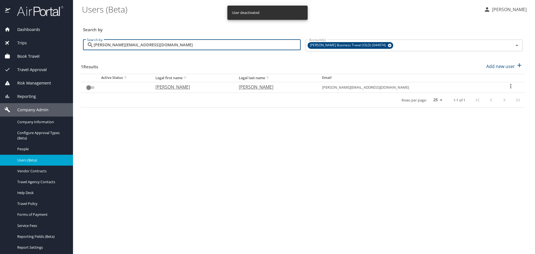
drag, startPoint x: 179, startPoint y: 47, endPoint x: 163, endPoint y: 48, distance: 15.9
click at [163, 48] on input "jeff@all-inclusivevacations.com" at bounding box center [197, 45] width 207 height 11
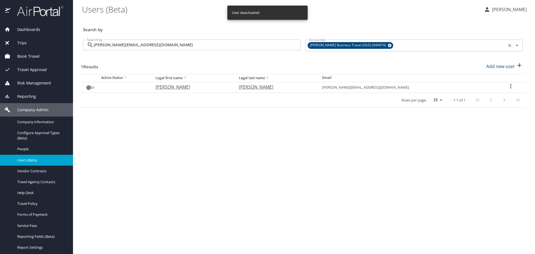
click at [397, 45] on input "Account(s)" at bounding box center [449, 45] width 111 height 7
paste input "Julien Vernet - Jet The World"
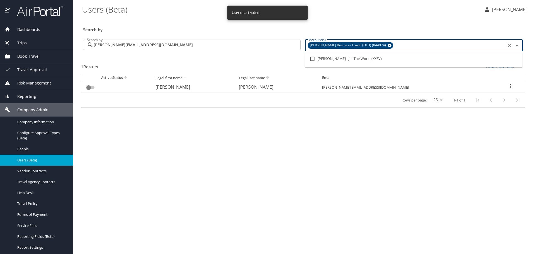
type input "Julien Vernet - Jet The World"
click at [347, 58] on li "Julien Vernet - Jet The World (XX6V)" at bounding box center [413, 58] width 217 height 13
checkbox input "true"
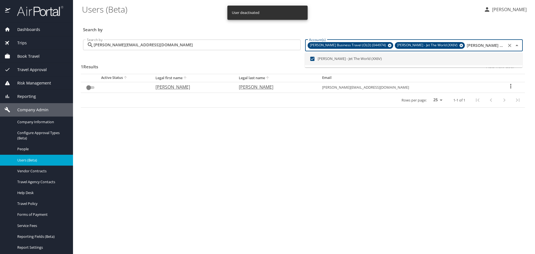
click at [387, 45] on icon at bounding box center [389, 45] width 4 height 6
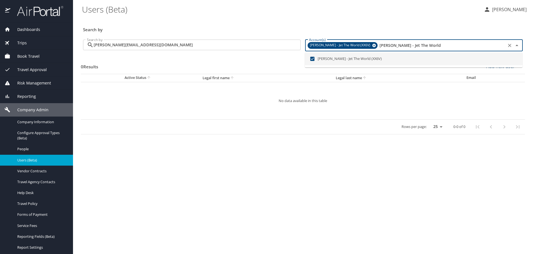
type input "Julien Vernet - Jet The World"
click at [289, 45] on input "jeff@all-inclusivevacations.com" at bounding box center [197, 45] width 207 height 11
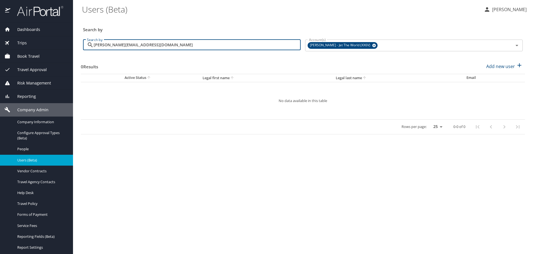
drag, startPoint x: 260, startPoint y: 44, endPoint x: 82, endPoint y: 45, distance: 177.9
click at [82, 45] on div "Search by jeff@all-inclusivevacations.com Search by" at bounding box center [192, 45] width 222 height 21
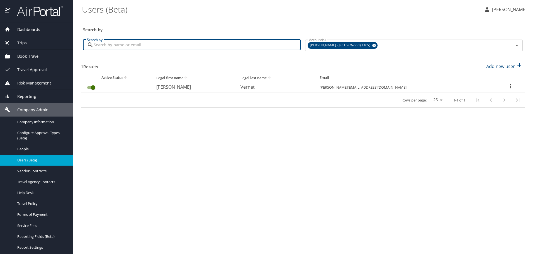
click at [92, 88] on input "User Search Table" at bounding box center [93, 87] width 20 height 7
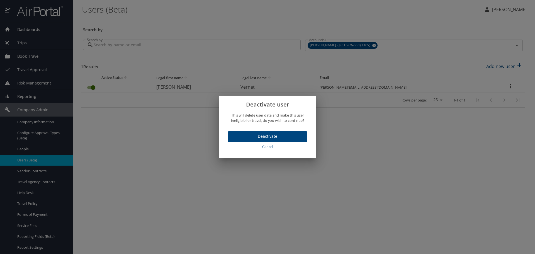
click at [248, 138] on span "Deactivate" at bounding box center [267, 136] width 71 height 7
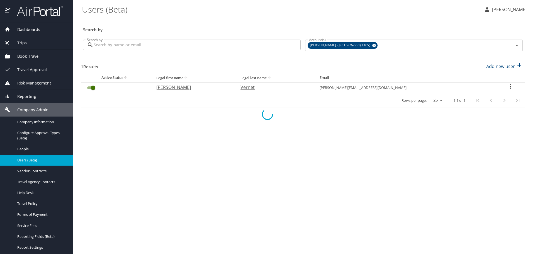
checkbox input "false"
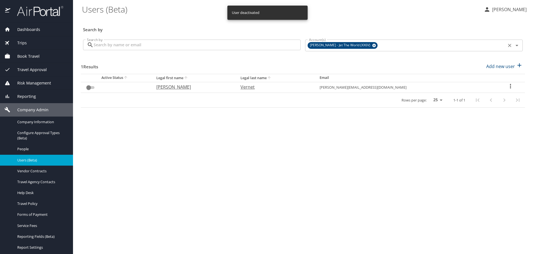
click at [378, 45] on input "Account(s)" at bounding box center [441, 45] width 126 height 7
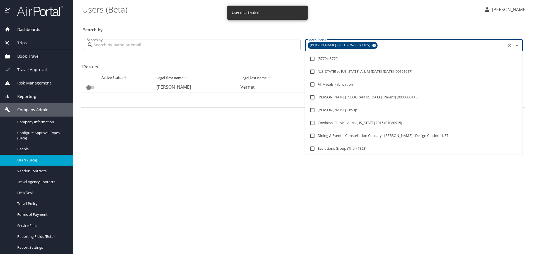
paste input "Larry Rietcheck - S House Account"
type input "Larry Rietcheck - S House Account"
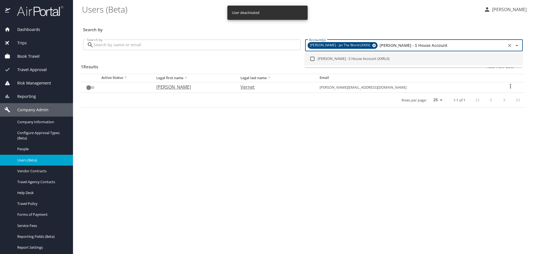
drag, startPoint x: 341, startPoint y: 58, endPoint x: 357, endPoint y: 52, distance: 17.3
click at [341, 58] on li "Larry Rietcheck - S House Account (XXRL0)" at bounding box center [413, 58] width 217 height 13
checkbox input "true"
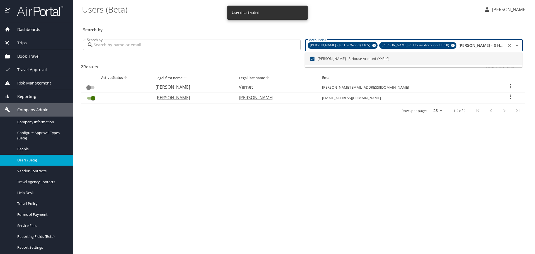
click at [372, 45] on icon at bounding box center [374, 45] width 4 height 6
checkbox input "true"
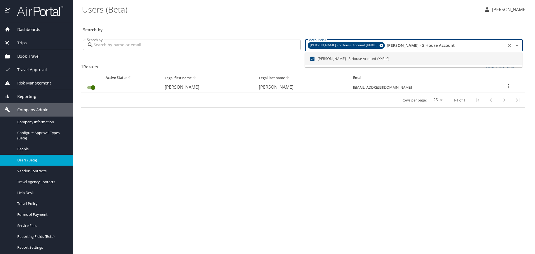
type input "Larry Rietcheck - S House Account"
click at [92, 87] on input "User Search Table" at bounding box center [93, 87] width 20 height 7
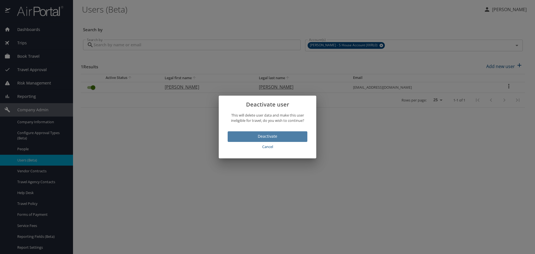
click at [294, 138] on span "Deactivate" at bounding box center [267, 136] width 71 height 7
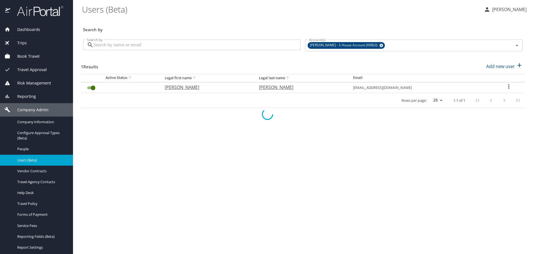
checkbox input "false"
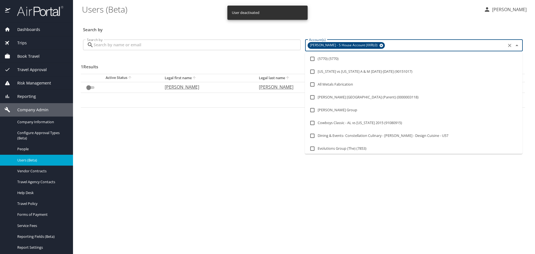
click at [418, 45] on input "Account(s)" at bounding box center [444, 45] width 119 height 7
paste input "Ryan Jackson - Jet The World"
type input "Ryan Jackson - Jet The World"
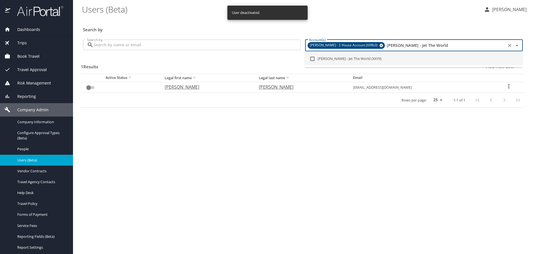
click at [359, 60] on li "Ryan Jackson - Jet The World (XXY9)" at bounding box center [413, 58] width 217 height 13
checkbox input "true"
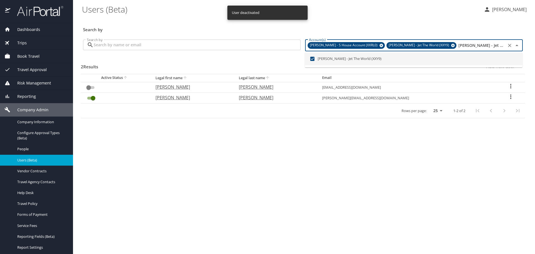
click at [379, 45] on icon at bounding box center [381, 46] width 4 height 4
checkbox input "true"
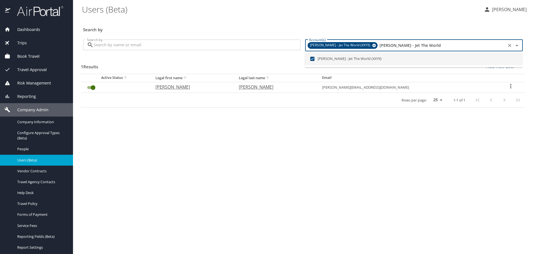
type input "Ryan Jackson - Jet The World"
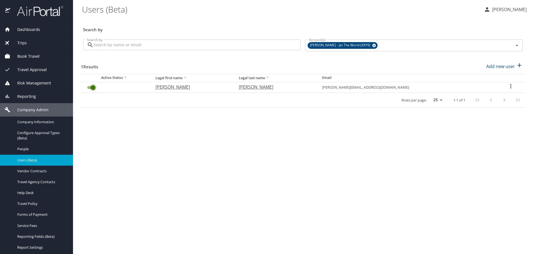
click at [92, 87] on input "User Search Table" at bounding box center [93, 87] width 20 height 7
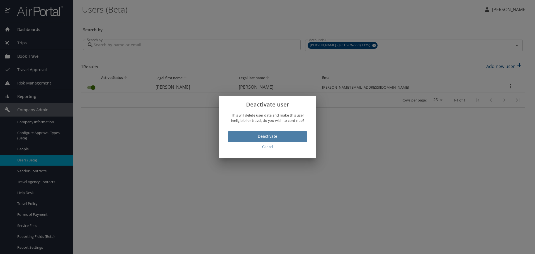
click at [246, 134] on span "Deactivate" at bounding box center [267, 136] width 71 height 7
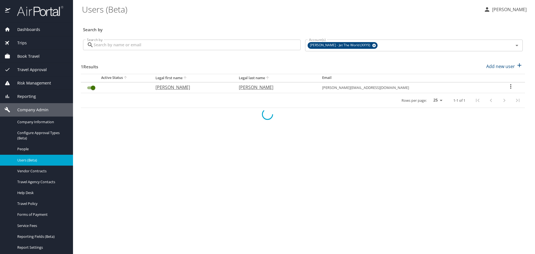
checkbox input "false"
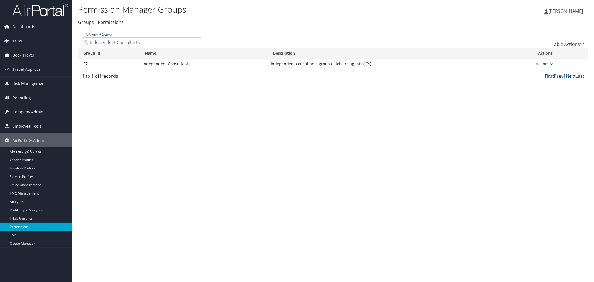
drag, startPoint x: 141, startPoint y: 42, endPoint x: 89, endPoint y: 42, distance: 52.1
click at [89, 42] on input "Independent Consultants" at bounding box center [141, 42] width 119 height 10
type input "ic m"
click at [544, 62] on link "Actions" at bounding box center [545, 63] width 18 height 5
click at [530, 82] on link "View Users" at bounding box center [531, 81] width 42 height 9
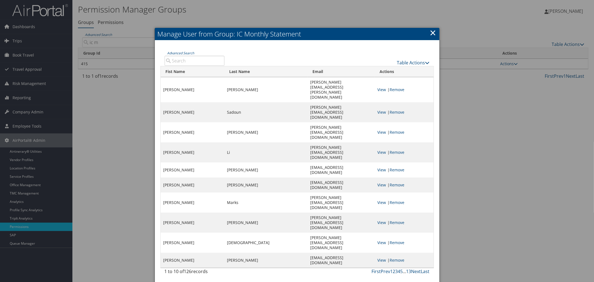
click at [201, 60] on input "Advanced Search" at bounding box center [195, 61] width 60 height 10
paste input "bob@all-inclusivevacations.com"
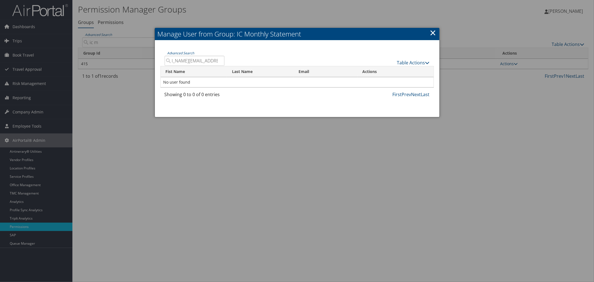
type input "bob@all-inclusivevacations.com"
drag, startPoint x: 219, startPoint y: 60, endPoint x: 211, endPoint y: 59, distance: 8.4
click at [219, 60] on input "bob@all-inclusivevacations.com" at bounding box center [195, 61] width 60 height 10
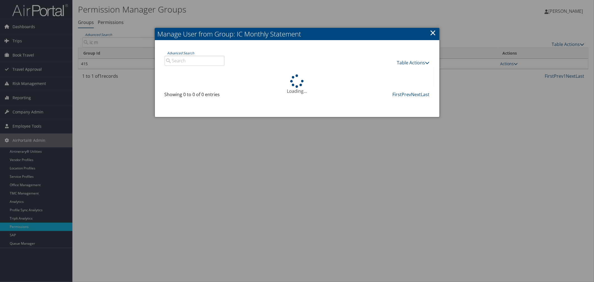
click at [198, 60] on input "Advanced Search" at bounding box center [195, 61] width 60 height 10
paste input "deb@laramietravel.com"
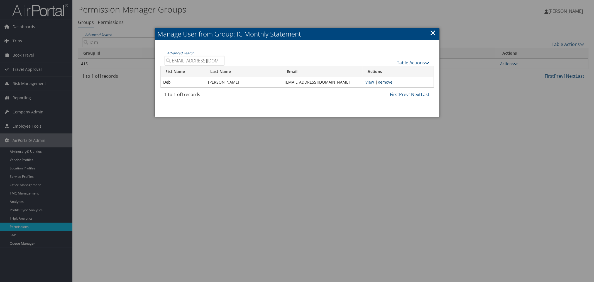
type input "deb@laramietravel.com"
click at [392, 81] on link "Remove" at bounding box center [385, 81] width 15 height 5
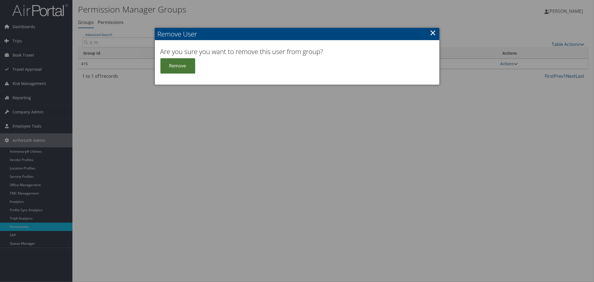
click at [182, 65] on button "Remove" at bounding box center [177, 65] width 35 height 15
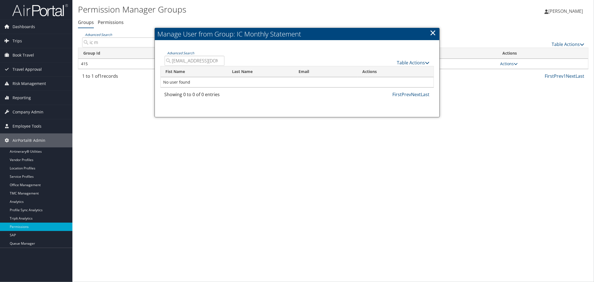
click at [220, 60] on input "deb@laramietravel.com" at bounding box center [195, 61] width 60 height 10
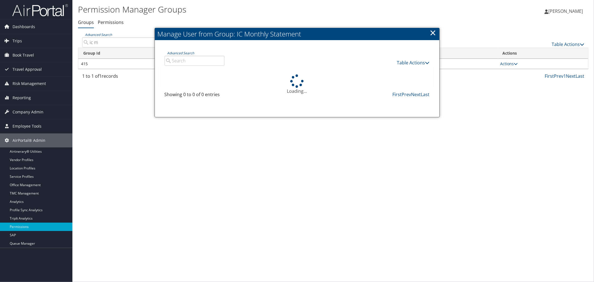
click at [205, 61] on input "Advanced Search" at bounding box center [195, 61] width 60 height 10
paste input "jeff@all-inclusivevacations.com"
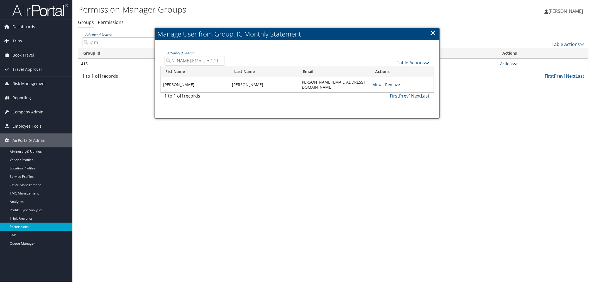
type input "jeff@all-inclusivevacations.com"
click at [400, 82] on link "Remove" at bounding box center [392, 84] width 15 height 5
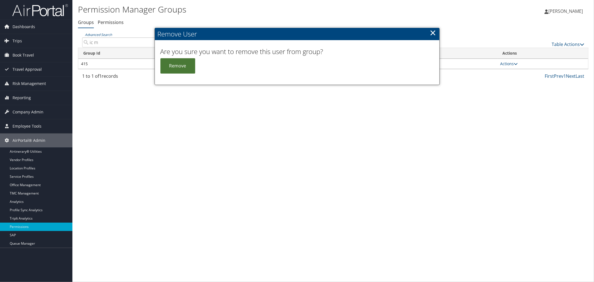
click at [188, 65] on button "Remove" at bounding box center [177, 65] width 35 height 15
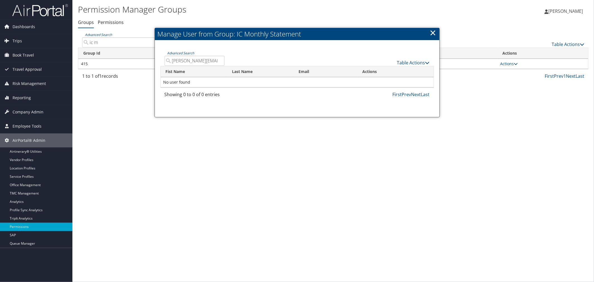
click at [219, 60] on input "jeff@all-inclusivevacations.com" at bounding box center [195, 61] width 60 height 10
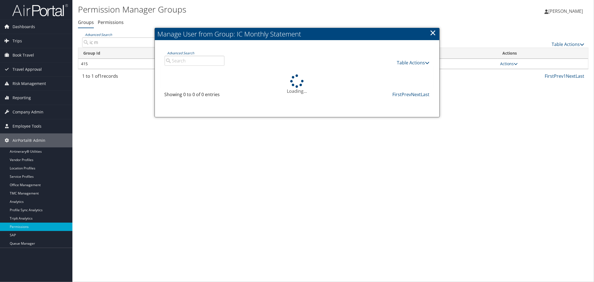
click at [192, 60] on input "Advanced Search" at bounding box center [195, 61] width 60 height 10
paste input "julien@jettheworld.com"
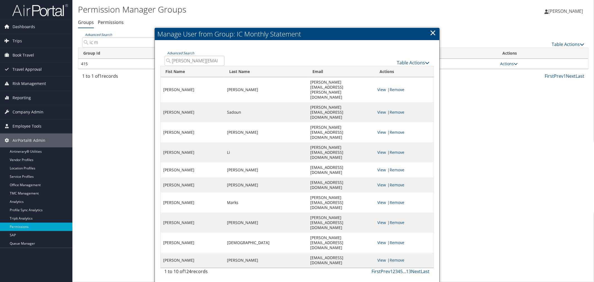
scroll to position [0, 1]
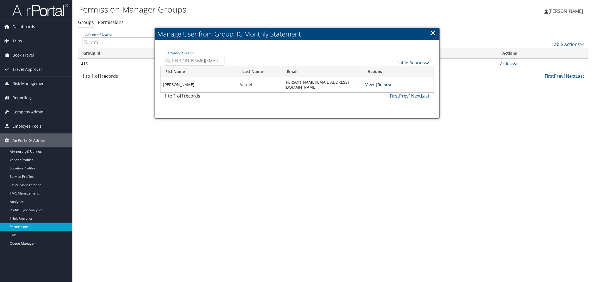
type input "julien@jettheworld.com"
click at [392, 82] on link "Remove" at bounding box center [385, 84] width 15 height 5
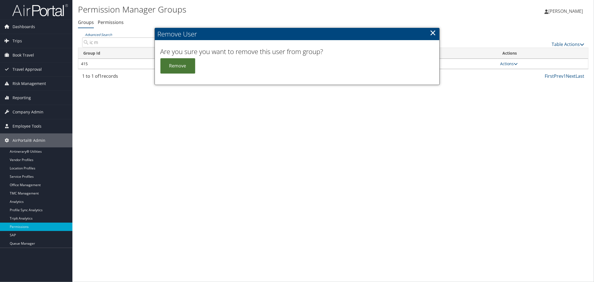
click at [188, 66] on button "Remove" at bounding box center [177, 65] width 35 height 15
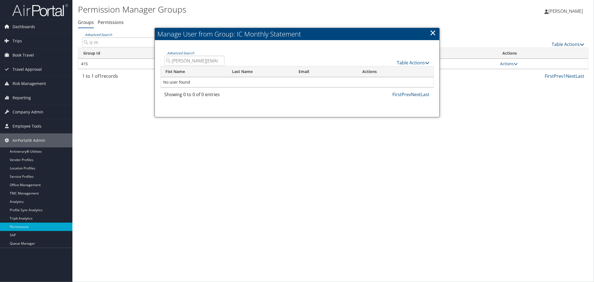
click at [219, 60] on input "julien@jettheworld.com" at bounding box center [195, 61] width 60 height 10
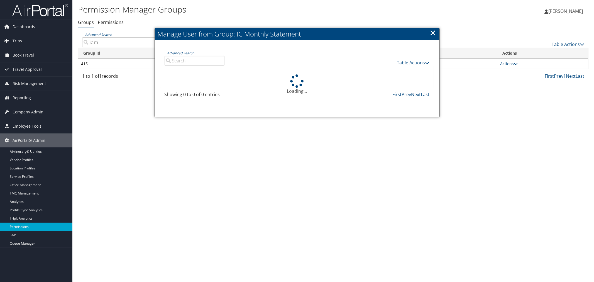
click at [203, 60] on input "Advanced Search" at bounding box center [195, 61] width 60 height 10
paste input "travelbylarry@earthlink.net"
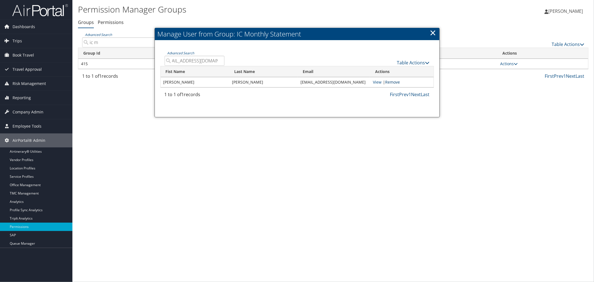
type input "travelbylarry@earthlink.net"
click at [399, 81] on link "Remove" at bounding box center [392, 81] width 15 height 5
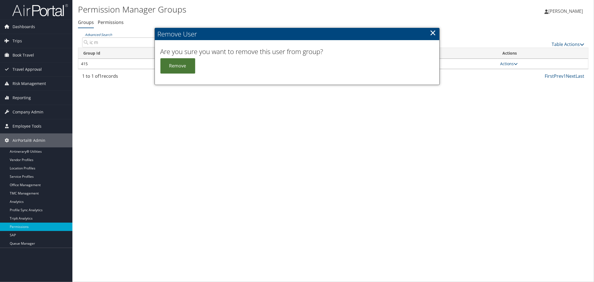
click at [185, 67] on button "Remove" at bounding box center [177, 65] width 35 height 15
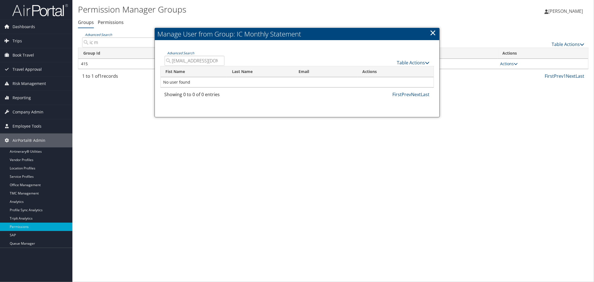
click at [220, 60] on input "travelbylarry@earthlink.net" at bounding box center [195, 61] width 60 height 10
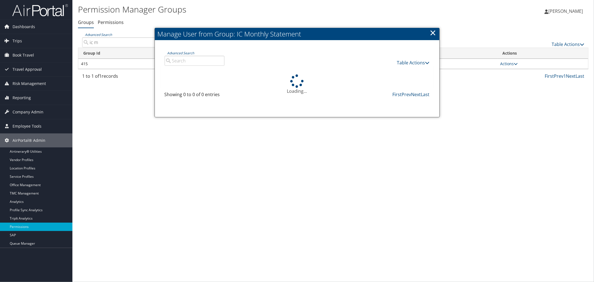
click at [198, 60] on input "Advanced Search" at bounding box center [195, 61] width 60 height 10
paste input "ryan@jettheworld.com"
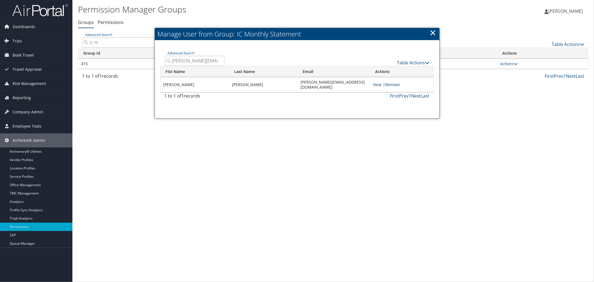
type input "ryan@jettheworld.com"
click at [395, 82] on link "Remove" at bounding box center [392, 84] width 15 height 5
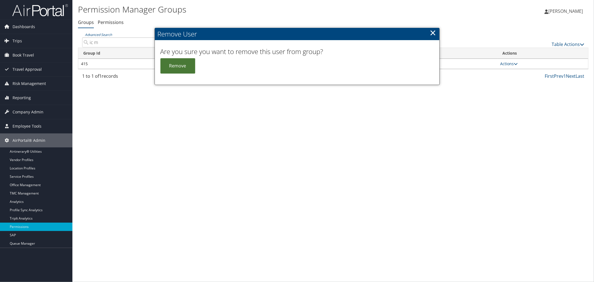
click at [182, 66] on button "Remove" at bounding box center [177, 65] width 35 height 15
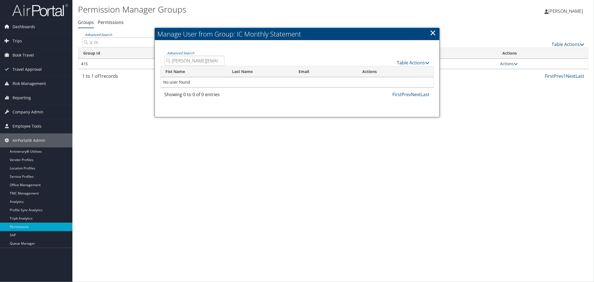
drag, startPoint x: 259, startPoint y: 15, endPoint x: 224, endPoint y: 22, distance: 36.0
click at [260, 15] on h1 "Permission Manager Groups" at bounding box center [248, 10] width 340 height 12
click at [205, 14] on h1 "Permission Manager Groups" at bounding box center [248, 10] width 340 height 12
click at [216, 19] on ul "Groups Permissions" at bounding box center [333, 23] width 510 height 10
click at [433, 32] on link "×" at bounding box center [433, 32] width 6 height 11
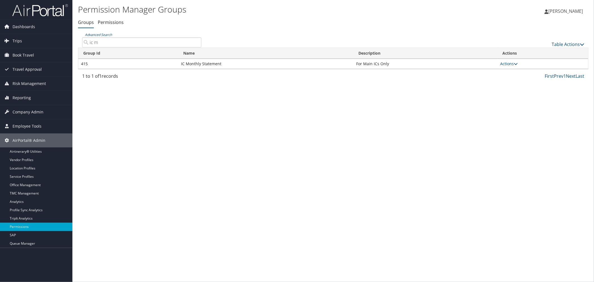
click at [257, 29] on div "Groups Permissions Groups Permissions Advanced Search ic m Table Actions Loadin…" at bounding box center [333, 50] width 510 height 65
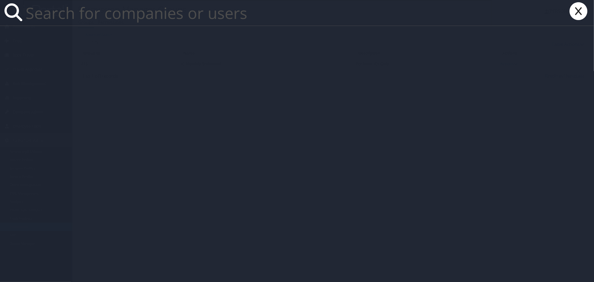
paste input "hgreen@moonrings.com"
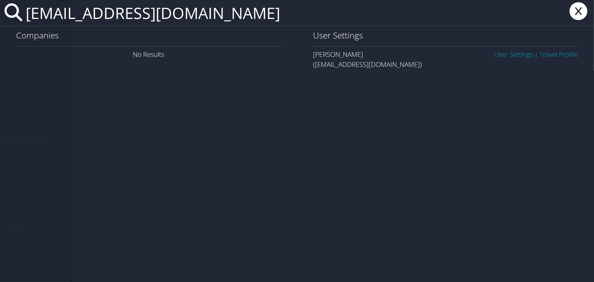
type input "hgreen@moonrings.com"
click at [515, 55] on link "User Settings" at bounding box center [513, 54] width 39 height 9
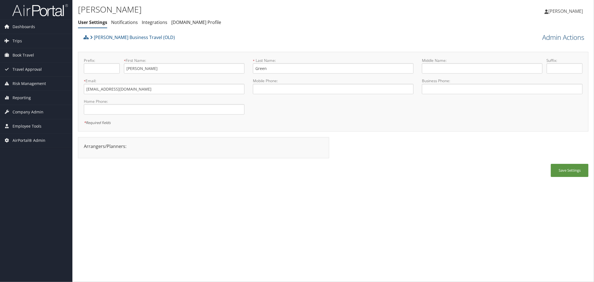
click at [550, 37] on link "Admin Actions" at bounding box center [563, 37] width 42 height 9
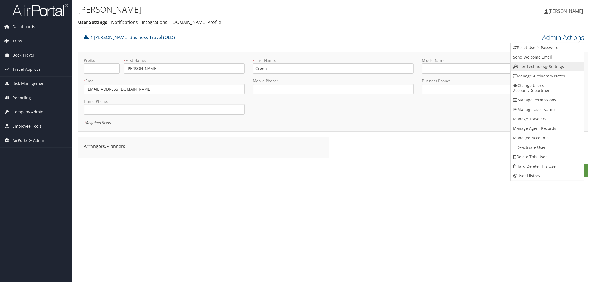
click at [536, 68] on link "User Technology Settings" at bounding box center [547, 66] width 73 height 9
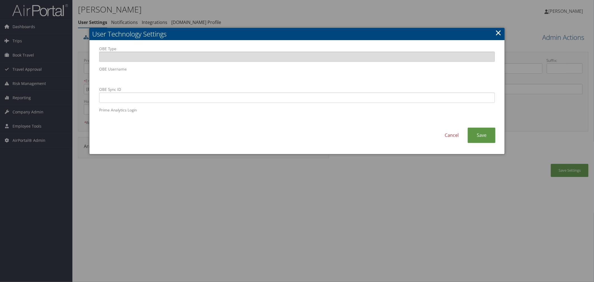
click at [320, 17] on div at bounding box center [297, 141] width 594 height 282
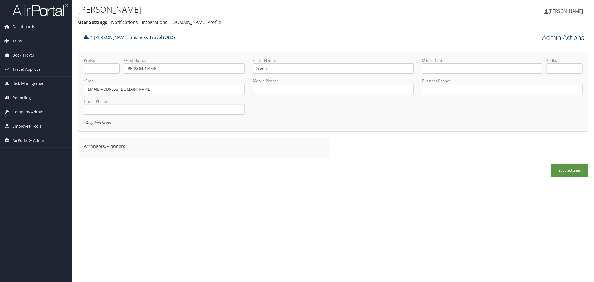
click at [545, 37] on link "Admin Actions" at bounding box center [563, 37] width 42 height 9
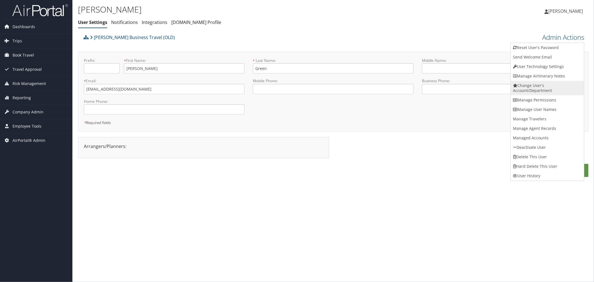
click at [531, 89] on link "Change User's Account/Department" at bounding box center [547, 88] width 73 height 14
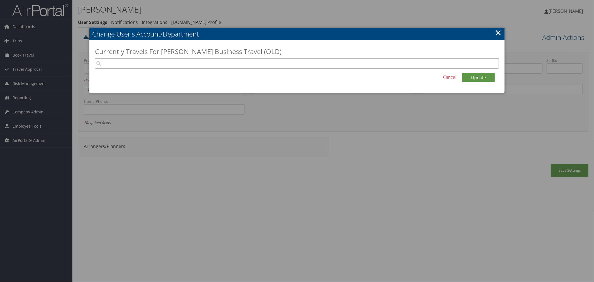
click at [253, 62] on input "search" at bounding box center [297, 63] width 404 height 10
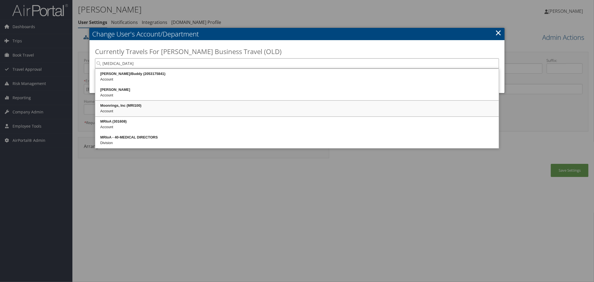
click at [144, 105] on div "Moonrings, Inc (MRI100)" at bounding box center [297, 106] width 402 height 6
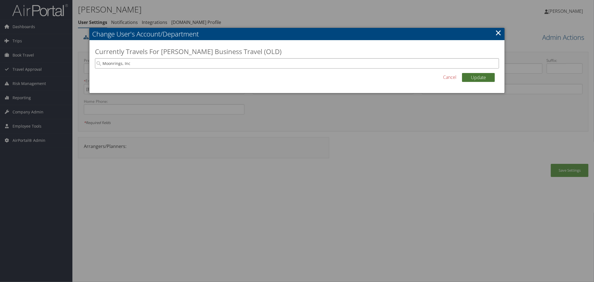
type input "Moonrings, Inc"
click at [467, 77] on button "Update" at bounding box center [478, 77] width 33 height 9
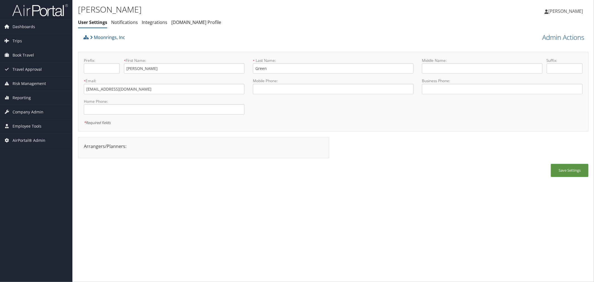
click at [226, 40] on div "Moonrings, Inc" at bounding box center [269, 39] width 375 height 15
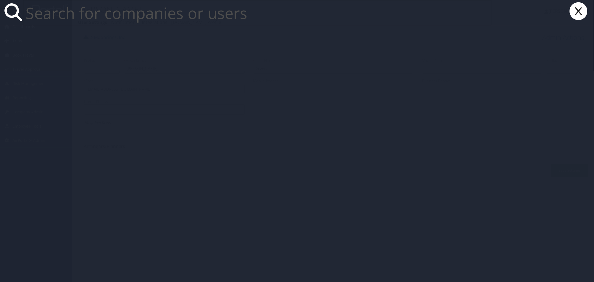
paste input "[PERSON_NAME][EMAIL_ADDRESS][PERSON_NAME][DOMAIN_NAME]"
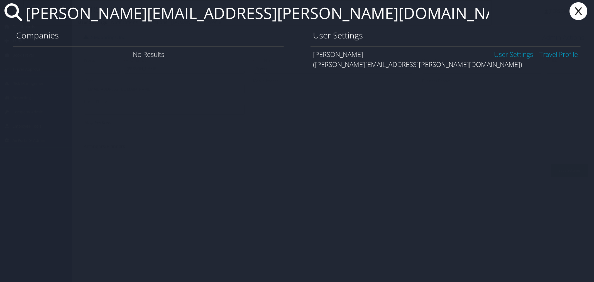
type input "[PERSON_NAME][EMAIL_ADDRESS][PERSON_NAME][DOMAIN_NAME]"
click at [503, 54] on link "User Settings" at bounding box center [513, 54] width 39 height 9
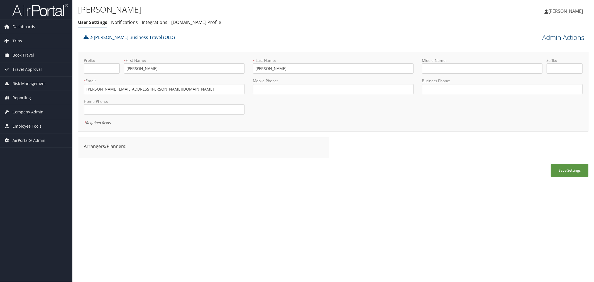
click at [551, 37] on link "Admin Actions" at bounding box center [563, 37] width 42 height 9
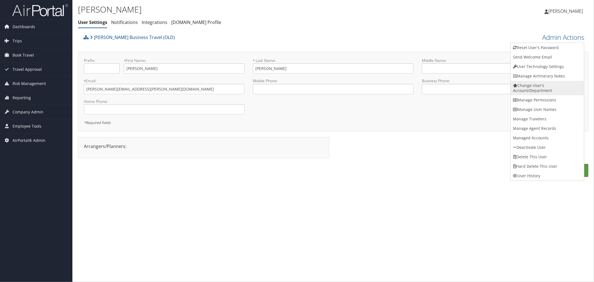
click at [532, 91] on link "Change User's Account/Department" at bounding box center [547, 88] width 73 height 14
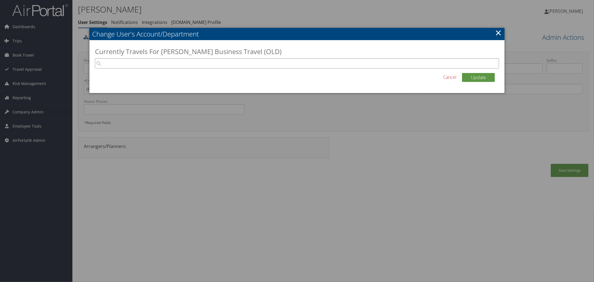
click at [240, 62] on input "search" at bounding box center [297, 63] width 404 height 10
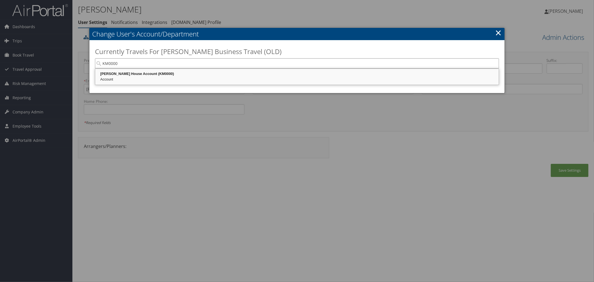
click at [253, 72] on div "[PERSON_NAME] House Account (KM0000)" at bounding box center [297, 74] width 402 height 6
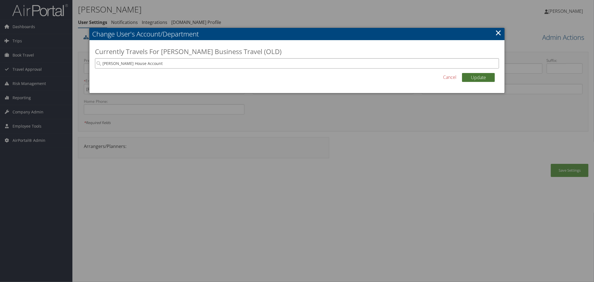
type input "[PERSON_NAME] House Account"
click at [464, 77] on button "Update" at bounding box center [478, 77] width 33 height 9
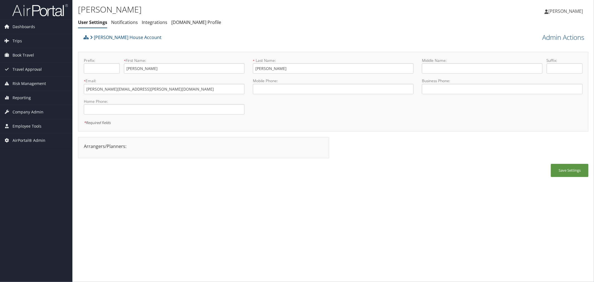
click at [419, 44] on div "Kay Merrill House Account" at bounding box center [269, 39] width 375 height 15
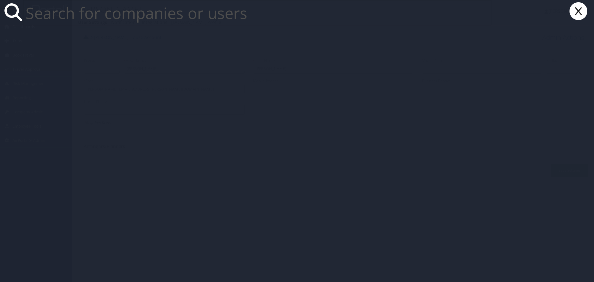
paste input "[PERSON_NAME][EMAIL_ADDRESS][DOMAIN_NAME]"
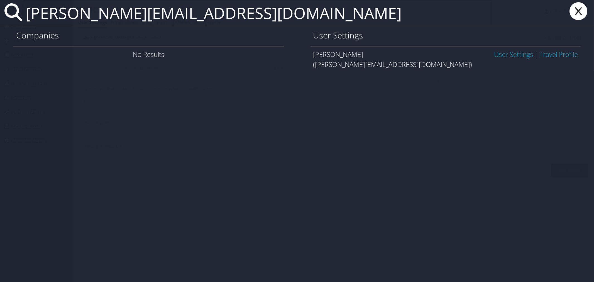
type input "[PERSON_NAME][EMAIL_ADDRESS][DOMAIN_NAME]"
click at [503, 54] on link "User Settings" at bounding box center [513, 54] width 39 height 9
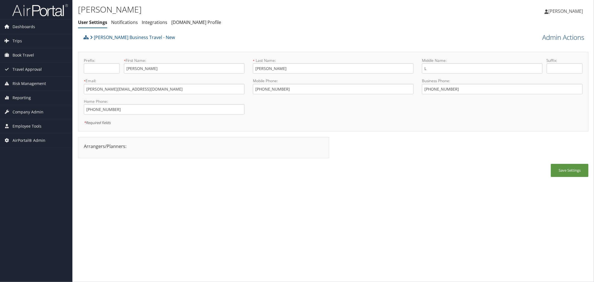
click at [552, 37] on link "Admin Actions" at bounding box center [563, 37] width 42 height 9
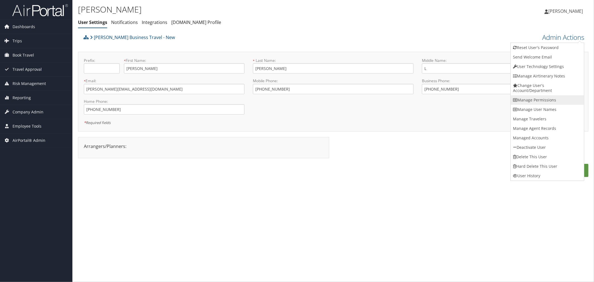
click at [533, 99] on link "Manage Permissions" at bounding box center [547, 99] width 73 height 9
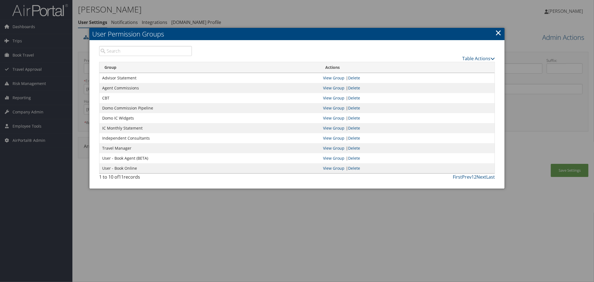
click at [500, 33] on link "×" at bounding box center [498, 32] width 6 height 11
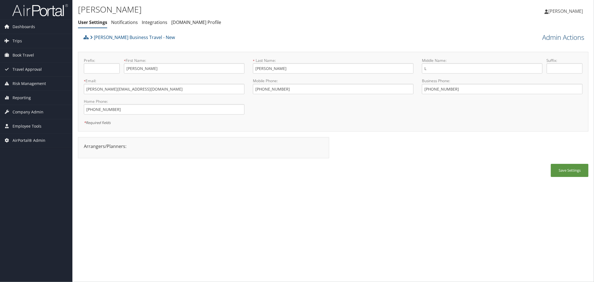
click at [549, 36] on link "Admin Actions" at bounding box center [563, 37] width 42 height 9
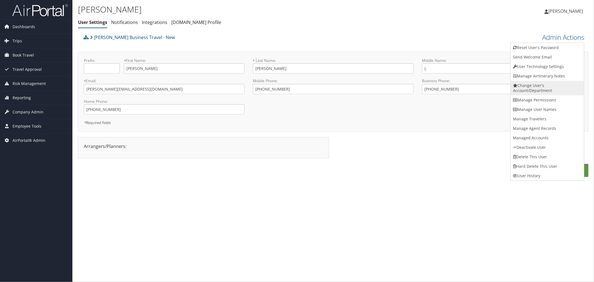
click at [541, 90] on link "Change User's Account/Department" at bounding box center [547, 88] width 73 height 14
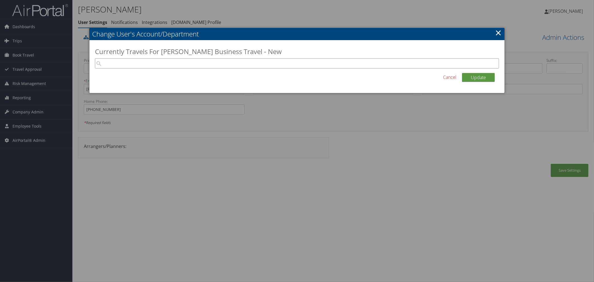
click at [352, 60] on input "search" at bounding box center [297, 63] width 404 height 10
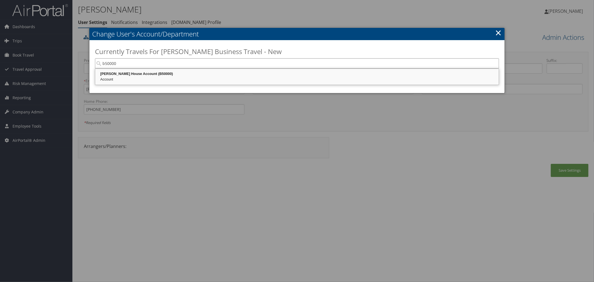
click at [205, 72] on div "Laura Burton House Account (B50000)" at bounding box center [297, 74] width 402 height 6
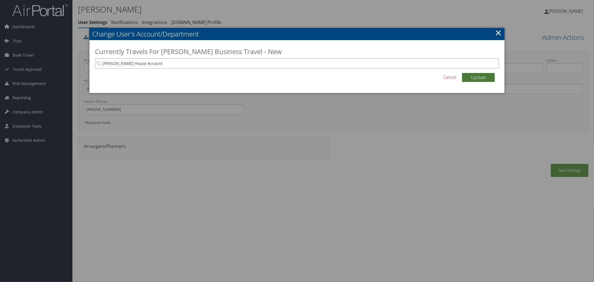
type input "Laura Burton House Account"
click at [469, 76] on button "Update" at bounding box center [478, 77] width 33 height 9
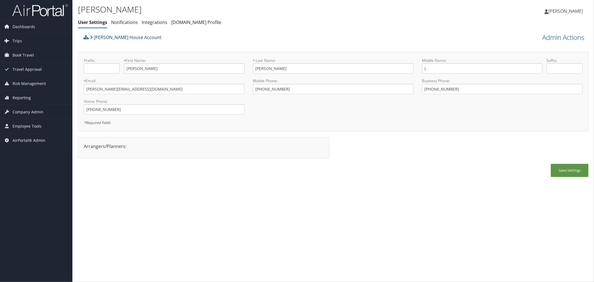
click at [201, 42] on div "Laura Burton House Account" at bounding box center [269, 39] width 375 height 15
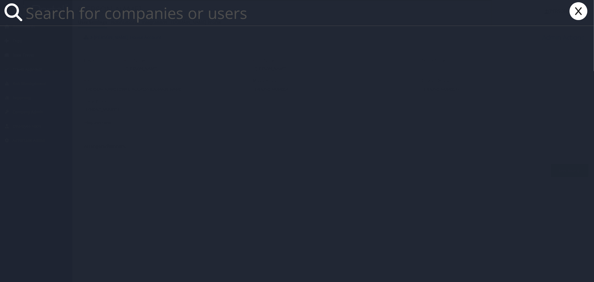
paste input "[PERSON_NAME][EMAIL_ADDRESS][PERSON_NAME][DOMAIN_NAME]"
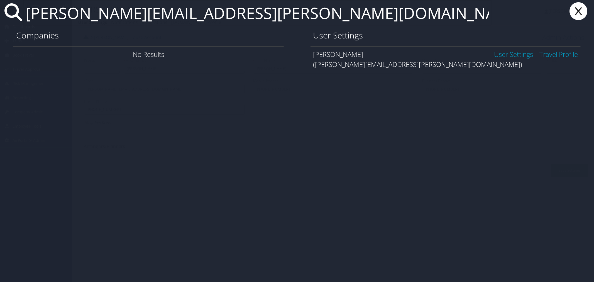
type input "[PERSON_NAME][EMAIL_ADDRESS][PERSON_NAME][DOMAIN_NAME]"
click at [504, 53] on link "User Settings" at bounding box center [513, 54] width 39 height 9
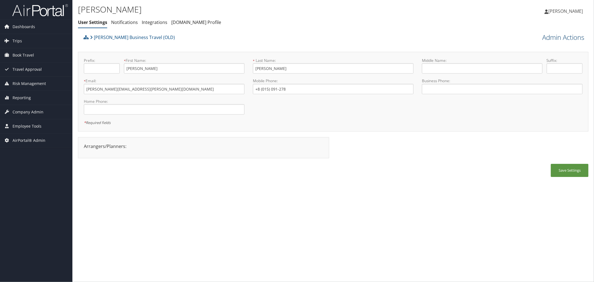
click at [544, 37] on link "Admin Actions" at bounding box center [563, 37] width 42 height 9
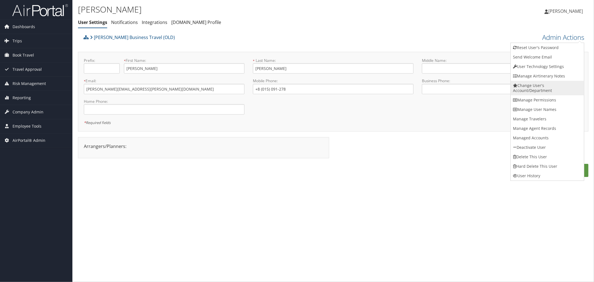
click at [529, 88] on link "Change User's Account/Department" at bounding box center [547, 88] width 73 height 14
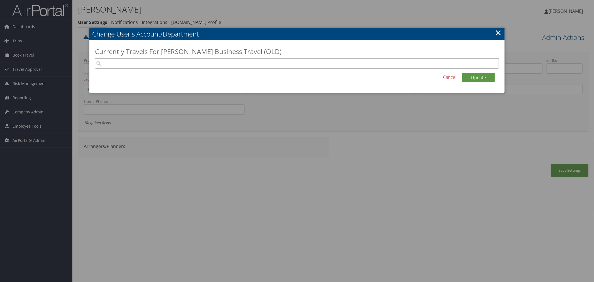
click at [109, 64] on input "search" at bounding box center [297, 63] width 404 height 10
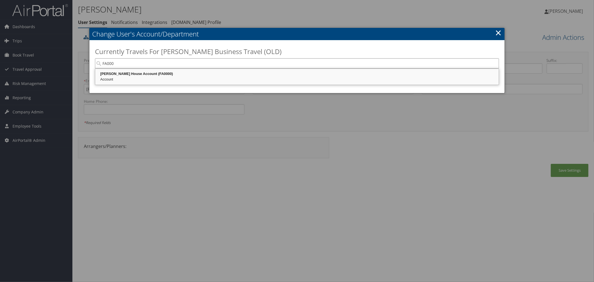
click at [118, 75] on div "Sheila Farley House Account (FA0000)" at bounding box center [297, 74] width 402 height 6
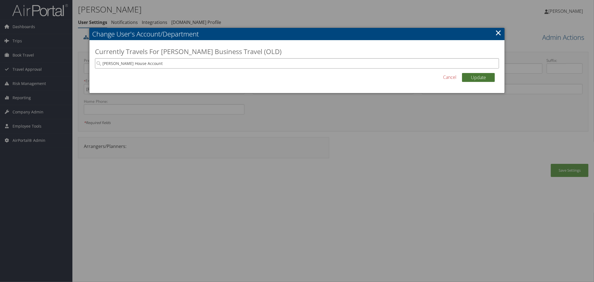
type input "[PERSON_NAME] House Account"
click at [474, 77] on button "Update" at bounding box center [478, 77] width 33 height 9
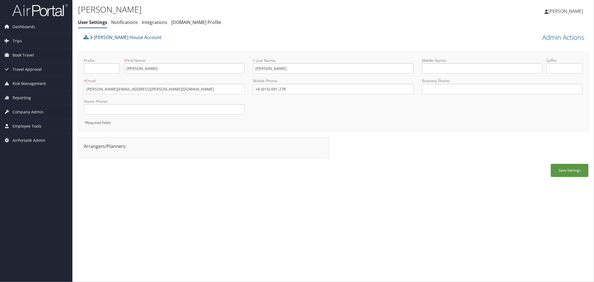
click at [207, 41] on div "[PERSON_NAME] House Account" at bounding box center [269, 39] width 375 height 15
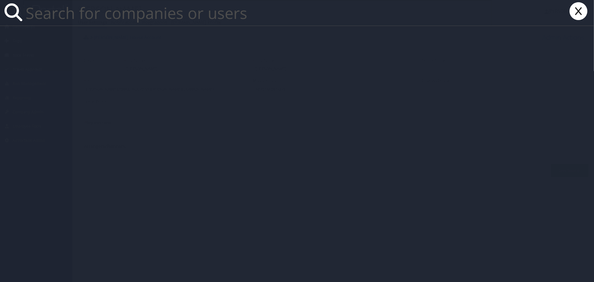
paste input "[EMAIL_ADDRESS][DOMAIN_NAME]"
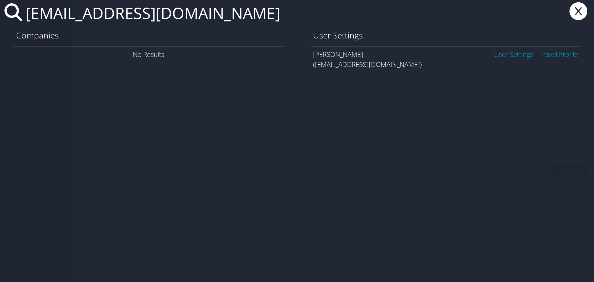
type input "[EMAIL_ADDRESS][DOMAIN_NAME]"
click at [515, 52] on link "User Settings" at bounding box center [513, 54] width 39 height 9
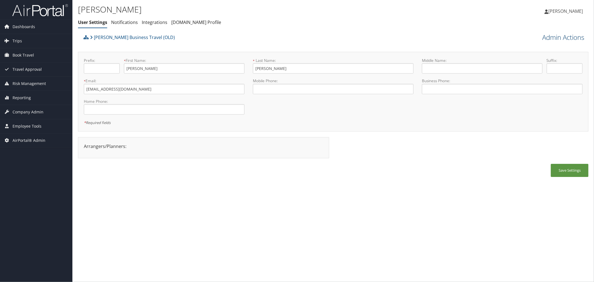
click at [564, 40] on link "Admin Actions" at bounding box center [563, 37] width 42 height 9
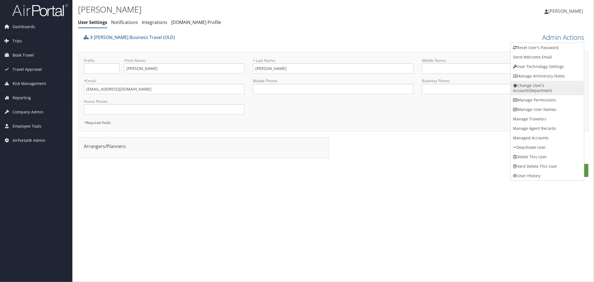
click at [533, 89] on link "Change User's Account/Department" at bounding box center [547, 88] width 73 height 14
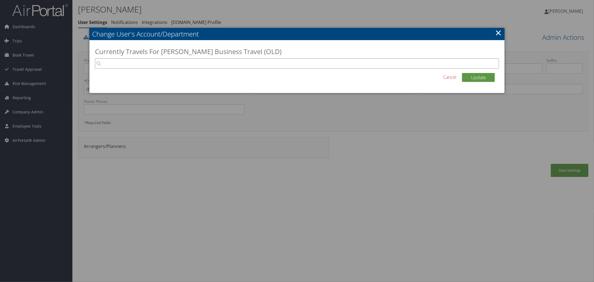
click at [187, 65] on input "search" at bounding box center [297, 63] width 404 height 10
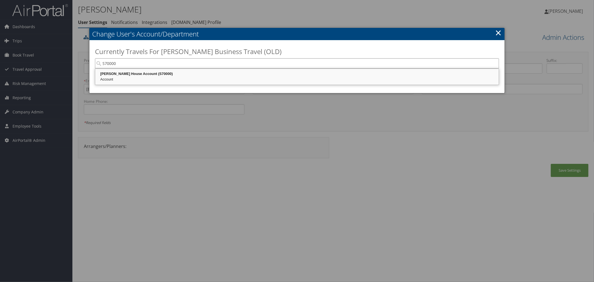
click at [182, 73] on div "Susan Mammel House Account (S70000)" at bounding box center [297, 74] width 402 height 6
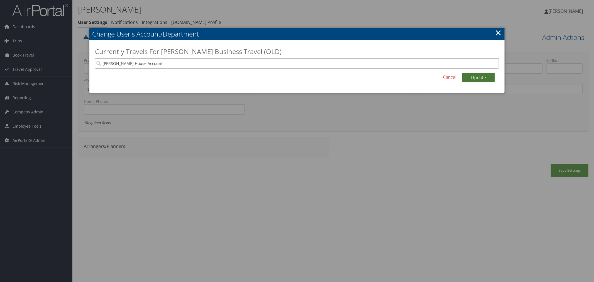
type input "Susan Mammel House Account"
click at [474, 74] on button "Update" at bounding box center [478, 77] width 33 height 9
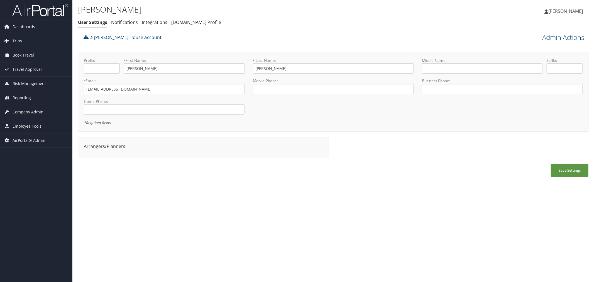
click at [210, 47] on div "[PERSON_NAME] House Account Admin Actions Reset User's Password Confirm Reset U…" at bounding box center [333, 107] width 510 height 151
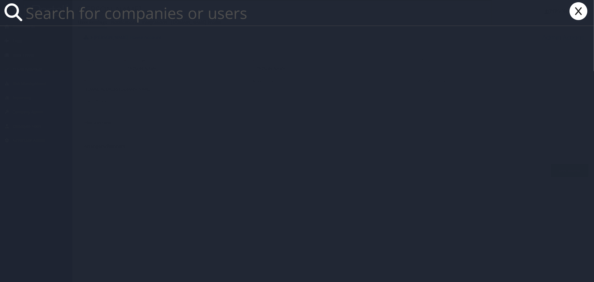
paste input "[EMAIL_ADDRESS][DOMAIN_NAME]"
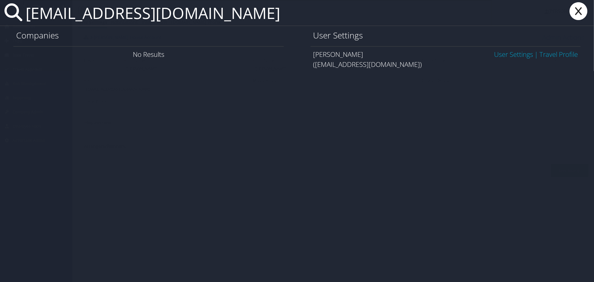
type input "[EMAIL_ADDRESS][DOMAIN_NAME]"
click at [498, 50] on link "User Settings" at bounding box center [513, 54] width 39 height 9
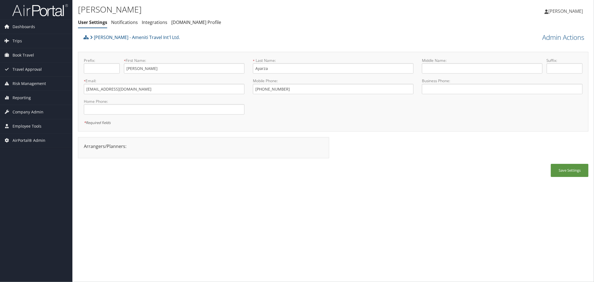
click at [281, 31] on div "Vince Ayarza User Settings Notifications Integrations AndavoVacations.com Profi…" at bounding box center [248, 17] width 340 height 29
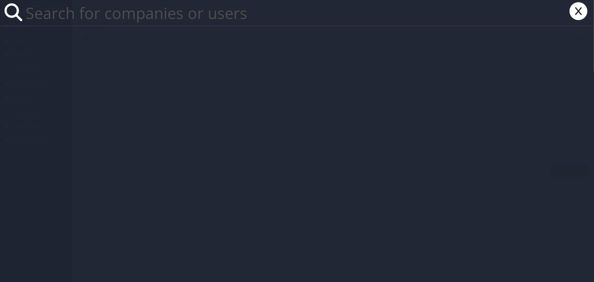
paste input "[EMAIL_ADDRESS][PERSON_NAME][DOMAIN_NAME]"
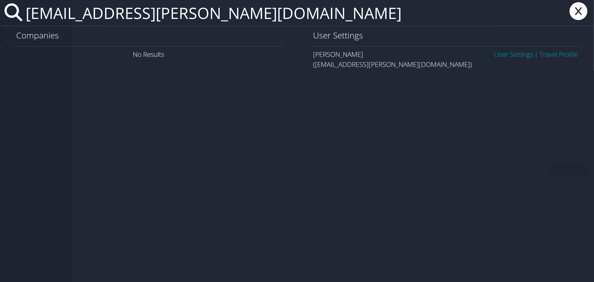
type input "[EMAIL_ADDRESS][PERSON_NAME][DOMAIN_NAME]"
click at [511, 53] on link "User Settings" at bounding box center [513, 54] width 39 height 9
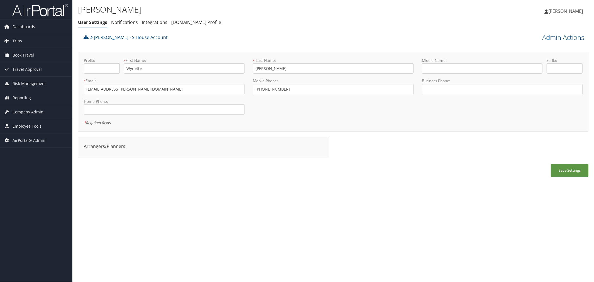
click at [212, 45] on div "[PERSON_NAME] - S House Account" at bounding box center [269, 39] width 375 height 15
paste input "[DOMAIN_NAME]"
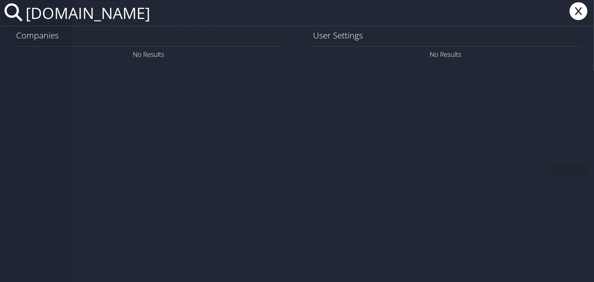
click at [106, 17] on input "[DOMAIN_NAME]" at bounding box center [257, 13] width 468 height 26
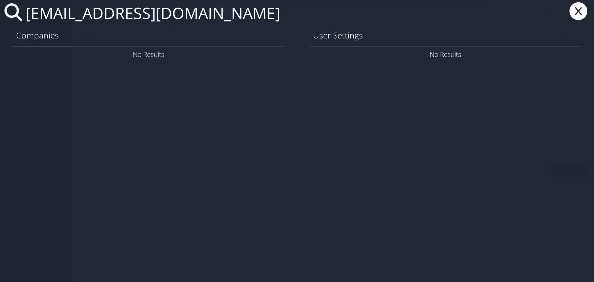
drag, startPoint x: 183, startPoint y: 14, endPoint x: 27, endPoint y: 20, distance: 155.8
click at [27, 20] on input "[EMAIL_ADDRESS][DOMAIN_NAME]" at bounding box center [257, 13] width 468 height 26
type input "[EMAIL_ADDRESS][DOMAIN_NAME]"
click at [577, 9] on icon at bounding box center [578, 11] width 22 height 18
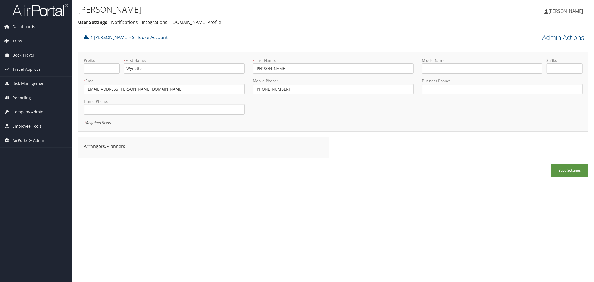
click at [201, 47] on div "[PERSON_NAME] - S House Account Admin Actions Reset User's Password Confirm Res…" at bounding box center [333, 107] width 510 height 151
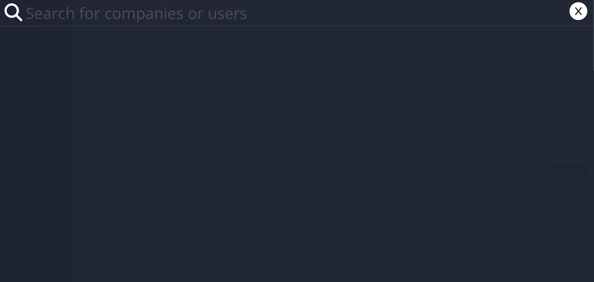
paste input "[EMAIL_ADDRESS][DOMAIN_NAME]"
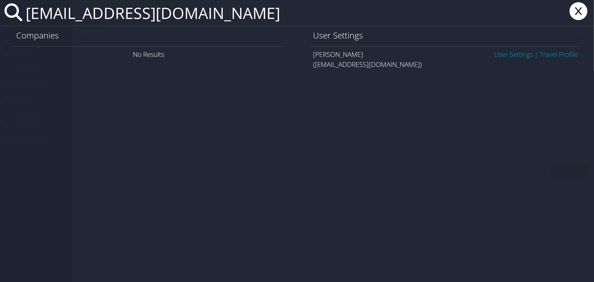
type input "[EMAIL_ADDRESS][DOMAIN_NAME]"
click at [499, 53] on link "User Settings" at bounding box center [513, 54] width 39 height 9
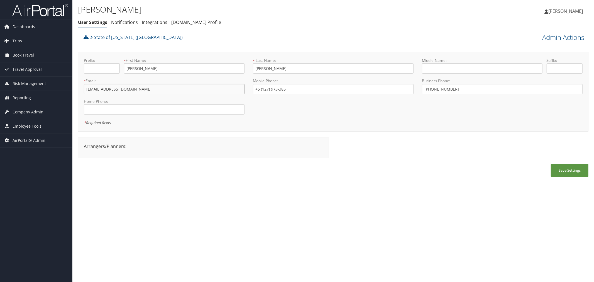
drag, startPoint x: 124, startPoint y: 91, endPoint x: 85, endPoint y: 91, distance: 38.7
click at [85, 91] on input "[EMAIL_ADDRESS][DOMAIN_NAME]" at bounding box center [164, 89] width 161 height 10
paste input "005@lsuhs"
type input "asa005@lsuhs.edu"
click at [569, 167] on button "Save Settings" at bounding box center [570, 170] width 38 height 13
